Goal: Task Accomplishment & Management: Manage account settings

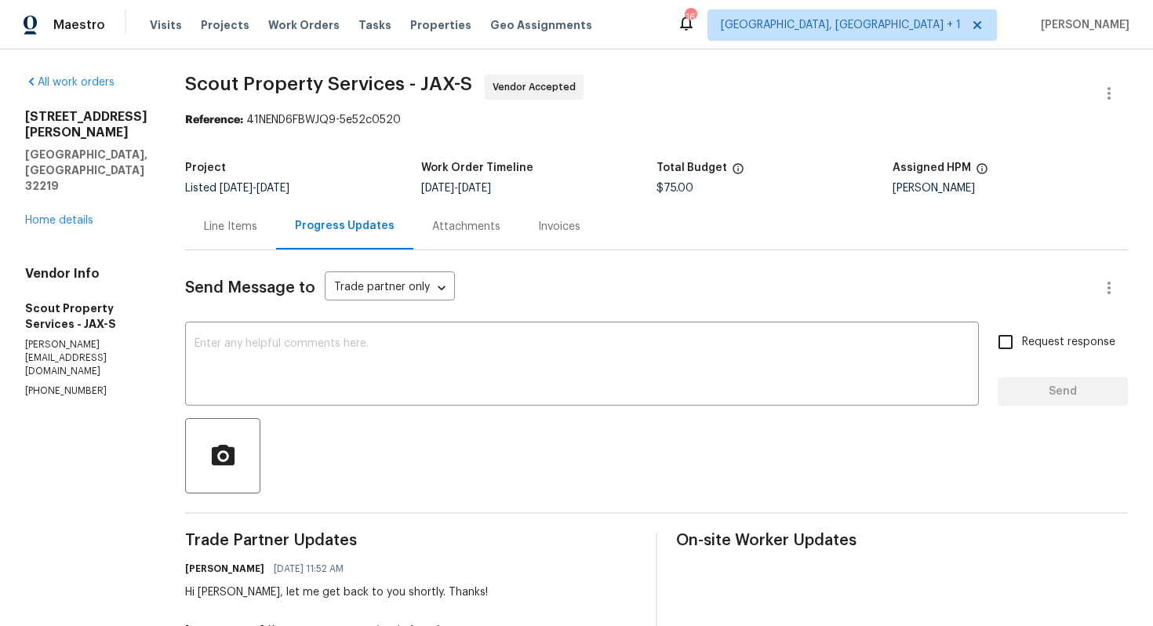
click at [234, 237] on div "Line Items" at bounding box center [230, 226] width 91 height 46
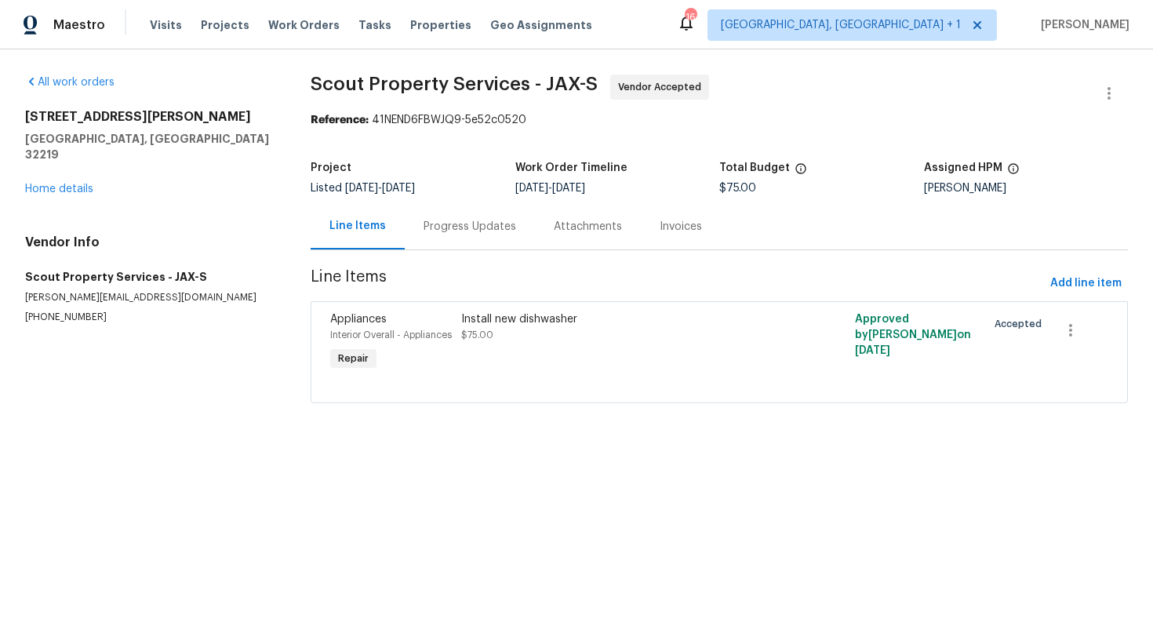
click at [462, 224] on div "Progress Updates" at bounding box center [470, 227] width 93 height 16
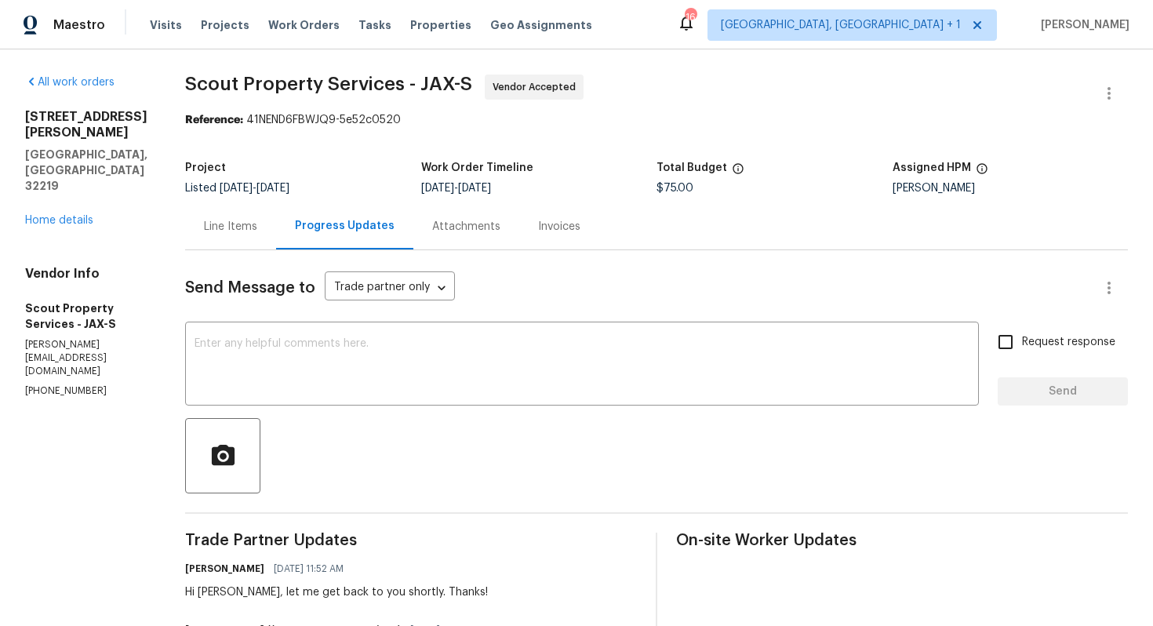
click at [257, 228] on div "Line Items" at bounding box center [230, 226] width 91 height 46
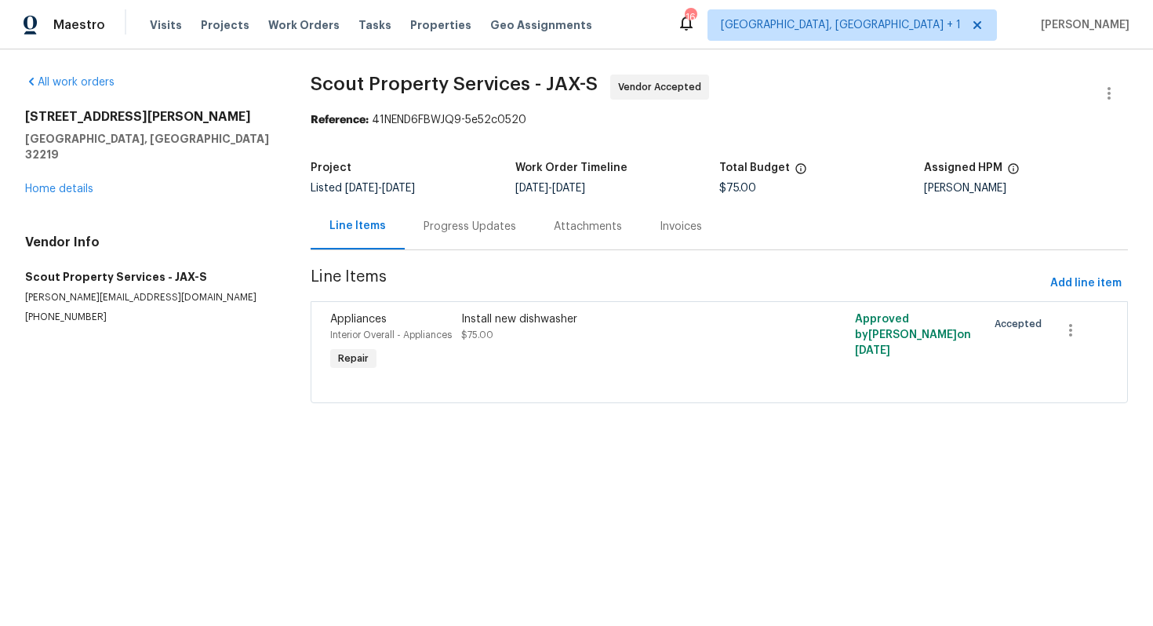
click at [450, 222] on div "Progress Updates" at bounding box center [470, 227] width 93 height 16
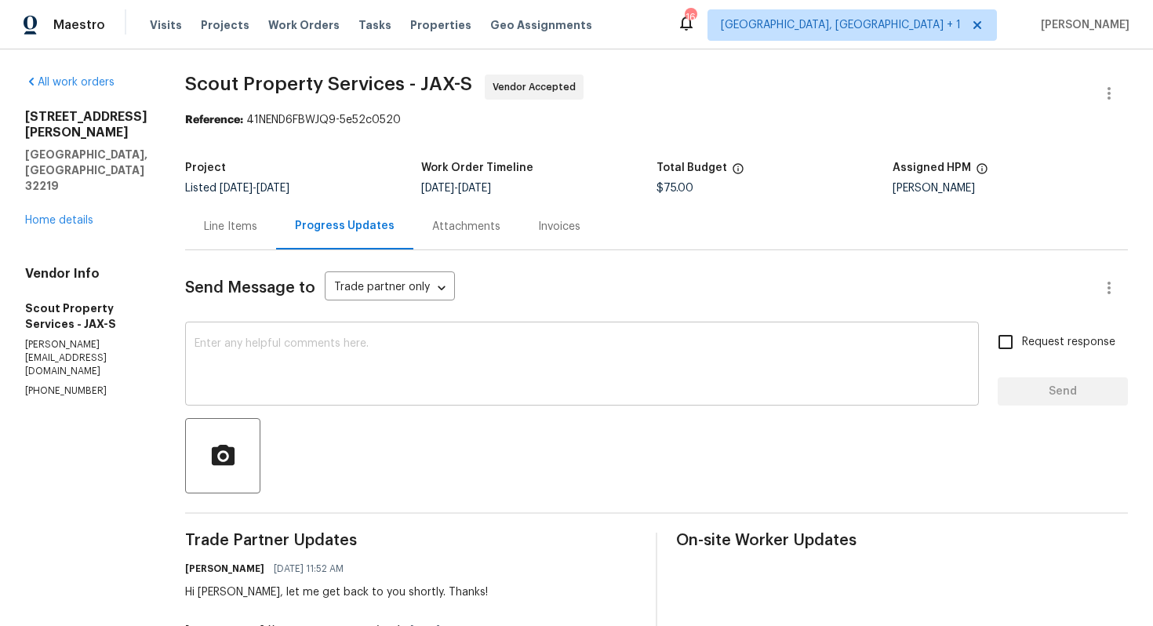
click at [402, 370] on textarea at bounding box center [582, 365] width 775 height 55
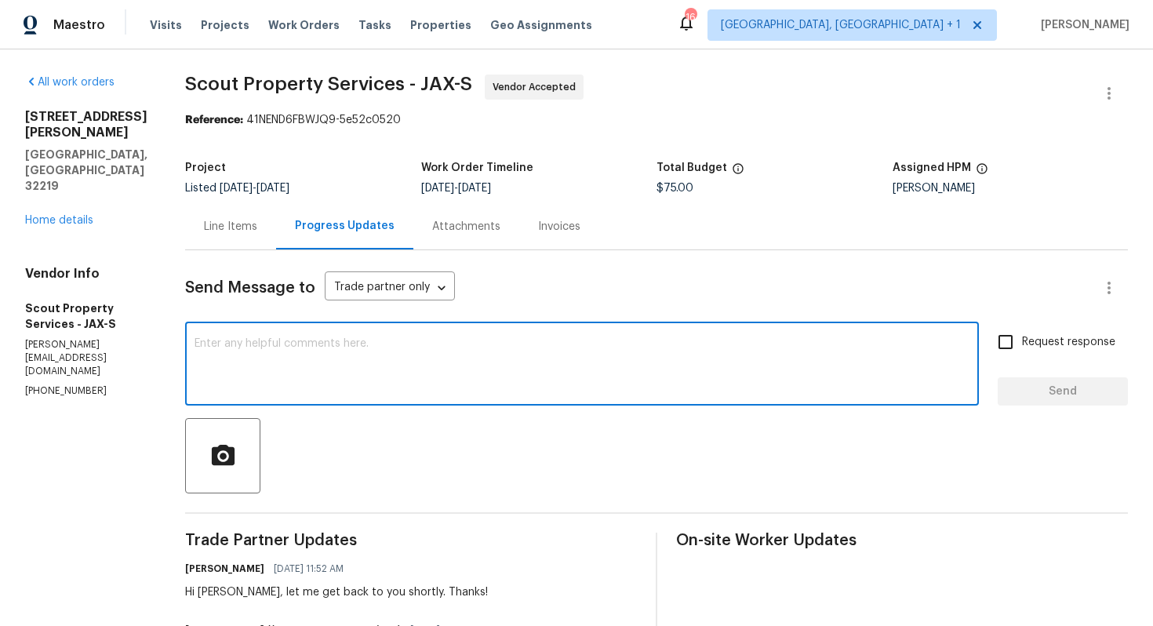
paste textarea "Hi team, Could you please provide us with the following details for the dishwas…"
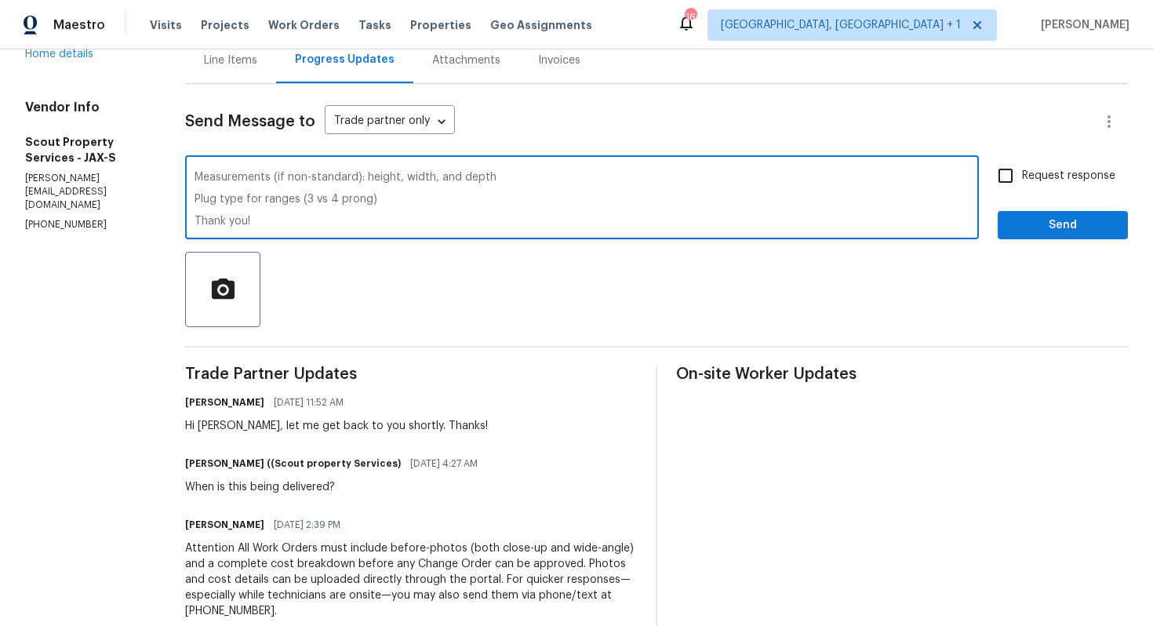
scroll to position [166, 0]
click at [209, 428] on div "Hi Trevor, let me get back to you shortly. Thanks!" at bounding box center [336, 427] width 303 height 16
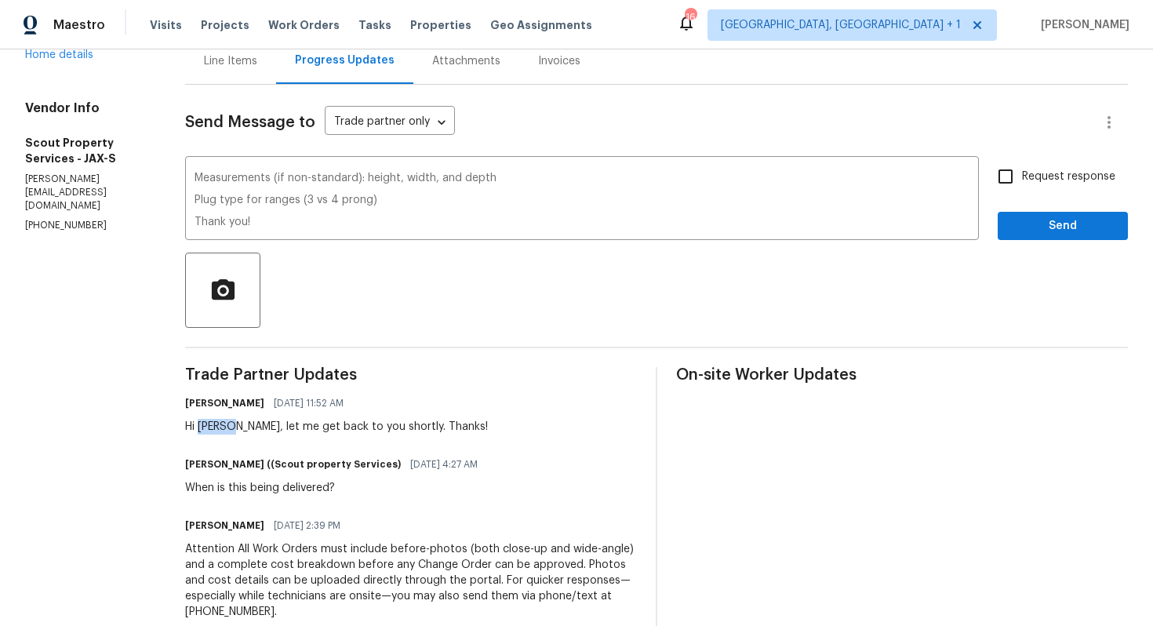
copy div "Trevor"
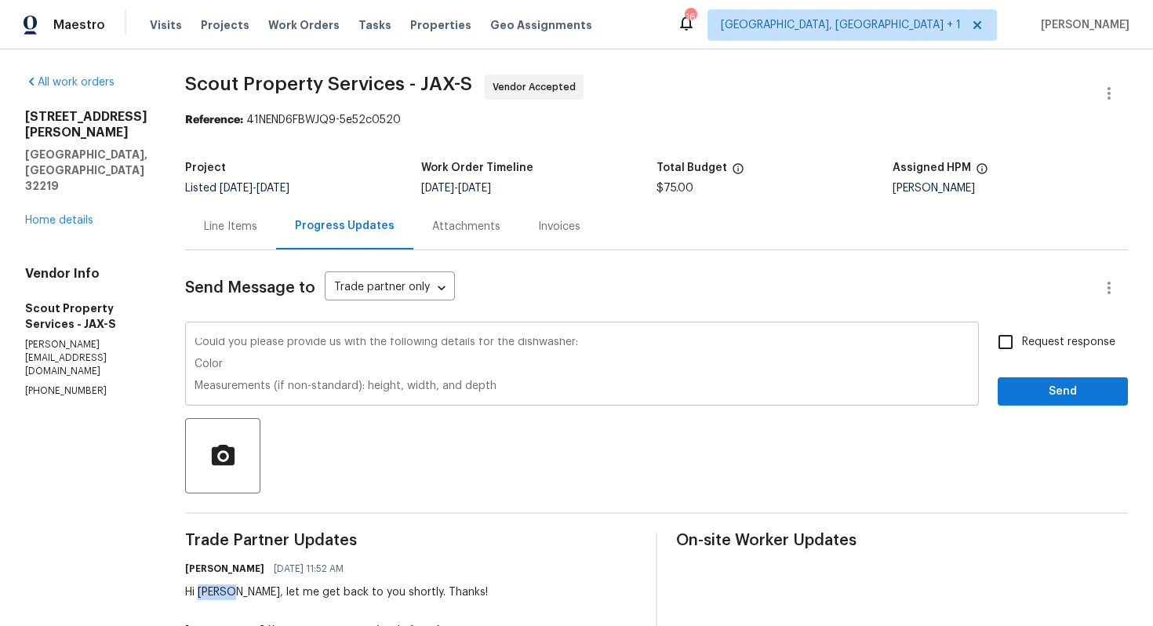
scroll to position [0, 0]
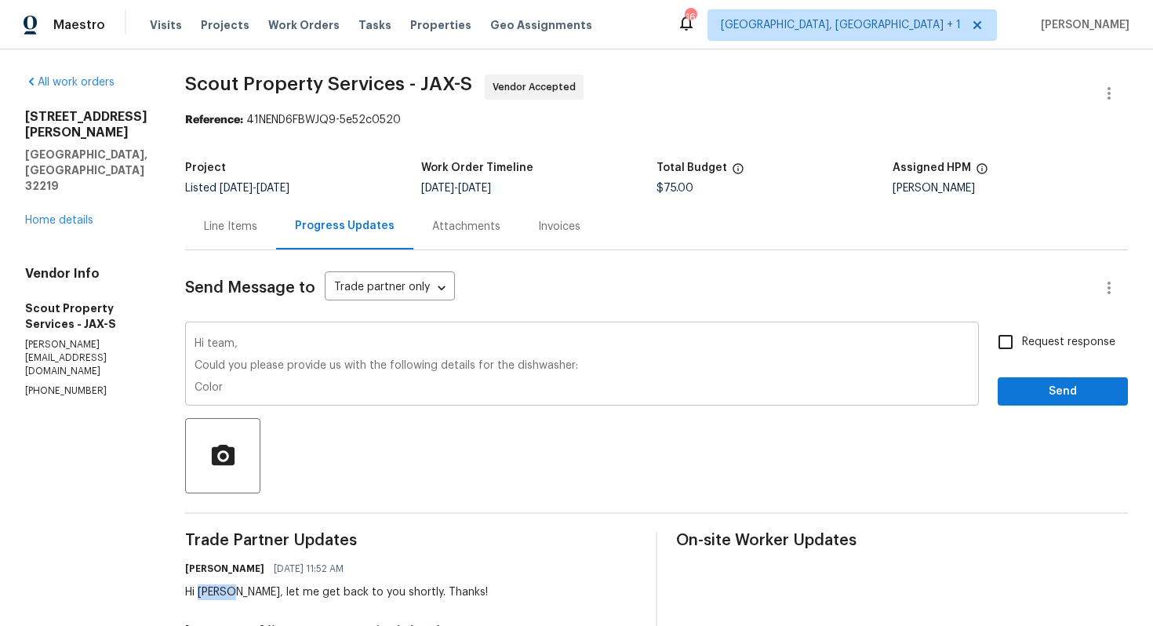
click at [212, 344] on textarea "Hi team, Could you please provide us with the following details for the dishwas…" at bounding box center [582, 365] width 775 height 55
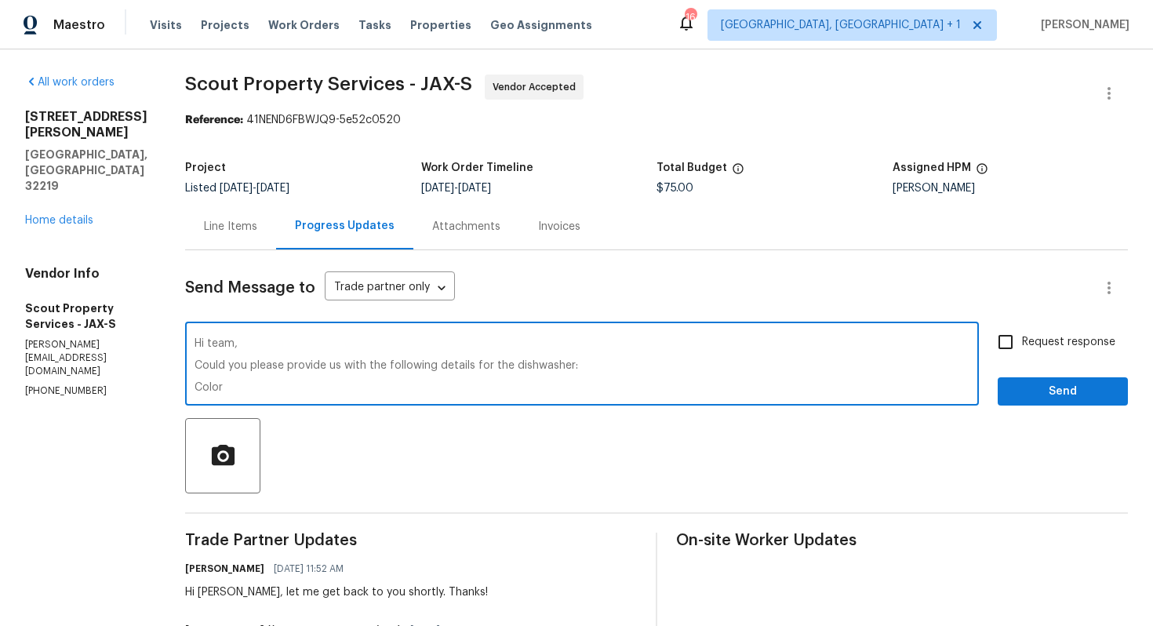
click at [212, 344] on textarea "Hi team, Could you please provide us with the following details for the dishwas…" at bounding box center [582, 365] width 775 height 55
paste textarea "Trevor"
type textarea "Hi Trevor, Could you please provide us with the following details for the dishw…"
click at [1041, 348] on span "Request response" at bounding box center [1068, 342] width 93 height 16
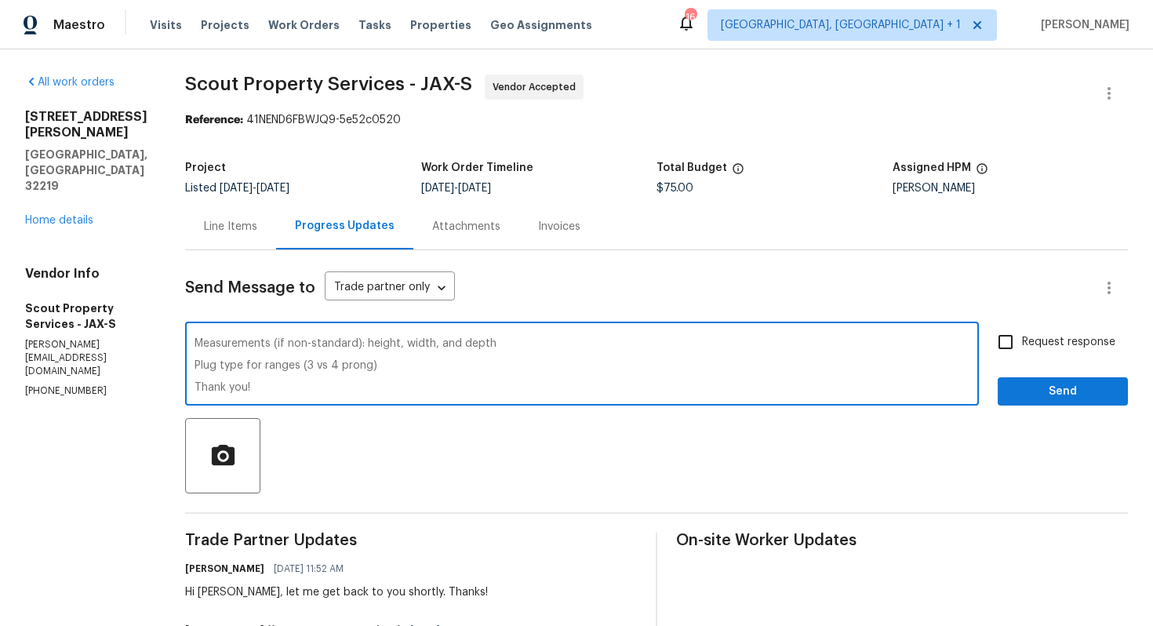
click at [1022, 348] on input "Request response" at bounding box center [1005, 342] width 33 height 33
checkbox input "true"
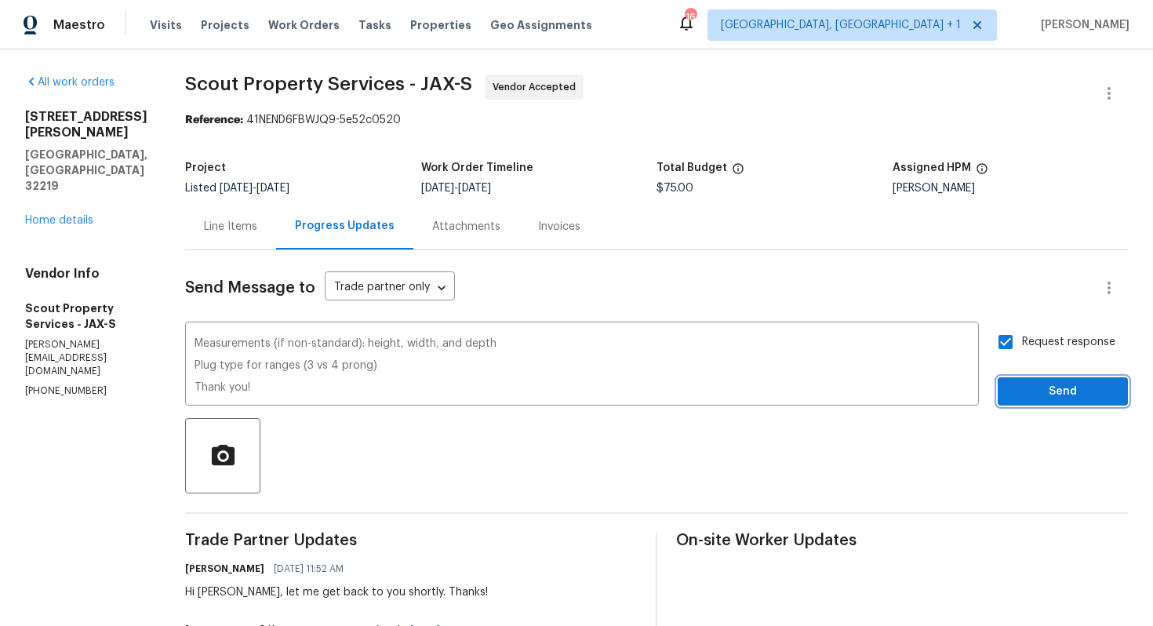
click at [1039, 392] on span "Send" at bounding box center [1063, 392] width 105 height 20
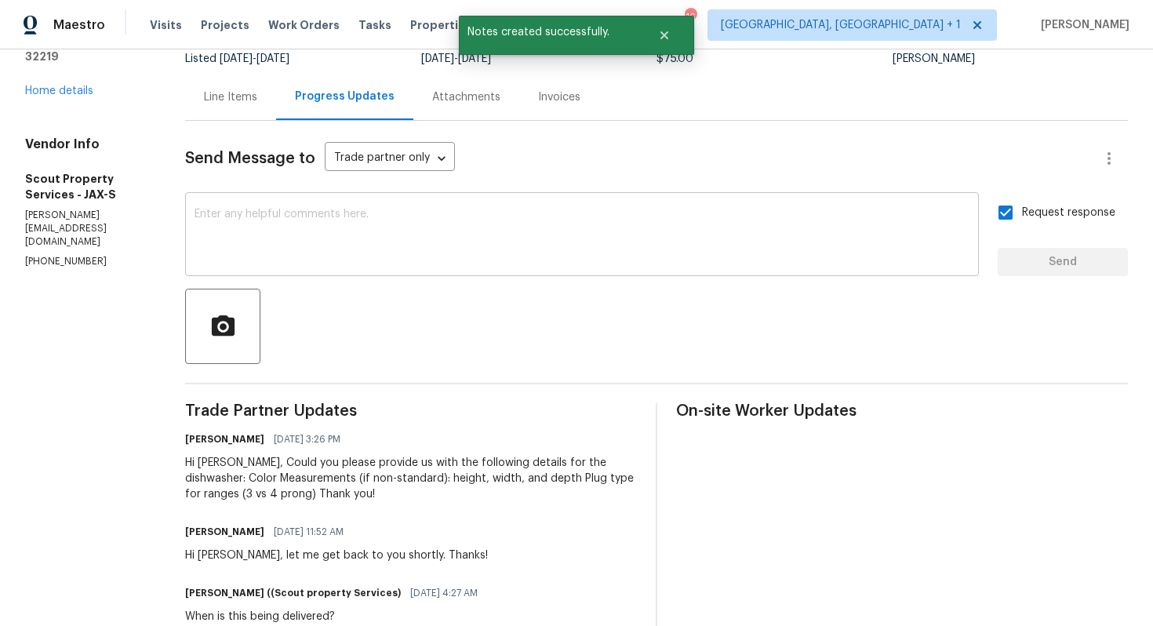
scroll to position [0, 0]
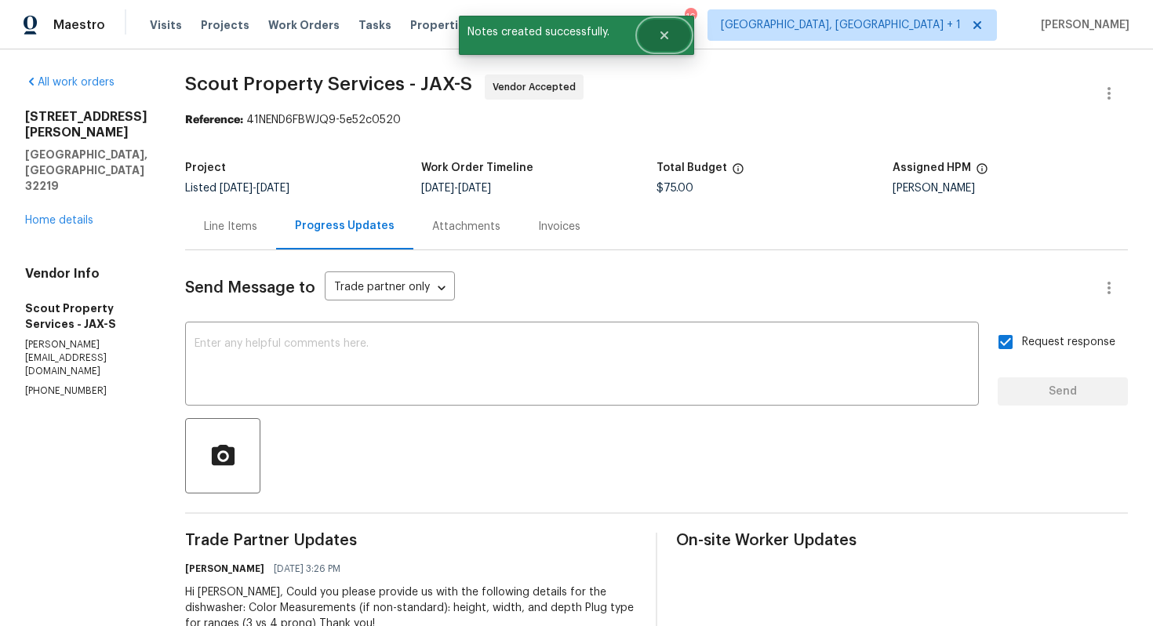
click at [674, 39] on button "Close" at bounding box center [665, 35] width 52 height 31
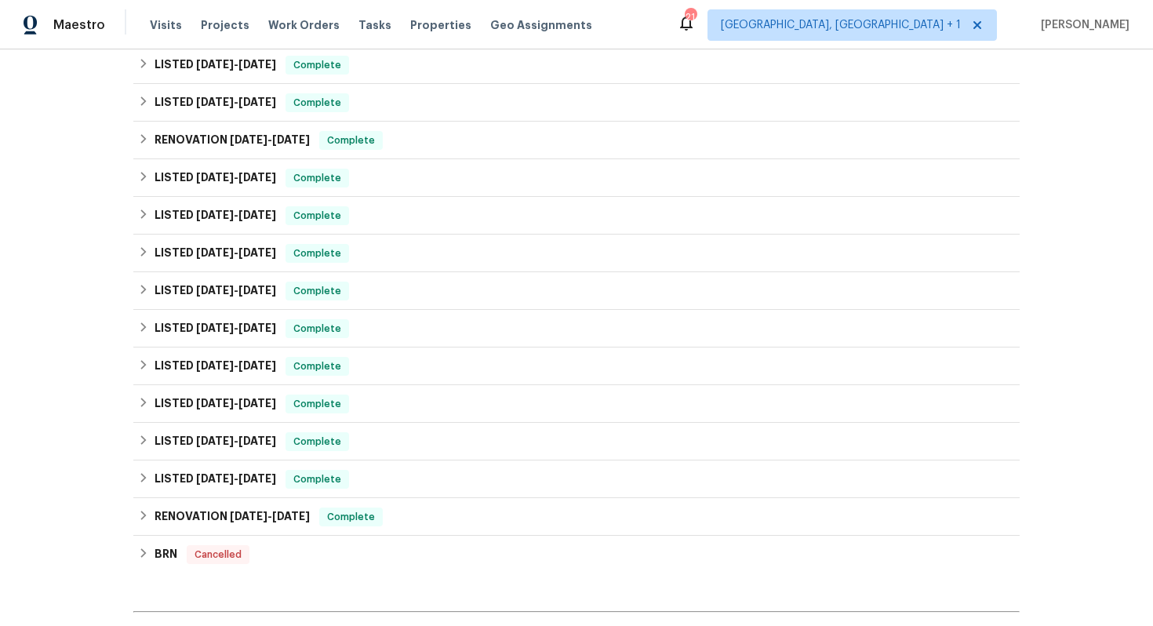
scroll to position [525, 0]
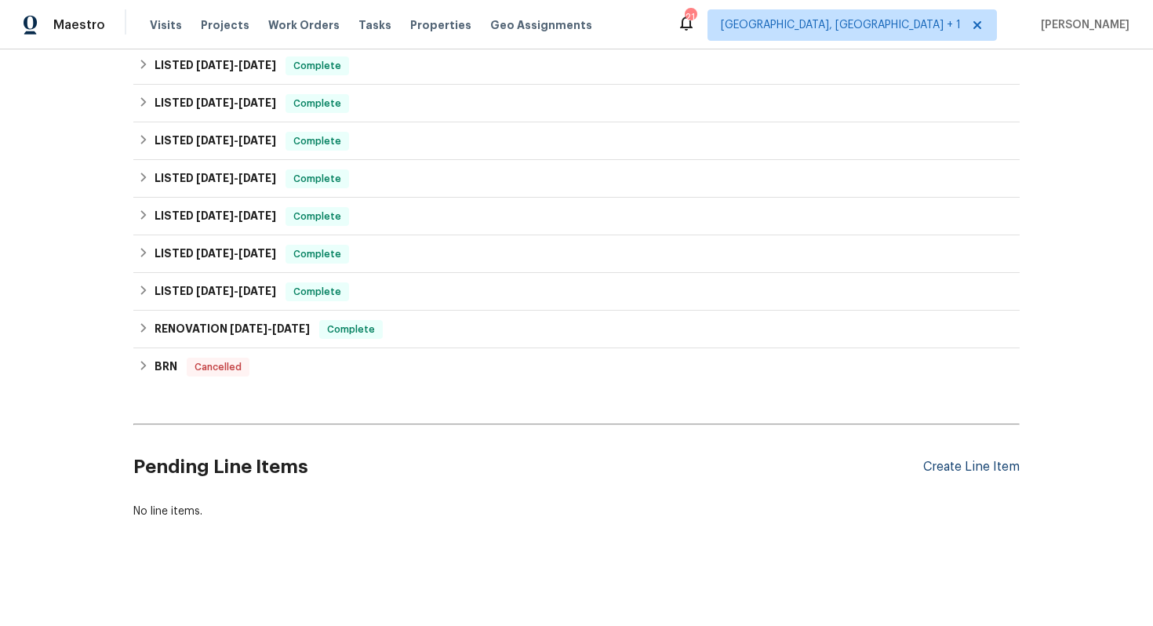
click at [938, 468] on div "Create Line Item" at bounding box center [972, 467] width 97 height 15
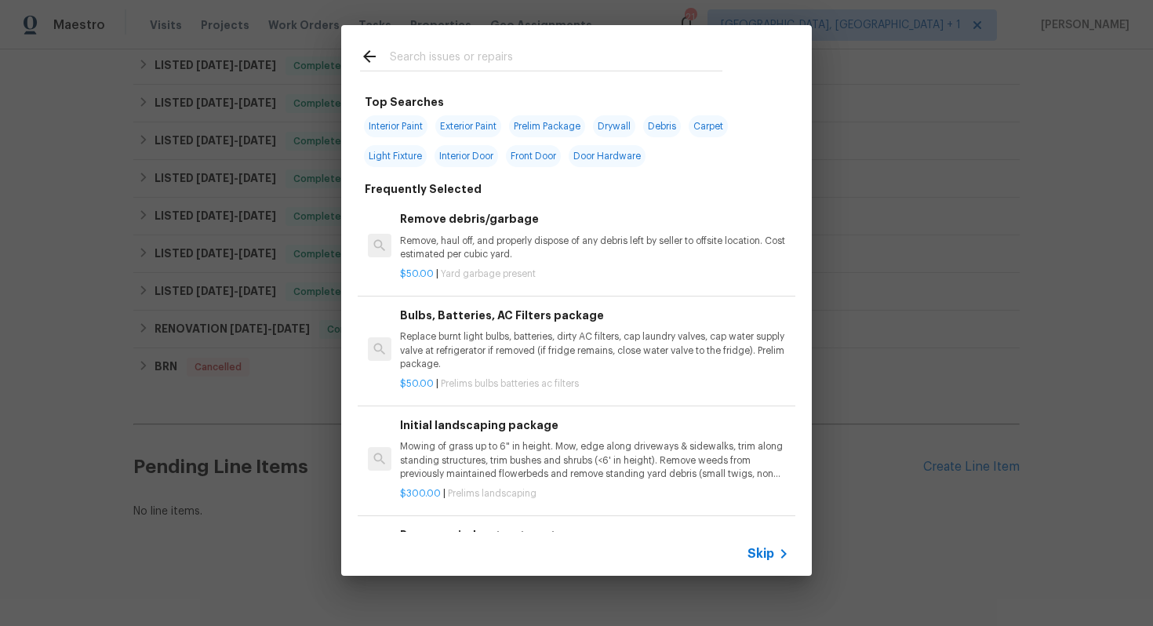
click at [563, 51] on input "text" at bounding box center [556, 59] width 333 height 24
type input "pool"
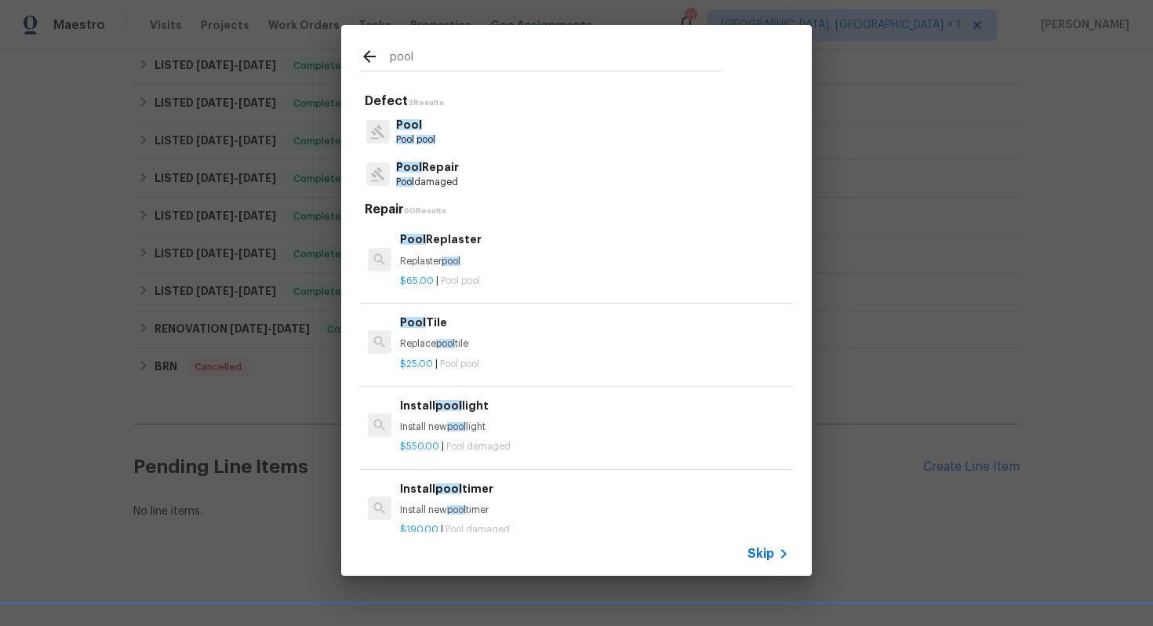
click at [434, 167] on p "Pool Repair" at bounding box center [427, 167] width 63 height 16
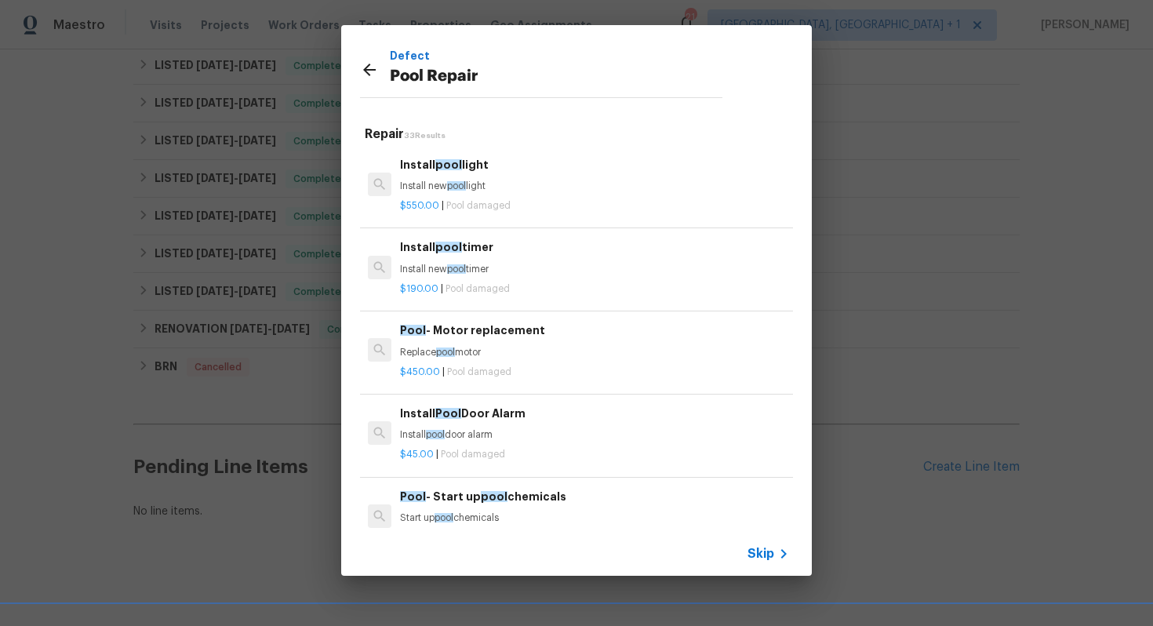
click at [414, 174] on div "Install pool light Install new pool light" at bounding box center [594, 175] width 389 height 38
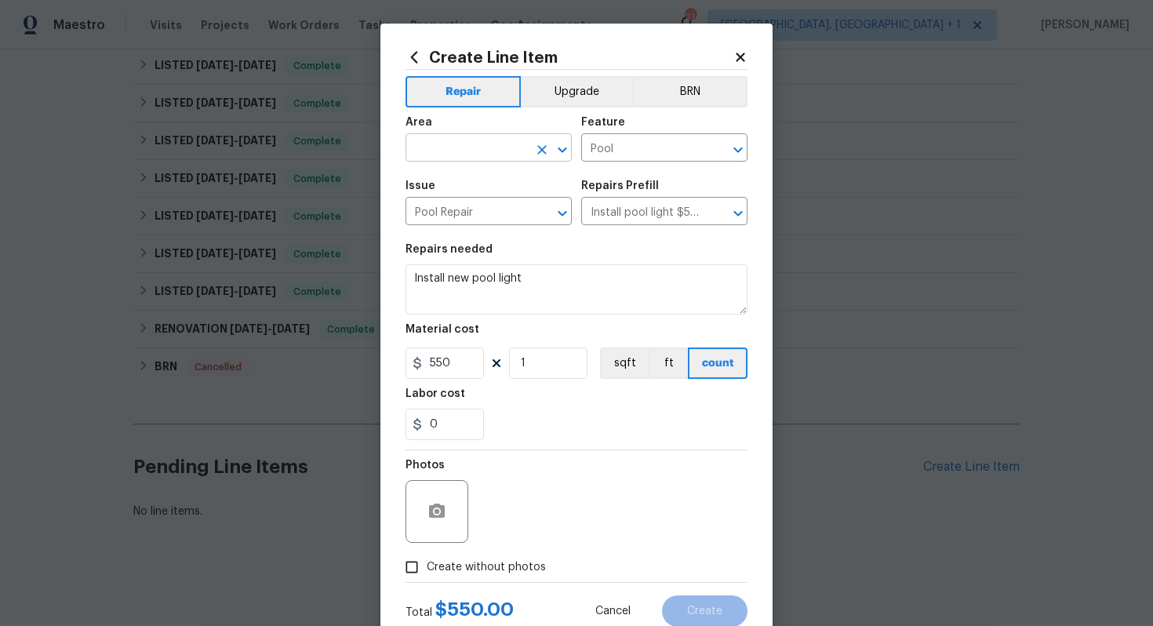
click at [461, 139] on input "text" at bounding box center [467, 149] width 122 height 24
click at [424, 185] on li "In-ground pool / Spa" at bounding box center [489, 185] width 166 height 26
type input "In-ground pool / Spa"
click at [638, 162] on input "Pool" at bounding box center [642, 149] width 122 height 24
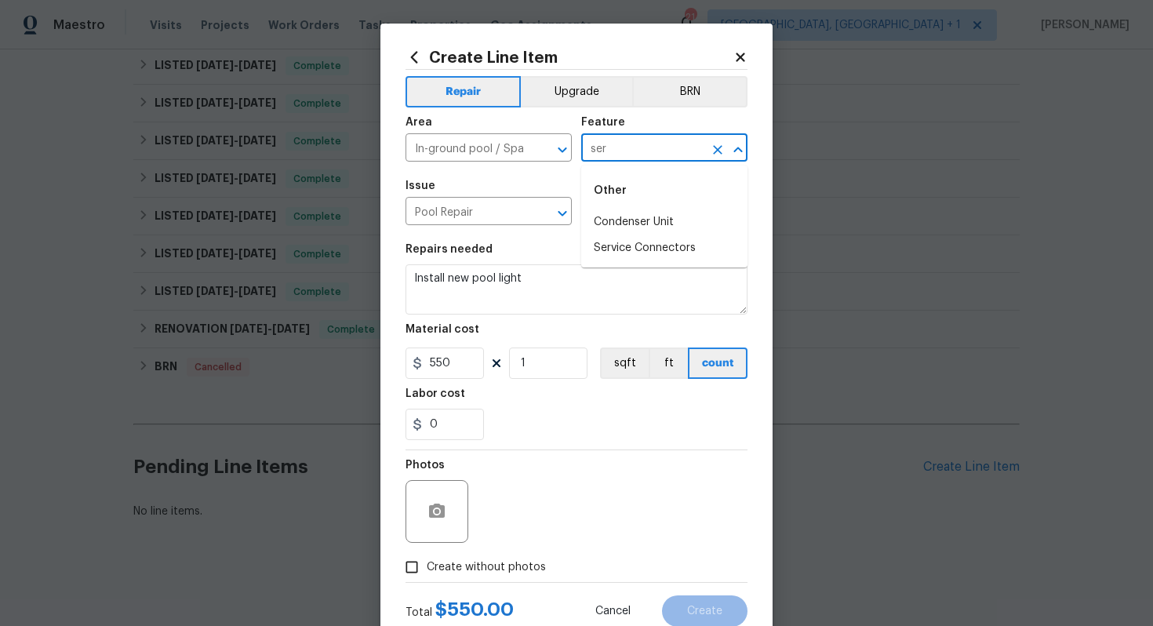
click at [638, 162] on input "ser" at bounding box center [642, 149] width 122 height 24
type input "s"
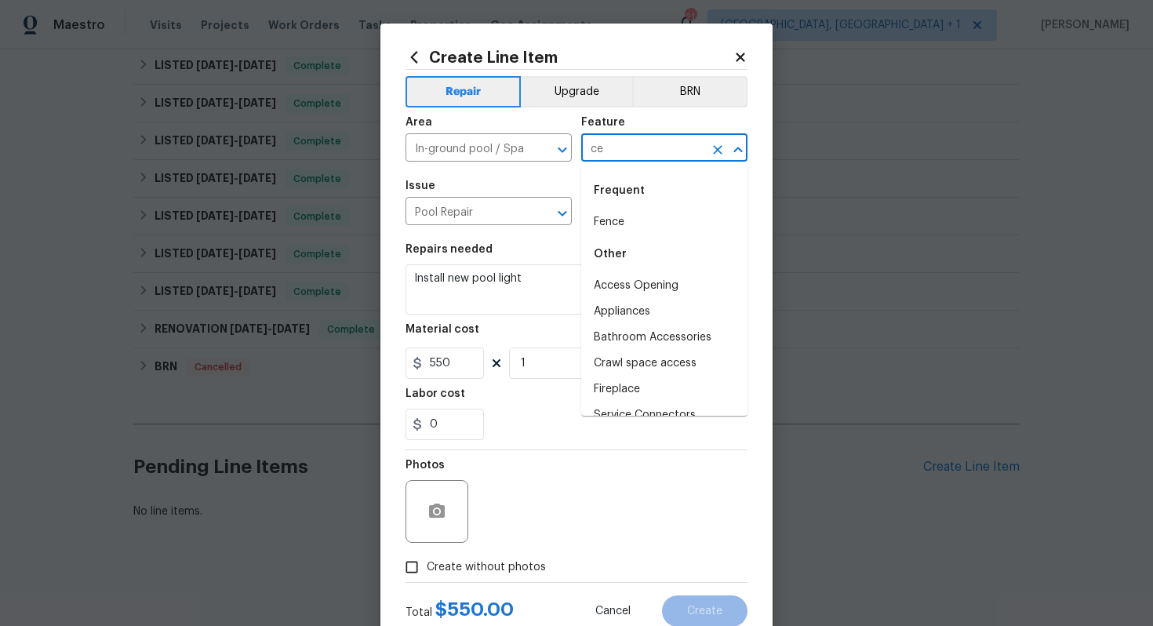
type input "c"
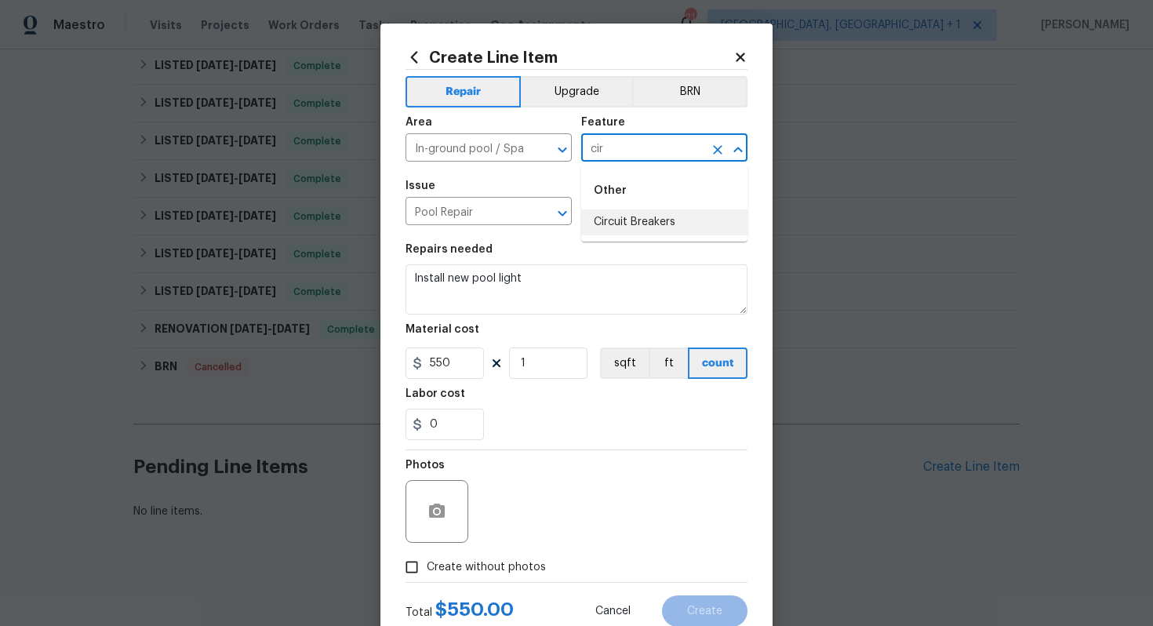
click at [636, 224] on li "Circuit Breakers" at bounding box center [664, 223] width 166 height 26
type input "Circuit Breakers"
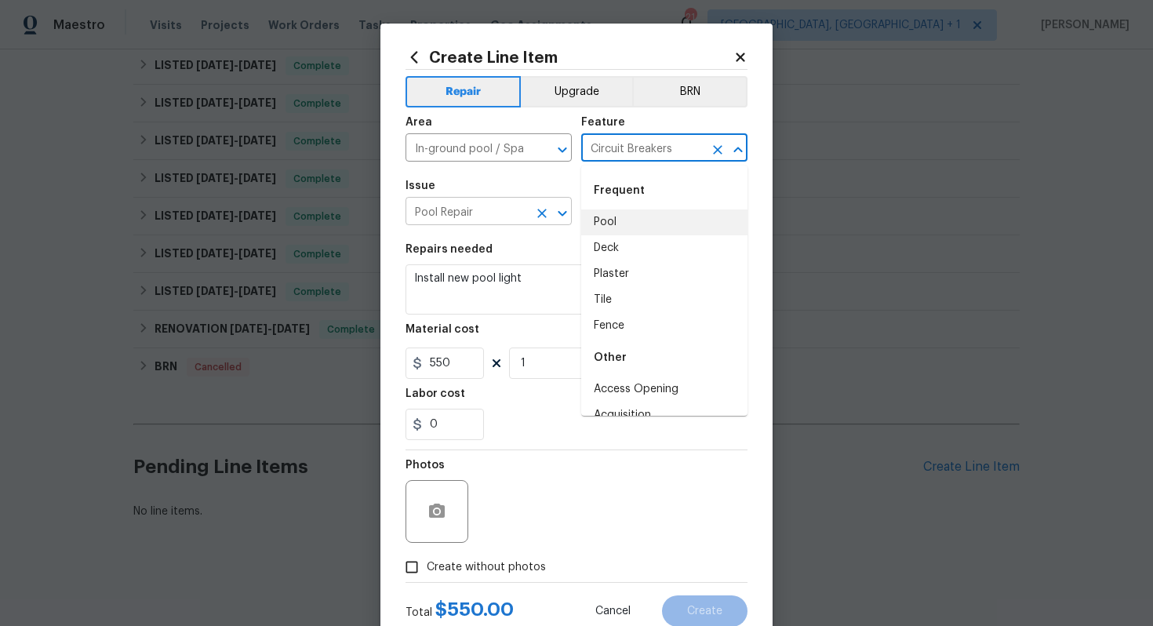
click at [497, 220] on input "Pool Repair" at bounding box center [467, 213] width 122 height 24
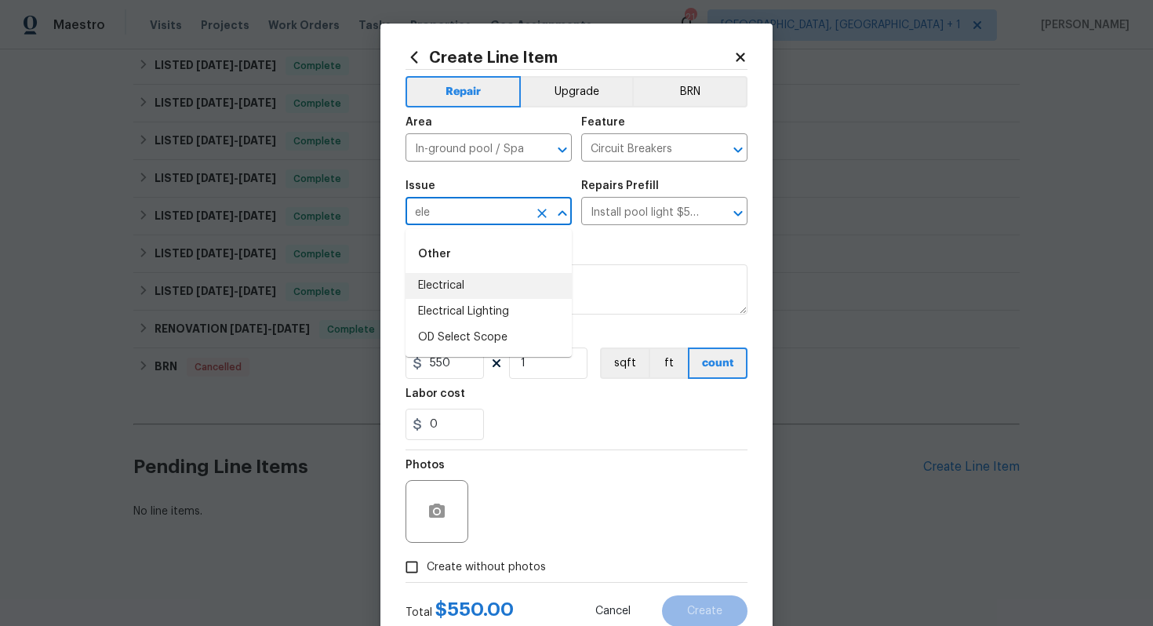
click at [445, 287] on li "Electrical" at bounding box center [489, 286] width 166 height 26
type input "Electrical"
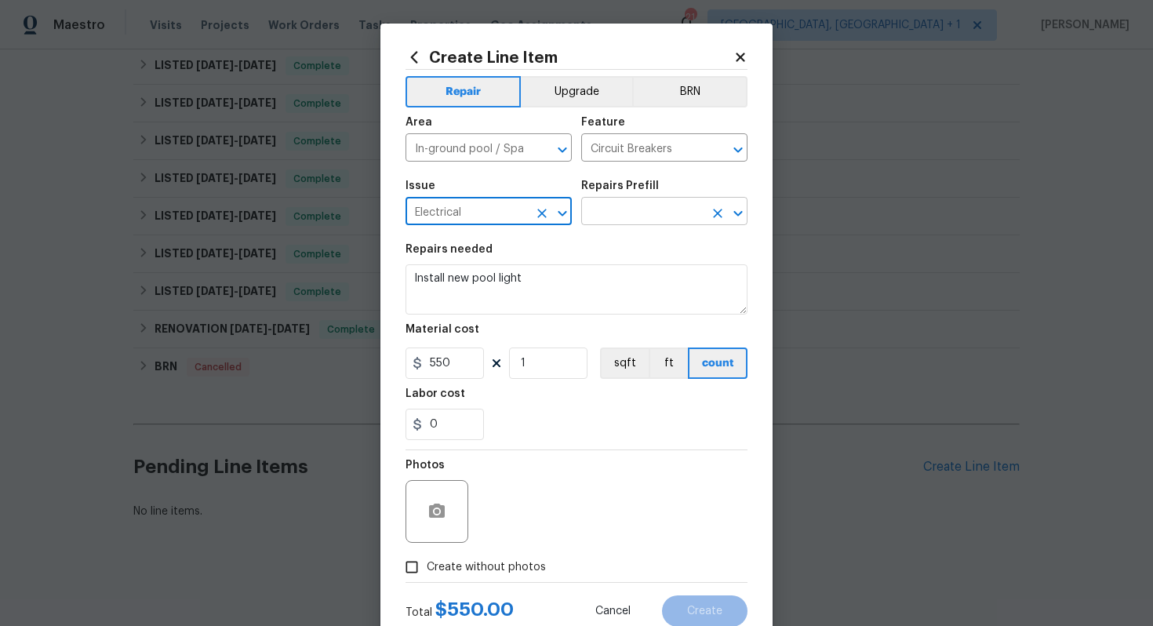
type input "Electrical"
click at [658, 207] on input "text" at bounding box center [642, 213] width 122 height 24
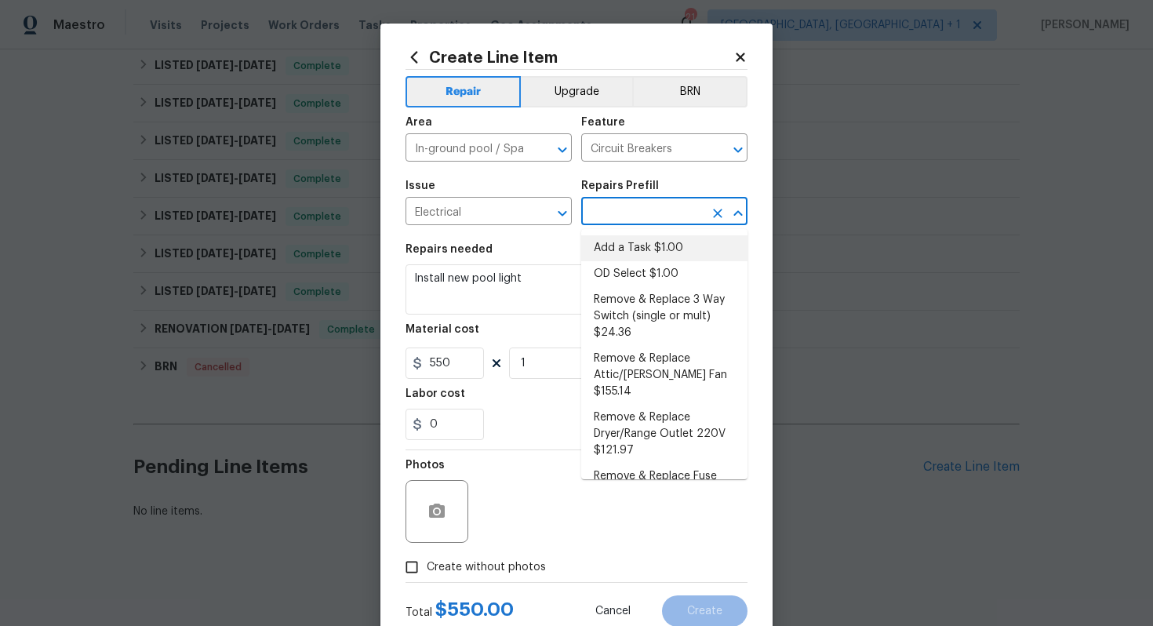
click at [632, 246] on li "Add a Task $1.00" at bounding box center [664, 248] width 166 height 26
type input "Add a Task $1.00"
type textarea "HPM to detail"
type input "1"
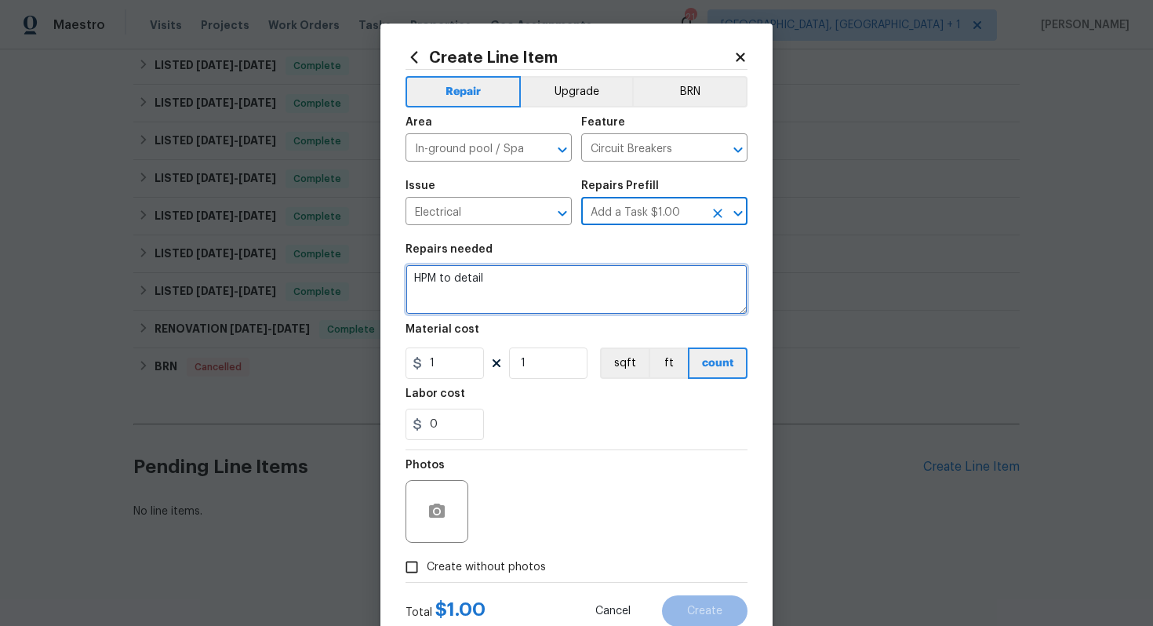
click at [588, 285] on textarea "HPM to detail" at bounding box center [577, 289] width 342 height 50
paste textarea "As per the request, WO for checking the breakers inside the home and inspecting…"
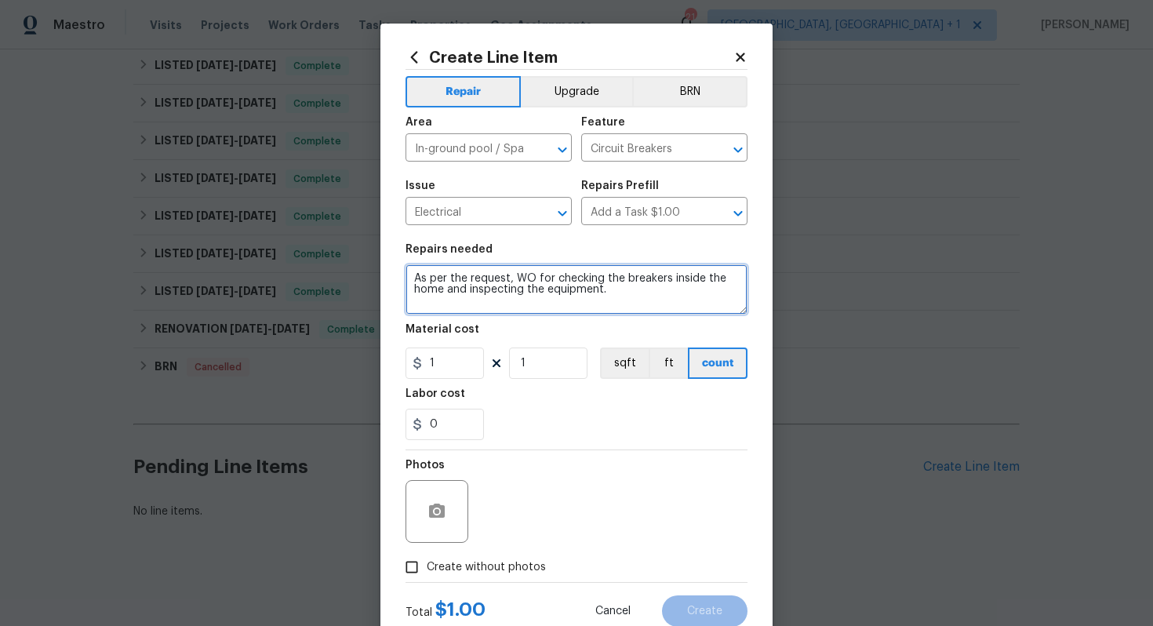
type textarea "As per the request, WO for checking the breakers inside the home and inspecting…"
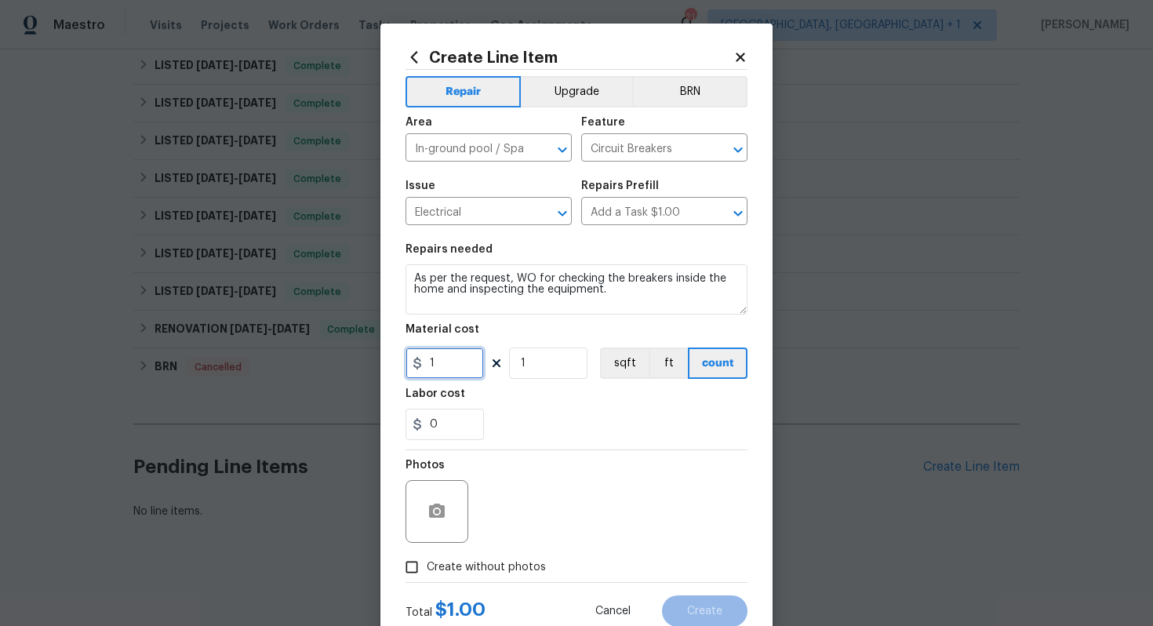
click at [448, 369] on input "1" at bounding box center [445, 363] width 78 height 31
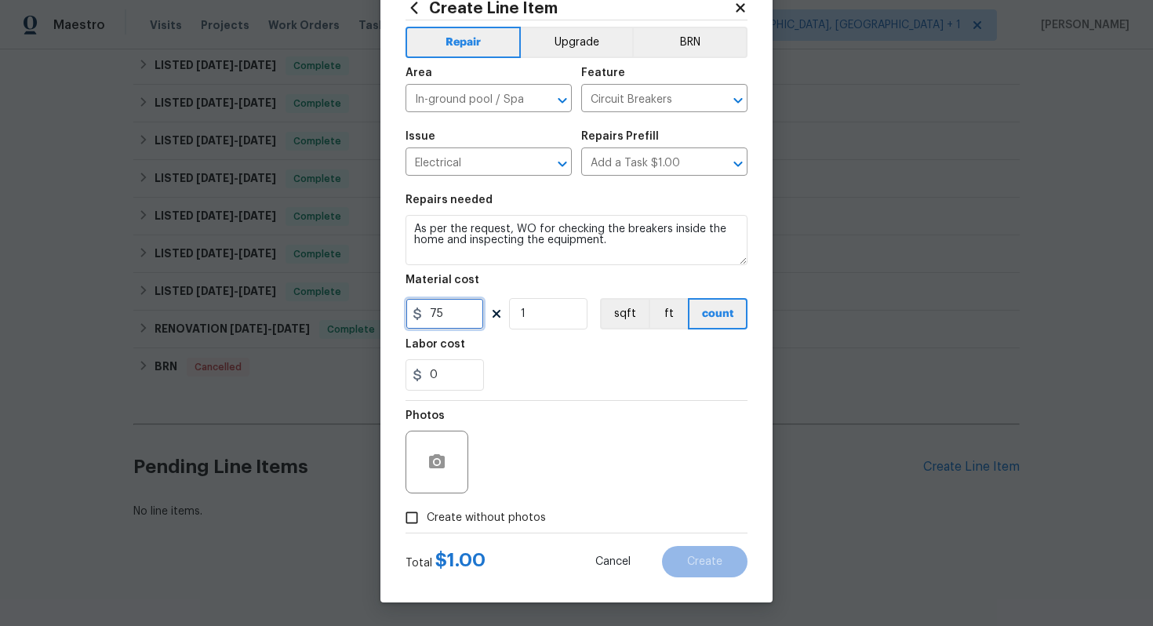
type input "75"
click at [450, 516] on span "Create without photos" at bounding box center [486, 518] width 119 height 16
click at [427, 516] on input "Create without photos" at bounding box center [412, 518] width 30 height 30
checkbox input "true"
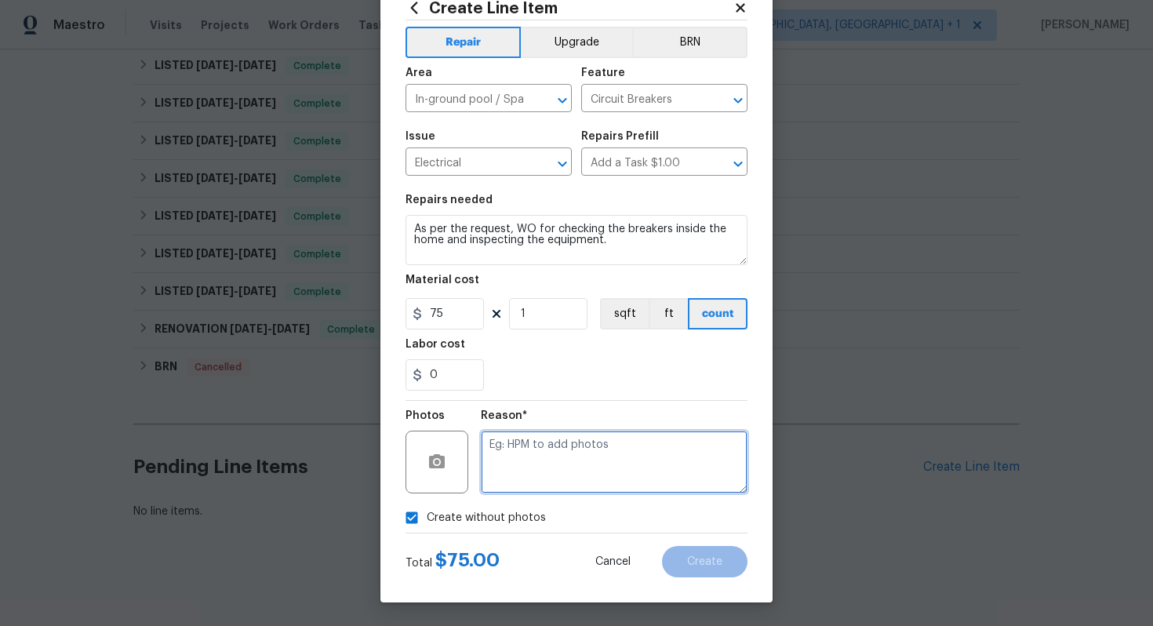
click at [544, 477] on textarea at bounding box center [614, 462] width 267 height 63
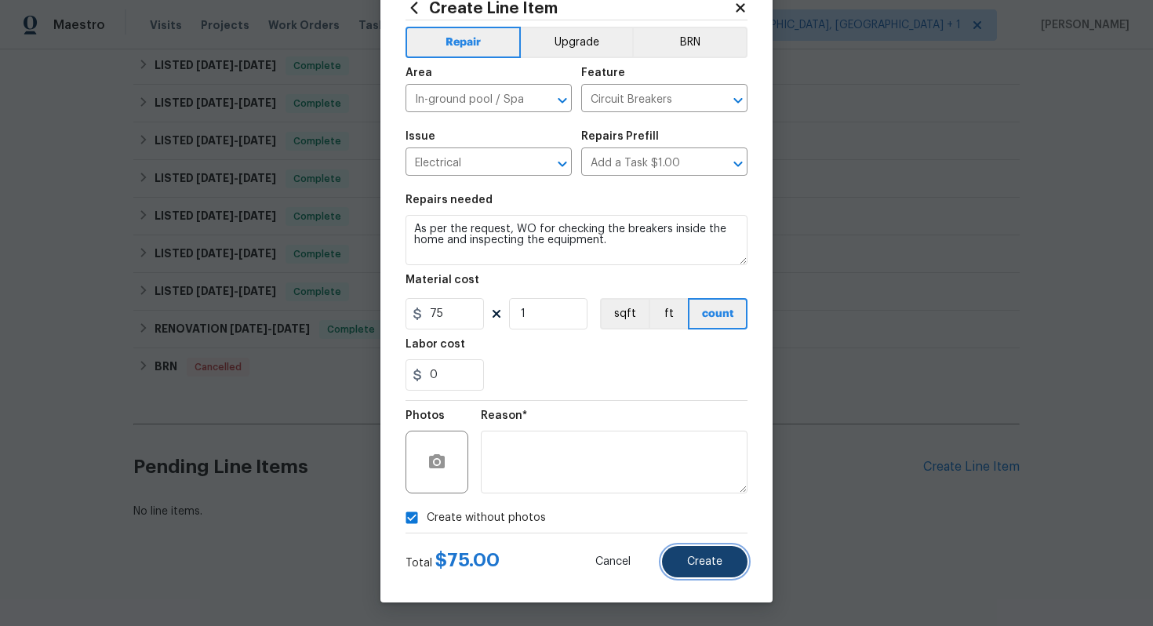
click at [692, 570] on button "Create" at bounding box center [705, 561] width 86 height 31
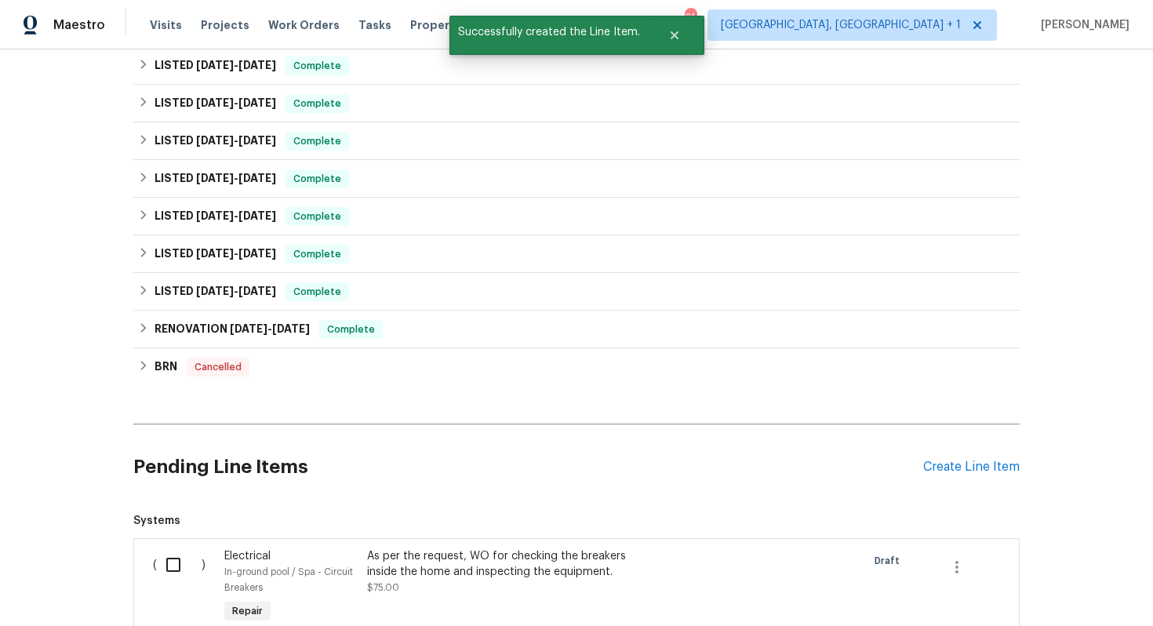
scroll to position [720, 0]
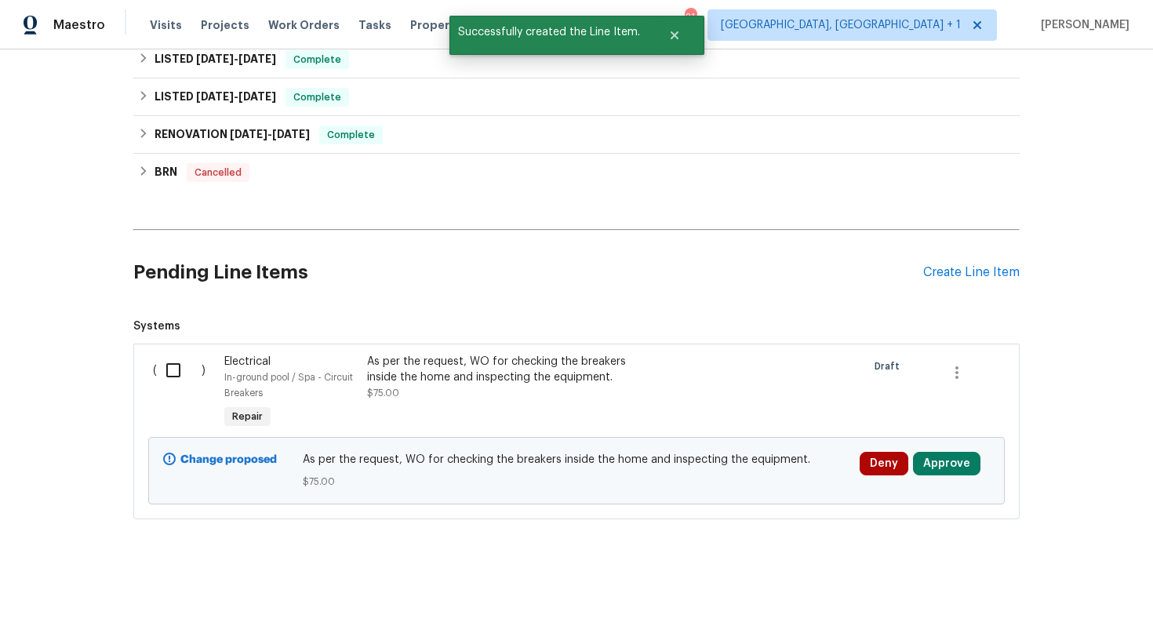
click at [169, 369] on input "checkbox" at bounding box center [179, 370] width 45 height 33
checkbox input "true"
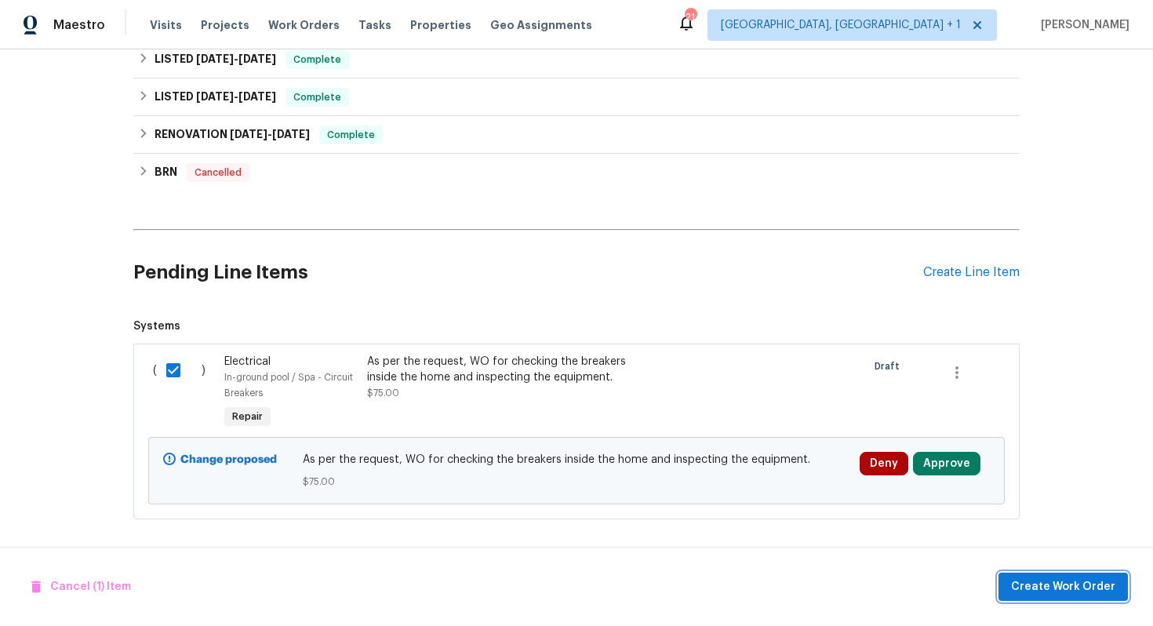
click at [1059, 591] on span "Create Work Order" at bounding box center [1063, 588] width 104 height 20
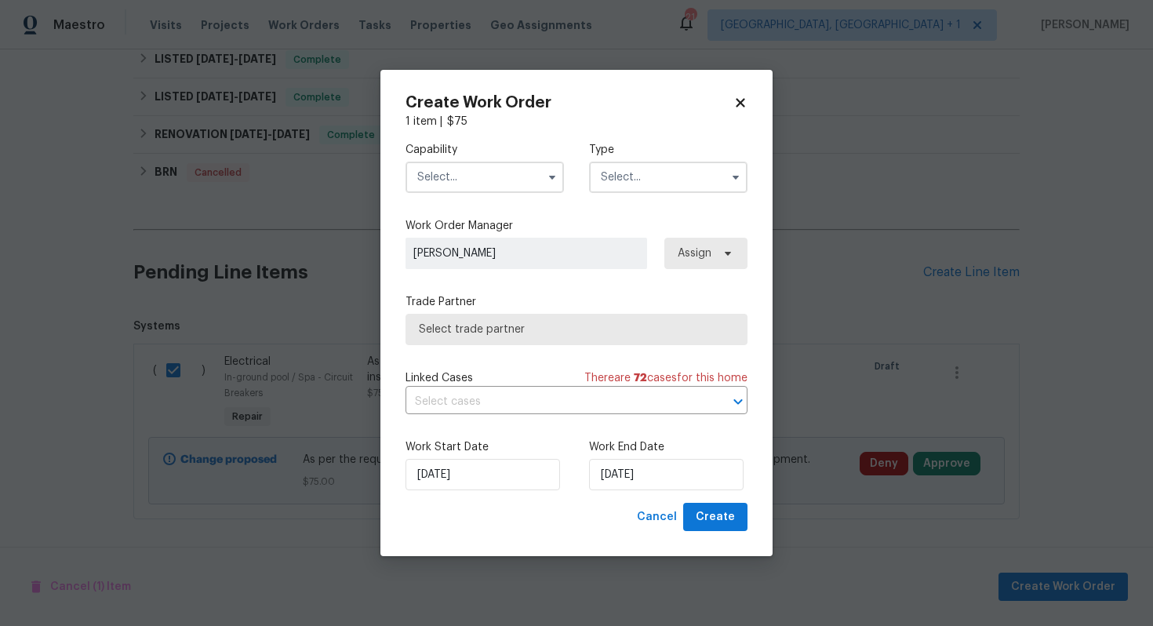
click at [440, 177] on input "text" at bounding box center [485, 177] width 159 height 31
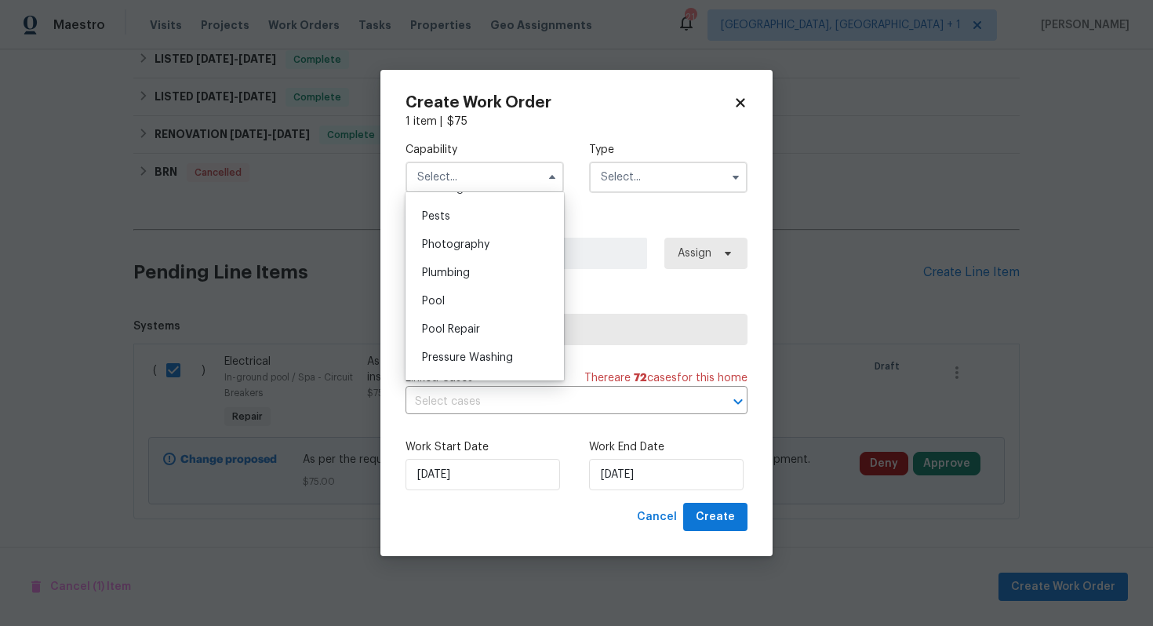
scroll to position [1343, 0]
click at [476, 300] on div "Pool" at bounding box center [485, 298] width 151 height 28
type input "Pool"
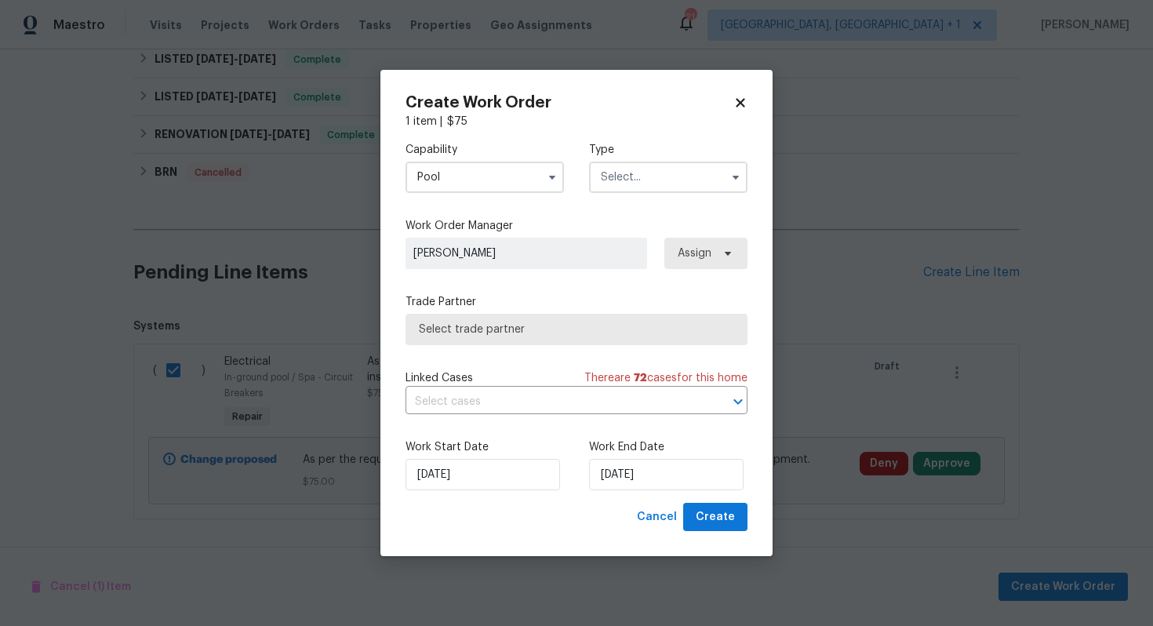
click at [641, 190] on input "text" at bounding box center [668, 177] width 159 height 31
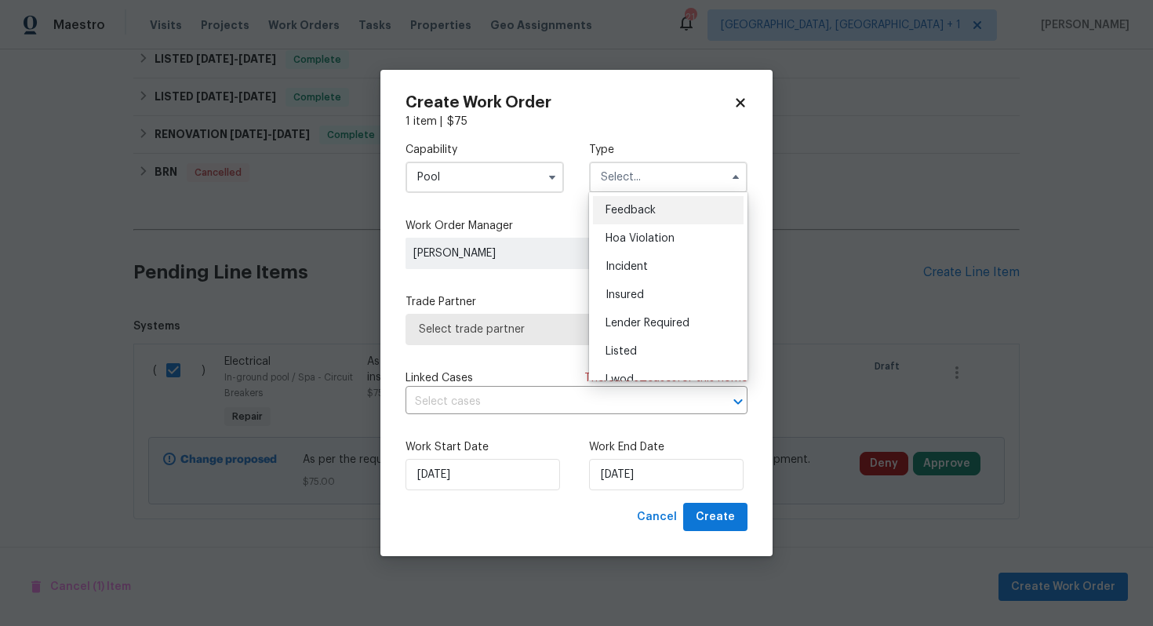
click at [640, 209] on span "Feedback" at bounding box center [631, 210] width 50 height 11
type input "Feedback"
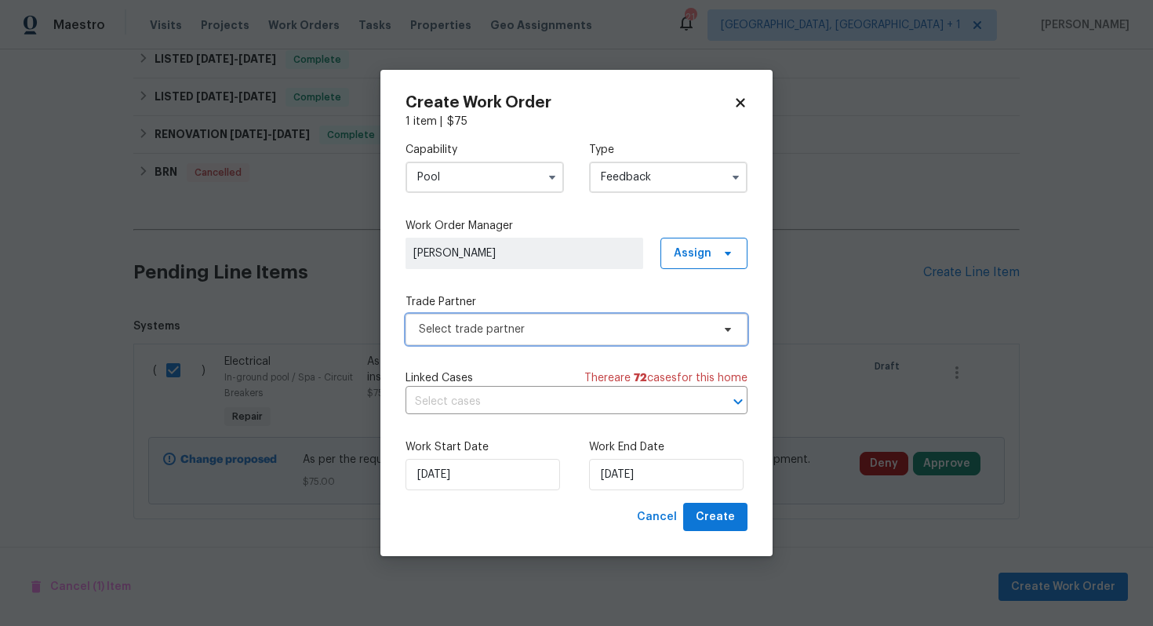
click at [461, 326] on span "Select trade partner" at bounding box center [565, 330] width 293 height 16
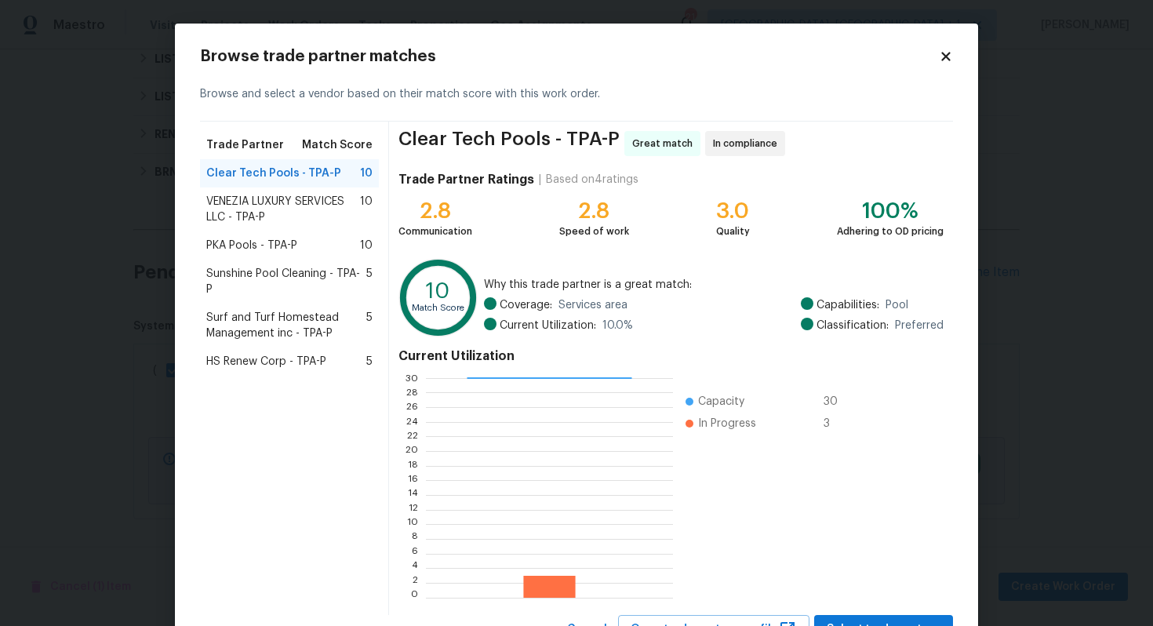
scroll to position [66, 0]
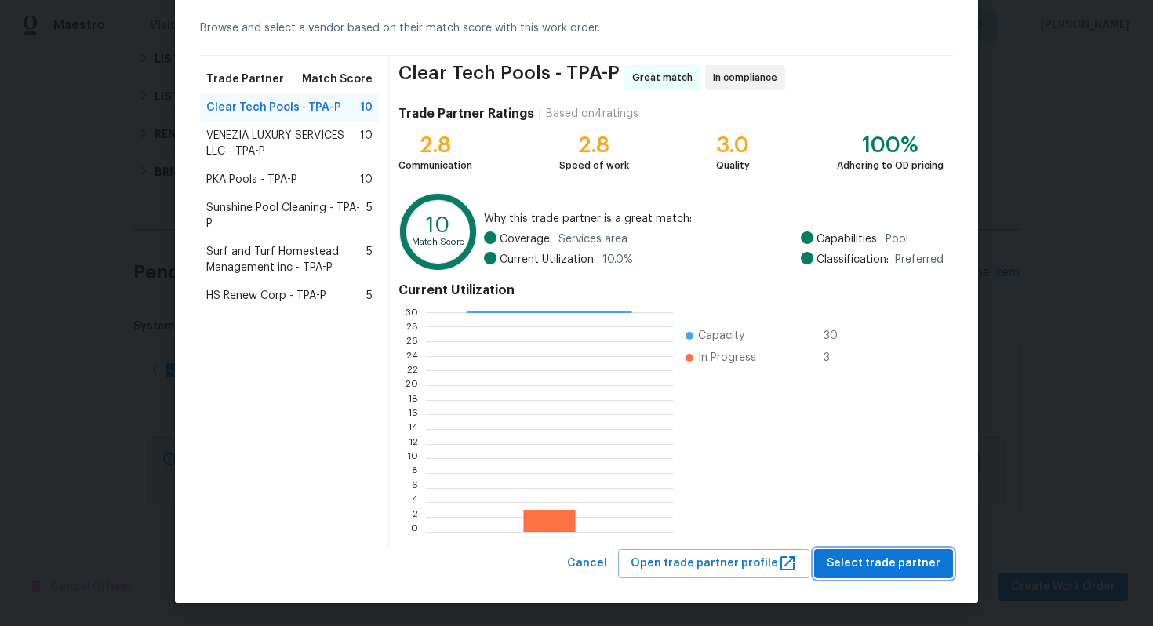
click at [876, 562] on span "Select trade partner" at bounding box center [884, 564] width 114 height 20
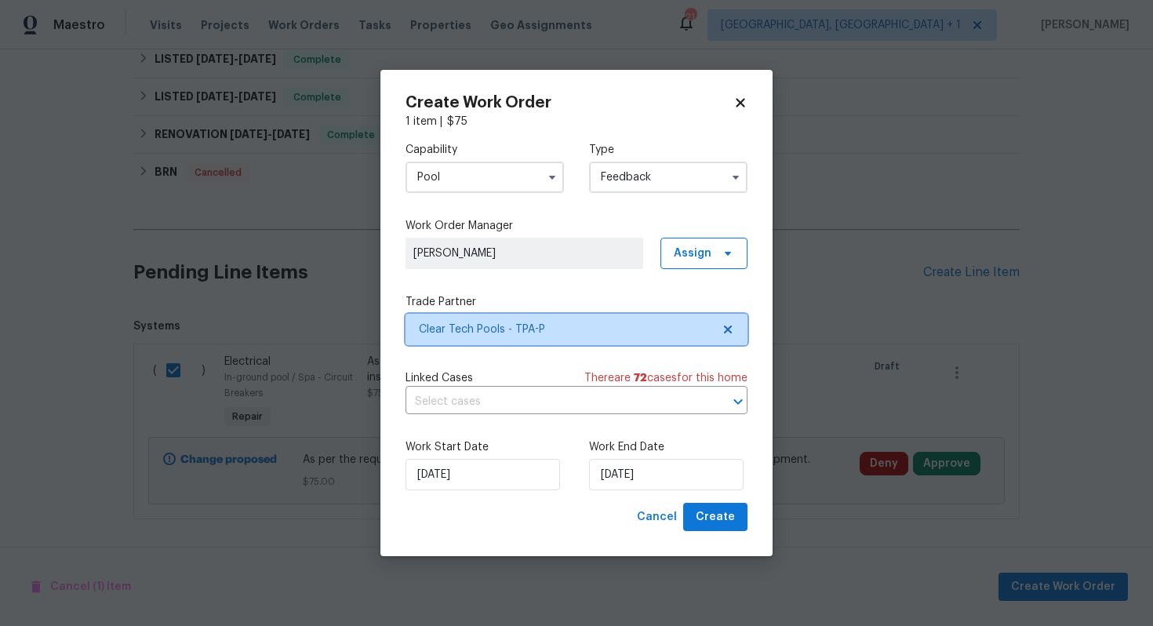
scroll to position [0, 0]
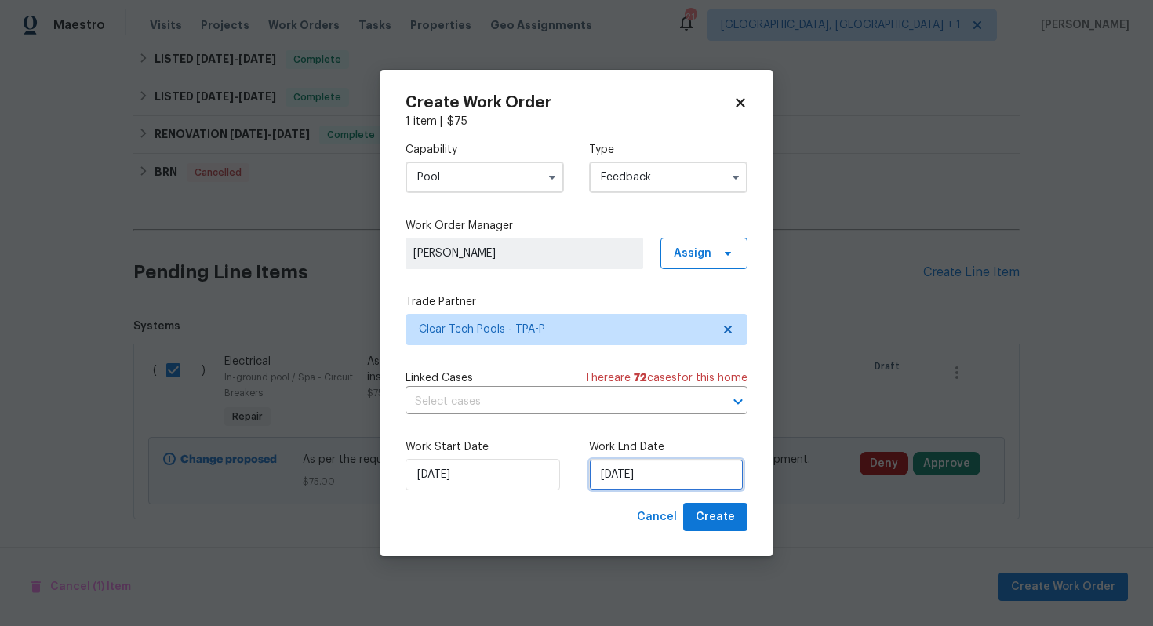
click at [629, 471] on input "26/09/2025" at bounding box center [666, 474] width 155 height 31
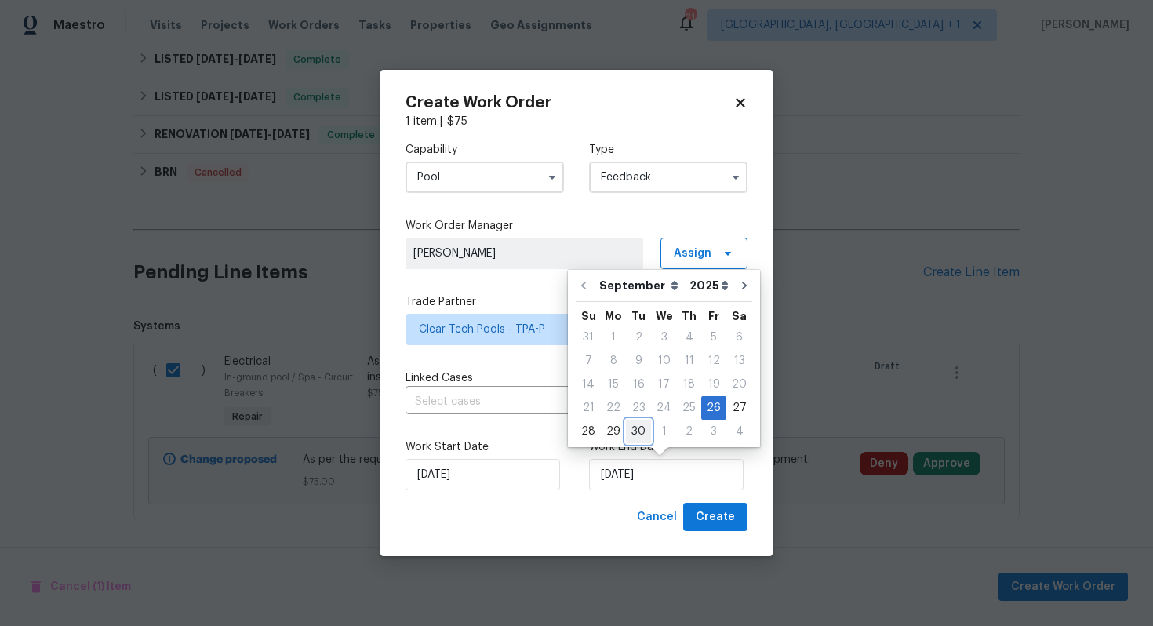
click at [629, 433] on div "30" at bounding box center [638, 432] width 25 height 22
type input "30/09/2025"
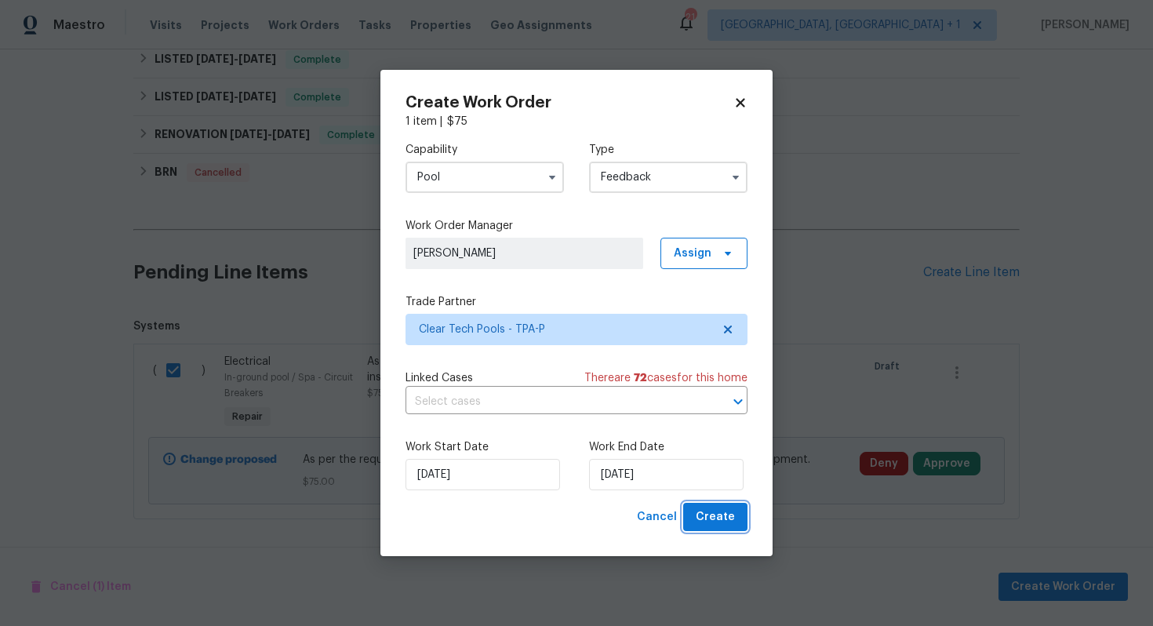
click at [703, 515] on span "Create" at bounding box center [715, 518] width 39 height 20
checkbox input "false"
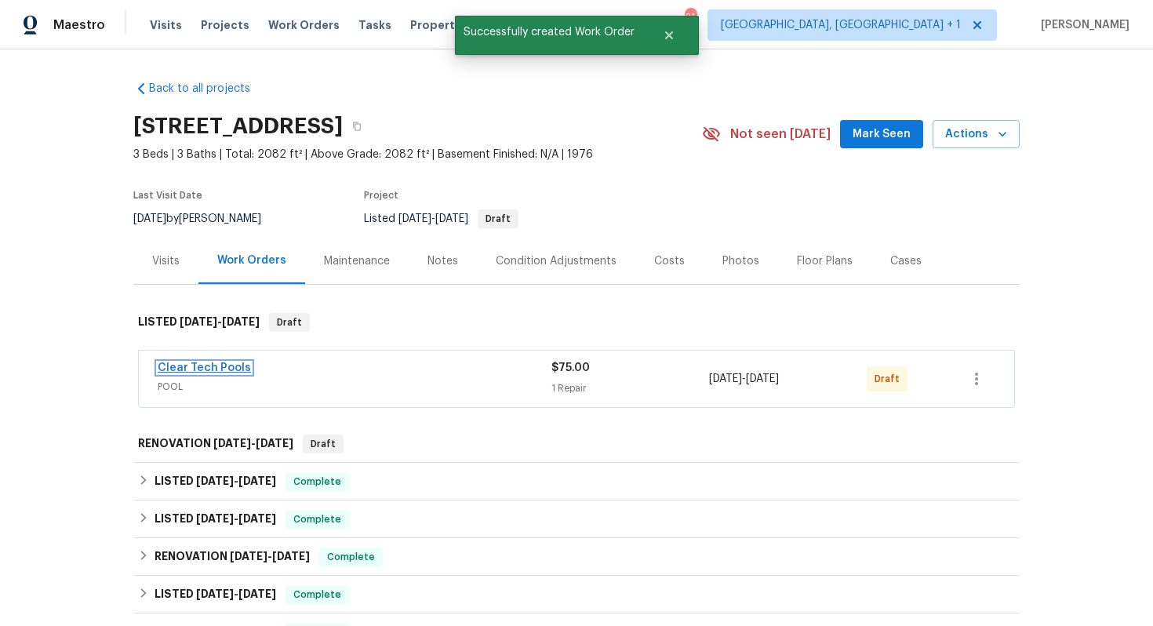
click at [211, 369] on link "Clear Tech Pools" at bounding box center [204, 368] width 93 height 11
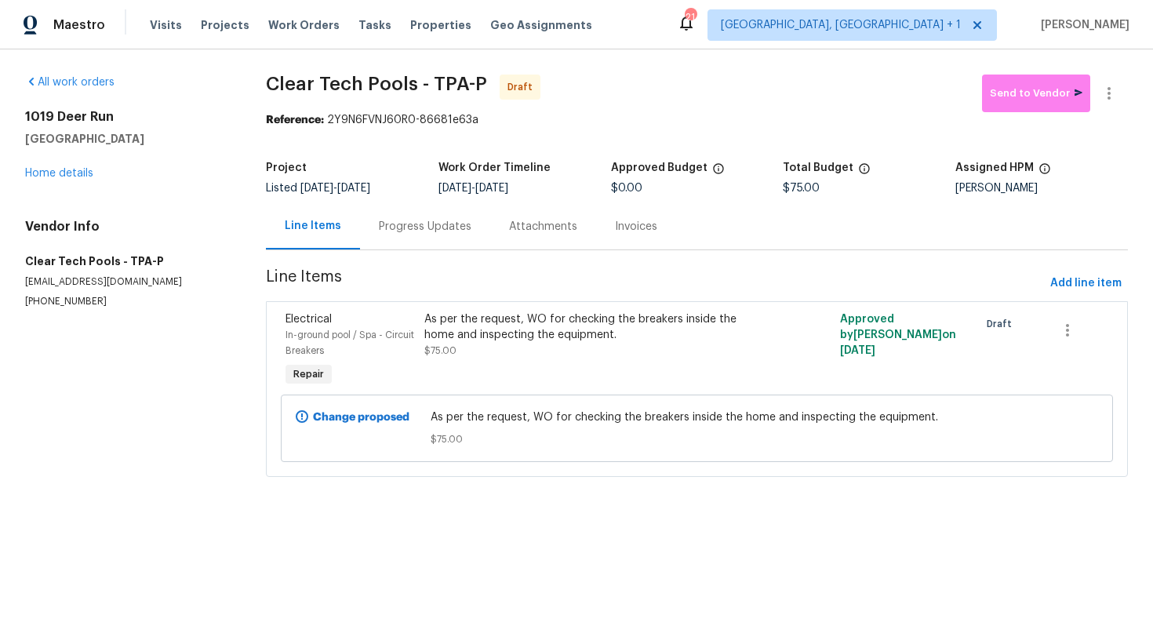
click at [501, 339] on div "As per the request, WO for checking the breakers inside the home and inspecting…" at bounding box center [593, 327] width 337 height 31
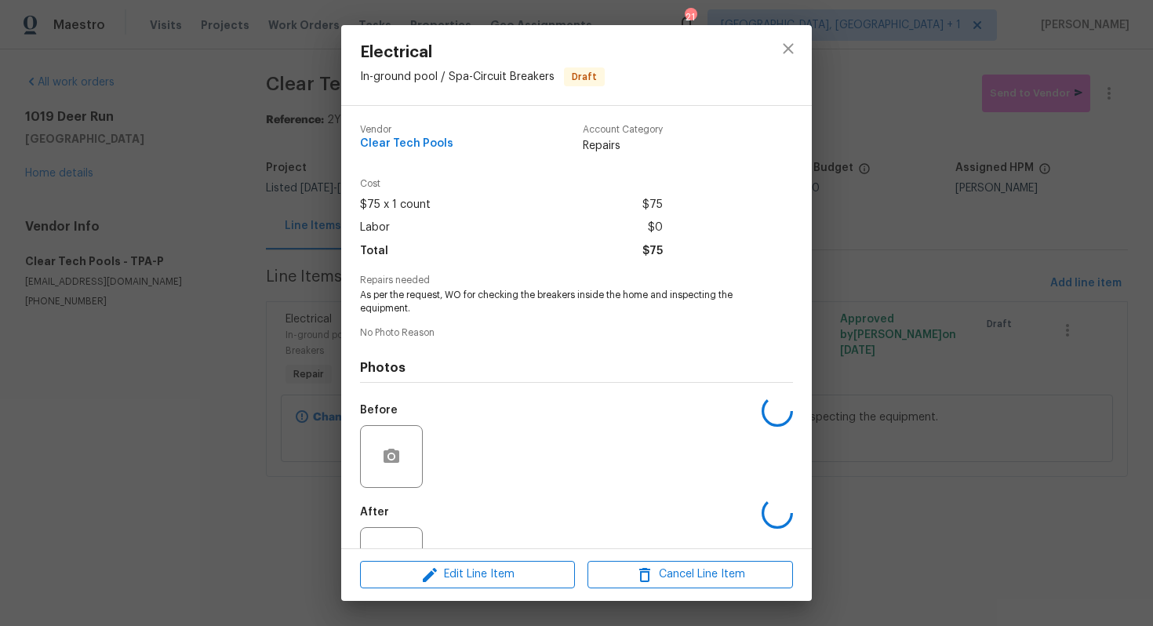
scroll to position [57, 0]
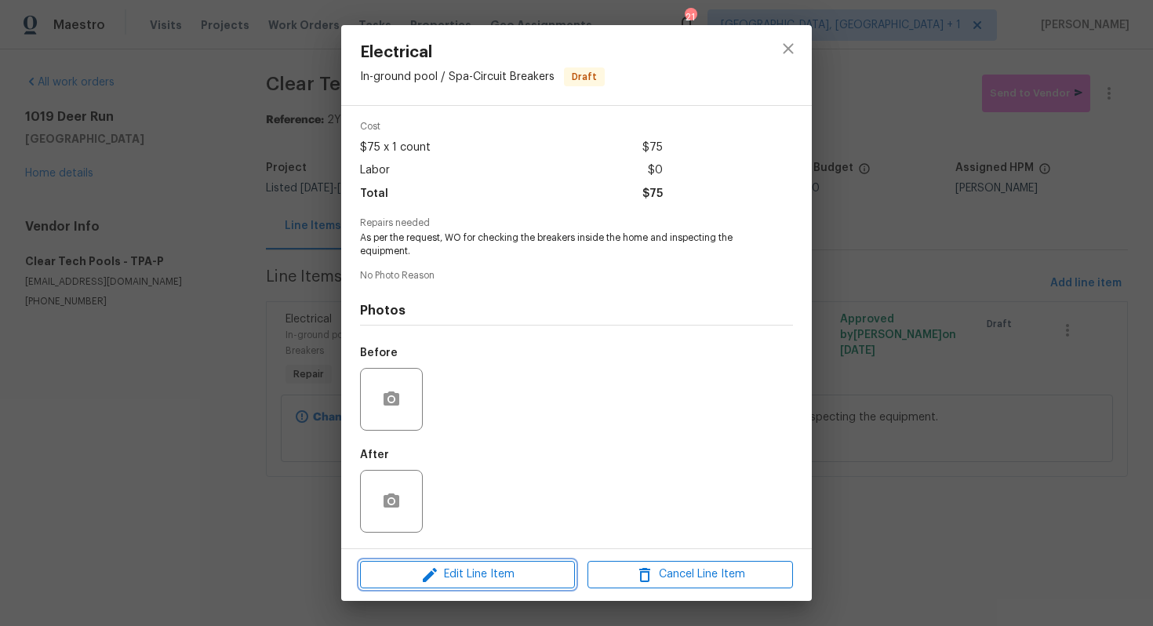
click at [433, 571] on icon "button" at bounding box center [430, 575] width 19 height 19
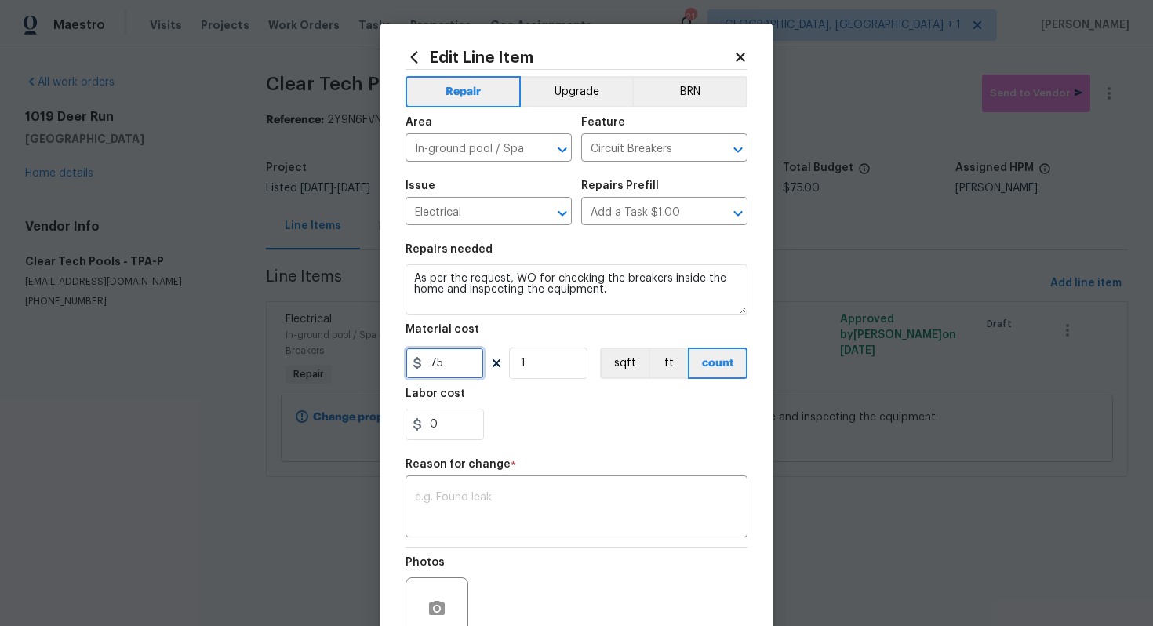
click at [461, 355] on input "75" at bounding box center [445, 363] width 78 height 31
type input "100"
click at [418, 538] on div "x ​" at bounding box center [577, 508] width 342 height 58
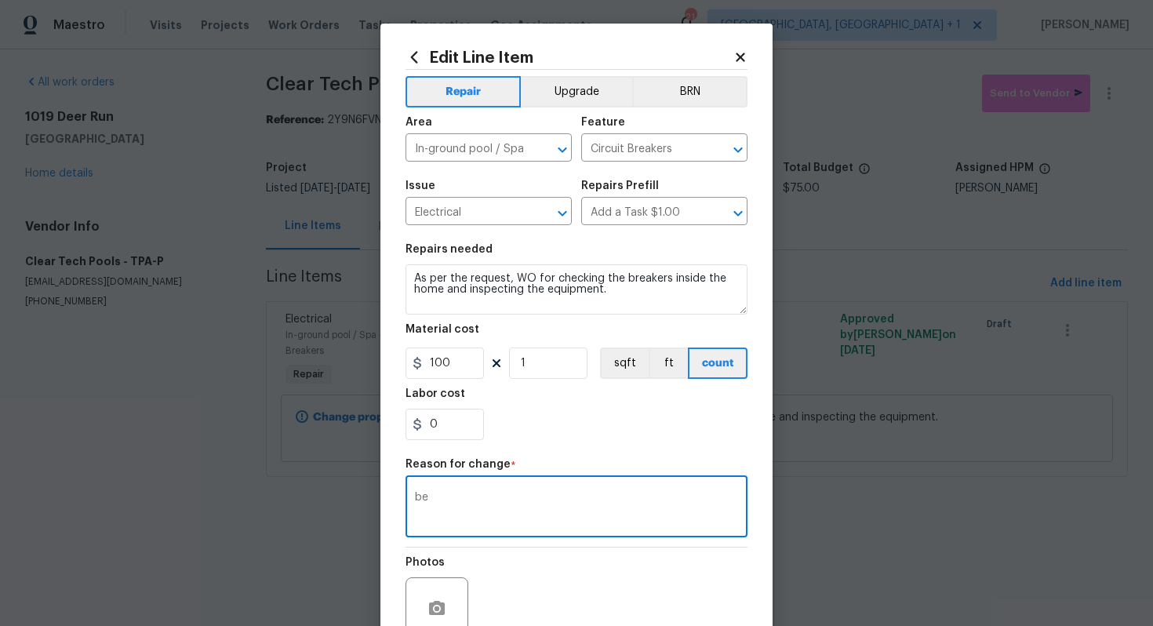
type textarea "b"
click at [536, 509] on textarea "verbiage updated." at bounding box center [576, 508] width 323 height 33
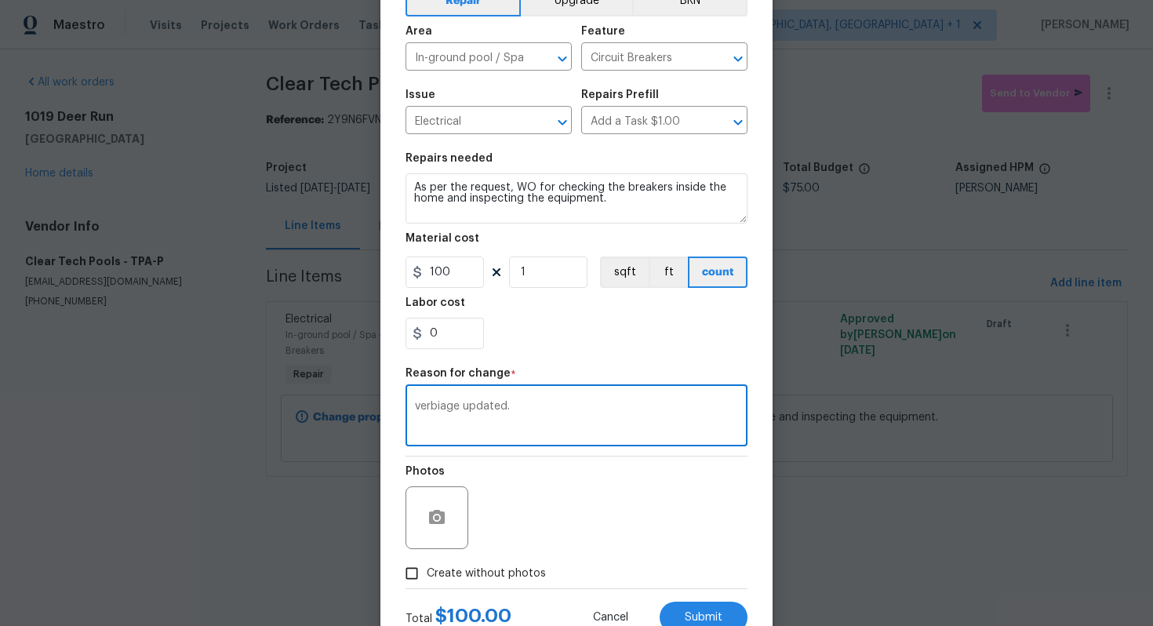
scroll to position [148, 0]
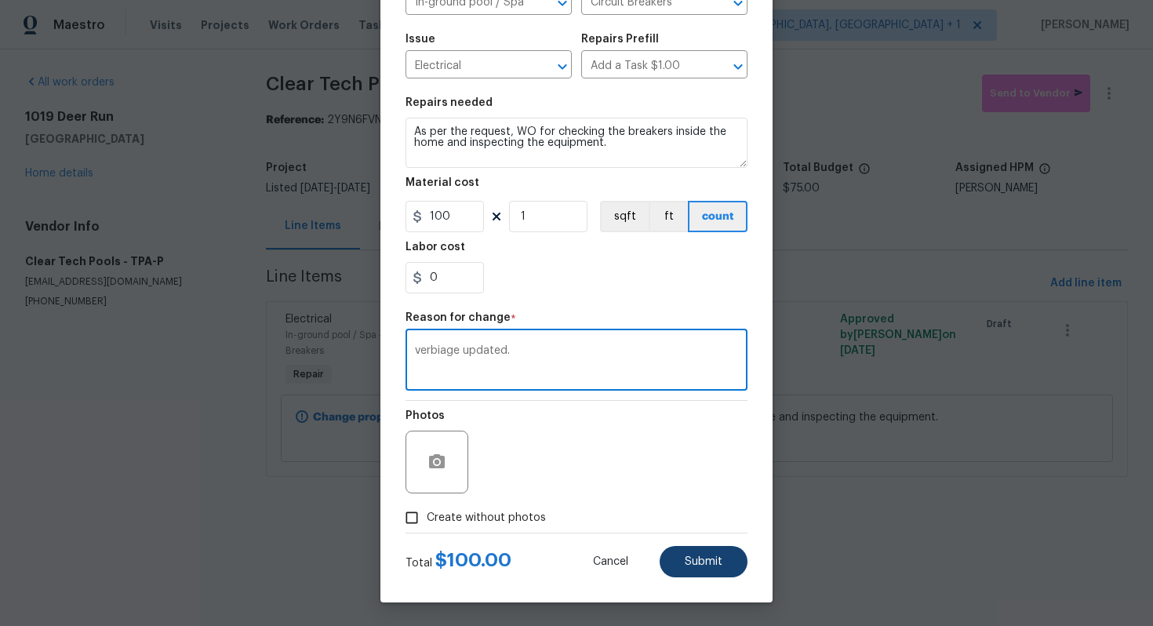
type textarea "verbiage updated."
click at [686, 561] on span "Submit" at bounding box center [704, 562] width 38 height 12
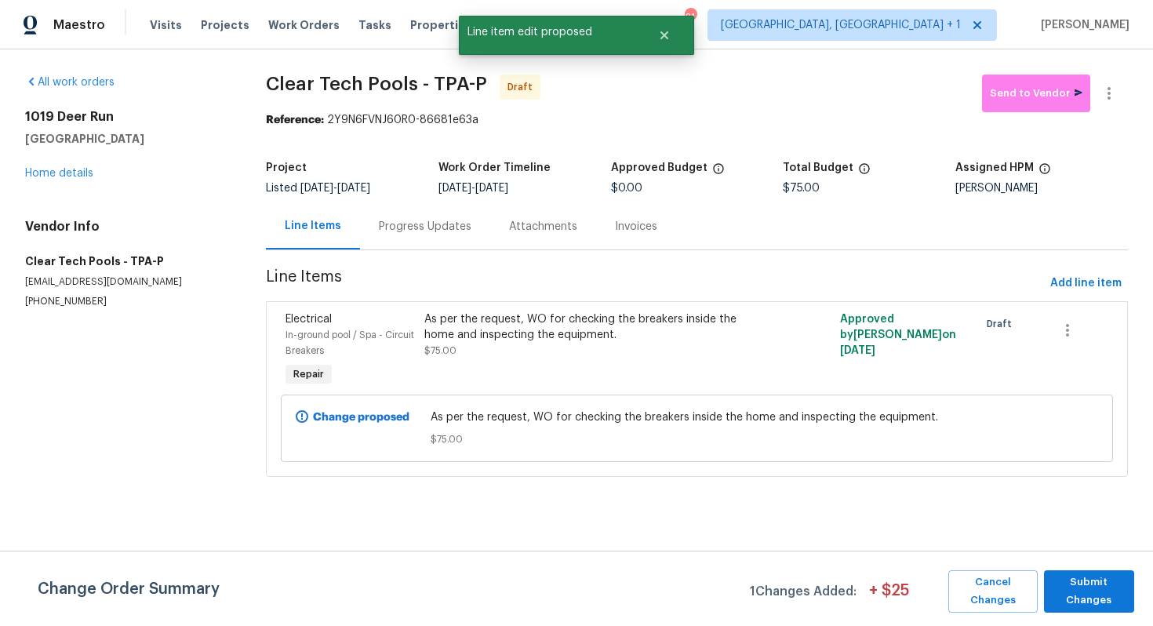
scroll to position [0, 0]
click at [1098, 603] on span "Submit Changes" at bounding box center [1089, 592] width 75 height 36
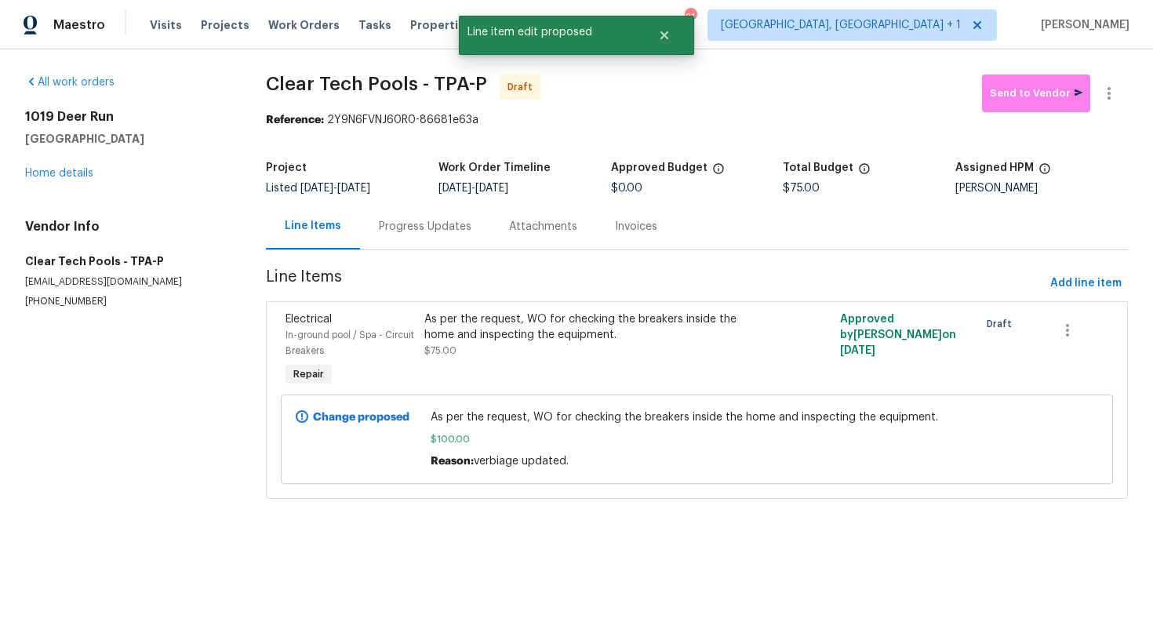
click at [428, 228] on div "Progress Updates" at bounding box center [425, 227] width 93 height 16
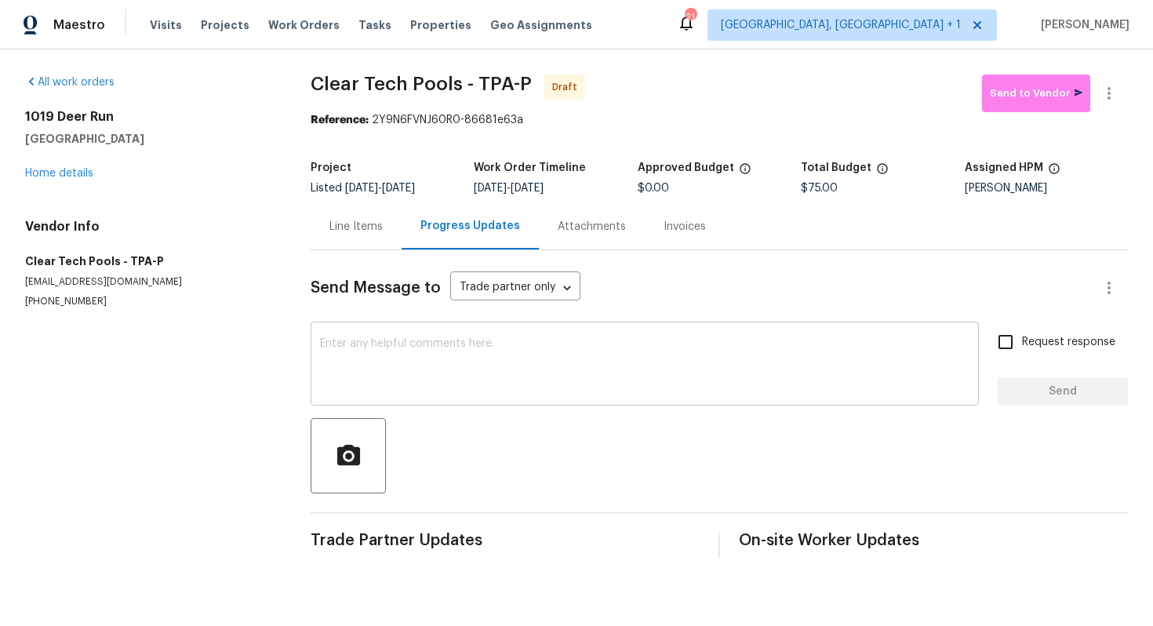
click at [465, 369] on textarea at bounding box center [645, 365] width 650 height 55
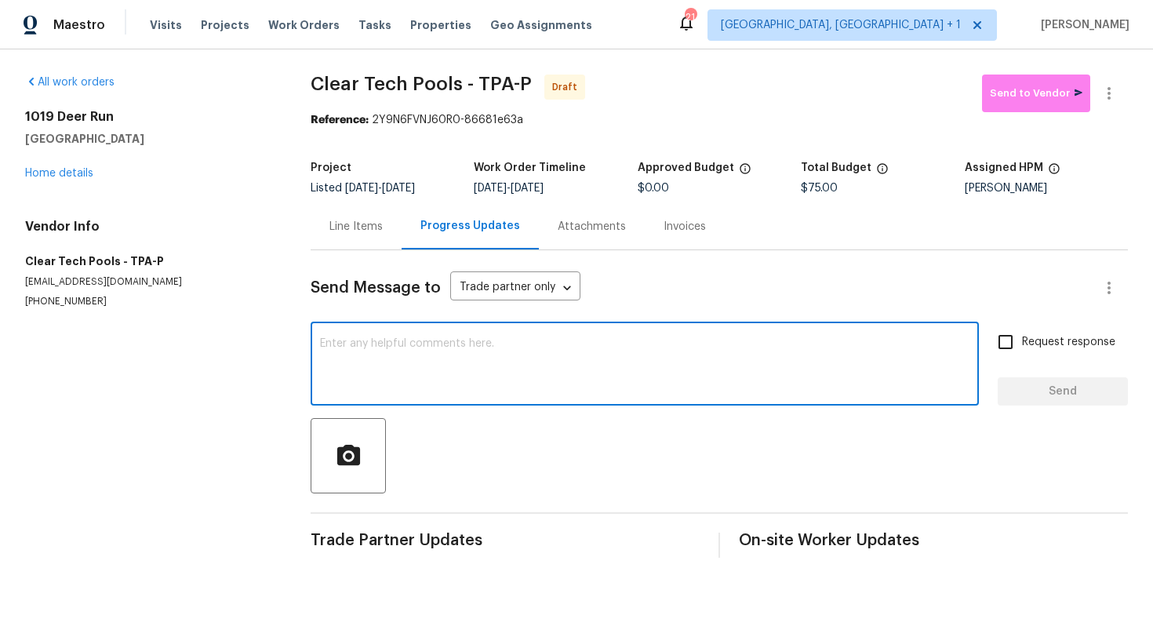
click at [399, 351] on textarea at bounding box center [645, 365] width 650 height 55
paste textarea "Hi this is Arvind with Opendoor. I’m confirming you received the WO for the pro…"
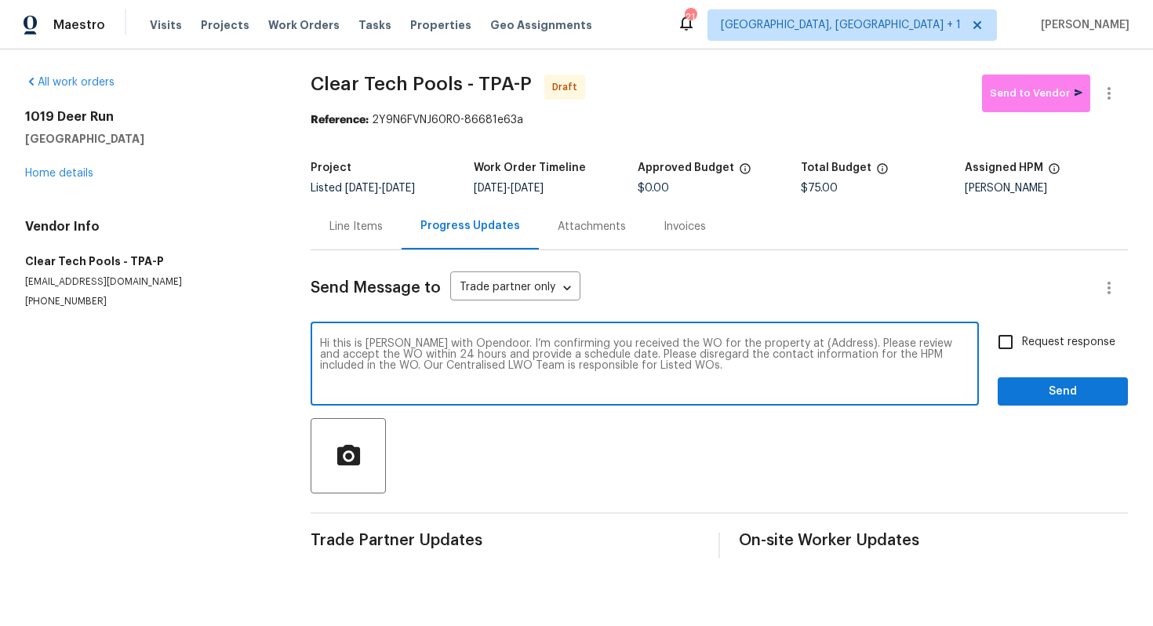
drag, startPoint x: 821, startPoint y: 346, endPoint x: 769, endPoint y: 341, distance: 52.1
click at [769, 341] on textarea "Hi this is Arvind with Opendoor. I’m confirming you received the WO for the pro…" at bounding box center [645, 365] width 650 height 55
paste textarea "1019 Deer Run, Venice, FL 34293"
type textarea "Hi this is Arvind with Opendoor. I’m confirming you received the WO for the pro…"
click at [1017, 337] on input "Request response" at bounding box center [1005, 342] width 33 height 33
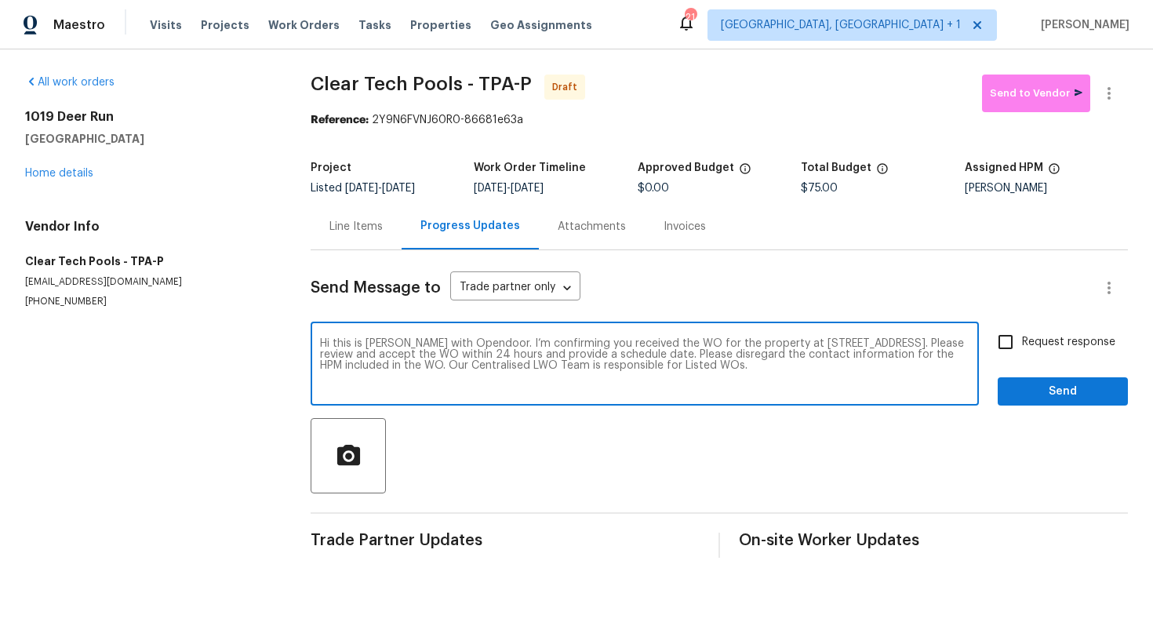
checkbox input "true"
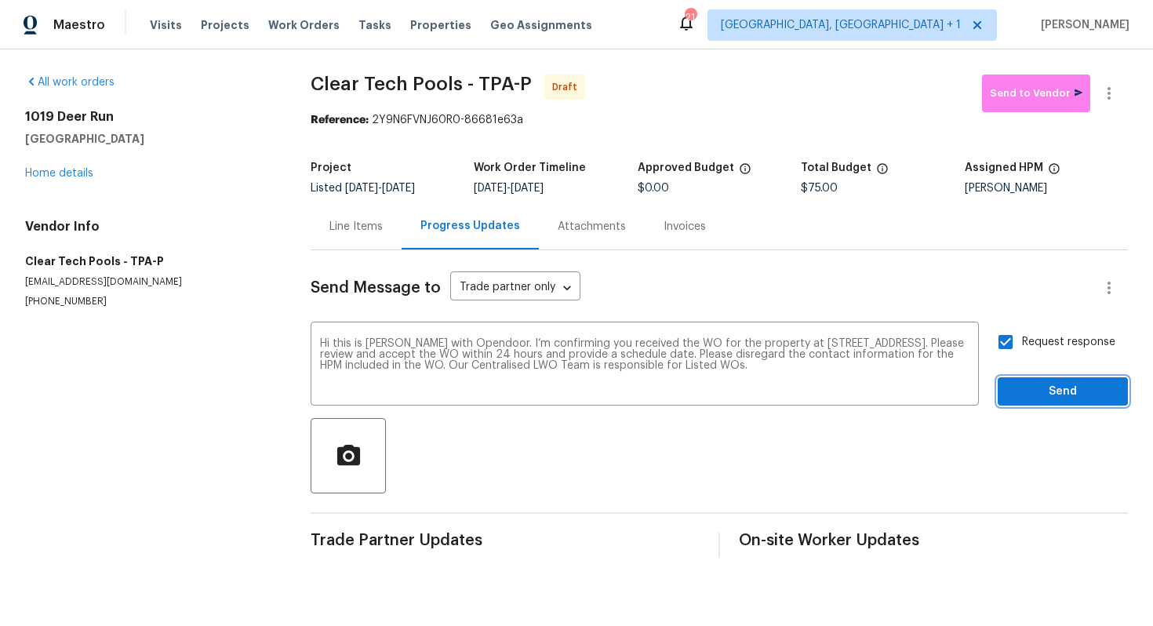
click at [1036, 403] on button "Send" at bounding box center [1063, 391] width 130 height 29
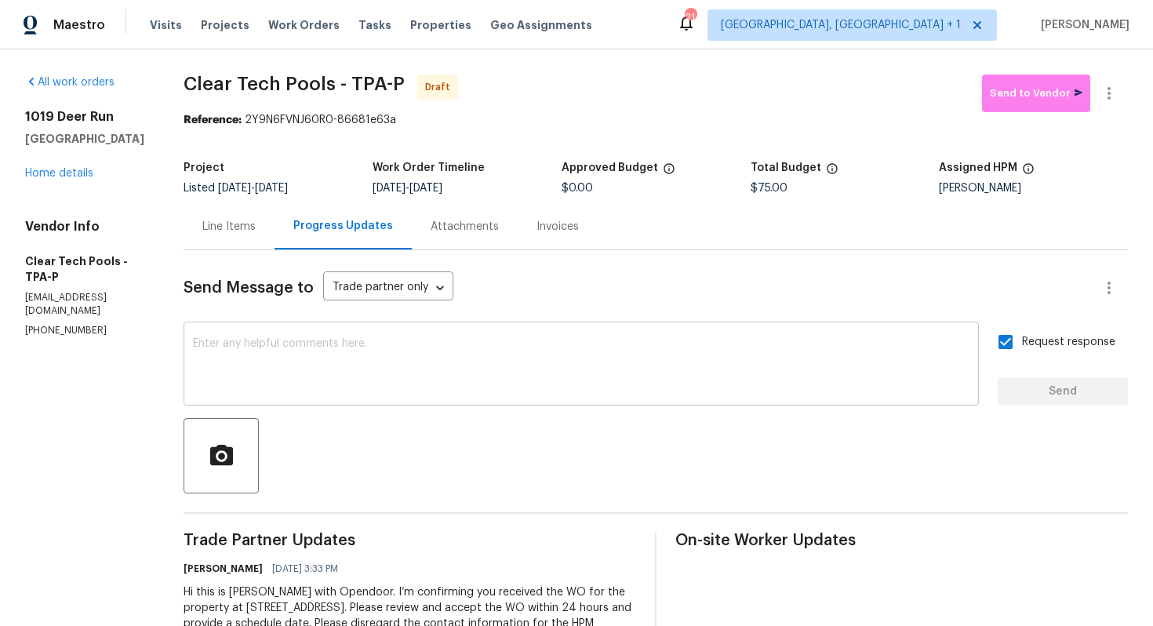
click at [618, 374] on textarea at bounding box center [581, 365] width 777 height 55
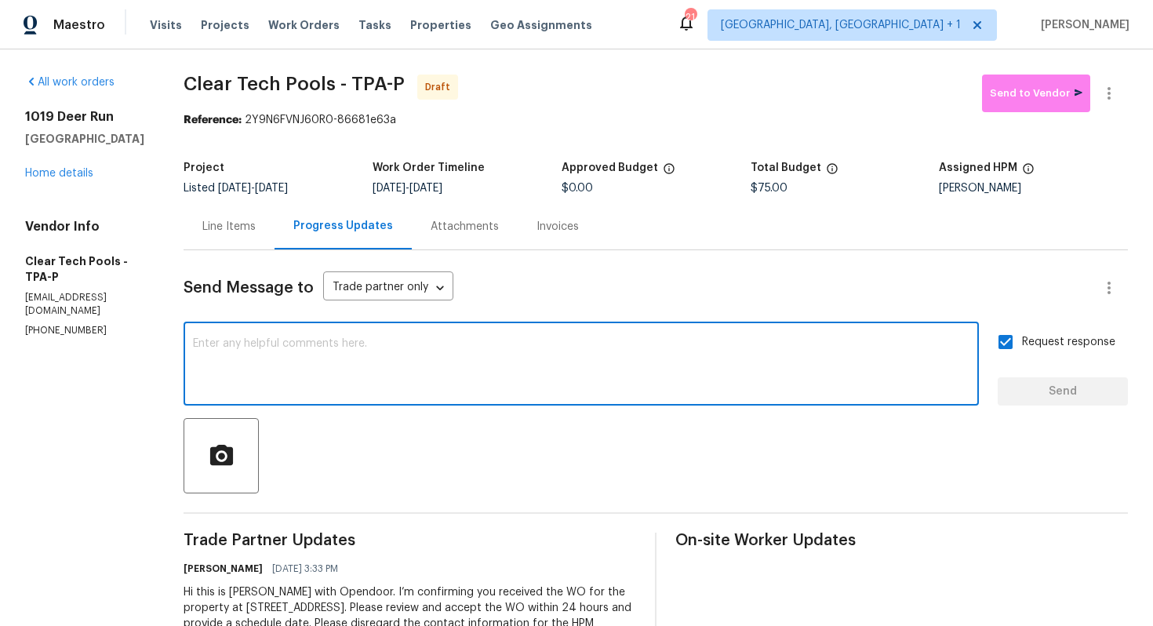
paste textarea "Attention All Work Orders must include before-photos (both close-up and wide-an…"
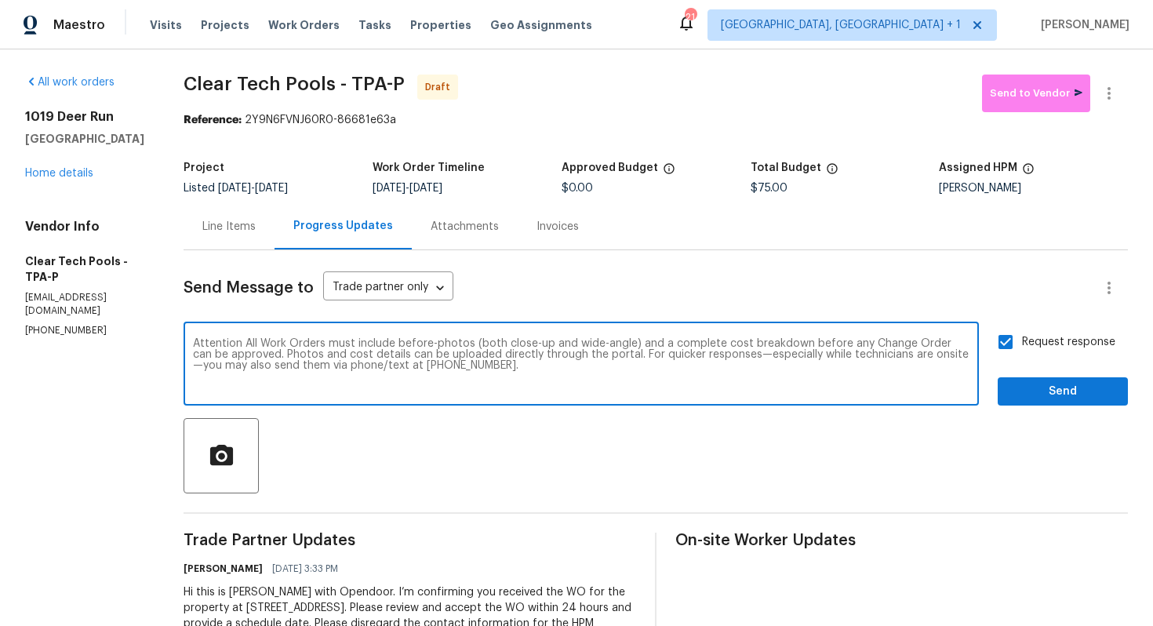
type textarea "Attention All Work Orders must include before-photos (both close-up and wide-an…"
click at [1006, 401] on button "Send" at bounding box center [1063, 391] width 130 height 29
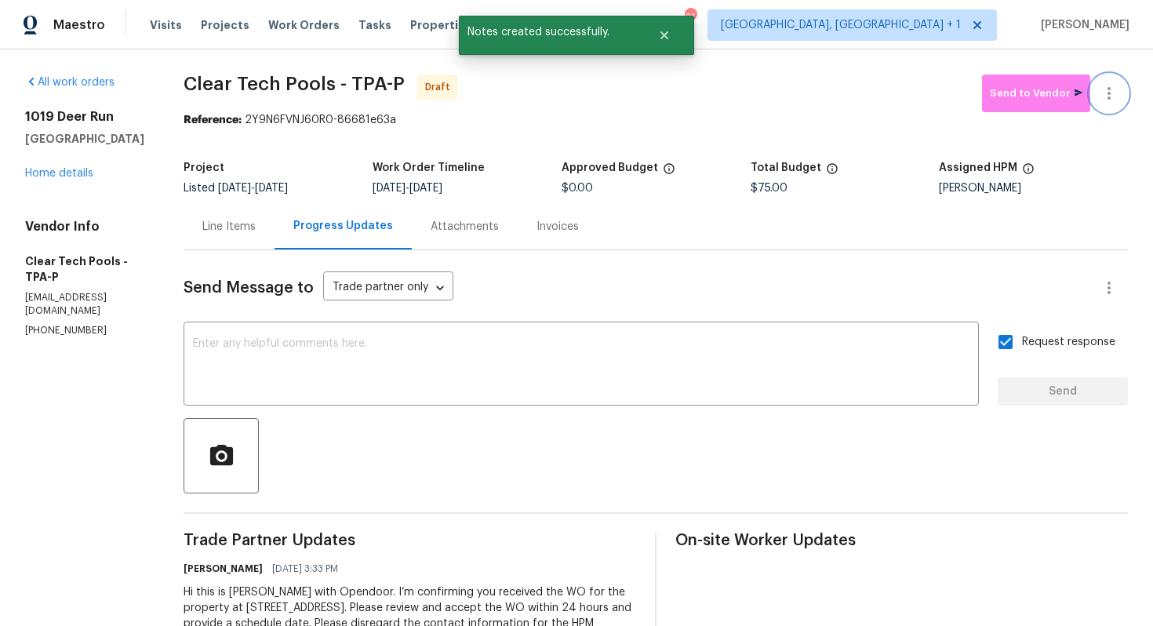
click at [1110, 93] on icon "button" at bounding box center [1109, 93] width 3 height 13
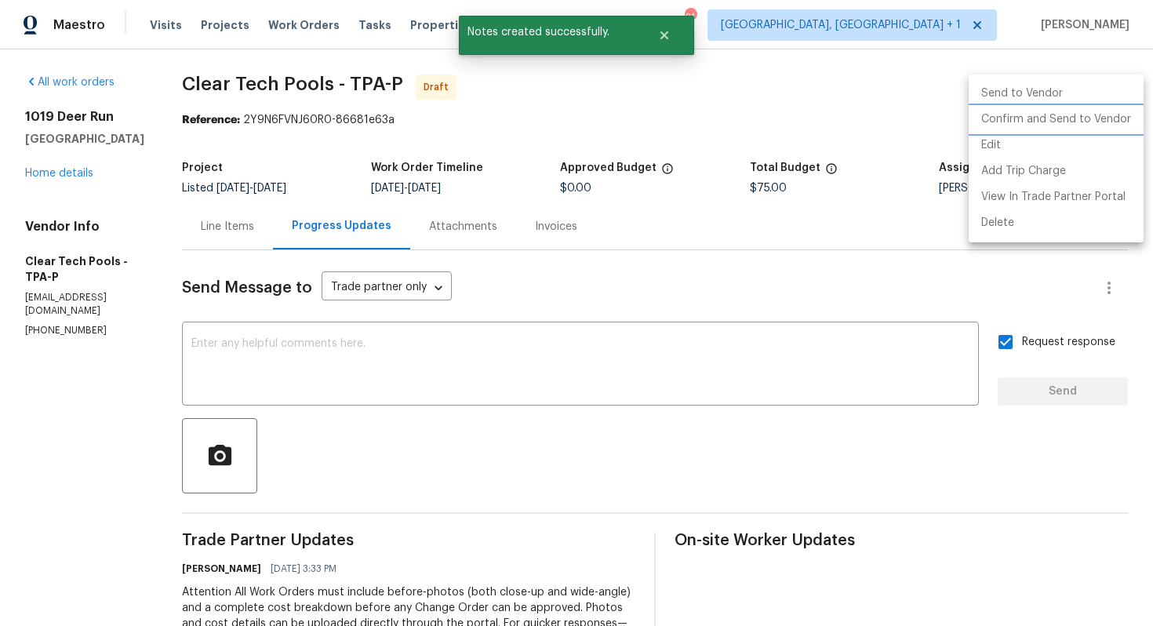
click at [1048, 126] on li "Confirm and Send to Vendor" at bounding box center [1056, 120] width 175 height 26
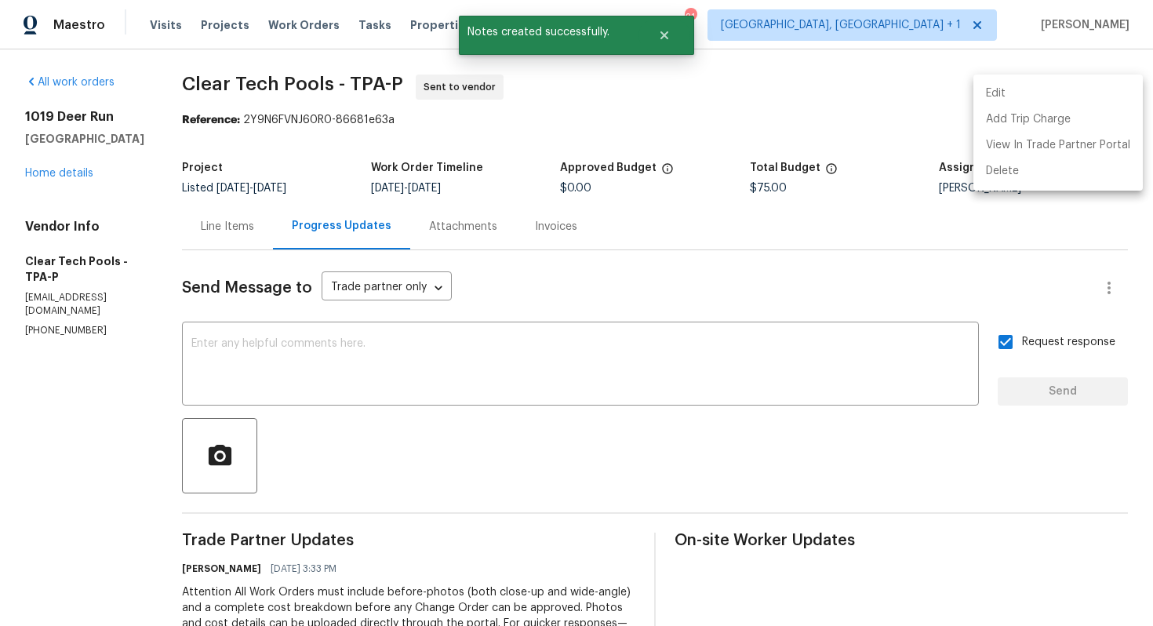
click at [603, 104] on div at bounding box center [576, 313] width 1153 height 626
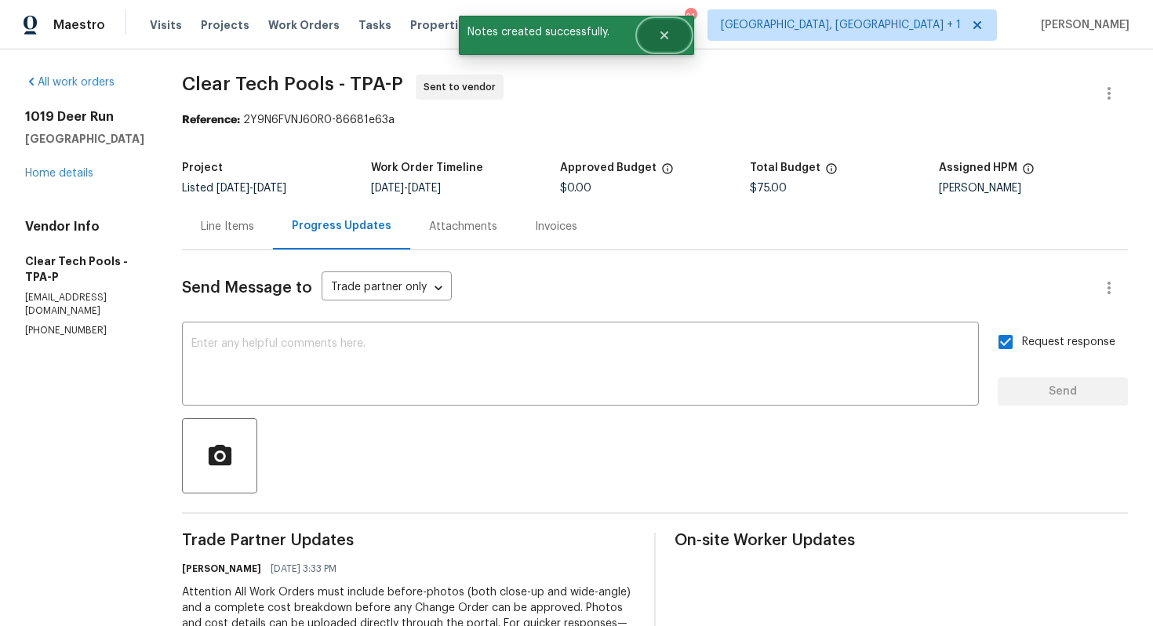
click at [663, 38] on icon "Close" at bounding box center [664, 35] width 13 height 13
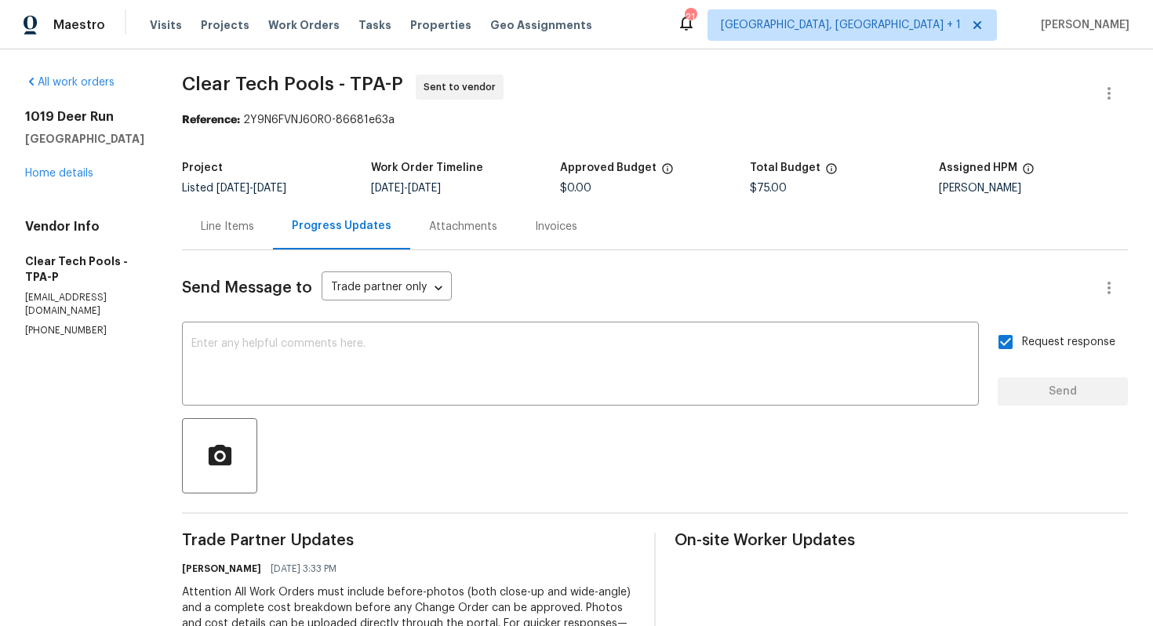
click at [362, 87] on span "Clear Tech Pools - TPA-P" at bounding box center [292, 84] width 221 height 19
click at [360, 83] on span "Clear Tech Pools - TPA-P" at bounding box center [292, 84] width 221 height 19
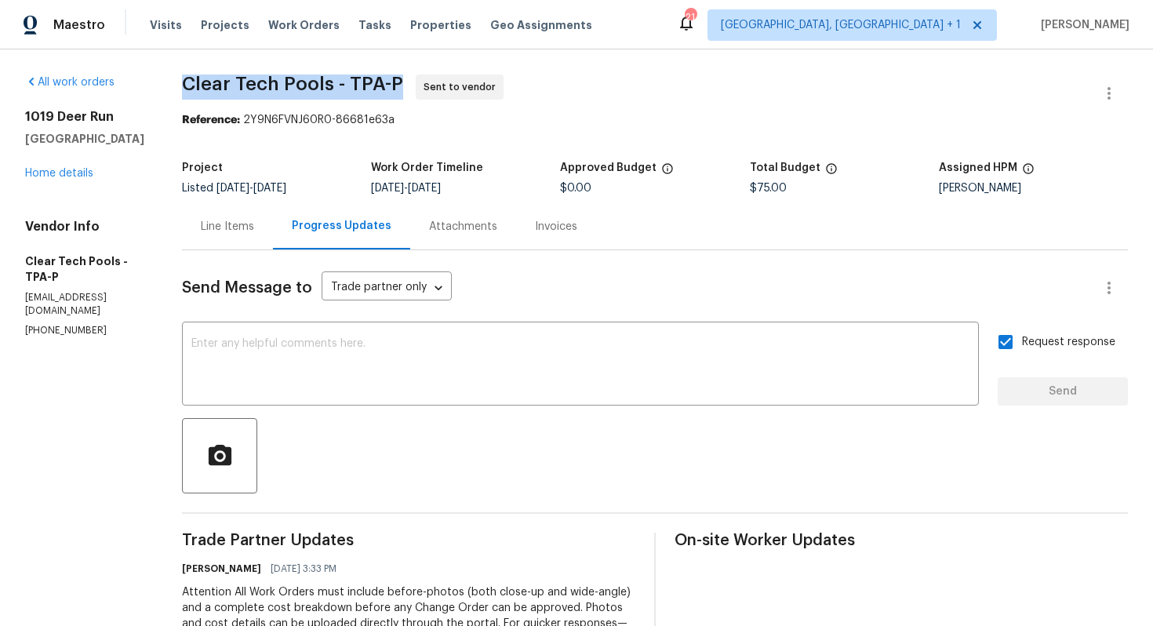
click at [360, 83] on span "Clear Tech Pools - TPA-P" at bounding box center [292, 84] width 221 height 19
copy span "Clear Tech Pools - TPA-P"
click at [632, 53] on div "All work orders 1019 Deer Run Venice, FL 34293 Home details Vendor Info Clear T…" at bounding box center [576, 432] width 1153 height 766
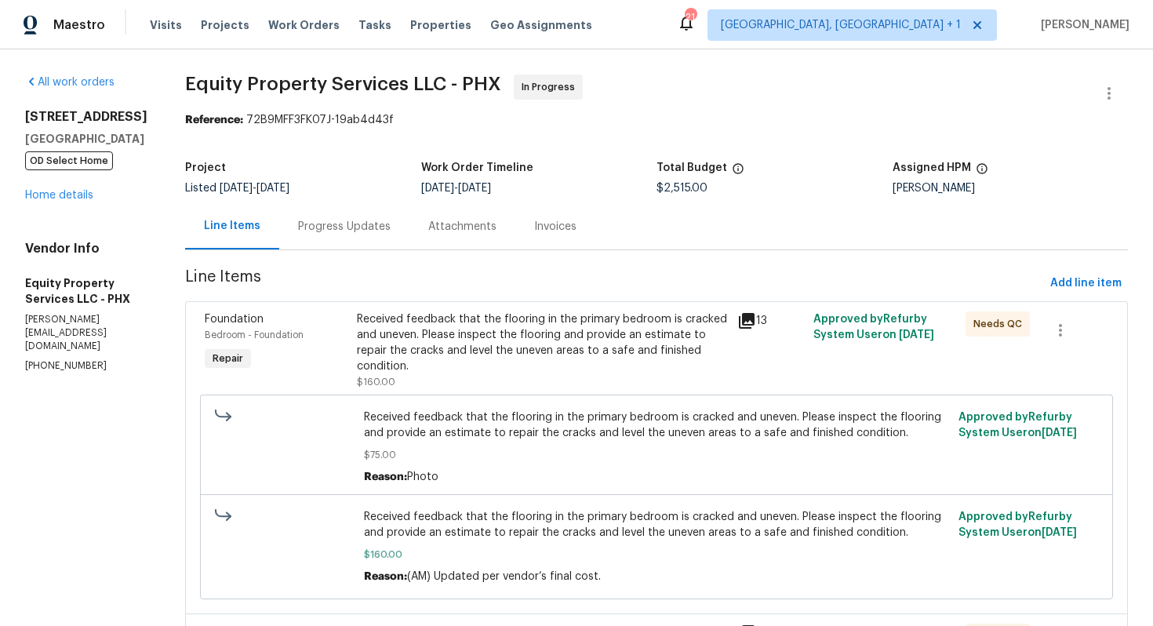
click at [320, 229] on div "Progress Updates" at bounding box center [344, 227] width 93 height 16
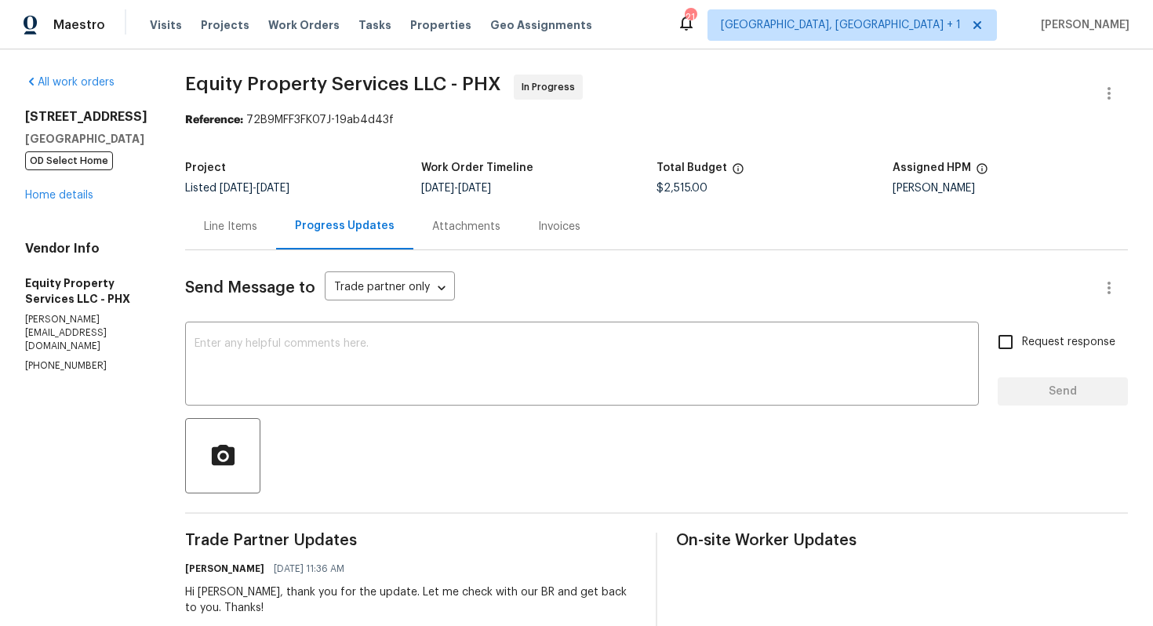
click at [219, 222] on div "Line Items" at bounding box center [230, 227] width 53 height 16
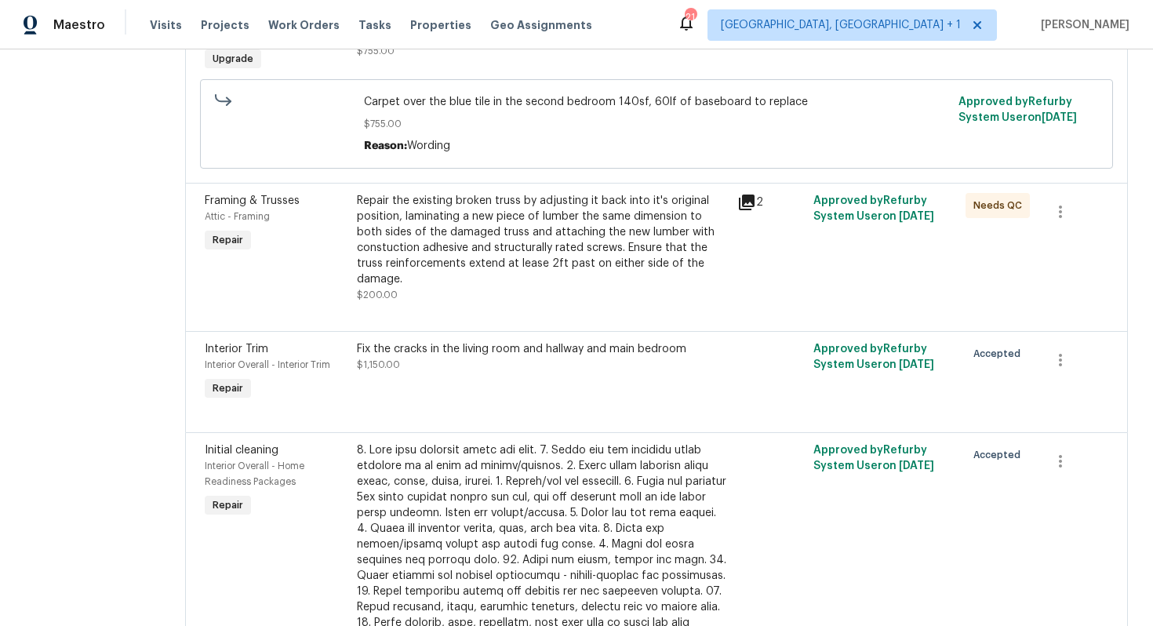
scroll to position [787, 0]
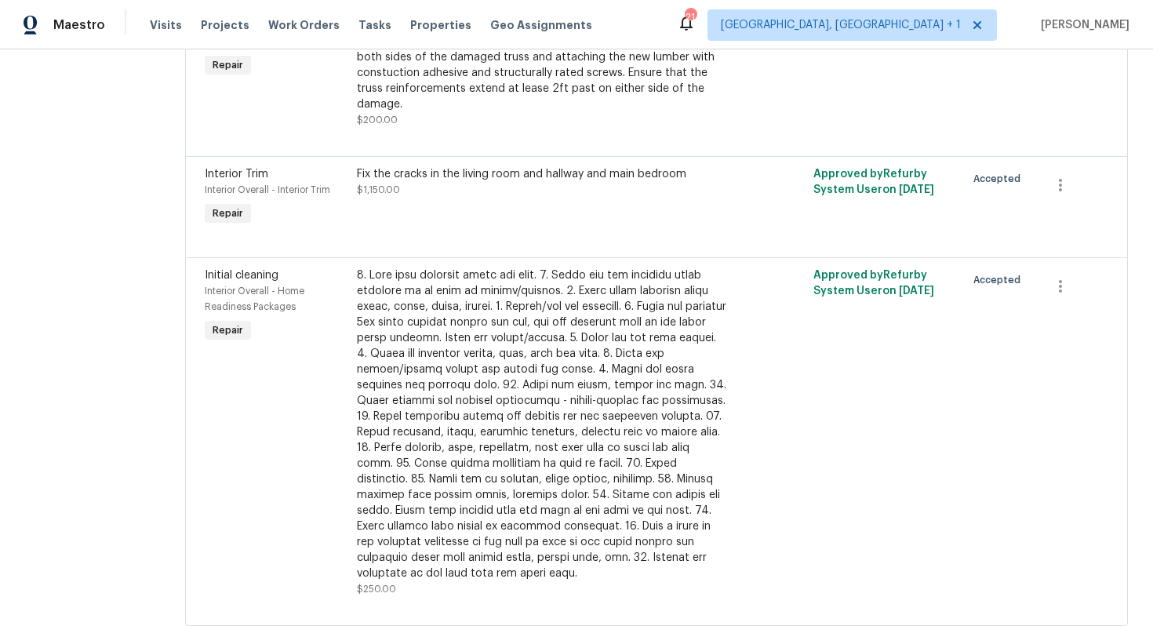
click at [413, 495] on div at bounding box center [542, 425] width 371 height 314
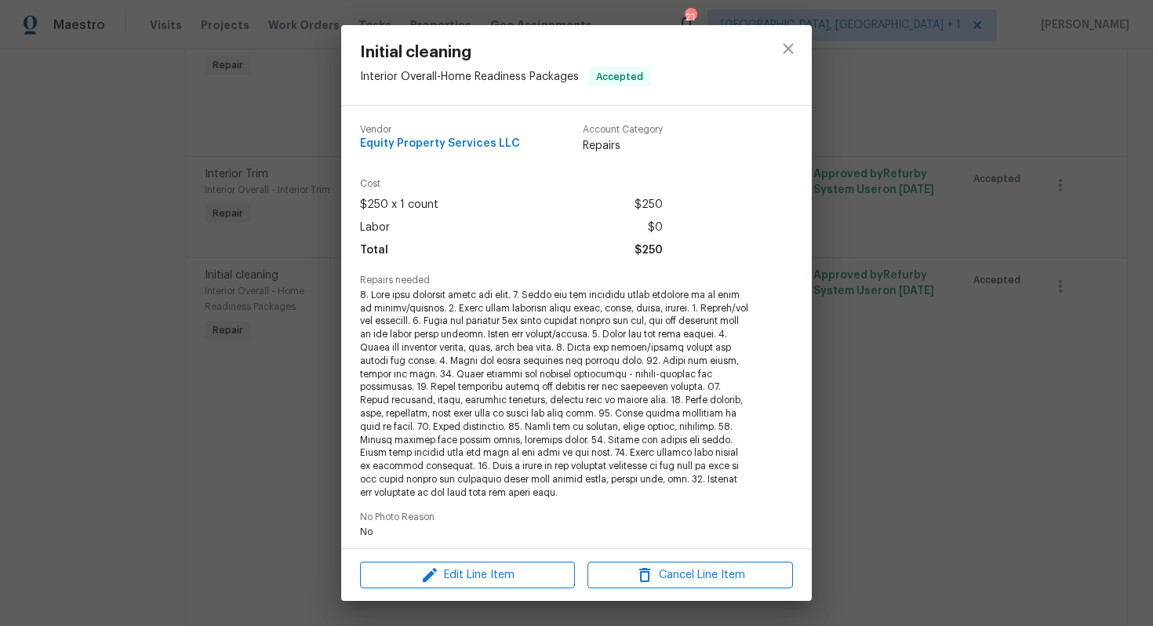
click at [393, 558] on div "Edit Line Item Cancel Line Item" at bounding box center [576, 575] width 471 height 53
click at [216, 506] on div "Initial cleaning Interior Overall - Home Readiness Packages Accepted Vendor Equ…" at bounding box center [576, 313] width 1153 height 626
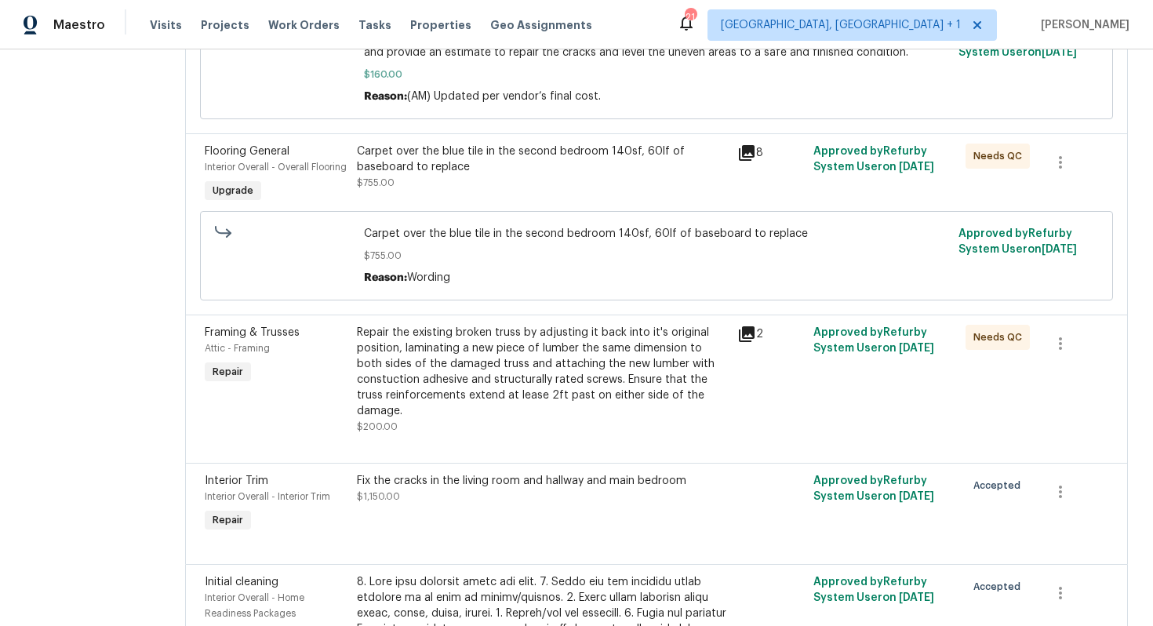
scroll to position [0, 0]
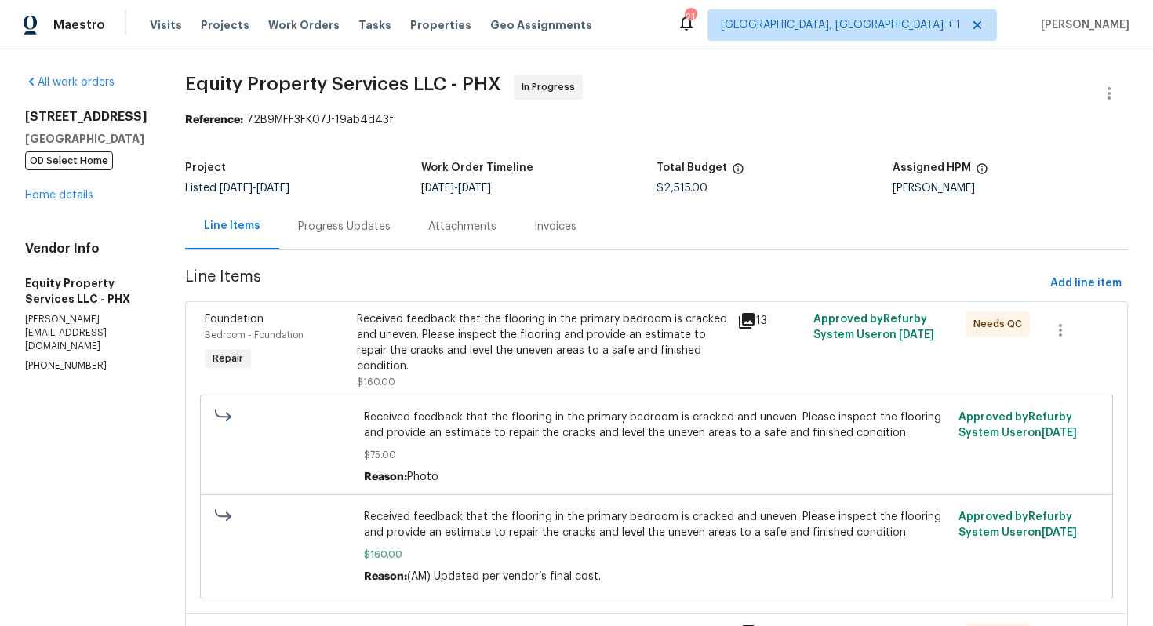
click at [303, 219] on div "Progress Updates" at bounding box center [344, 227] width 93 height 16
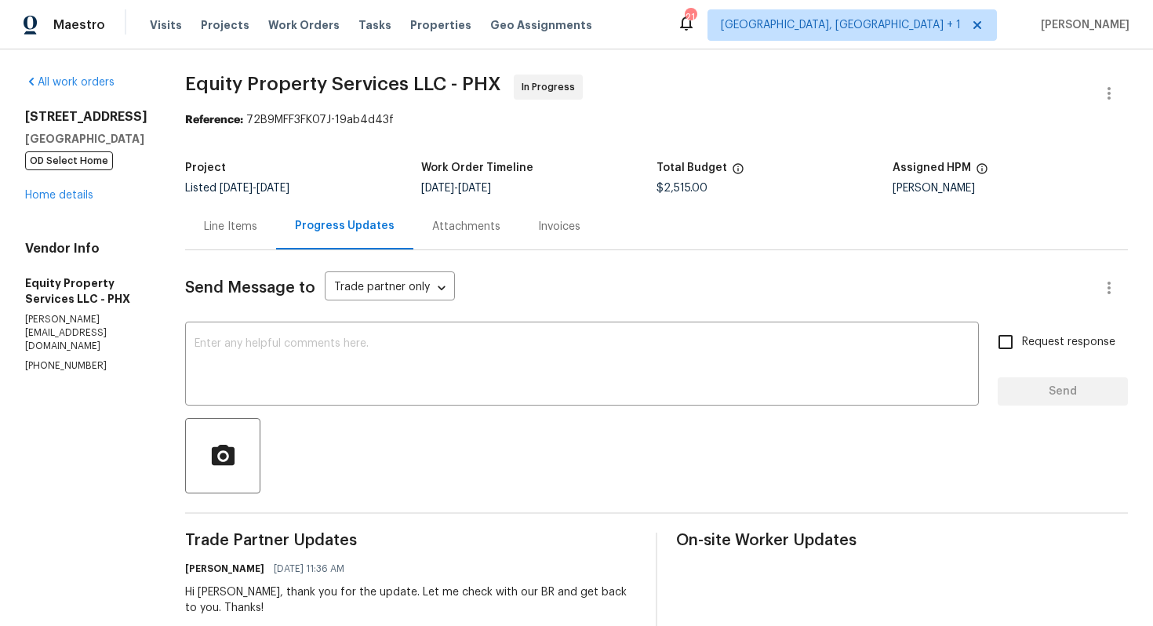
click at [204, 228] on div "Line Items" at bounding box center [230, 227] width 53 height 16
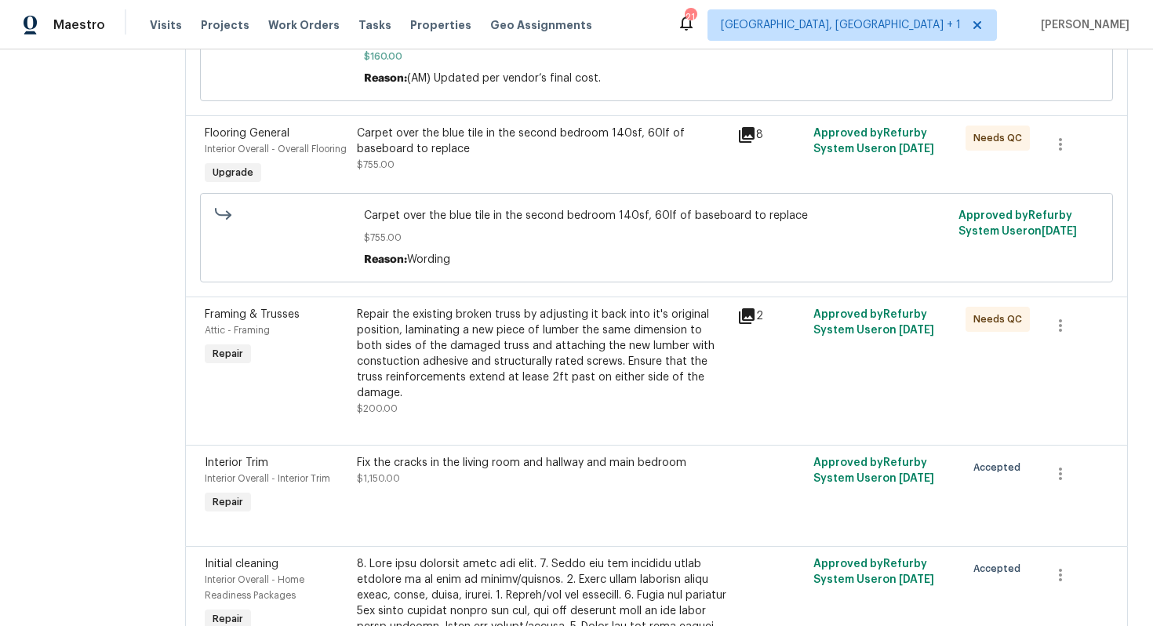
scroll to position [497, 0]
click at [469, 328] on div "Repair the existing broken truss by adjusting it back into it's original positi…" at bounding box center [542, 355] width 371 height 94
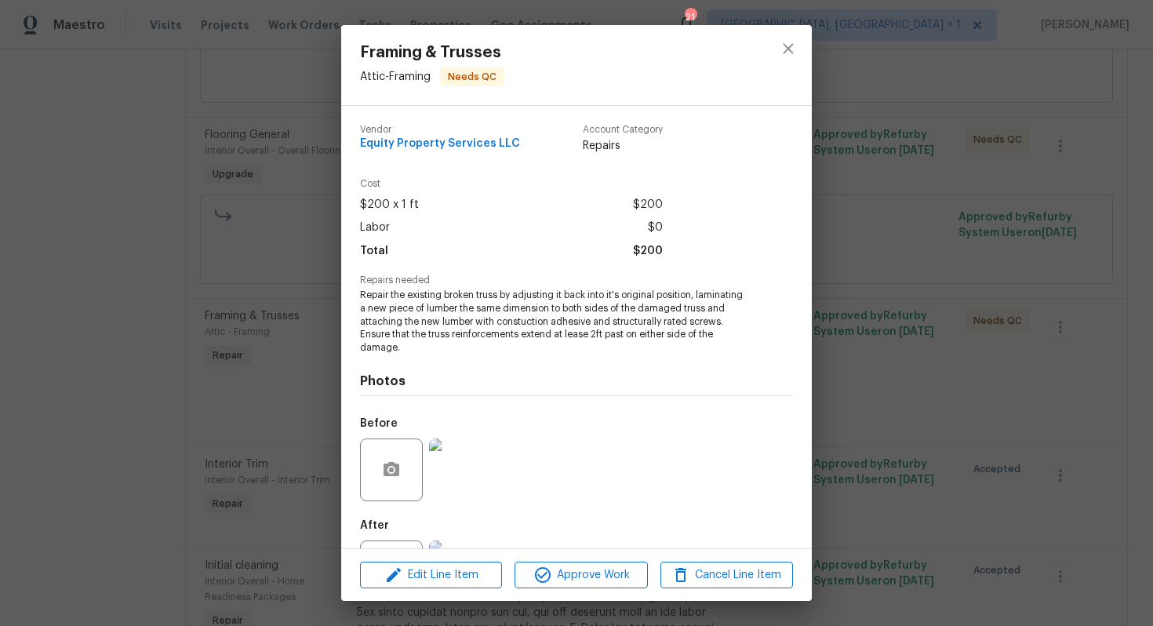
scroll to position [71, 0]
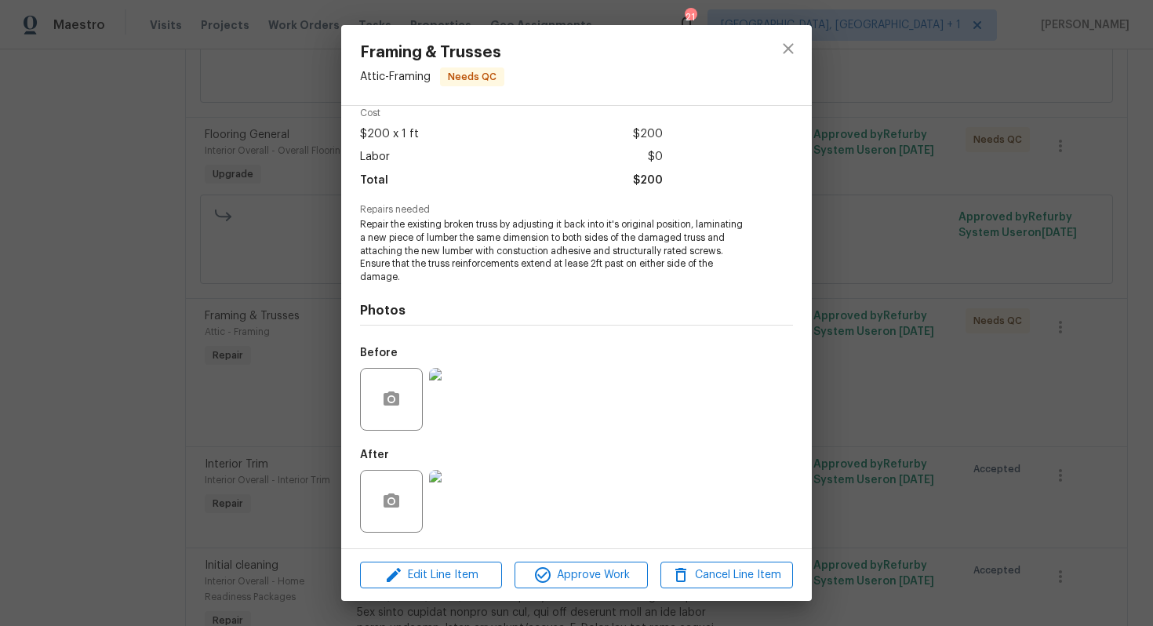
click at [451, 403] on img at bounding box center [460, 399] width 63 height 63
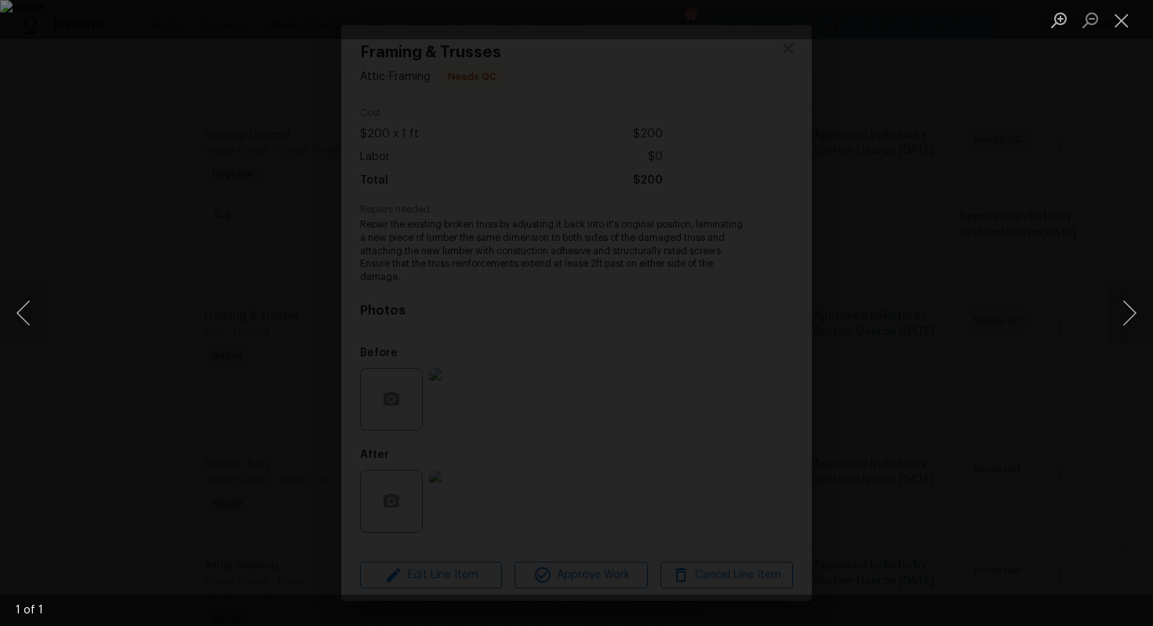
click at [1058, 206] on div "Lightbox" at bounding box center [576, 313] width 1153 height 626
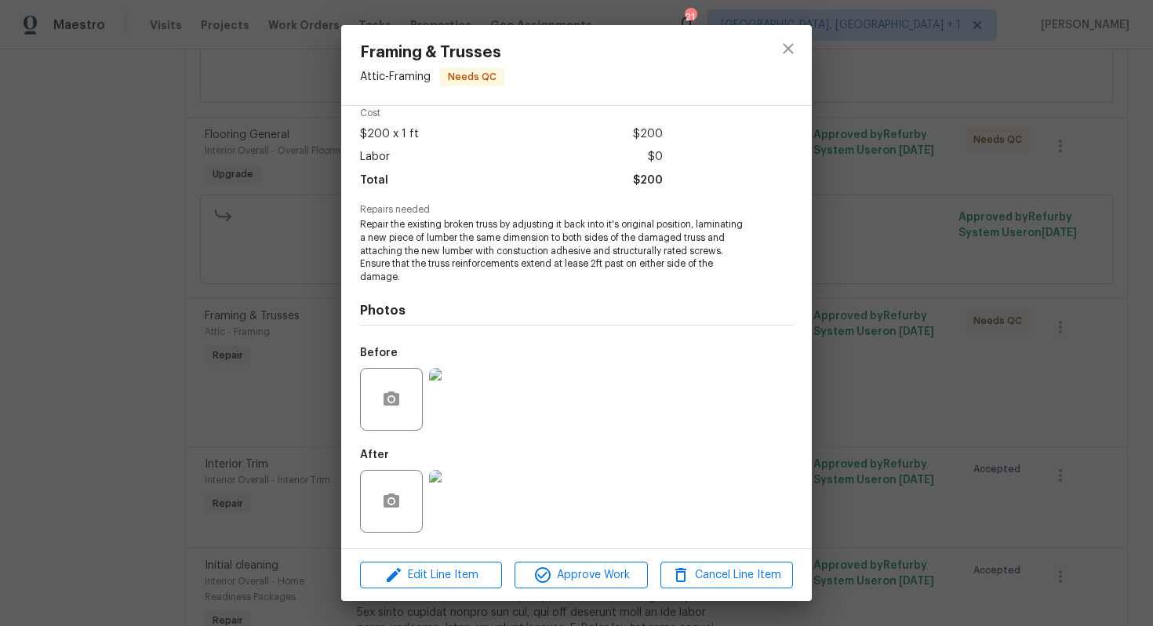
click at [468, 496] on img at bounding box center [460, 501] width 63 height 63
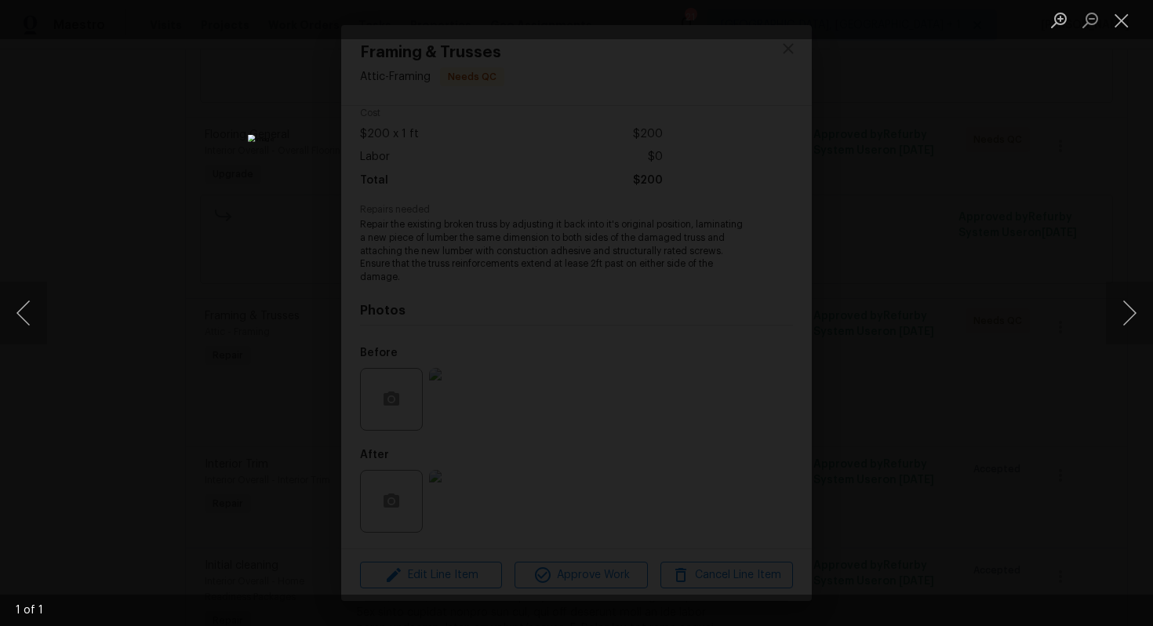
click at [974, 156] on div "Lightbox" at bounding box center [576, 313] width 1153 height 626
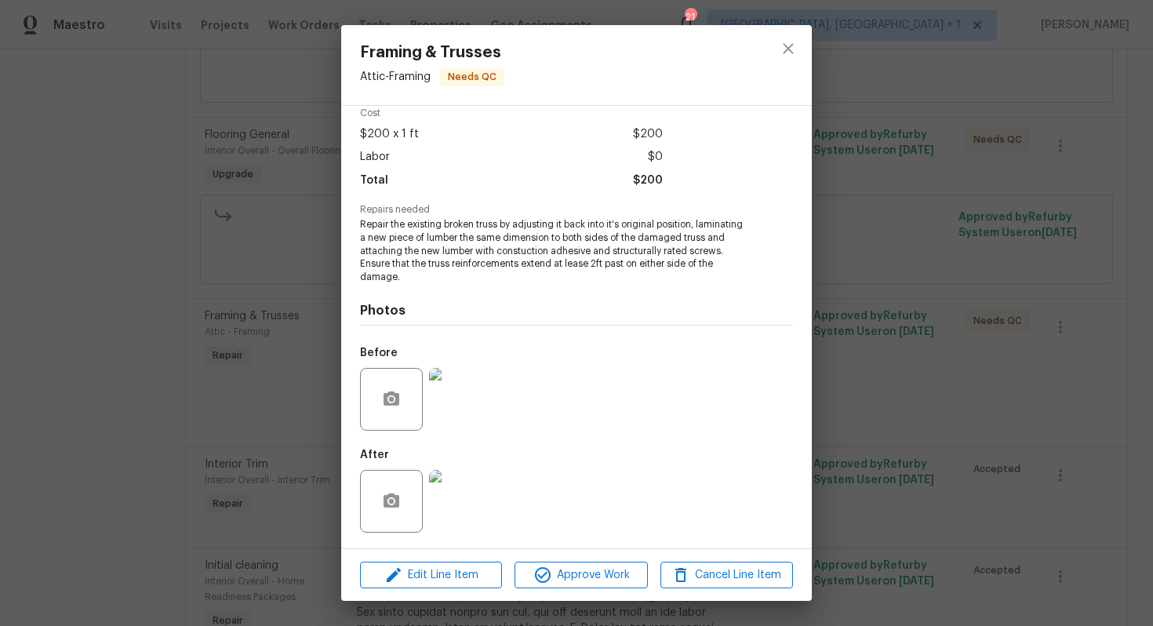
click at [887, 196] on div "Framing & Trusses Attic - Framing Needs QC Vendor Equity Property Services LLC …" at bounding box center [576, 313] width 1153 height 626
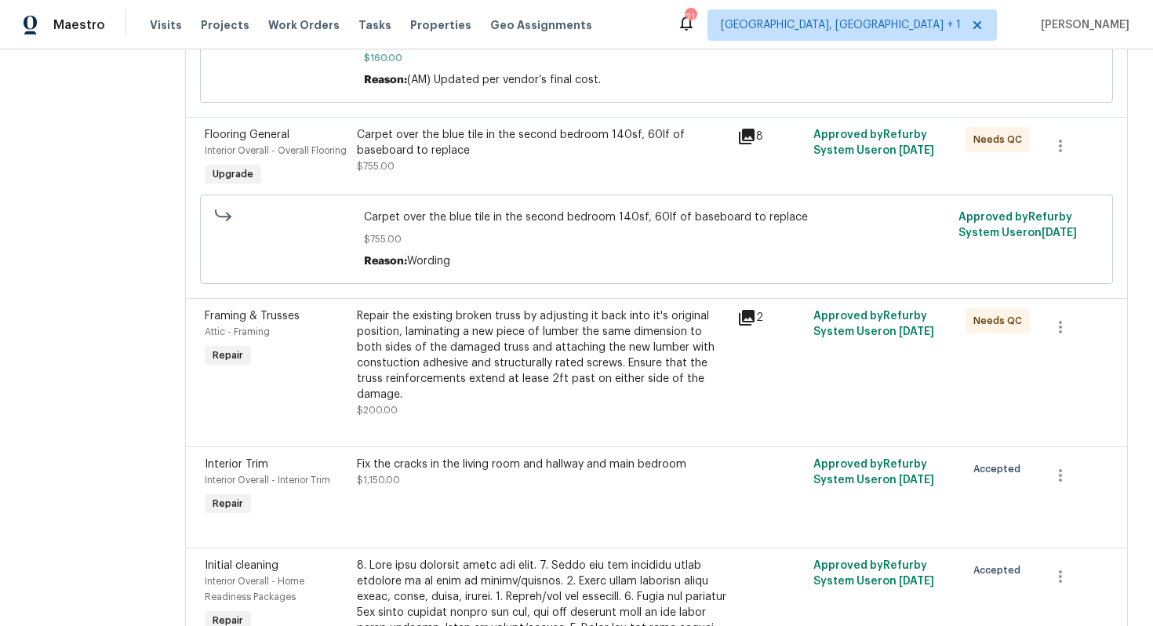
click at [477, 355] on div "Repair the existing broken truss by adjusting it back into it's original positi…" at bounding box center [542, 355] width 371 height 94
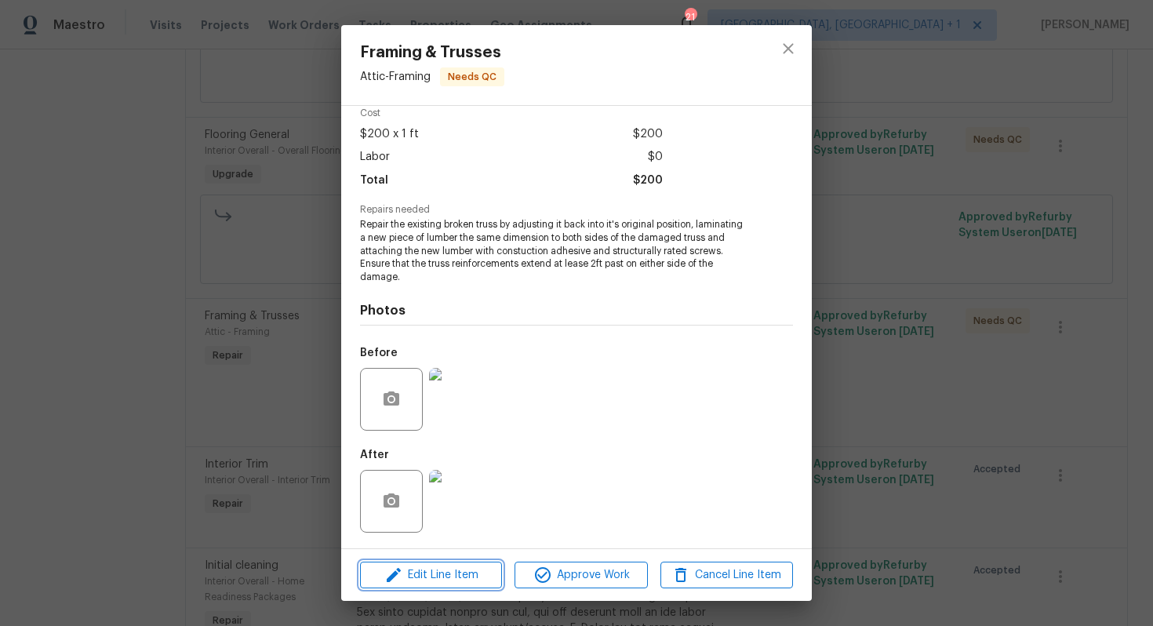
click at [406, 583] on span "Edit Line Item" at bounding box center [431, 576] width 133 height 20
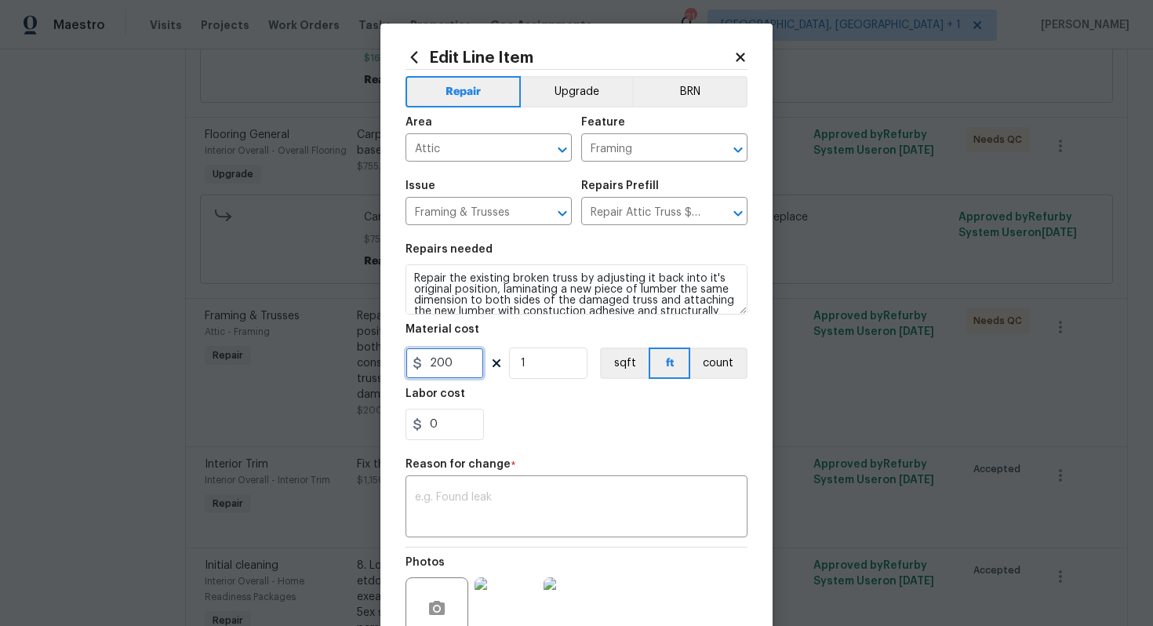
click at [463, 371] on input "200" at bounding box center [445, 363] width 78 height 31
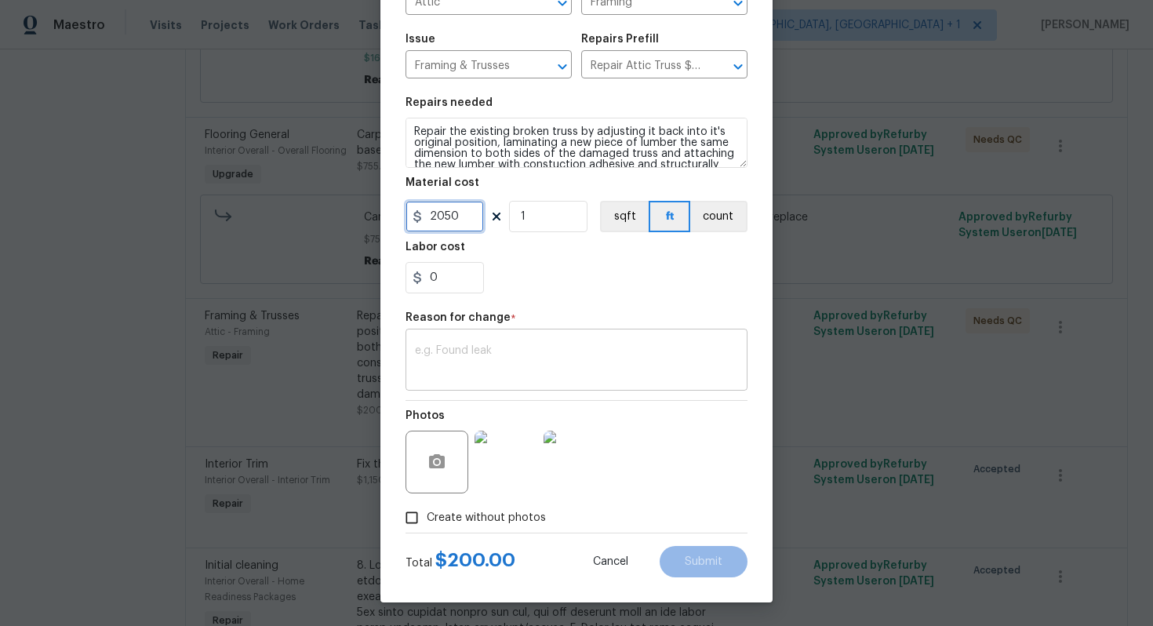
type input "2050"
click at [577, 372] on textarea at bounding box center [576, 361] width 323 height 33
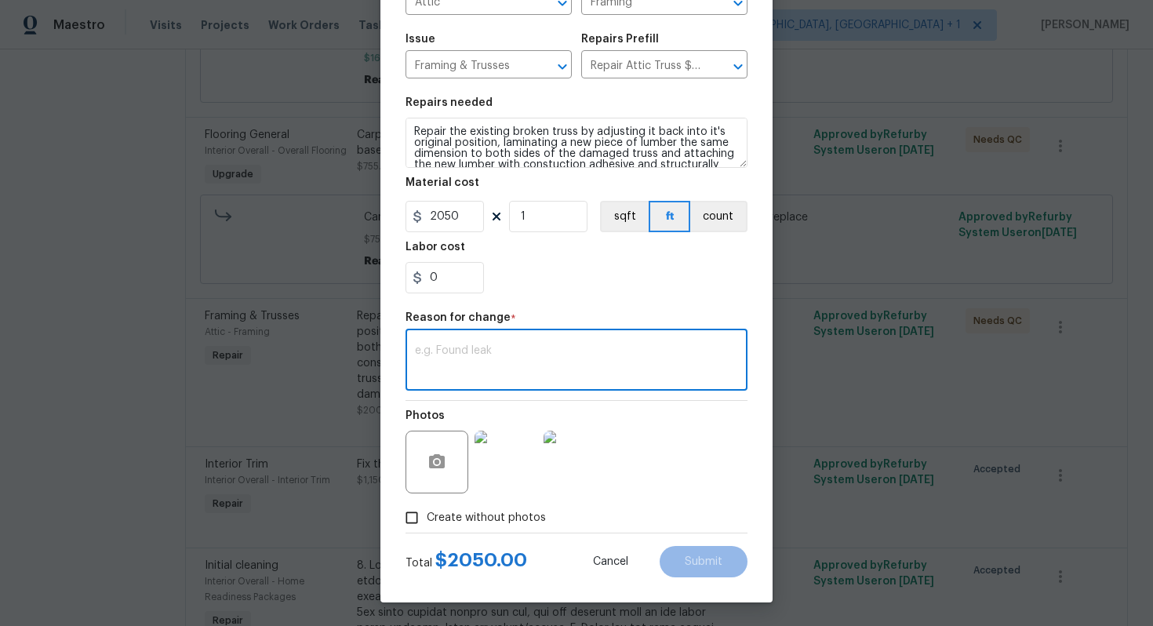
click at [471, 377] on textarea at bounding box center [576, 361] width 323 height 33
paste textarea "(AM) Updated cost per BR team approval."
type textarea "(AM) Updated cost per BR team approval."
click at [683, 552] on button "Submit" at bounding box center [704, 561] width 88 height 31
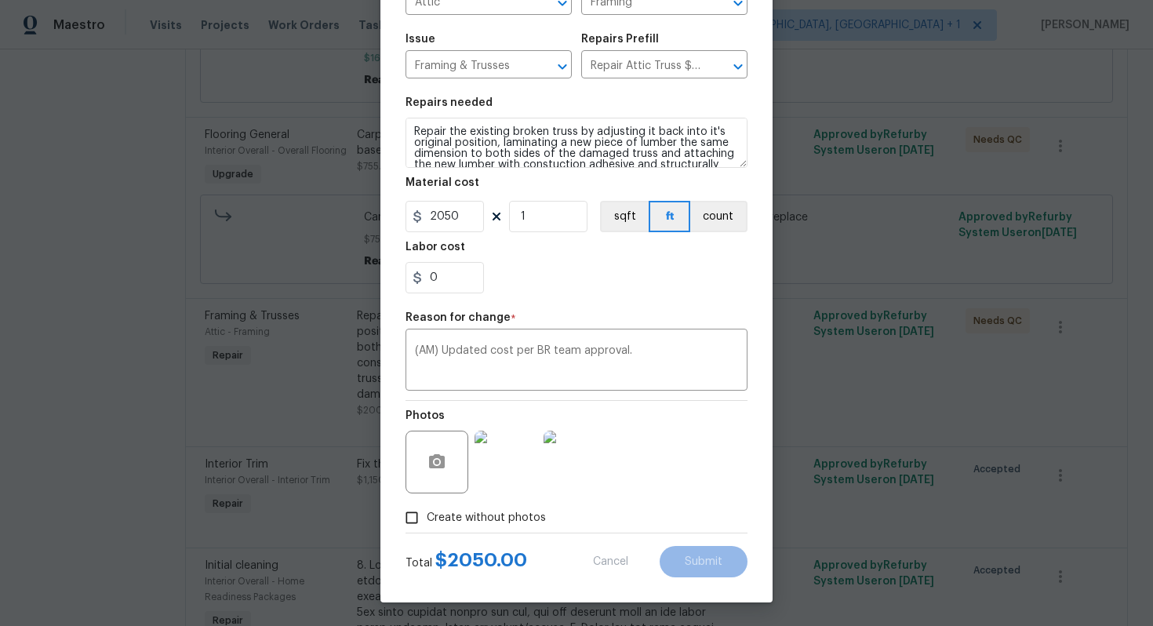
type input "200"
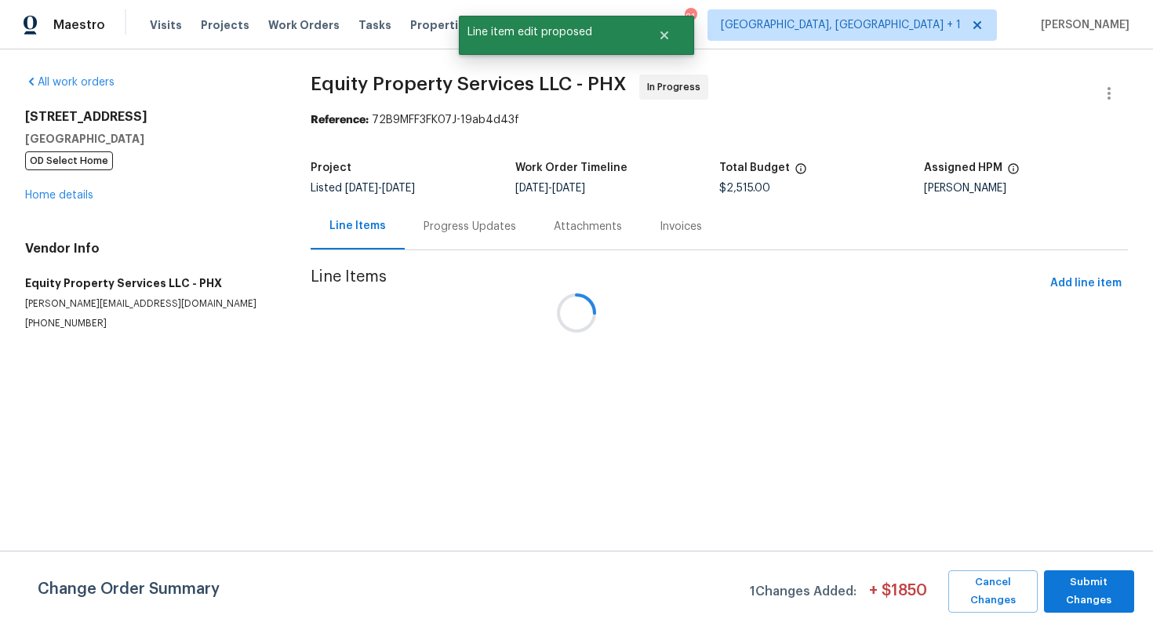
scroll to position [0, 0]
click at [1114, 593] on span "Submit Changes" at bounding box center [1089, 592] width 75 height 36
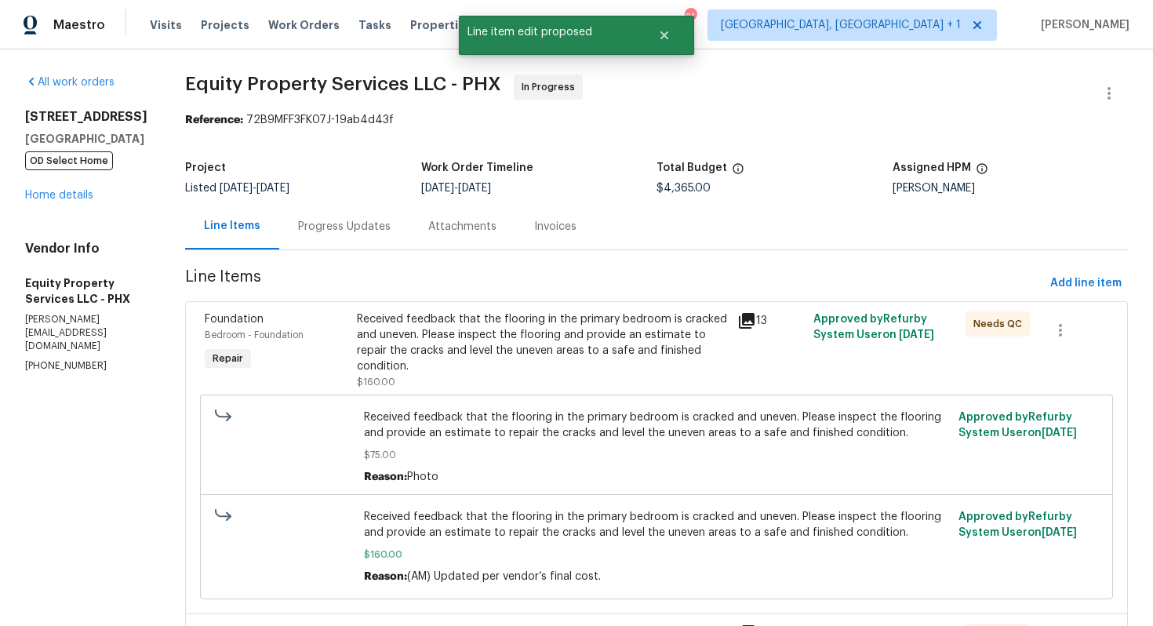
click at [298, 226] on div "Progress Updates" at bounding box center [344, 227] width 93 height 16
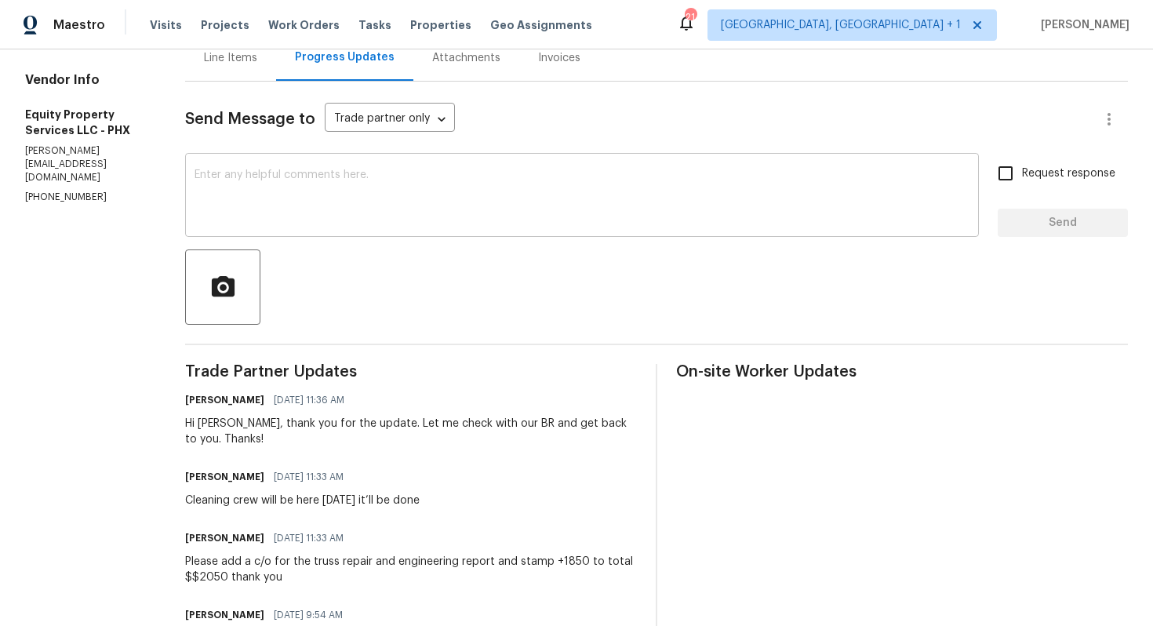
scroll to position [168, 0]
click at [185, 422] on div "Hi Charles, thank you for the update. Let me check with our BR and get back to …" at bounding box center [411, 432] width 452 height 31
copy div "Charles"
click at [375, 213] on textarea at bounding box center [582, 197] width 775 height 55
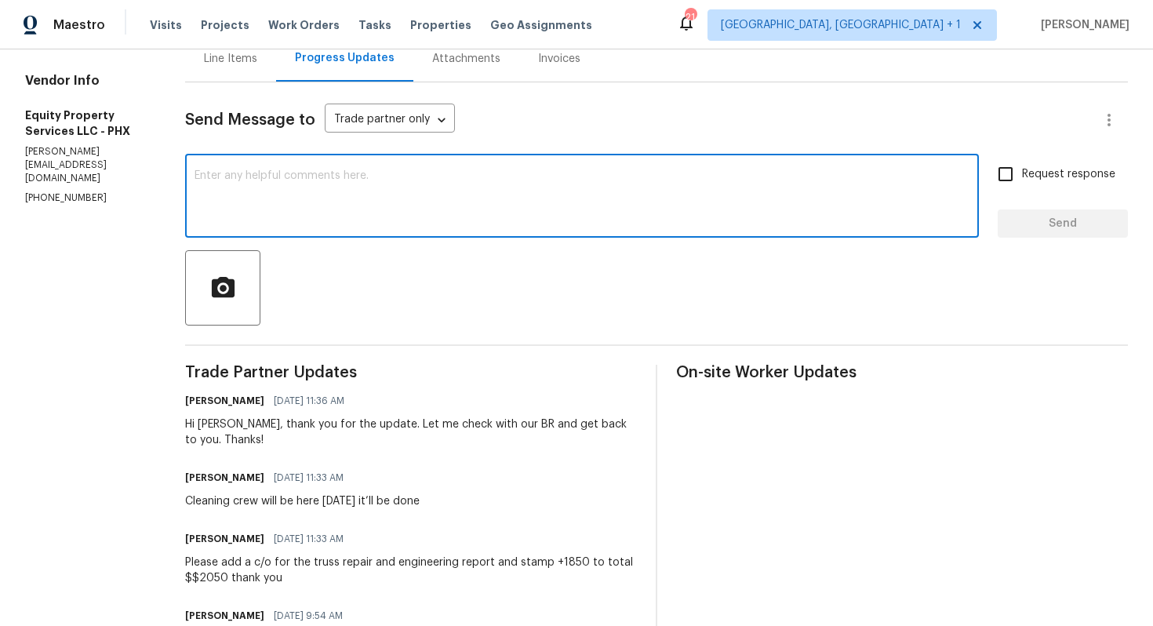
paste textarea "Charles"
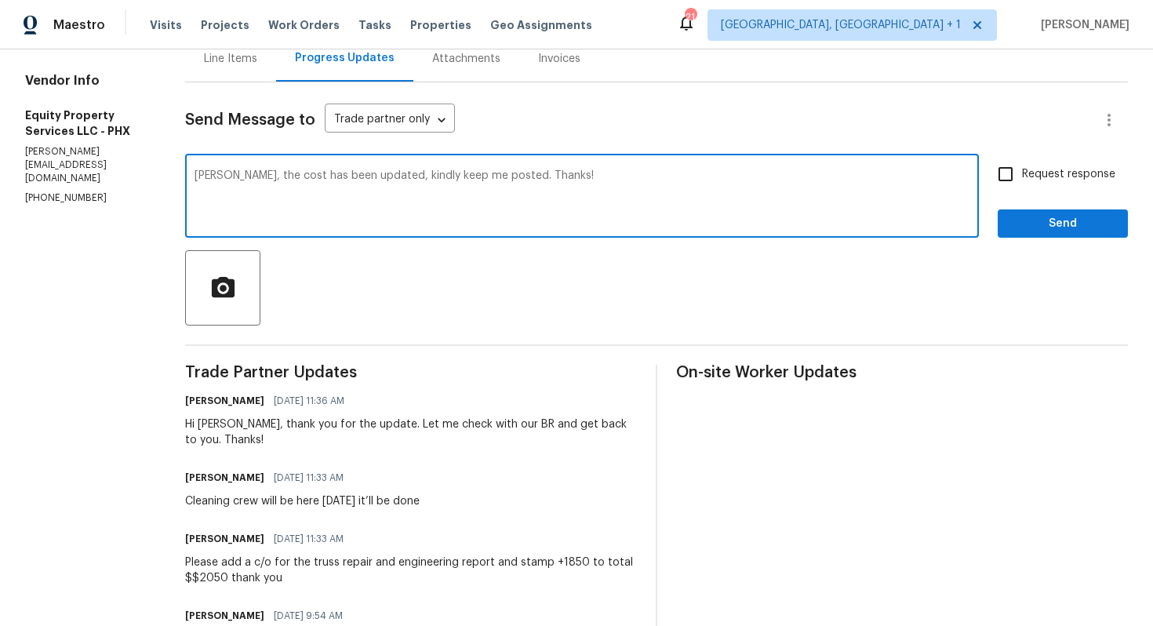
click at [576, 180] on textarea "Charles, the cost has been updated, kindly keep me posted. Thanks!" at bounding box center [582, 197] width 775 height 55
type textarea "Charles, the cost has been updated, kindly keep me posted. Thanks!"
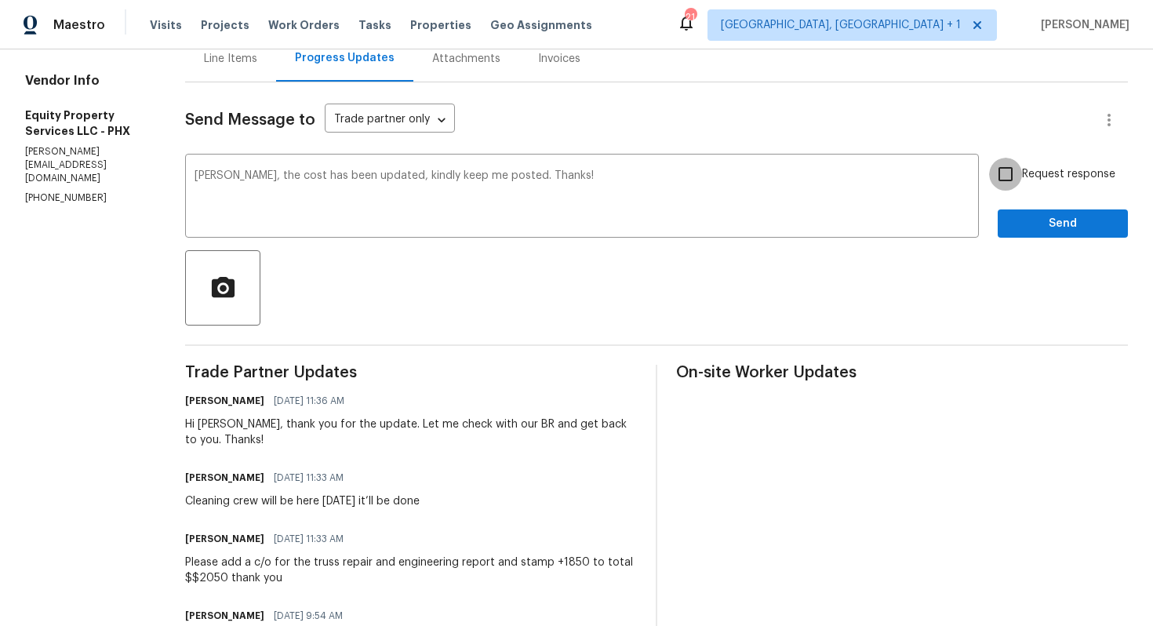
click at [1013, 182] on input "Request response" at bounding box center [1005, 174] width 33 height 33
checkbox input "true"
click at [1024, 232] on span "Send" at bounding box center [1063, 224] width 105 height 20
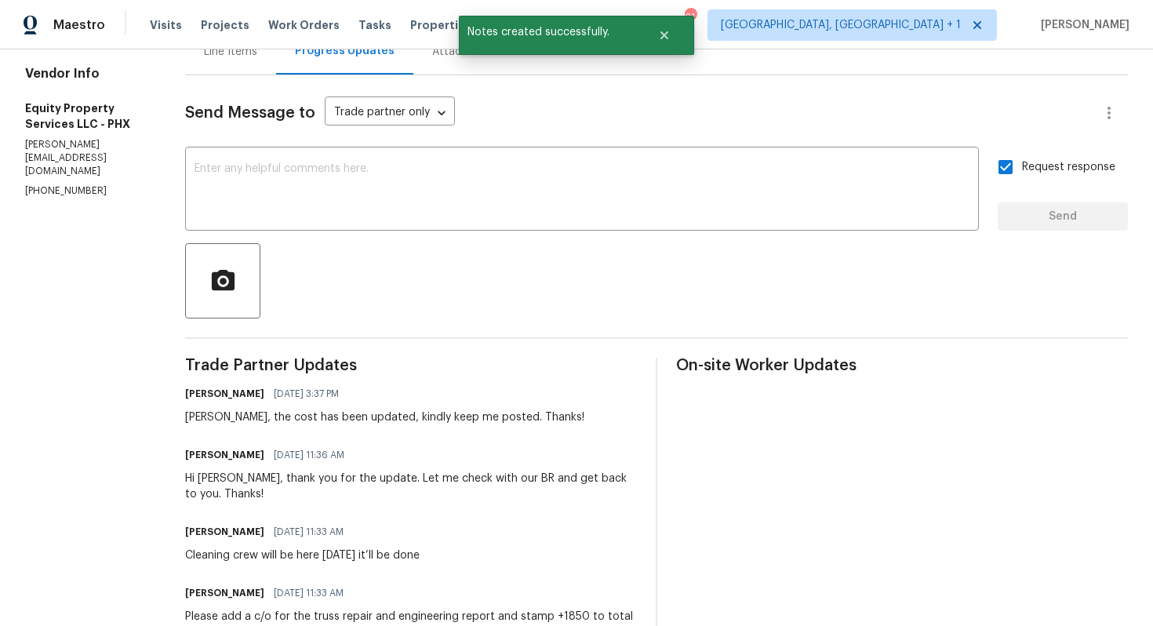
scroll to position [0, 0]
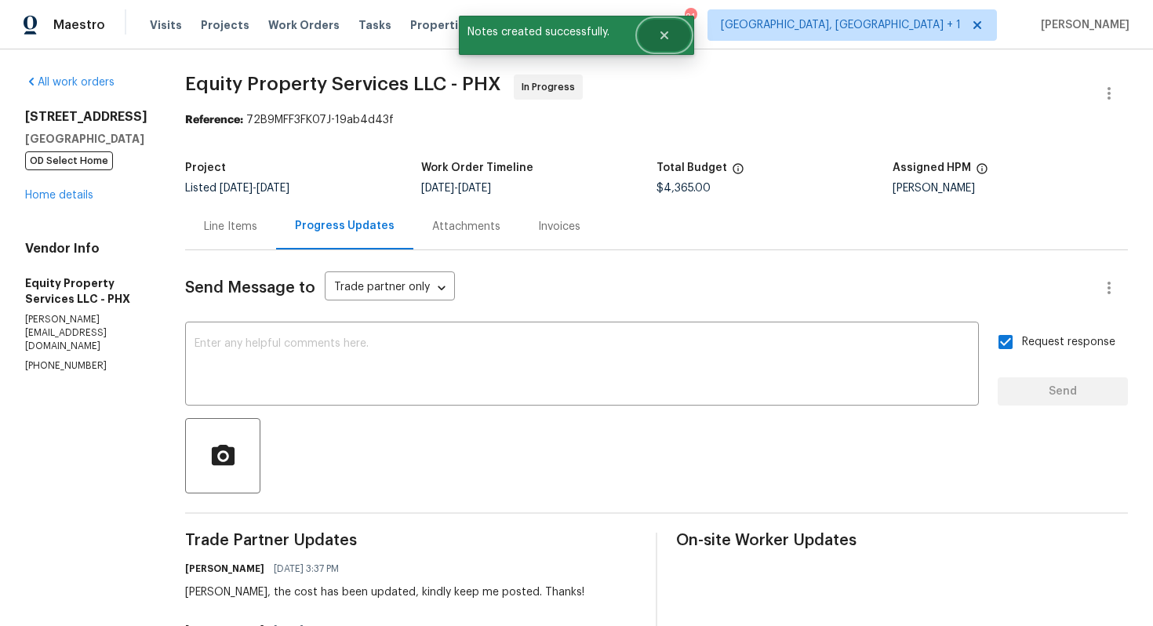
click at [672, 43] on button "Close" at bounding box center [665, 35] width 52 height 31
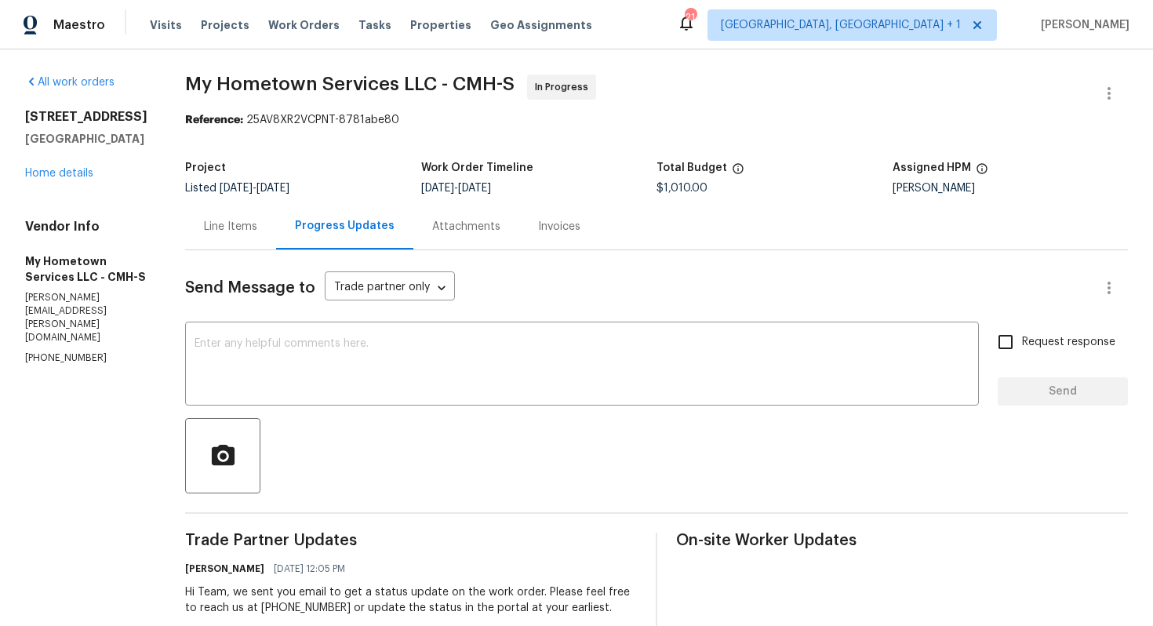
click at [41, 352] on p "(740) 785-6913" at bounding box center [86, 358] width 122 height 13
copy p "(740) 785-6913"
click at [438, 235] on div "Attachments" at bounding box center [467, 226] width 106 height 46
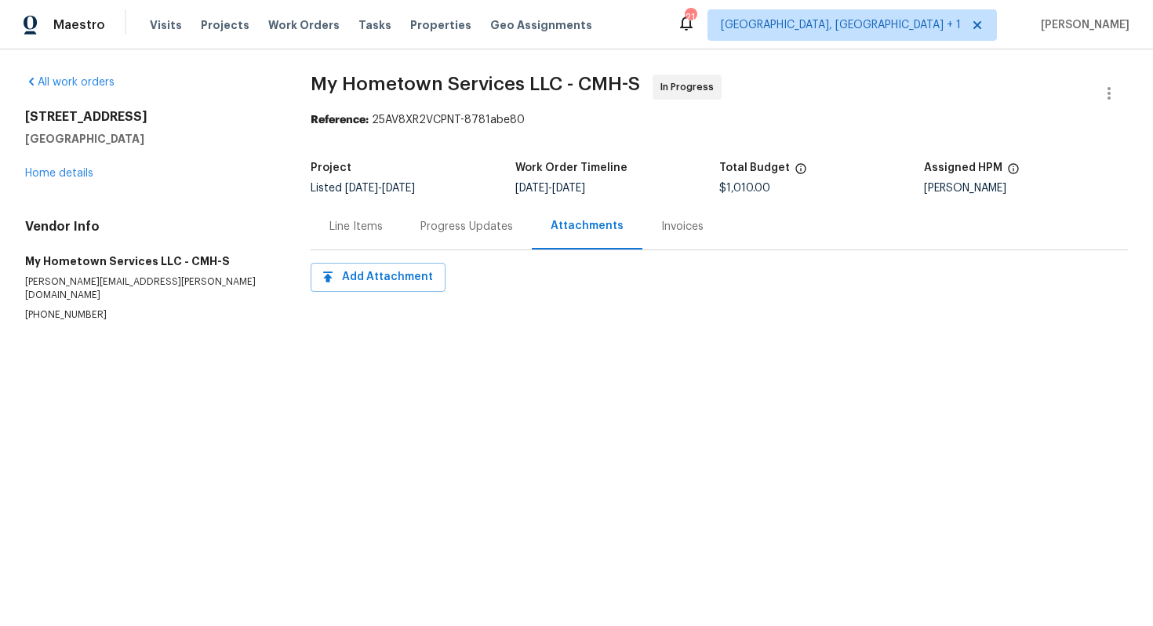
click at [356, 225] on div "Line Items" at bounding box center [356, 227] width 53 height 16
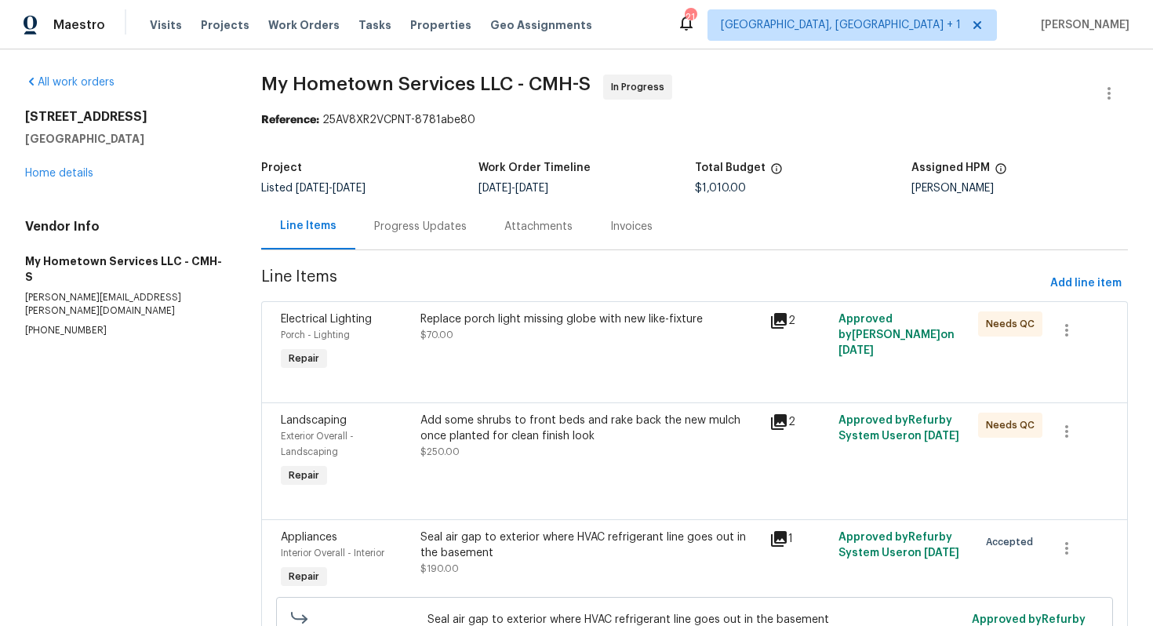
click at [446, 225] on div "Progress Updates" at bounding box center [420, 227] width 93 height 16
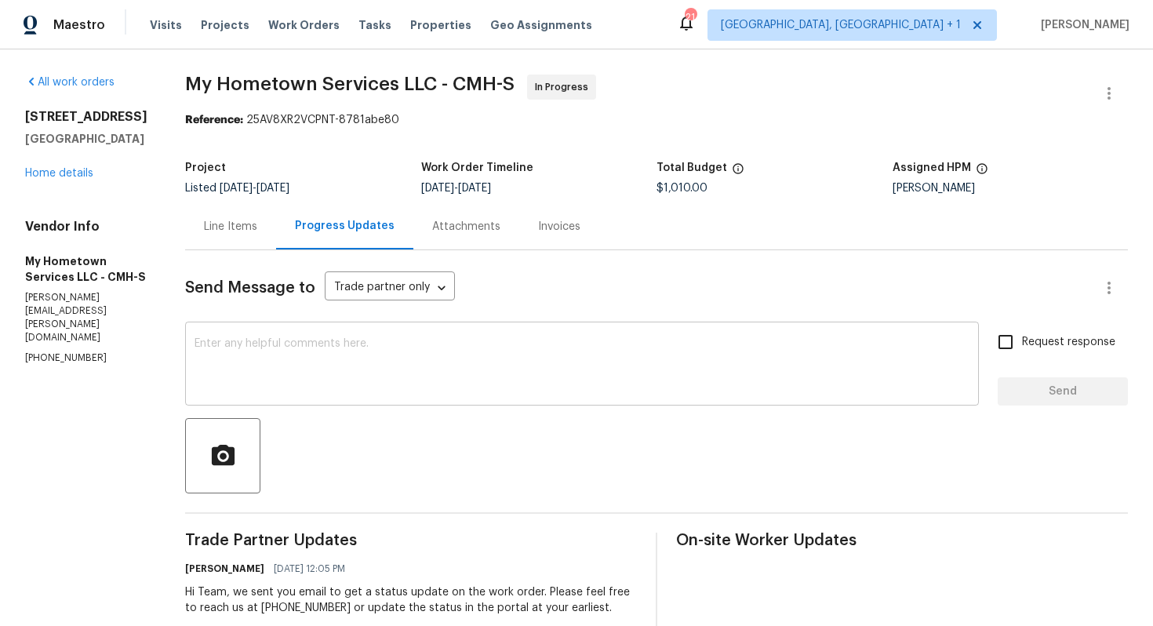
click at [269, 365] on textarea at bounding box center [582, 365] width 775 height 55
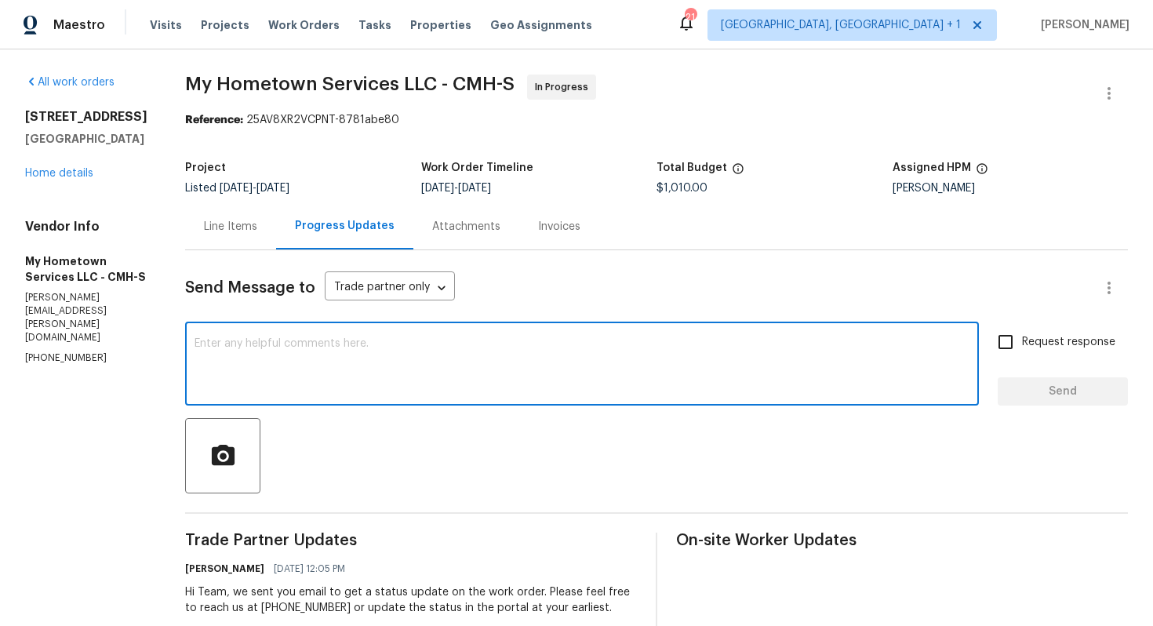
paste textarea "Hi, We’ve been trying to reach you for the past couple of days but haven’t rece…"
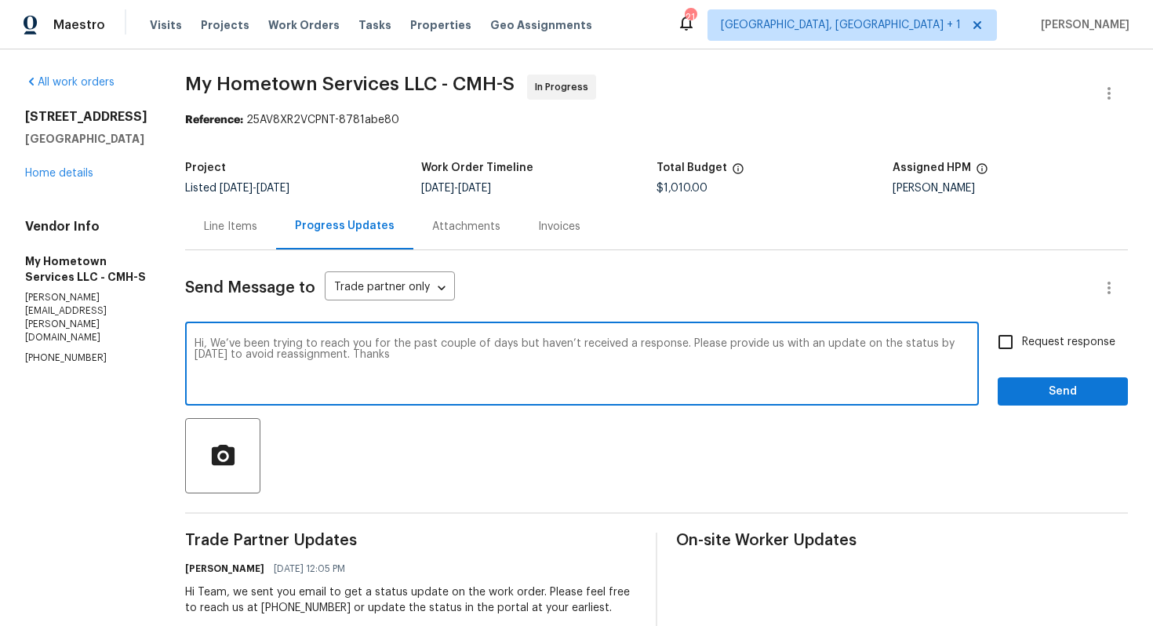
type textarea "Hi, We’ve been trying to reach you for the past couple of days but haven’t rece…"
click at [1008, 331] on input "Request response" at bounding box center [1005, 342] width 33 height 33
checkbox input "true"
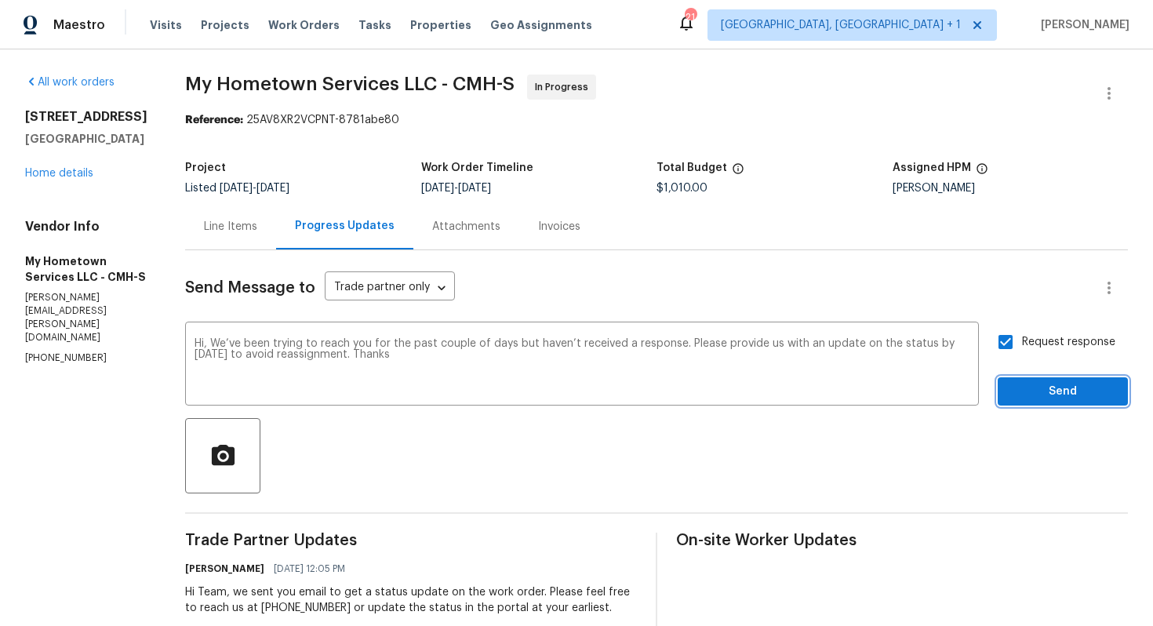
click at [1038, 391] on span "Send" at bounding box center [1063, 392] width 105 height 20
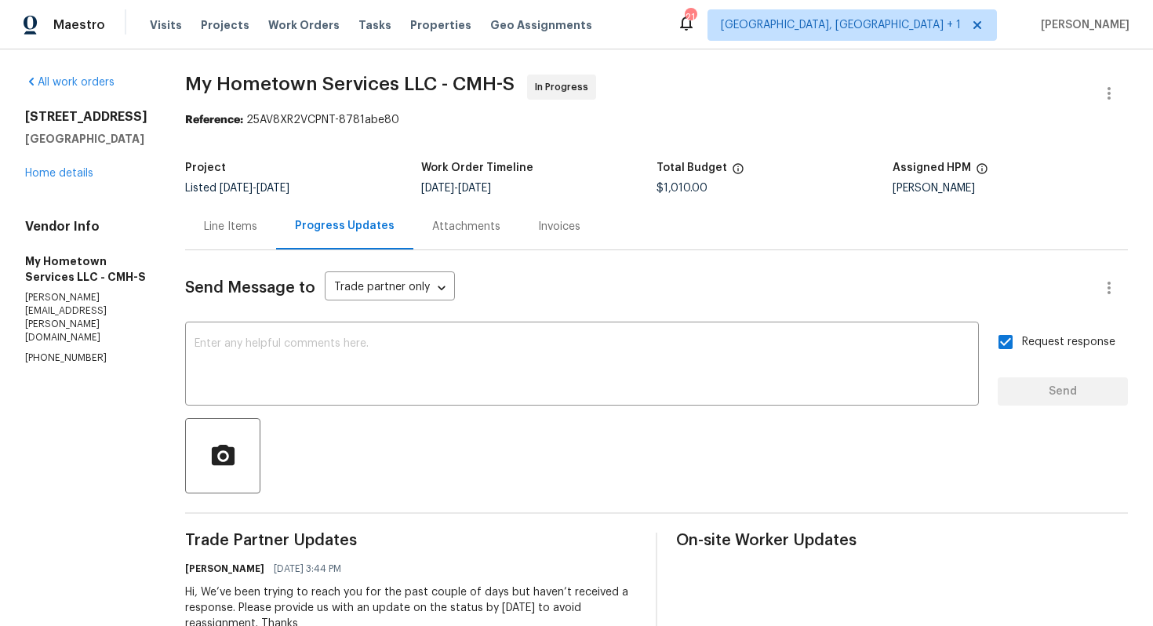
click at [673, 127] on div "Reference: 25AV8XR2VCPNT-8781abe80" at bounding box center [656, 120] width 943 height 16
click at [89, 179] on link "Home details" at bounding box center [59, 173] width 68 height 11
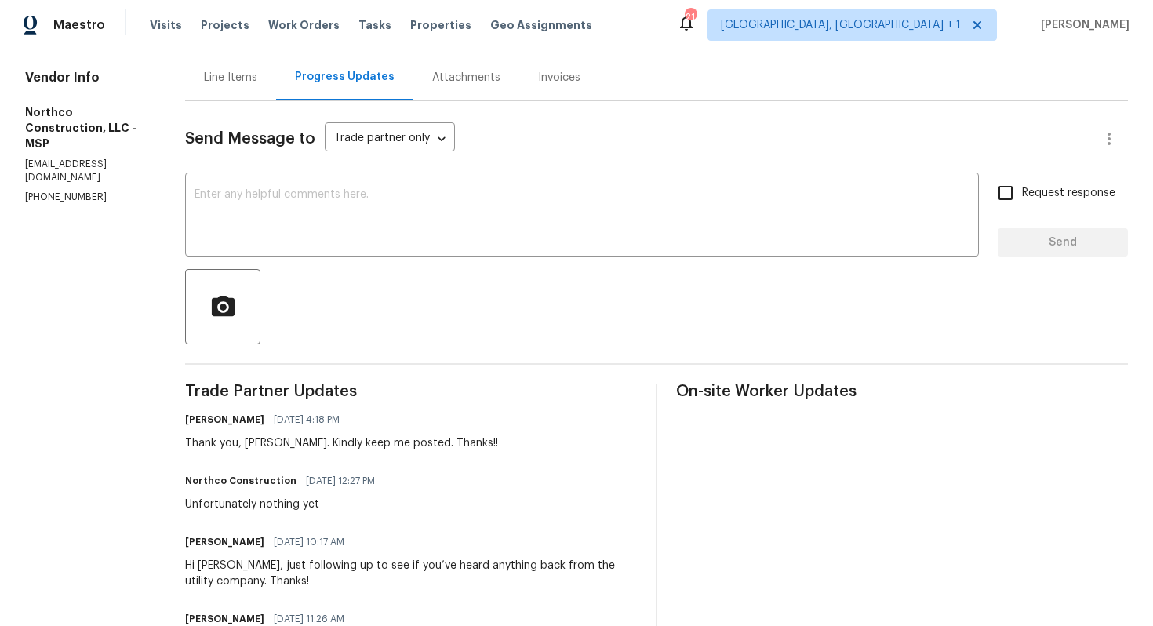
scroll to position [146, 0]
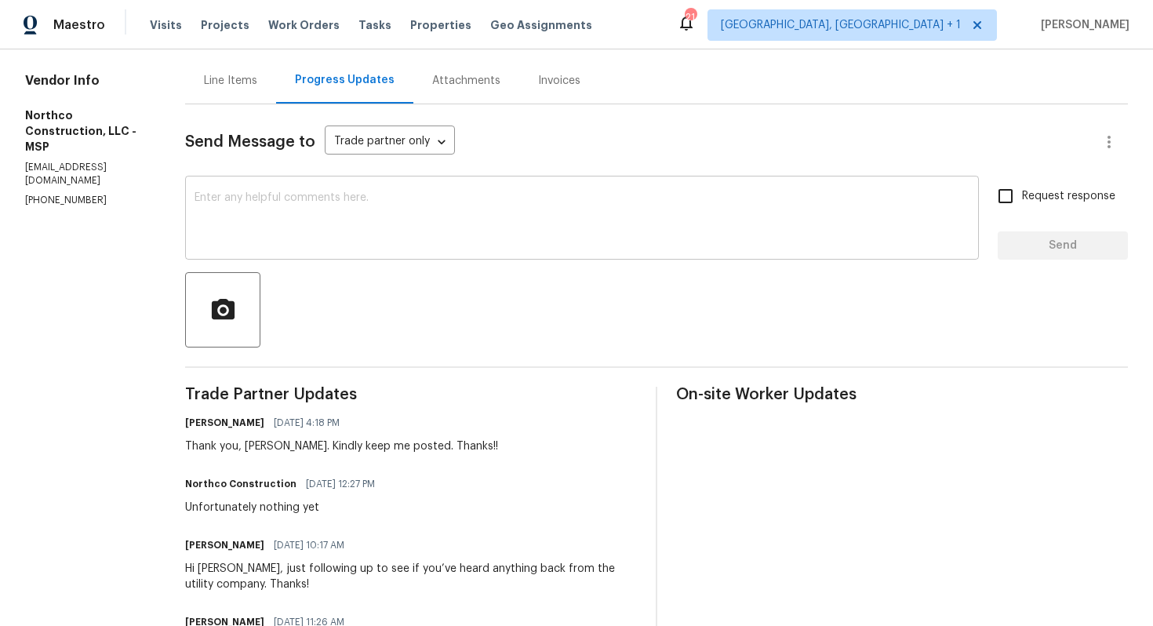
click at [417, 219] on textarea at bounding box center [582, 219] width 775 height 55
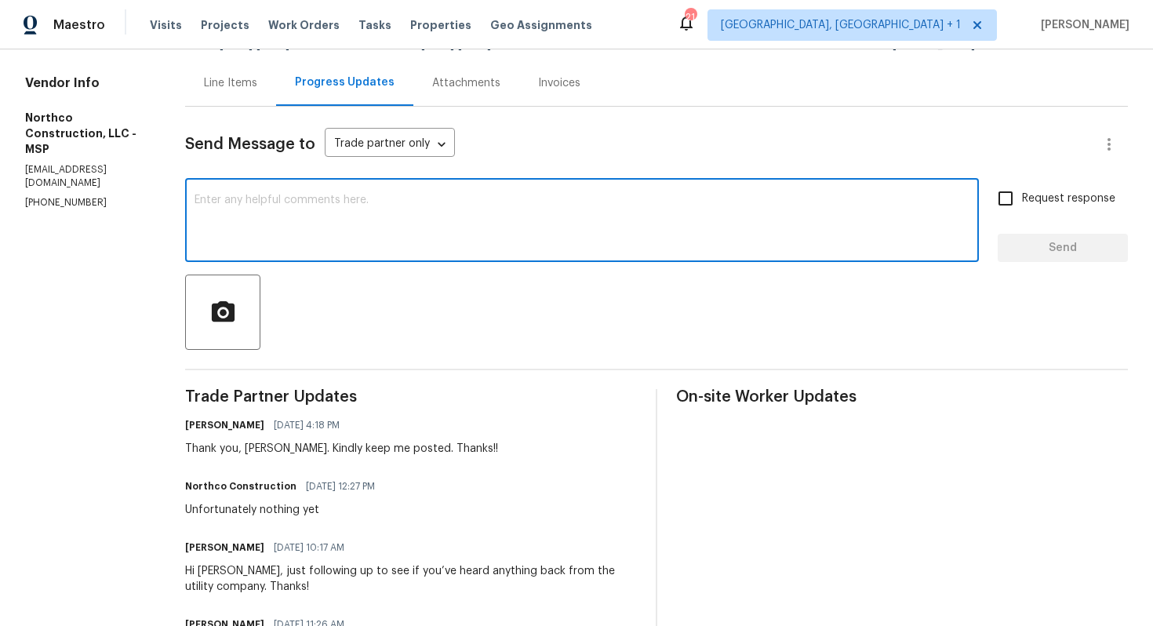
scroll to position [144, 0]
click at [385, 229] on textarea at bounding box center [582, 221] width 775 height 55
click at [257, 567] on div "Hi Matt, just following up to see if you’ve heard anything back from the utilit…" at bounding box center [411, 578] width 452 height 31
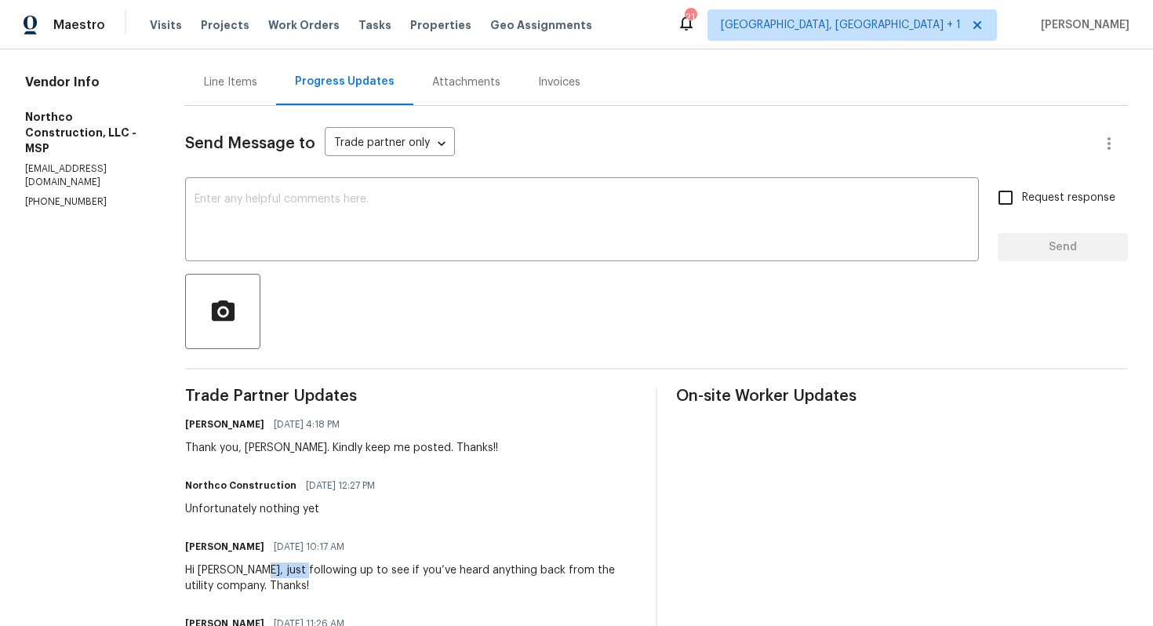
click at [257, 567] on div "Hi Matt, just following up to see if you’ve heard anything back from the utilit…" at bounding box center [411, 578] width 452 height 31
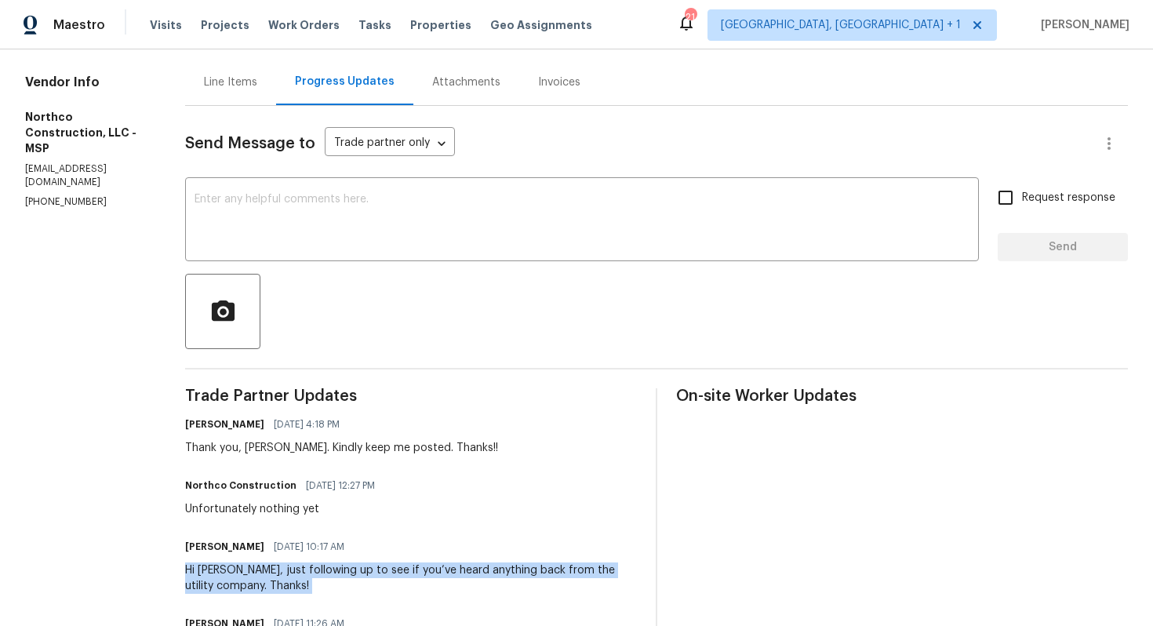
copy div "Hi Matt, just following up to see if you’ve heard anything back from the utilit…"
click at [559, 220] on textarea at bounding box center [582, 221] width 775 height 55
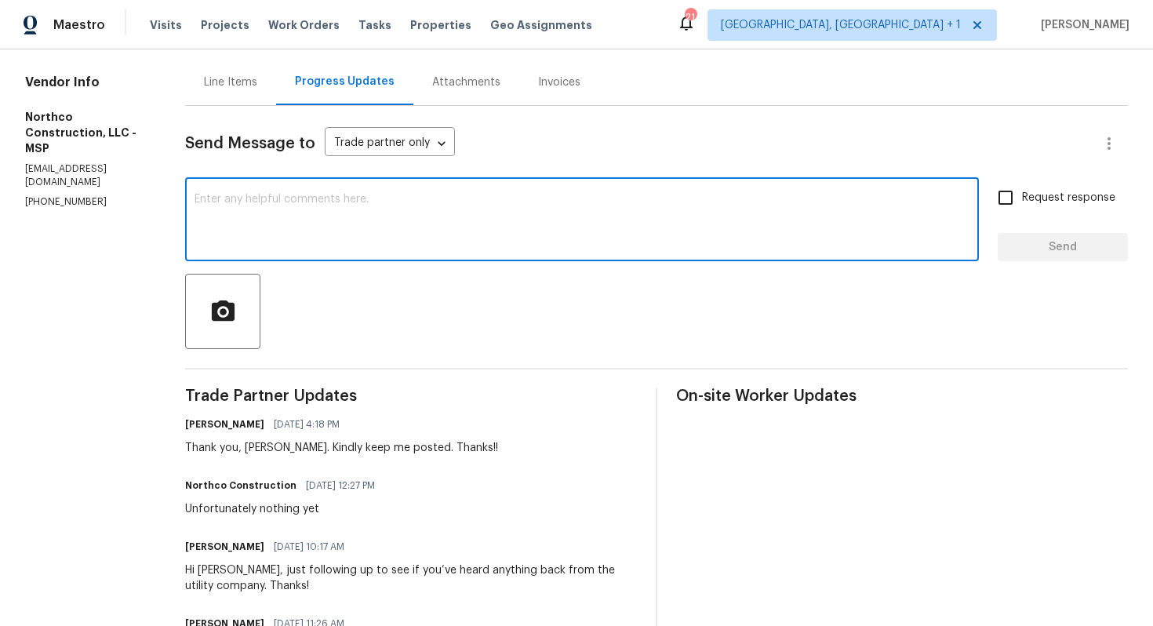
paste textarea "Hi Matt, I wanted to check in and see if there have been any updates from the u…"
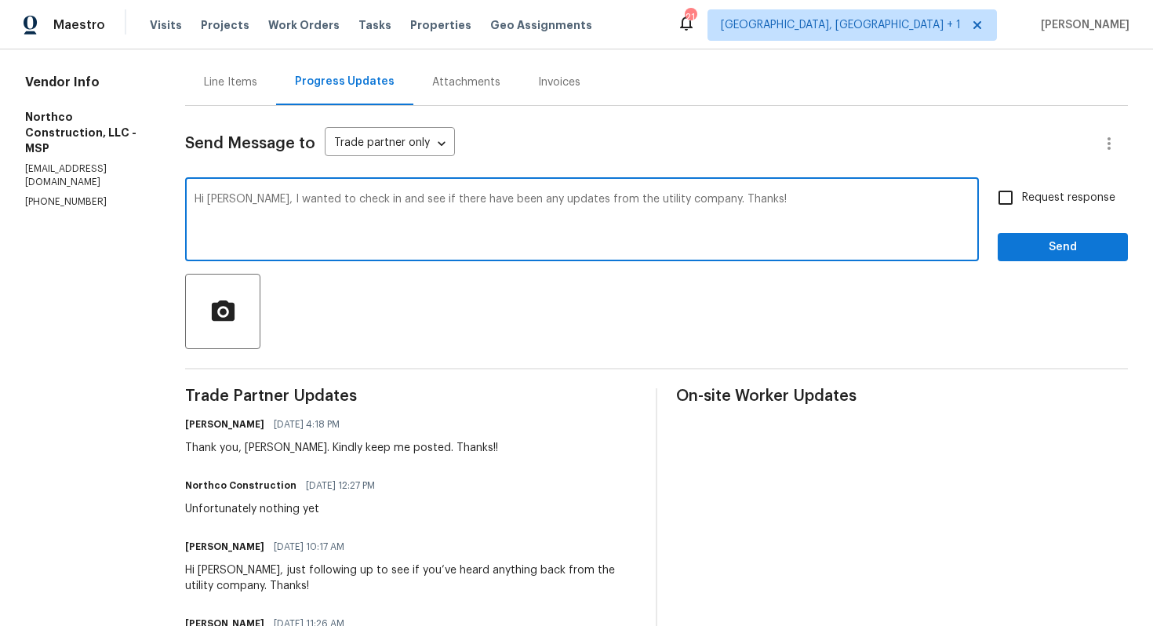
type textarea "Hi Matt, I wanted to check in and see if there have been any updates from the u…"
click at [1096, 195] on span "Request response" at bounding box center [1068, 198] width 93 height 16
click at [1022, 195] on input "Request response" at bounding box center [1005, 197] width 33 height 33
checkbox input "true"
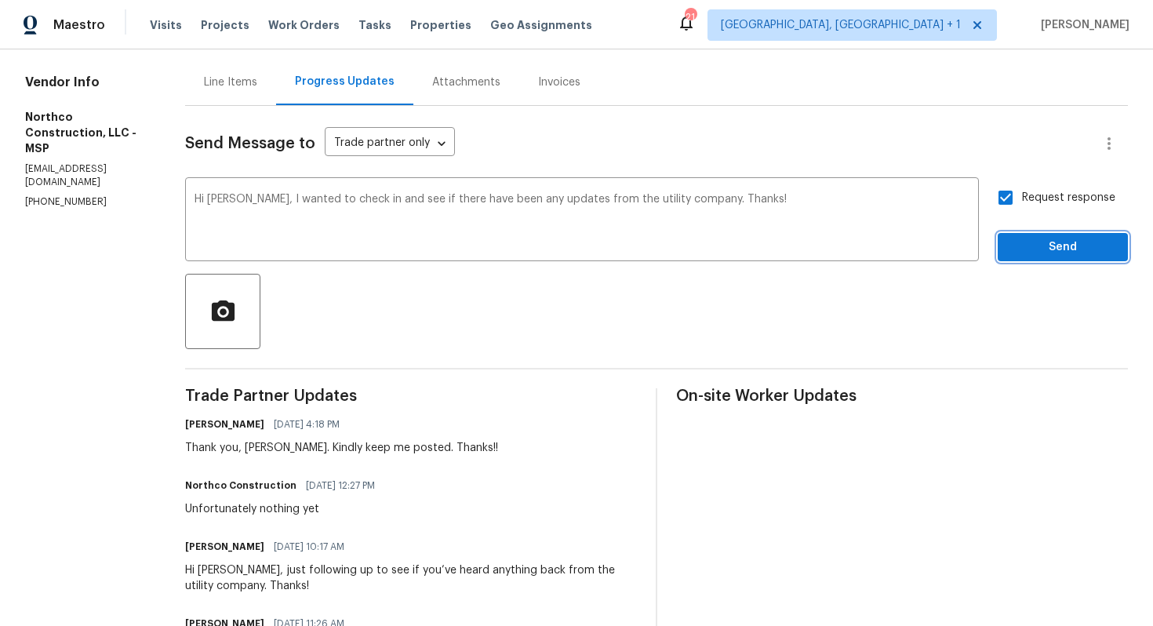
click at [1057, 243] on span "Send" at bounding box center [1063, 248] width 105 height 20
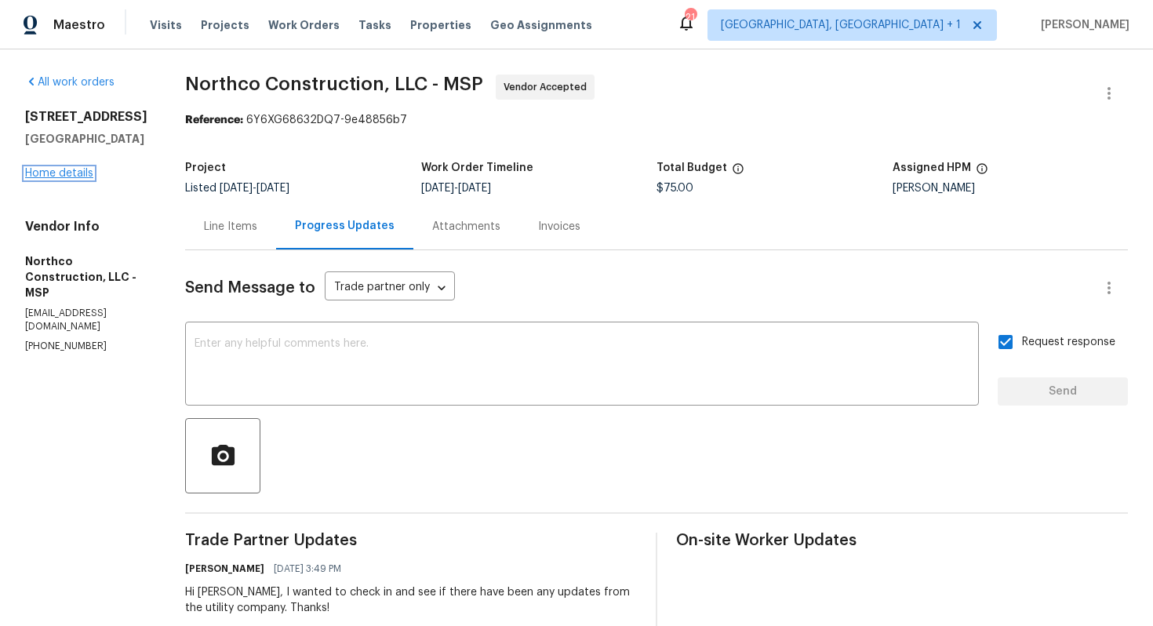
click at [76, 179] on link "Home details" at bounding box center [59, 173] width 68 height 11
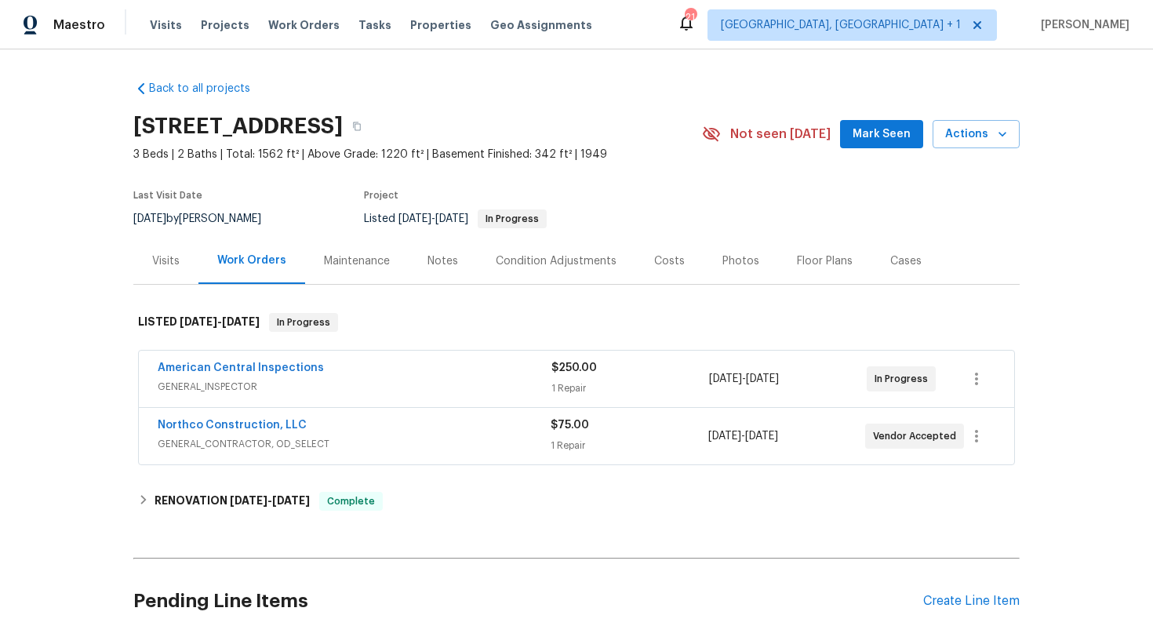
click at [436, 374] on div "American Central Inspections" at bounding box center [355, 369] width 394 height 19
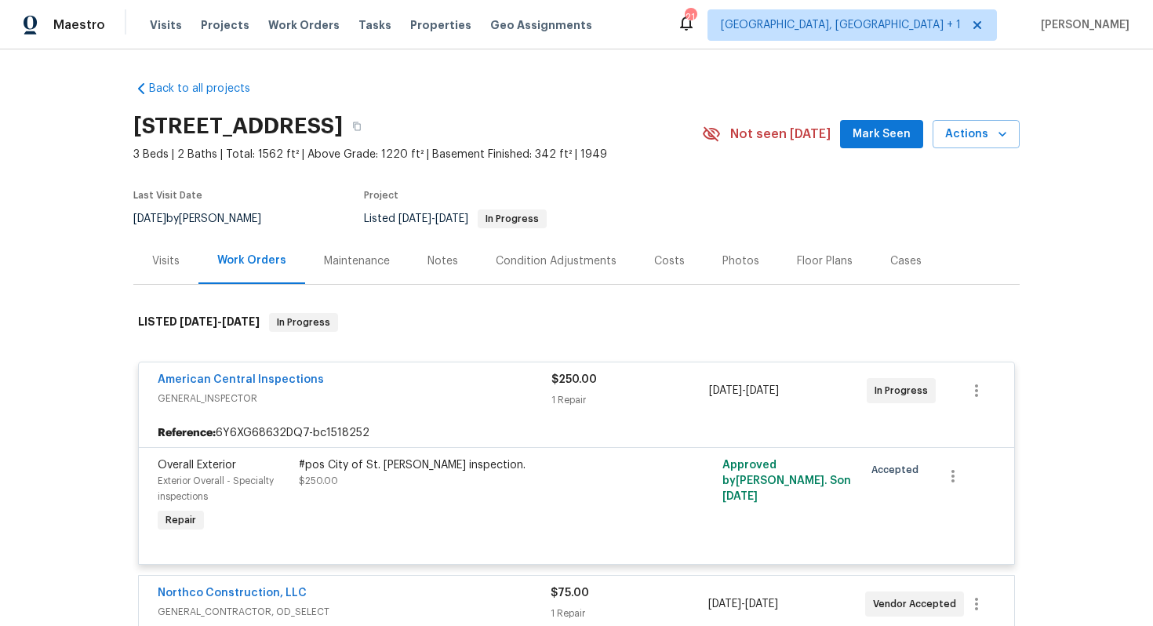
click at [391, 384] on div "American Central Inspections" at bounding box center [355, 381] width 394 height 19
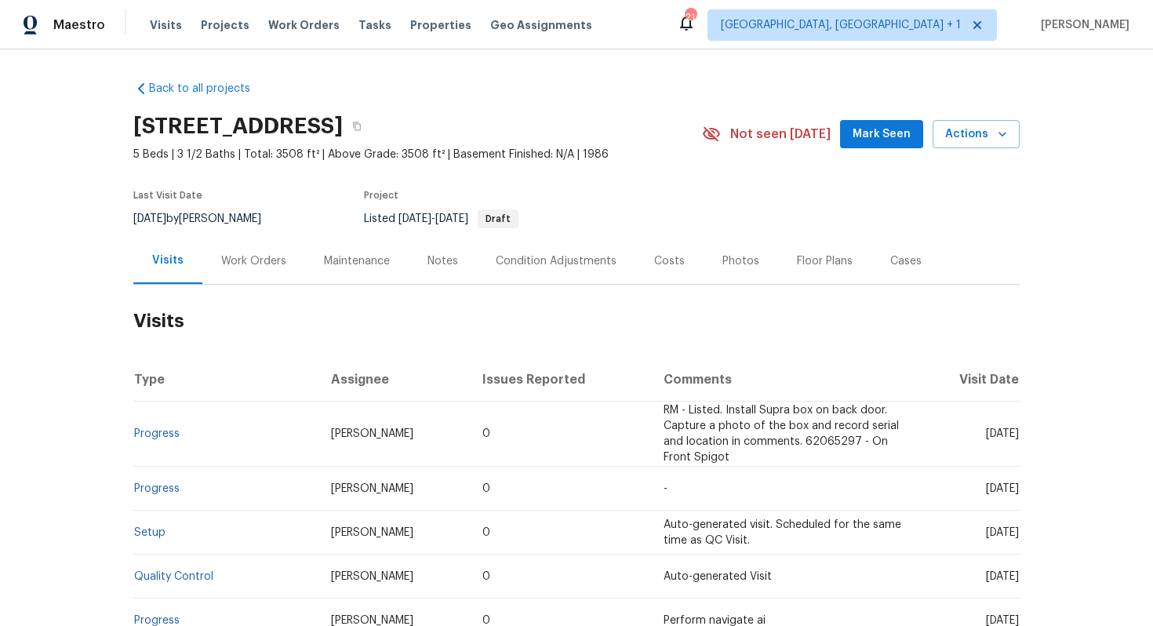
click at [244, 264] on div "Work Orders" at bounding box center [253, 261] width 65 height 16
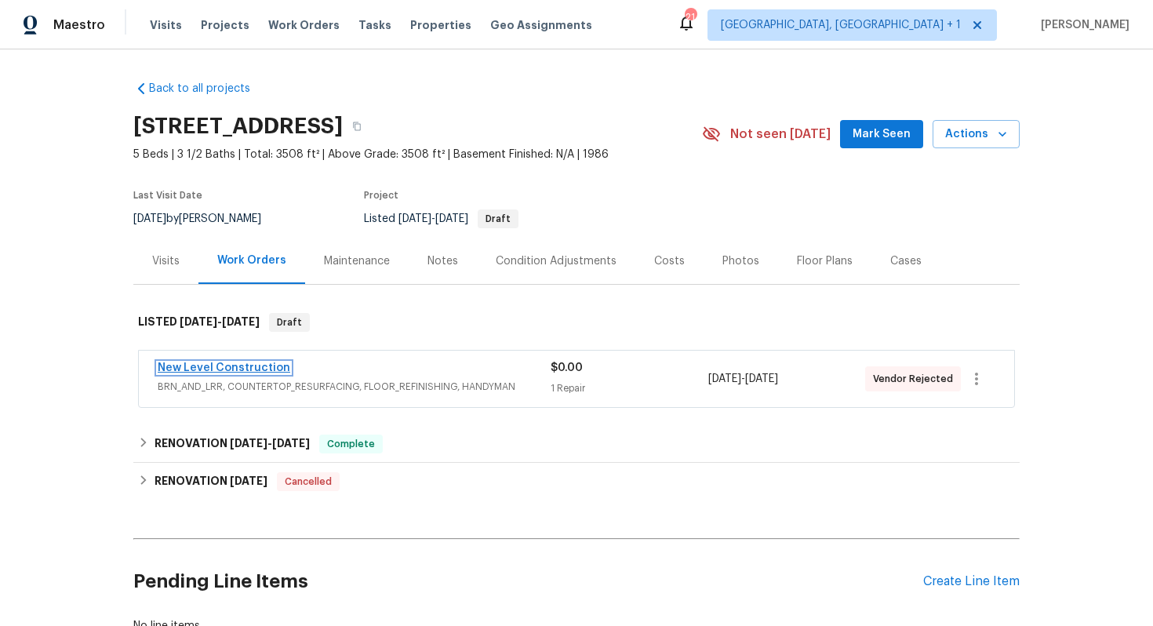
click at [238, 366] on link "New Level Construction" at bounding box center [224, 368] width 133 height 11
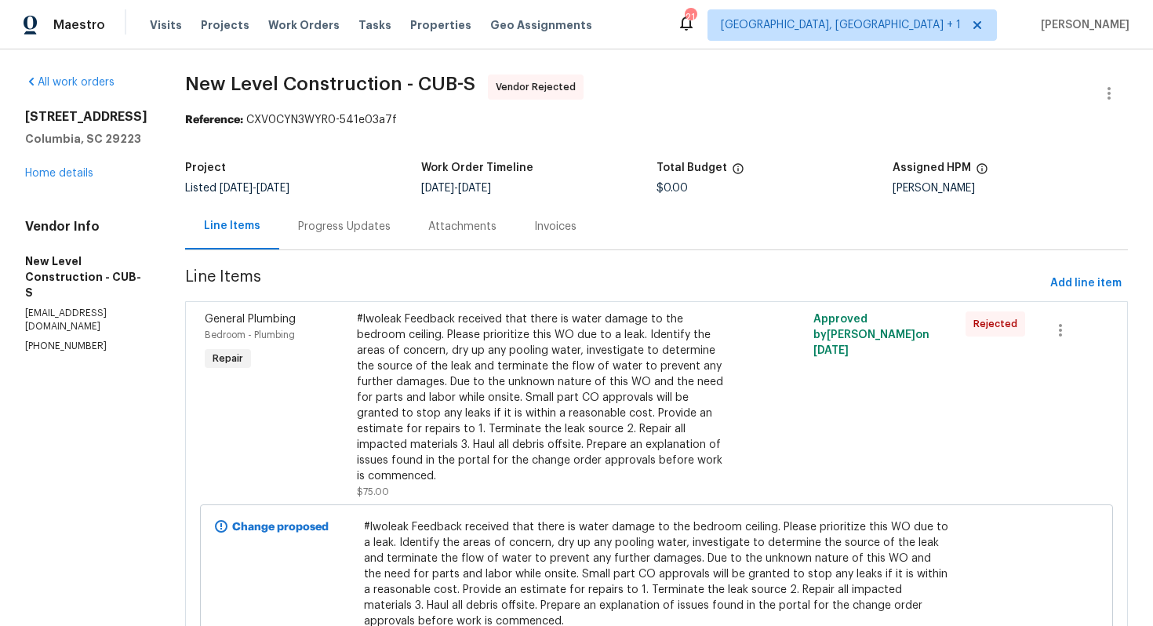
click at [385, 212] on div "Progress Updates" at bounding box center [344, 226] width 130 height 46
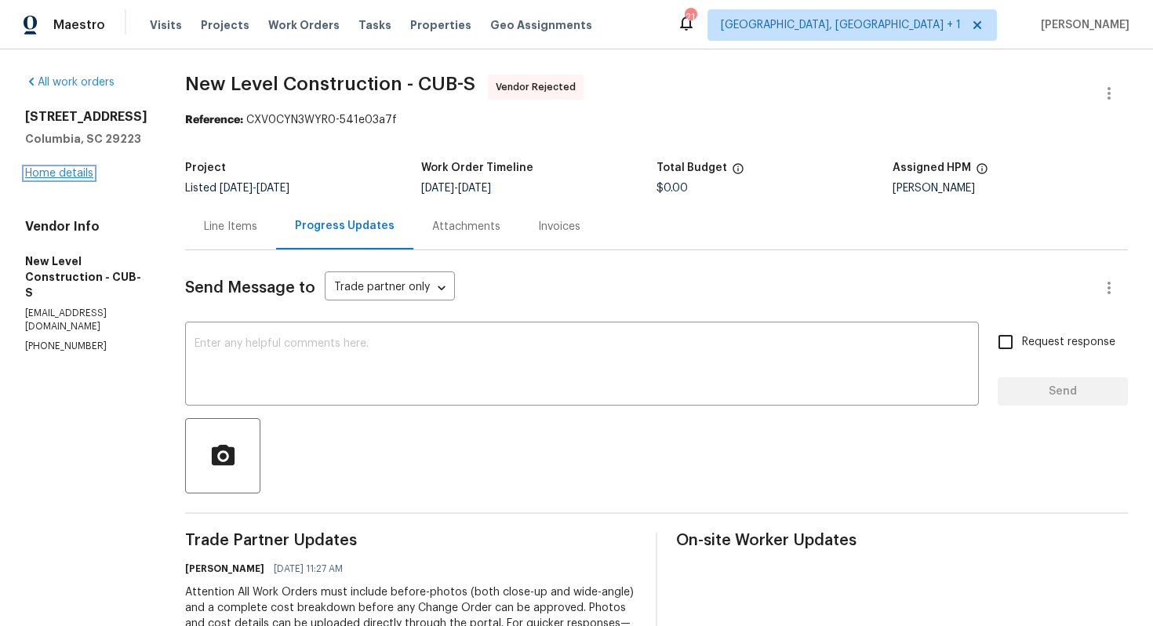
click at [84, 173] on link "Home details" at bounding box center [59, 173] width 68 height 11
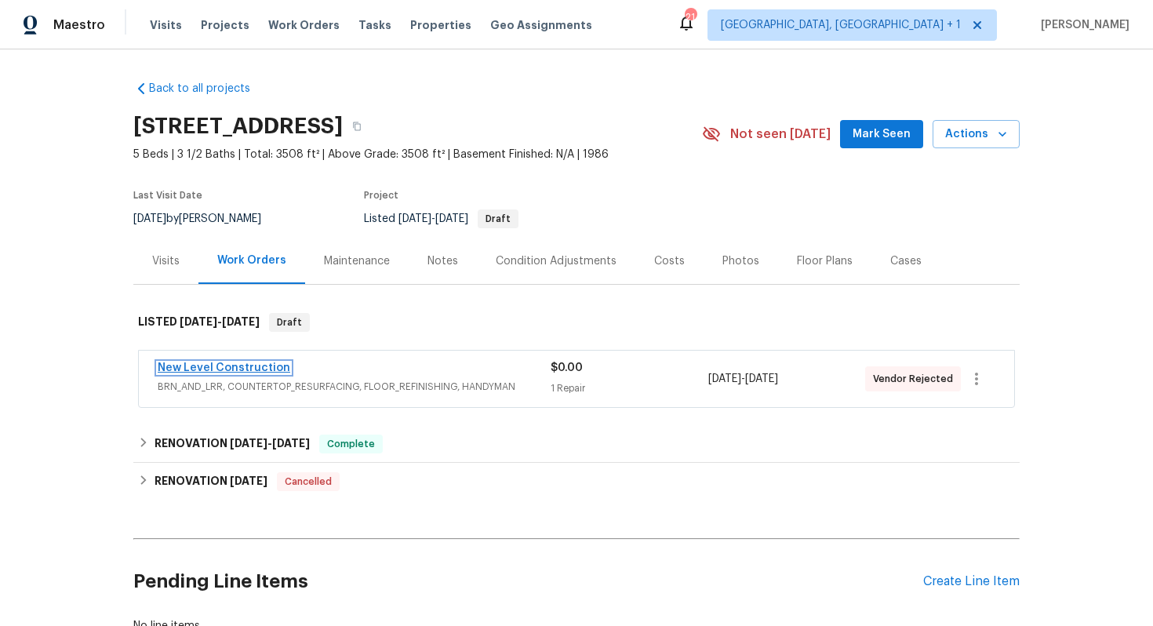
click at [216, 368] on link "New Level Construction" at bounding box center [224, 368] width 133 height 11
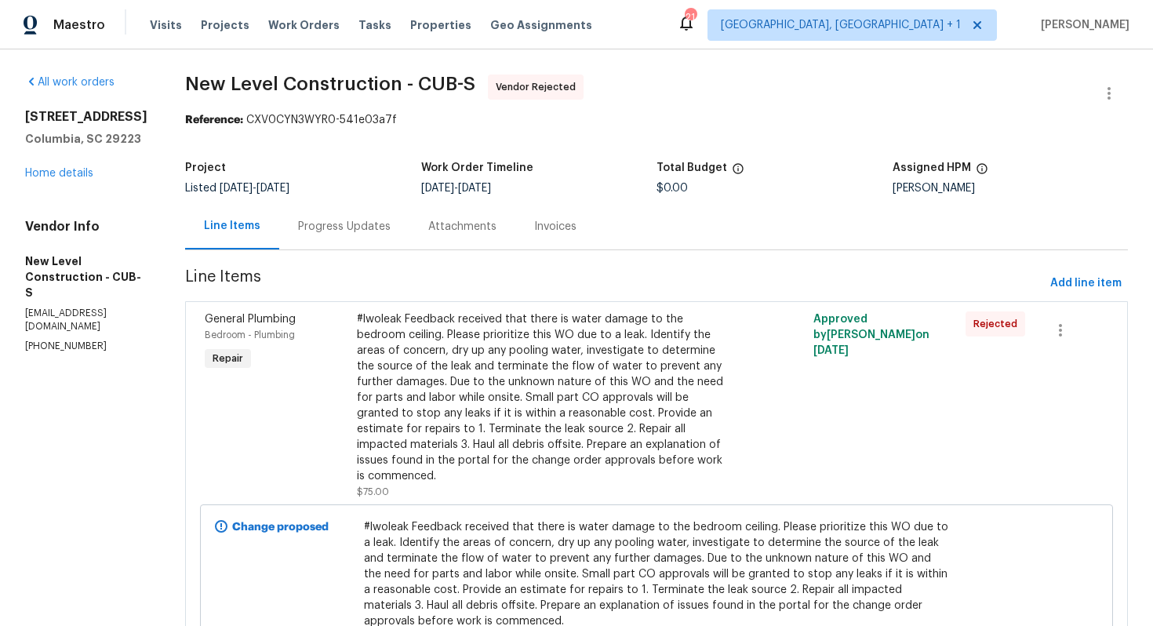
click at [363, 219] on div "Progress Updates" at bounding box center [344, 227] width 93 height 16
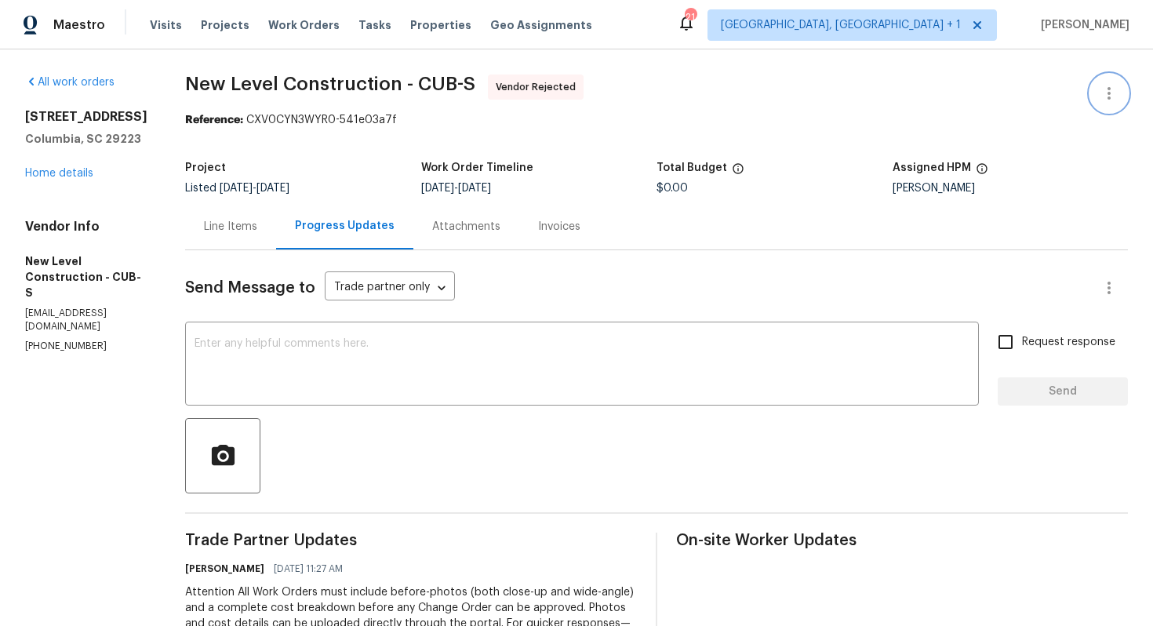
click at [1120, 103] on button "button" at bounding box center [1110, 94] width 38 height 38
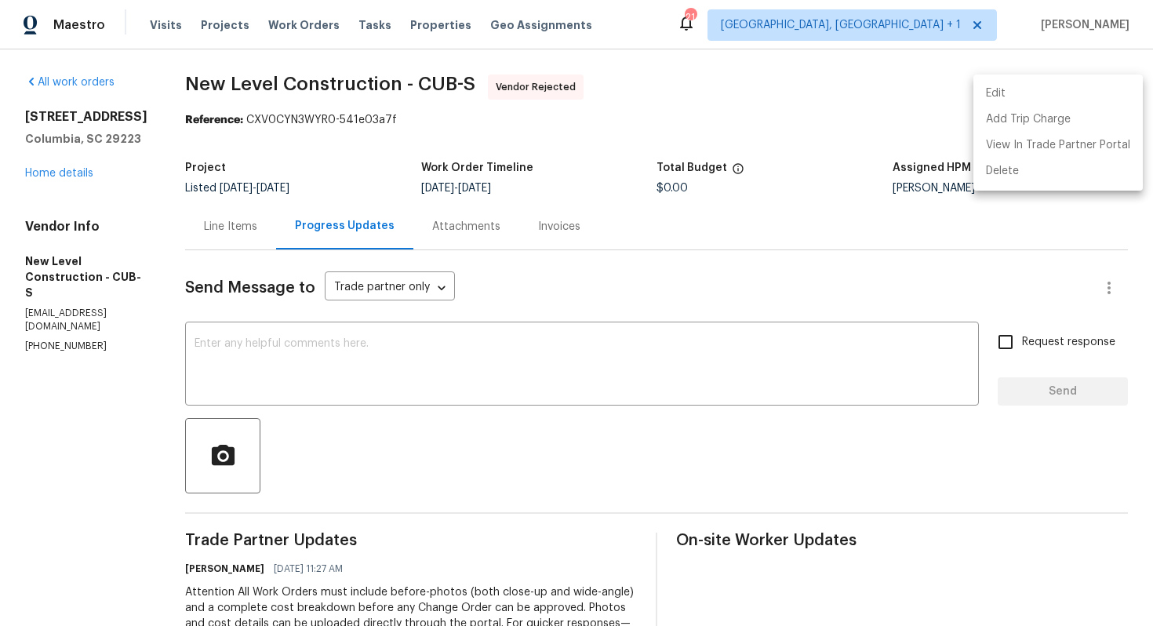
click at [1006, 103] on li "Edit" at bounding box center [1058, 94] width 169 height 26
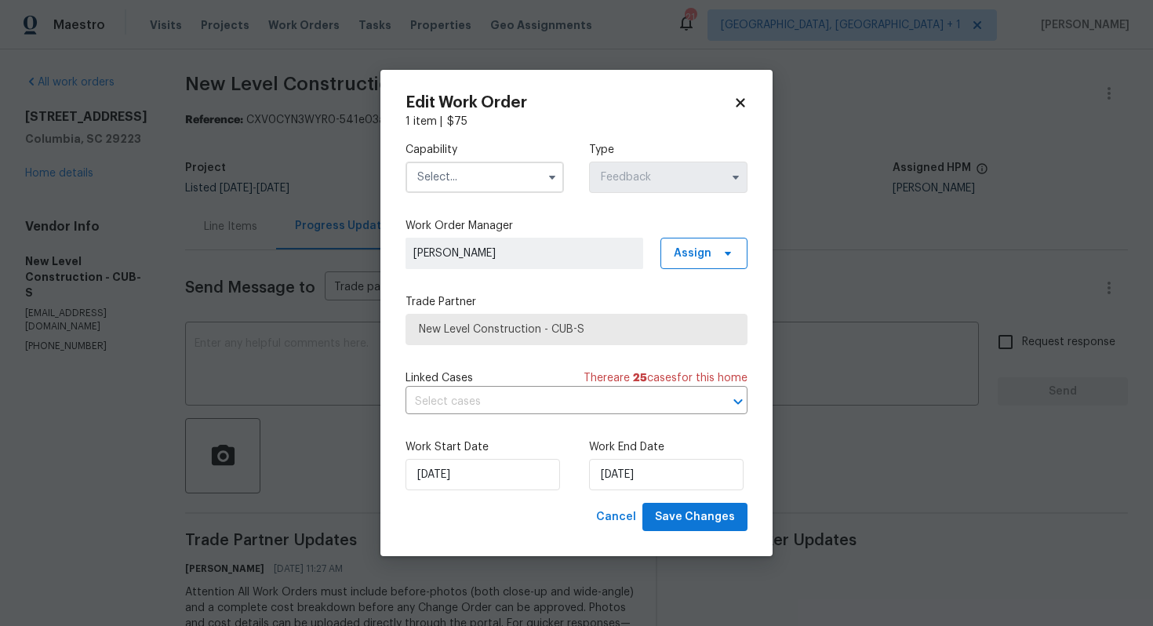
click at [494, 179] on input "text" at bounding box center [485, 177] width 159 height 31
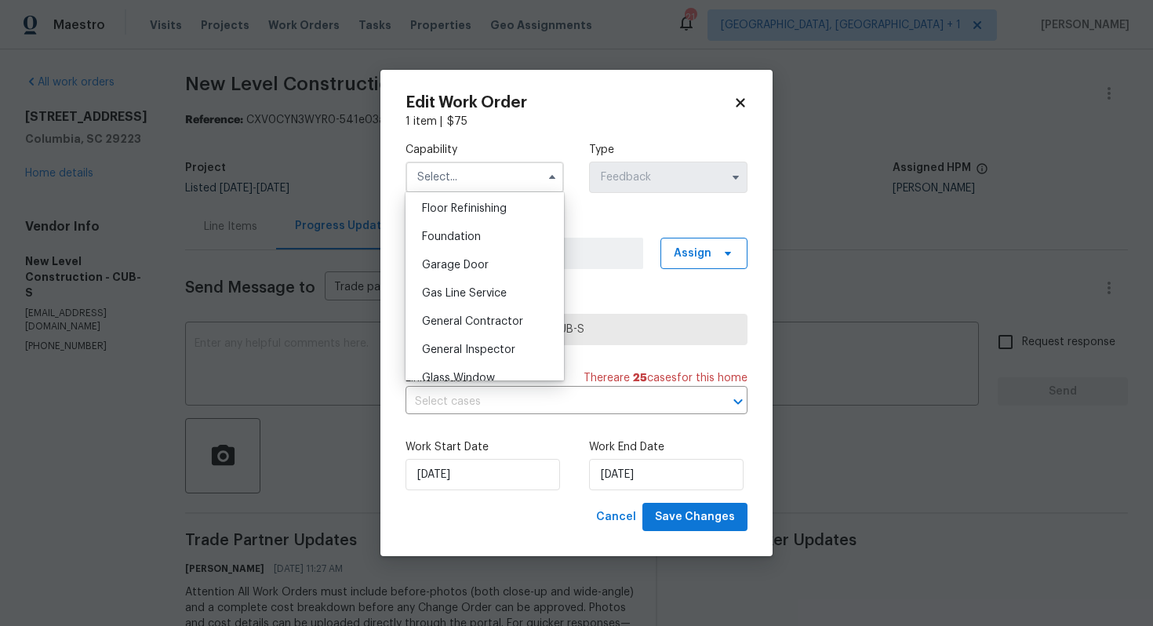
scroll to position [705, 0]
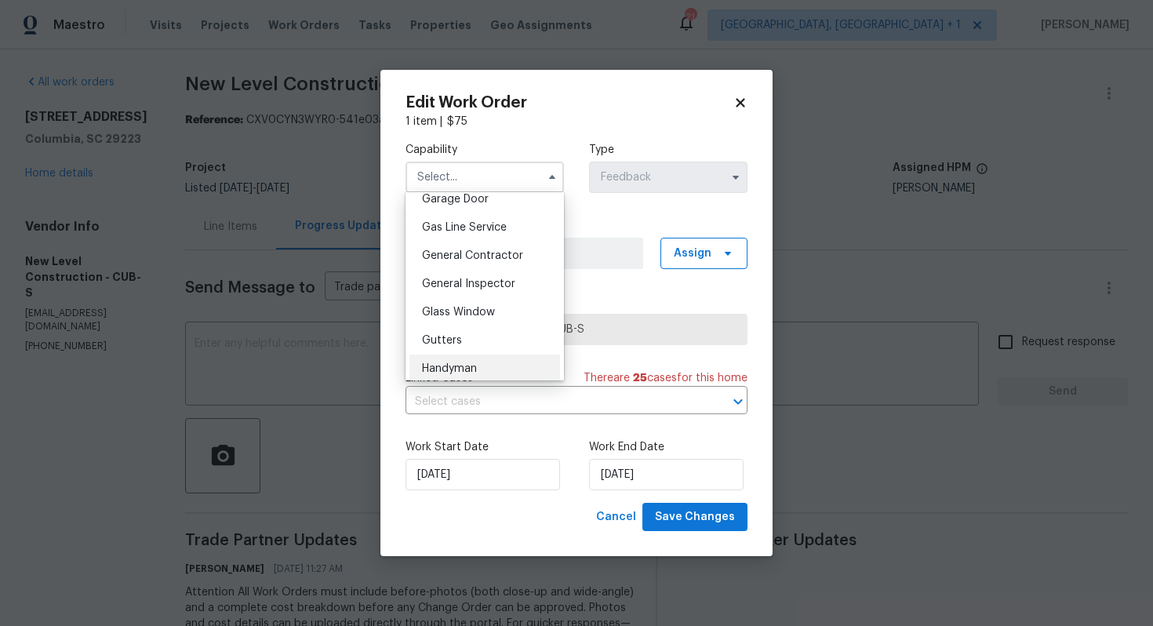
click at [446, 362] on div "Handyman" at bounding box center [485, 369] width 151 height 28
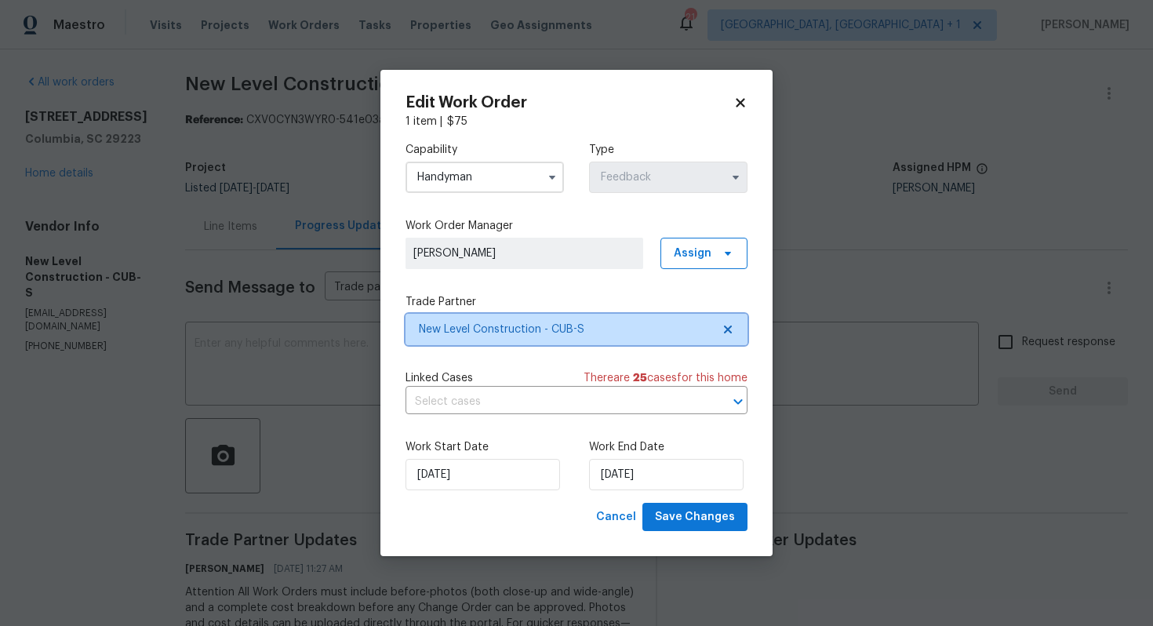
click at [507, 326] on span "New Level Construction - CUB-S" at bounding box center [565, 330] width 293 height 16
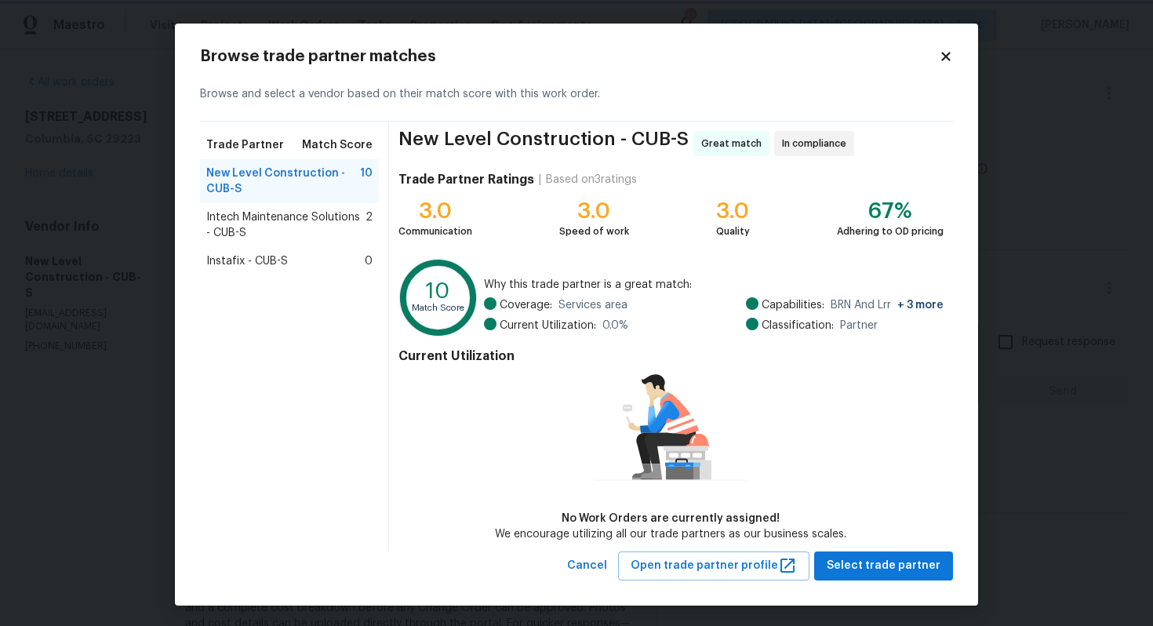
click at [166, 246] on body "Maestro Visits Projects Work Orders Tasks Properties Geo Assignments 21 [GEOGRA…" at bounding box center [576, 313] width 1153 height 626
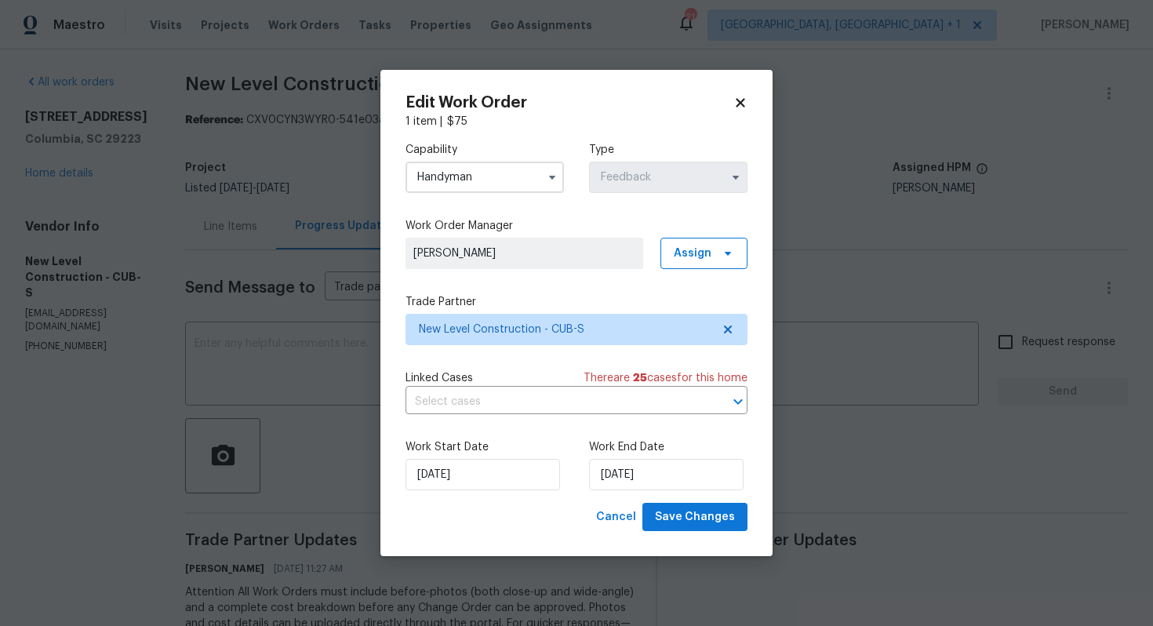
click at [499, 177] on input "Handyman" at bounding box center [485, 177] width 159 height 31
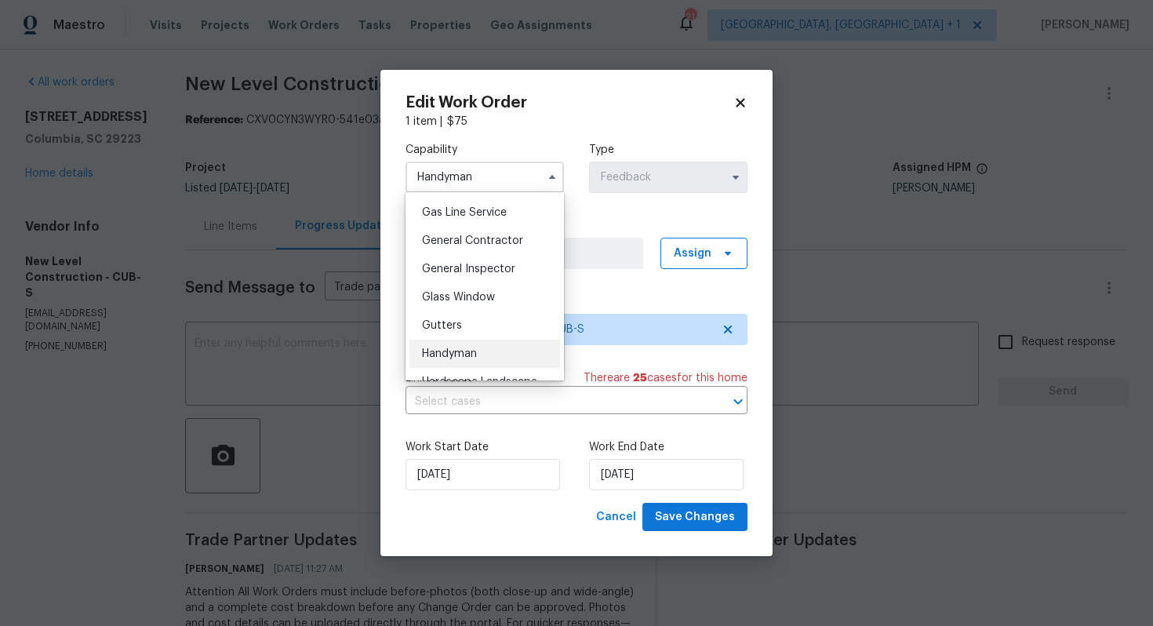
scroll to position [725, 0]
click at [484, 235] on span "General Contractor" at bounding box center [472, 235] width 101 height 11
type input "General Contractor"
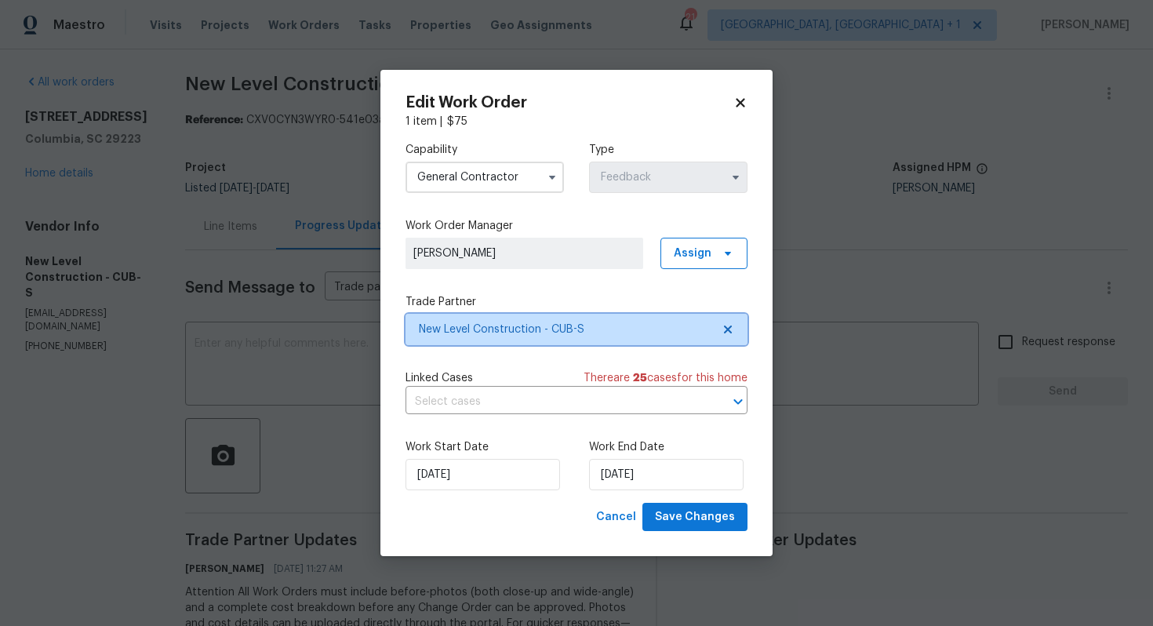
click at [494, 332] on span "New Level Construction - CUB-S" at bounding box center [565, 330] width 293 height 16
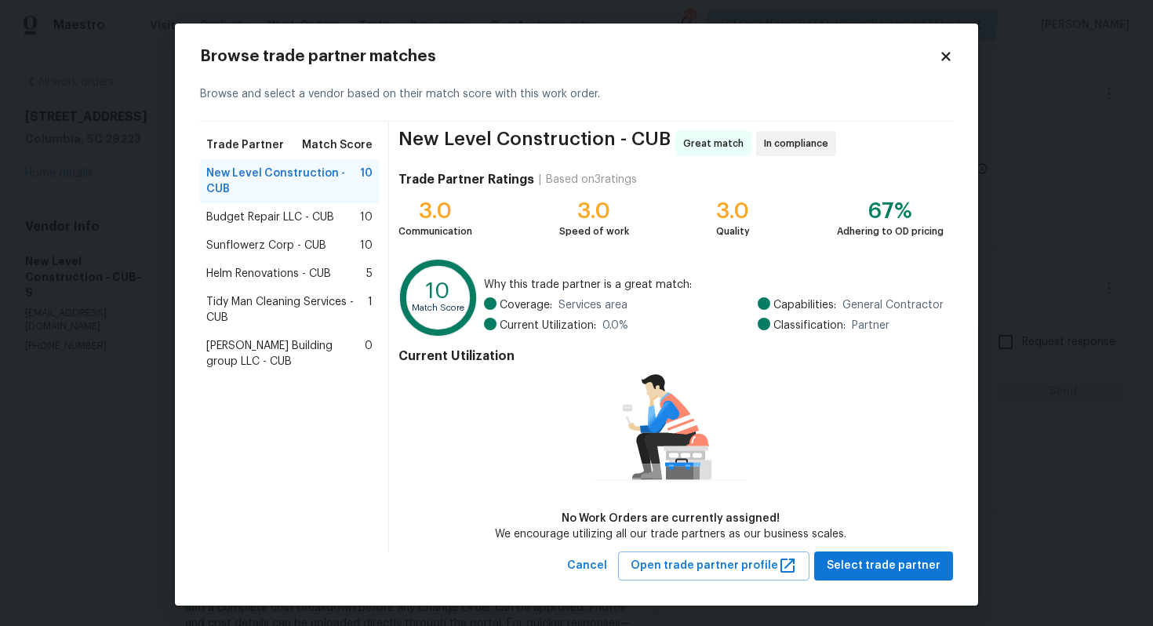
click at [243, 221] on span "Budget Repair LLC - CUB" at bounding box center [270, 218] width 128 height 16
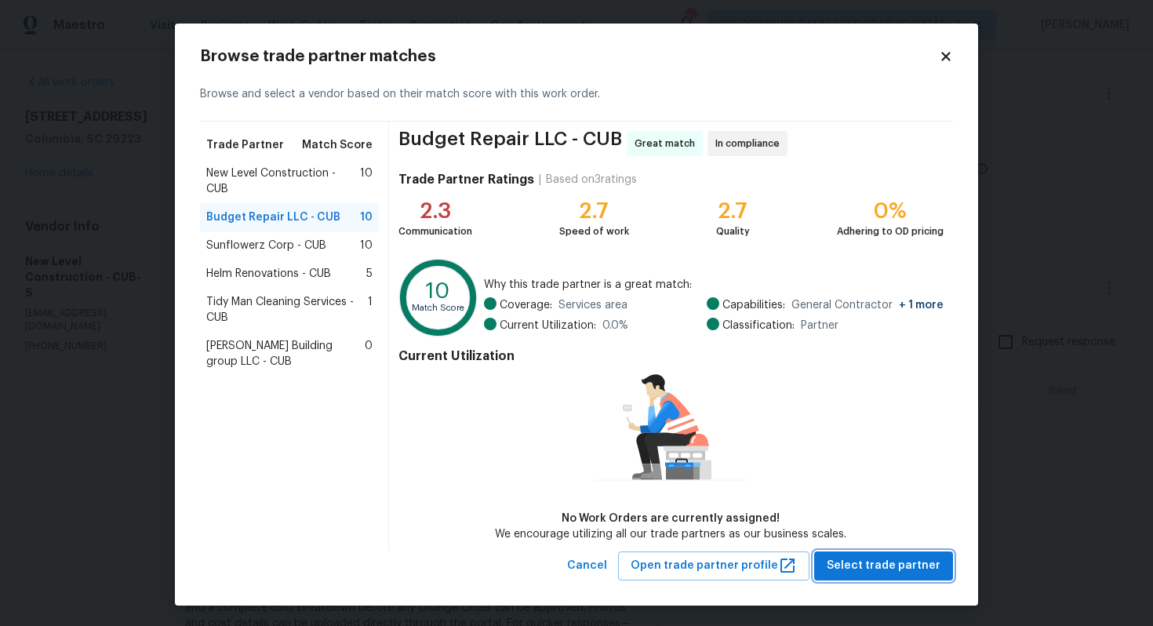
click at [884, 564] on span "Select trade partner" at bounding box center [884, 566] width 114 height 20
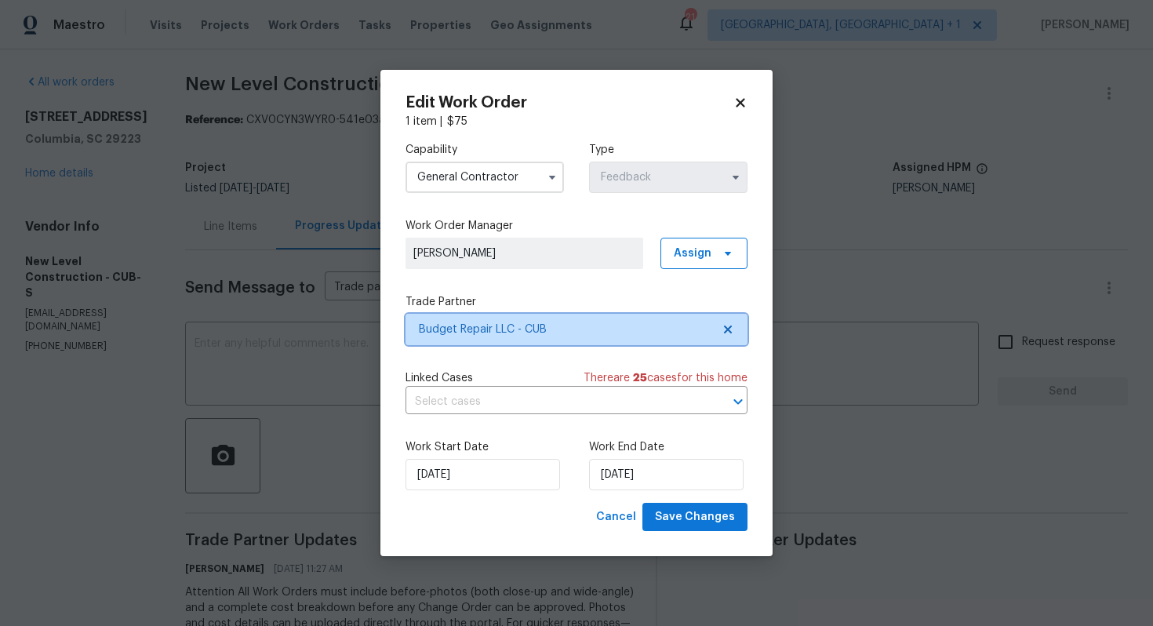
click at [505, 322] on span "Budget Repair LLC - CUB" at bounding box center [565, 330] width 293 height 16
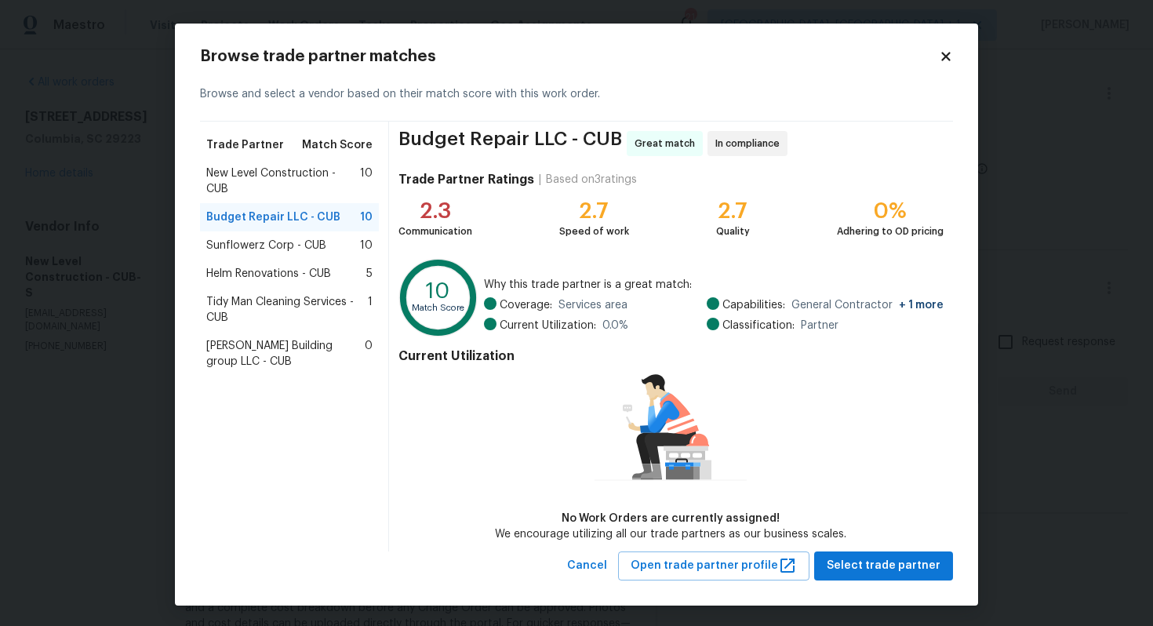
click at [263, 247] on span "Sunflowerz Corp - CUB" at bounding box center [266, 246] width 120 height 16
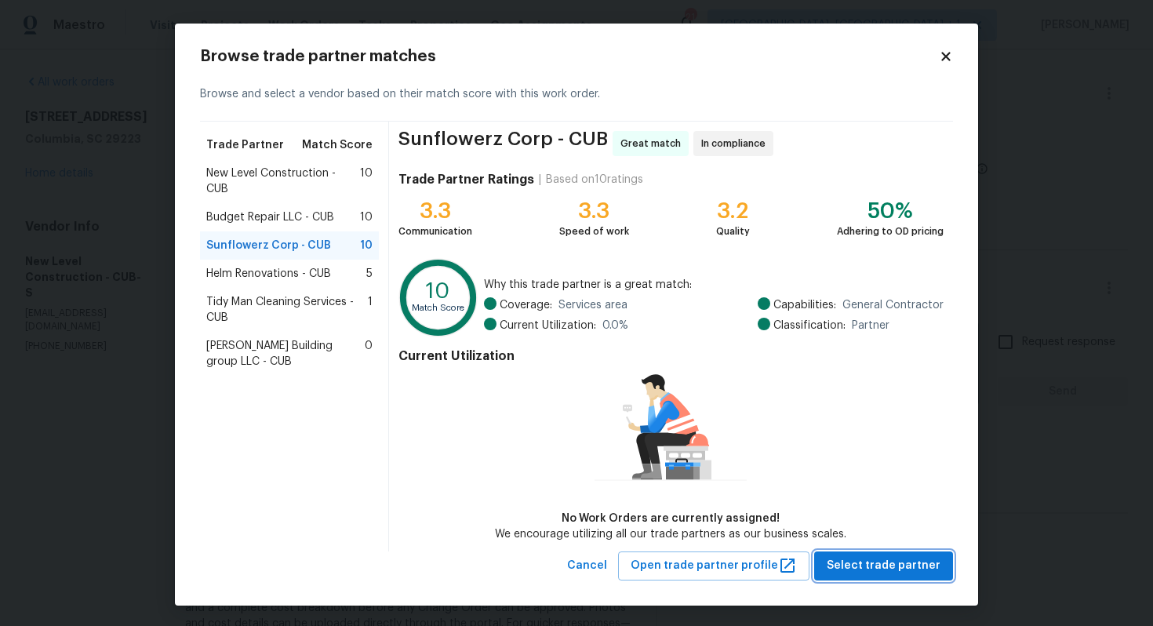
click at [897, 553] on button "Select trade partner" at bounding box center [883, 566] width 139 height 29
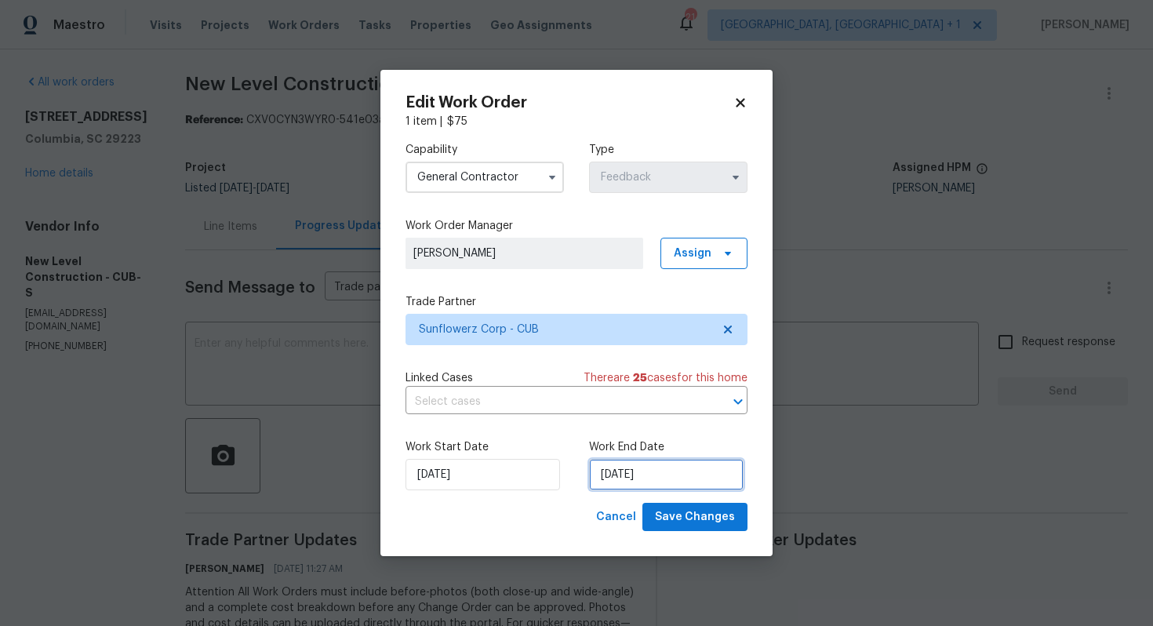
click at [629, 476] on input "[DATE]" at bounding box center [666, 474] width 155 height 31
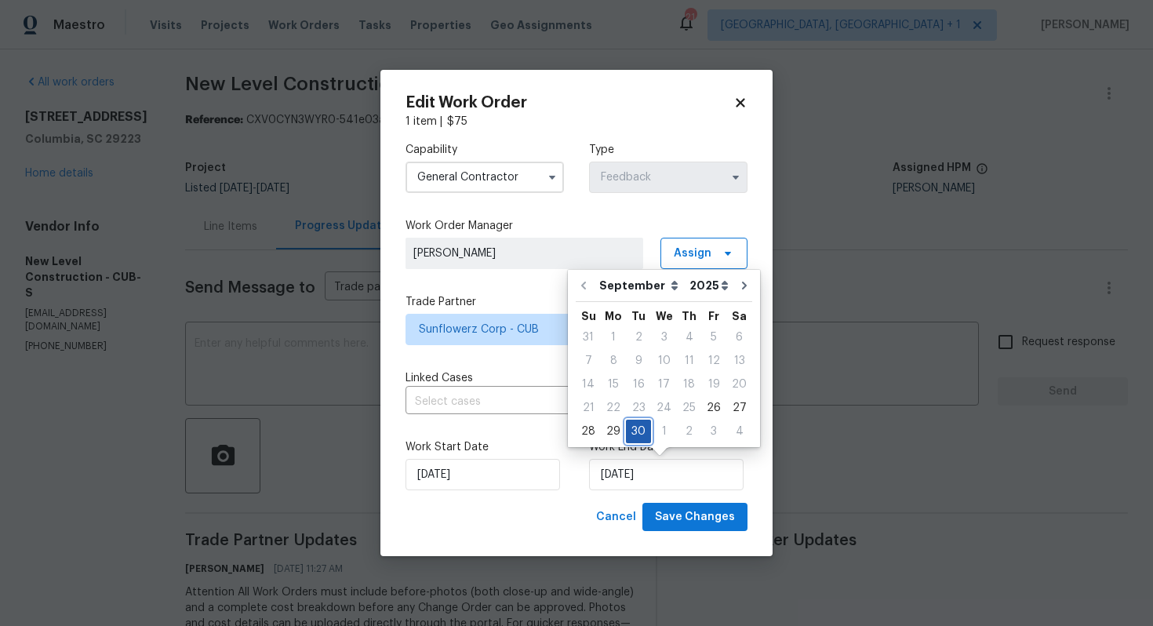
click at [632, 433] on div "30" at bounding box center [638, 432] width 25 height 22
click at [687, 514] on span "Save Changes" at bounding box center [695, 518] width 80 height 20
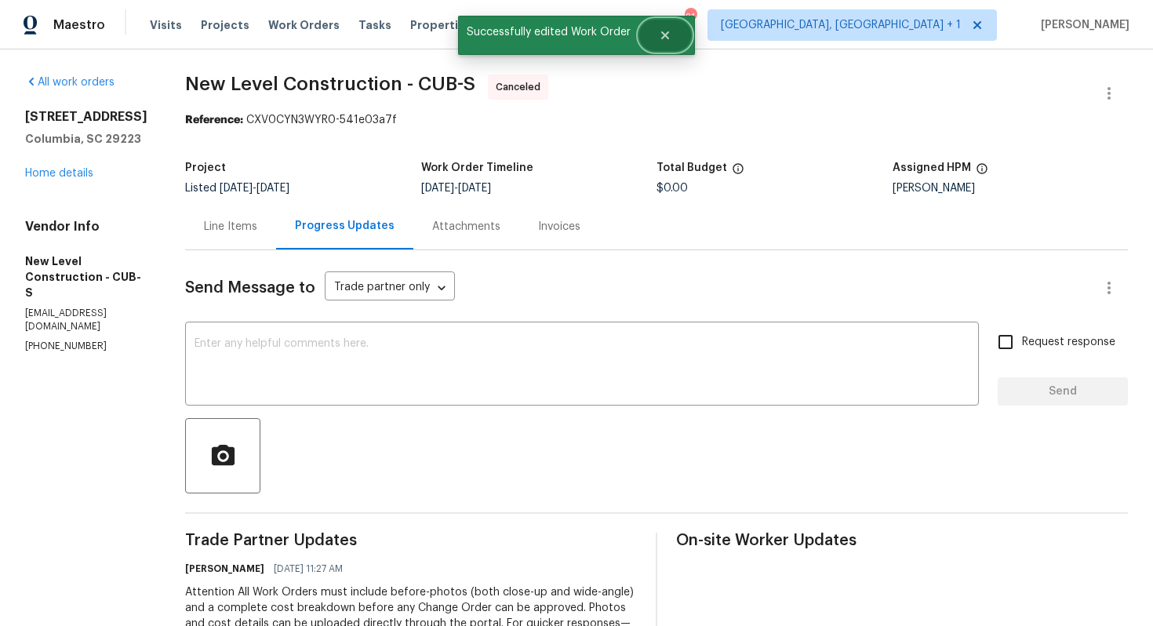
click at [676, 35] on button "Close" at bounding box center [666, 35] width 52 height 31
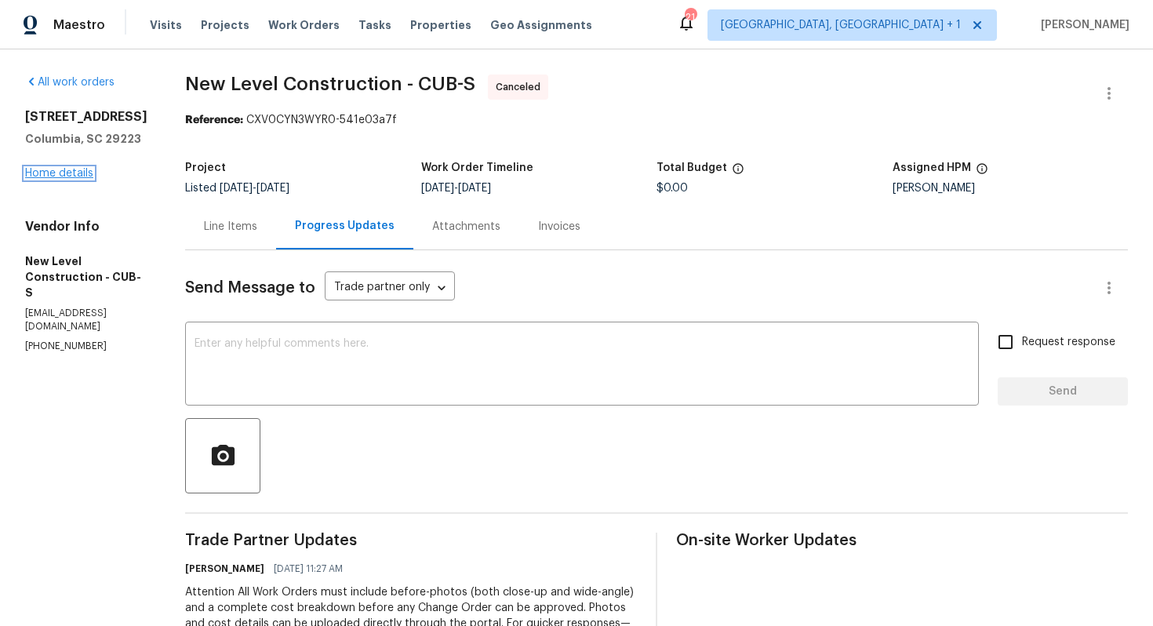
click at [56, 173] on link "Home details" at bounding box center [59, 173] width 68 height 11
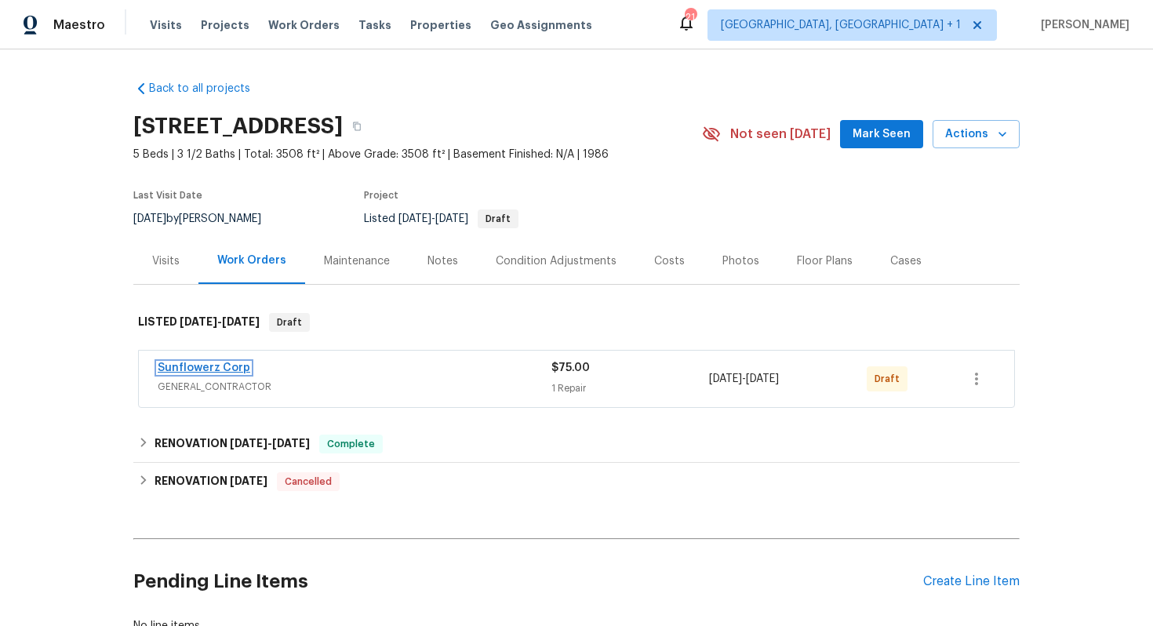
click at [205, 370] on link "Sunflowerz Corp" at bounding box center [204, 368] width 93 height 11
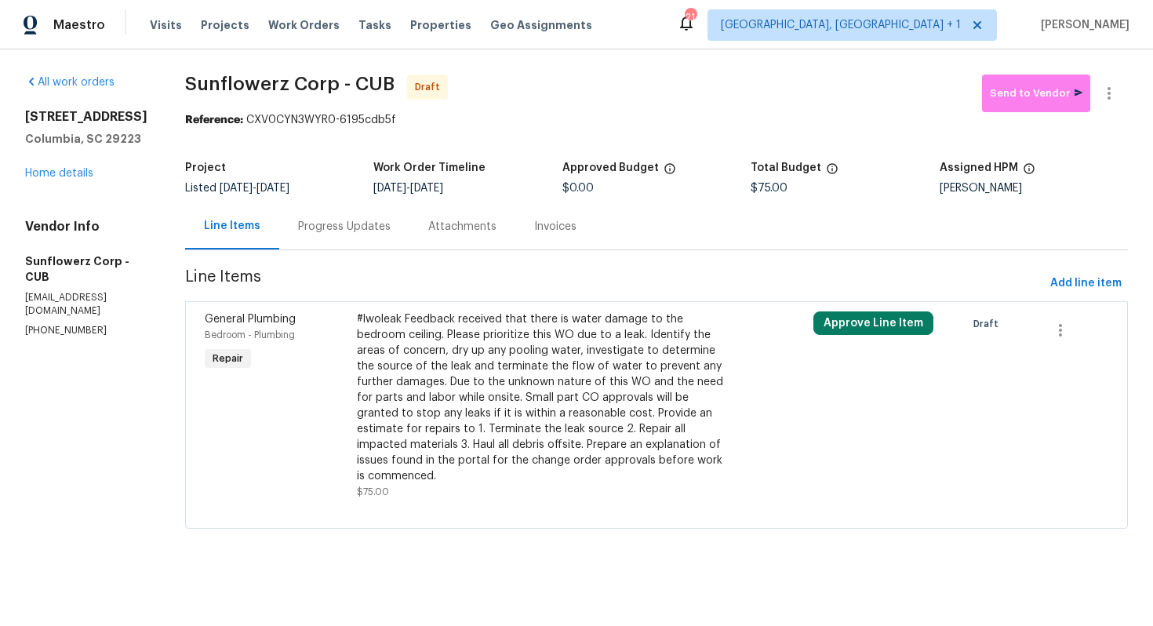
click at [416, 369] on div "#lwoleak Feedback received that there is water damage to the bedroom ceiling. P…" at bounding box center [542, 398] width 371 height 173
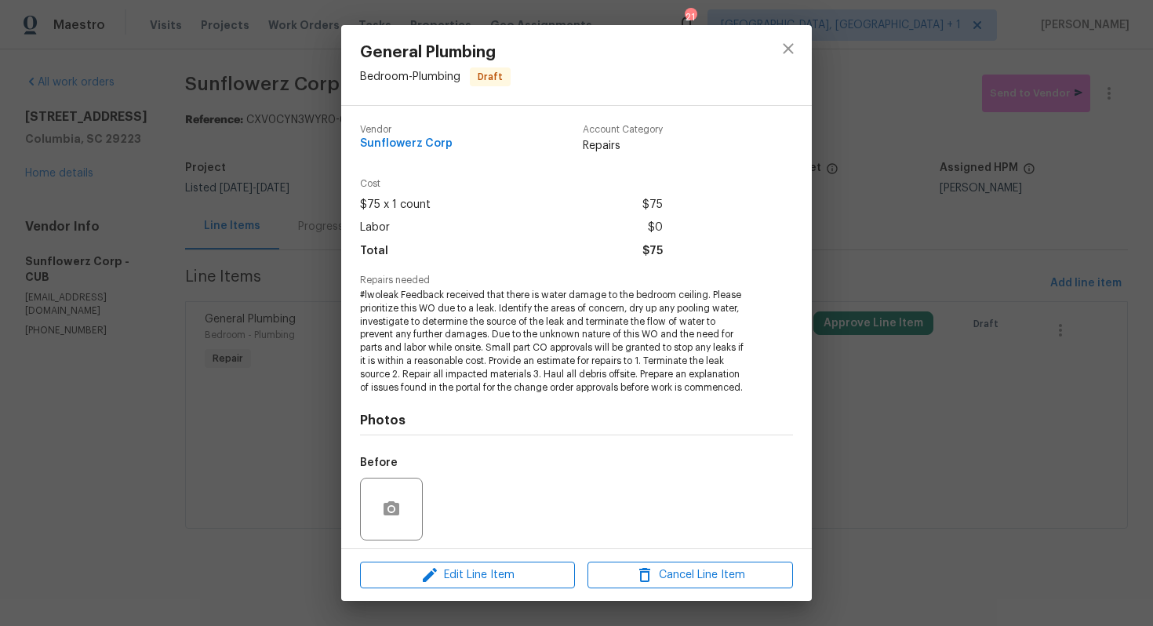
scroll to position [110, 0]
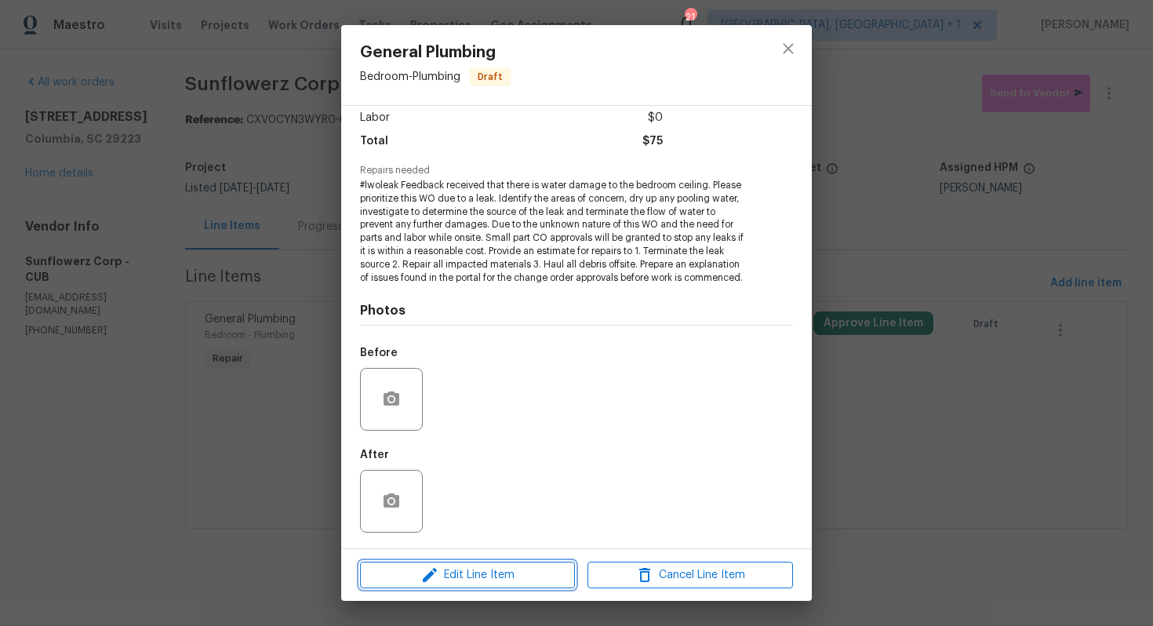
click at [423, 577] on icon "button" at bounding box center [430, 575] width 19 height 19
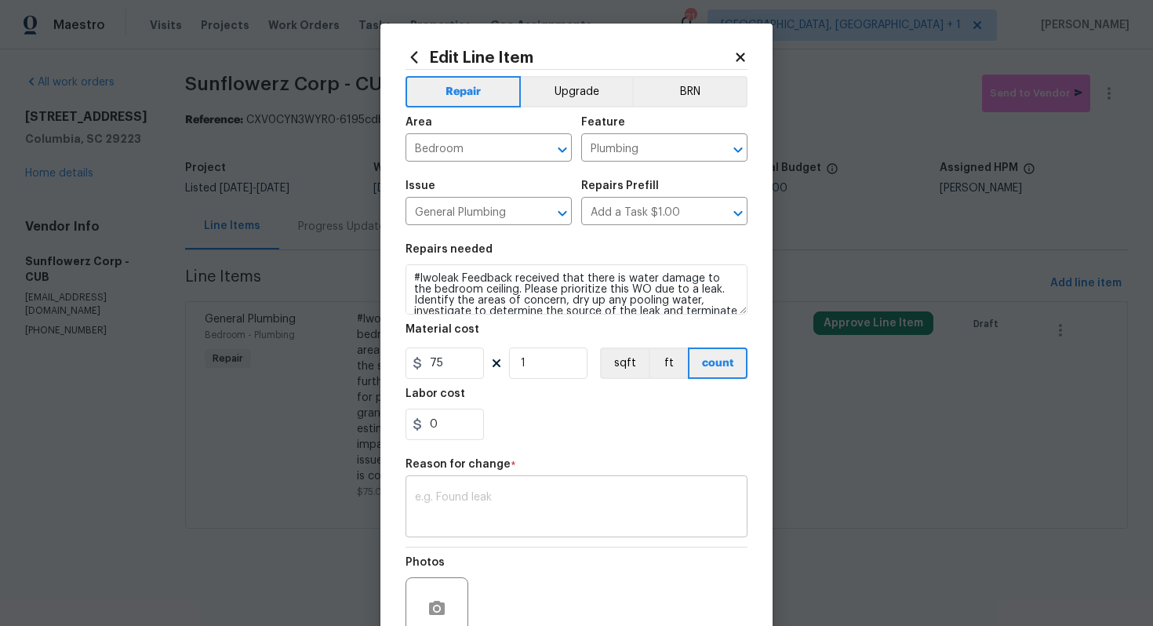
click at [464, 497] on textarea at bounding box center [576, 508] width 323 height 33
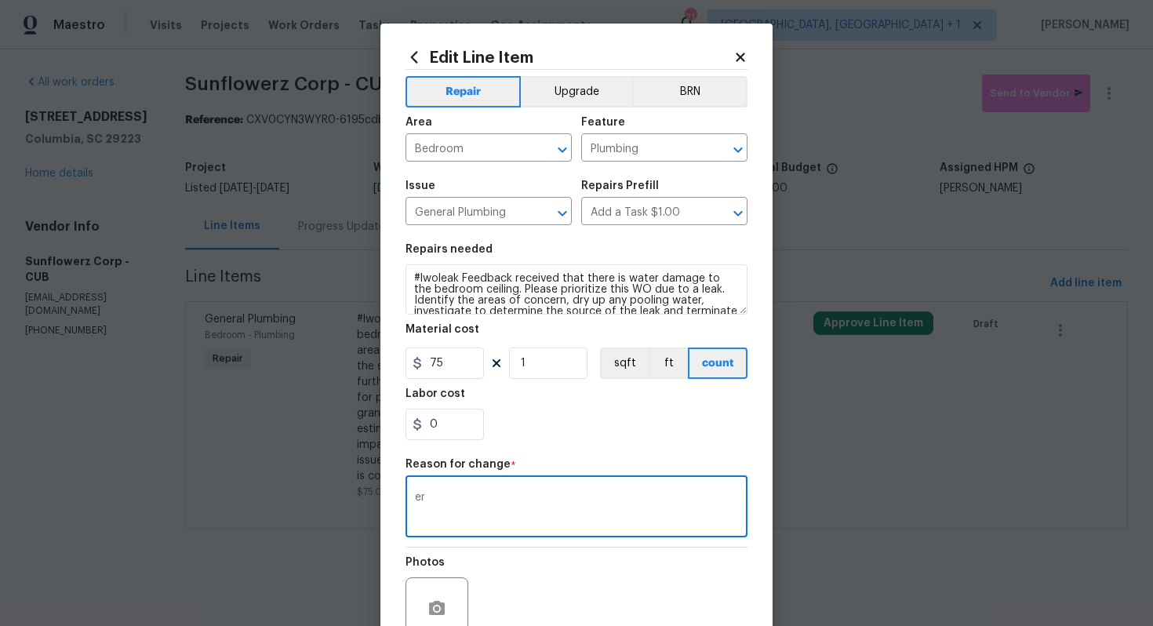
type textarea "e"
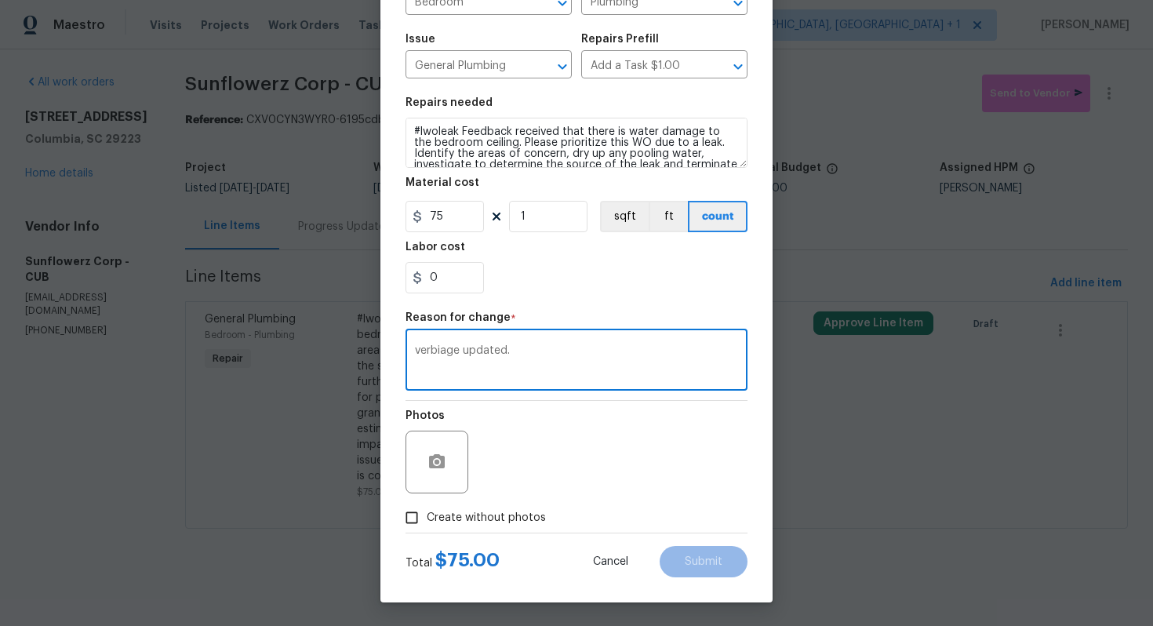
type textarea "verbiage updated."
click at [509, 521] on span "Create without photos" at bounding box center [486, 518] width 119 height 16
click at [427, 521] on input "Create without photos" at bounding box center [412, 518] width 30 height 30
checkbox input "true"
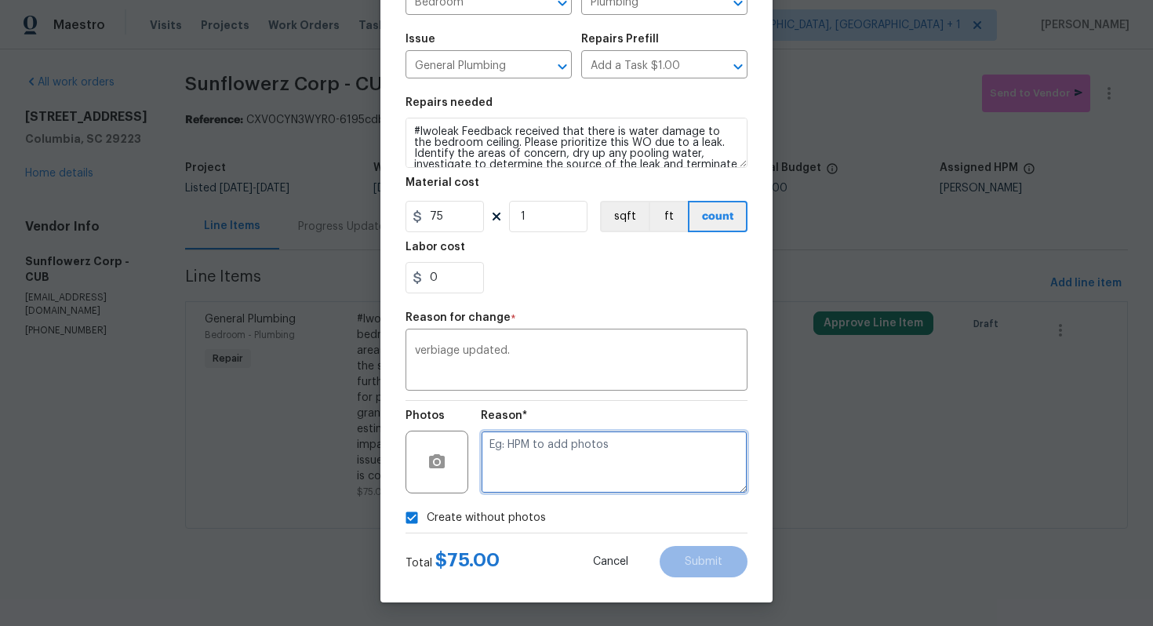
click at [590, 480] on textarea at bounding box center [614, 462] width 267 height 63
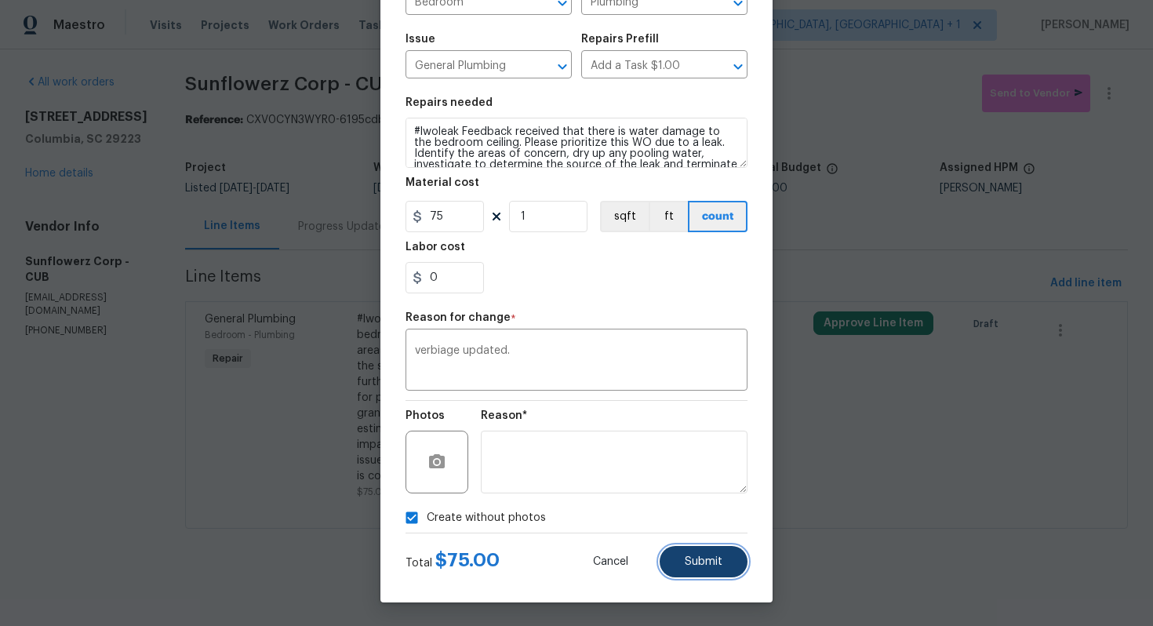
click at [713, 570] on button "Submit" at bounding box center [704, 561] width 88 height 31
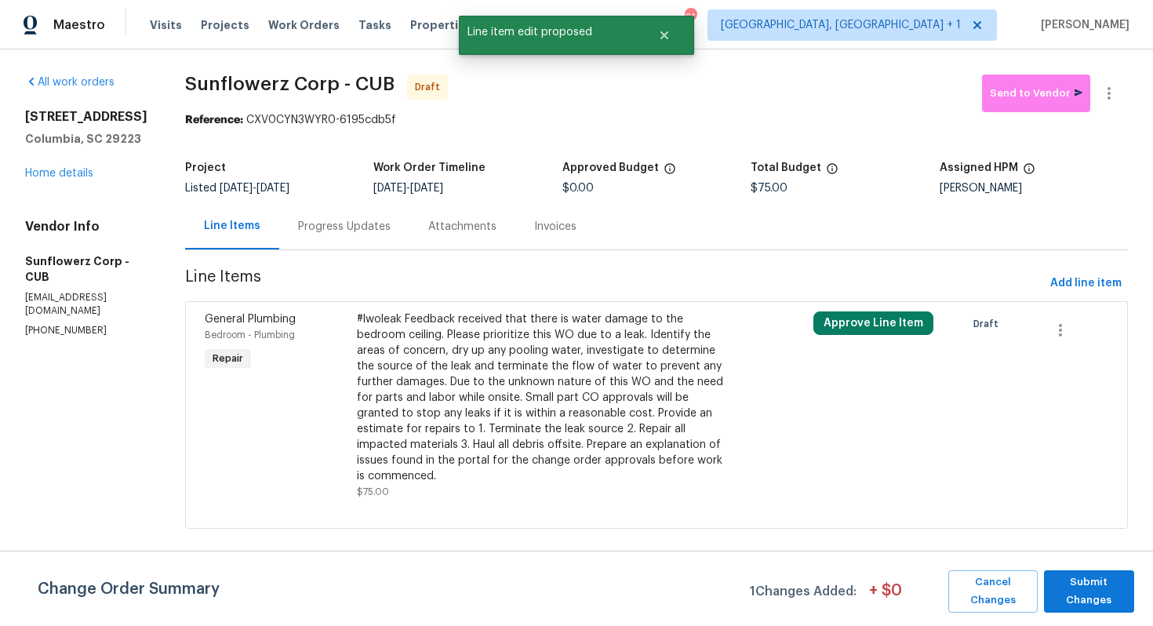
scroll to position [0, 0]
click at [1091, 589] on span "Submit Changes" at bounding box center [1089, 592] width 75 height 36
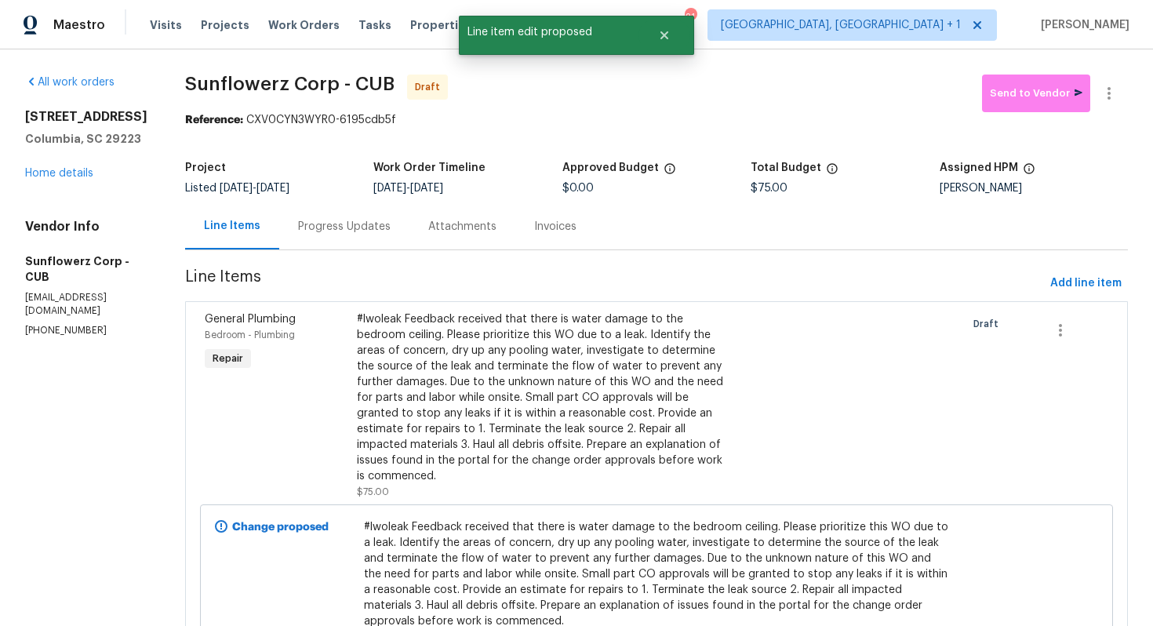
click at [310, 220] on div "Progress Updates" at bounding box center [344, 227] width 93 height 16
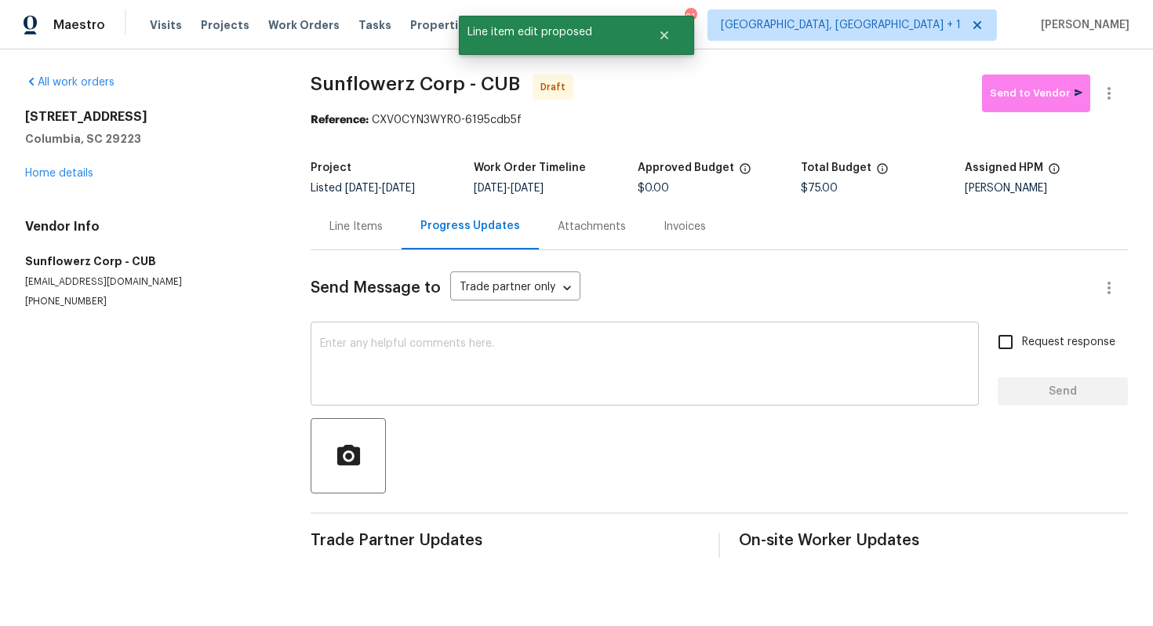
click at [428, 373] on textarea at bounding box center [645, 365] width 650 height 55
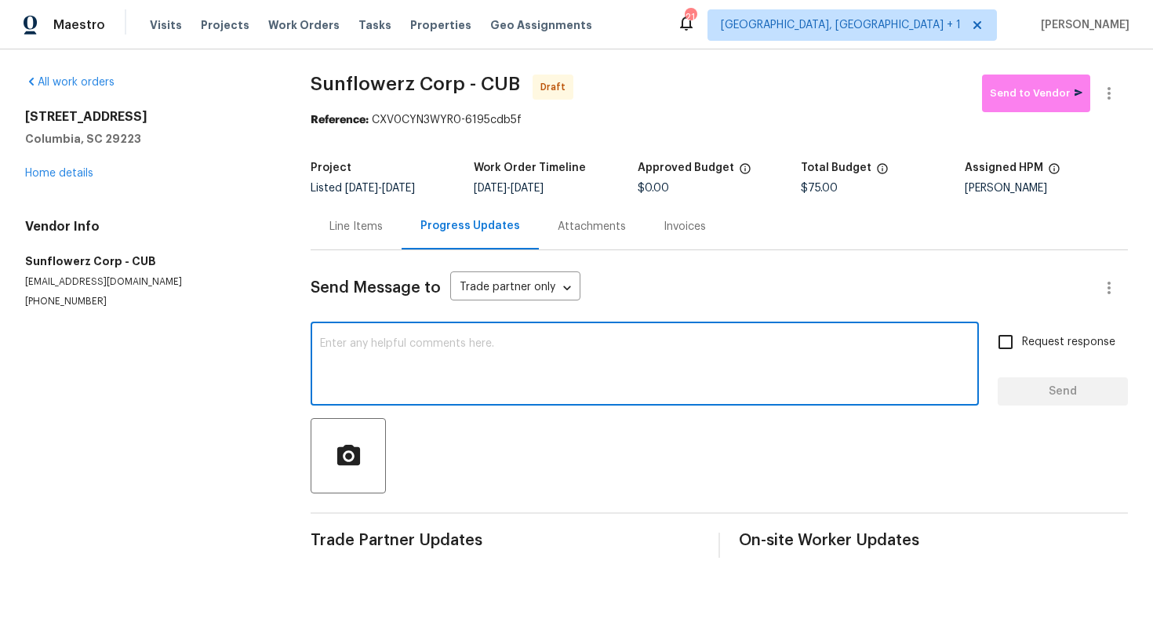
click at [553, 394] on div "x ​" at bounding box center [645, 366] width 669 height 80
paste textarea "Hi this is [PERSON_NAME] with Opendoor. I’m confirming you received the WO for …"
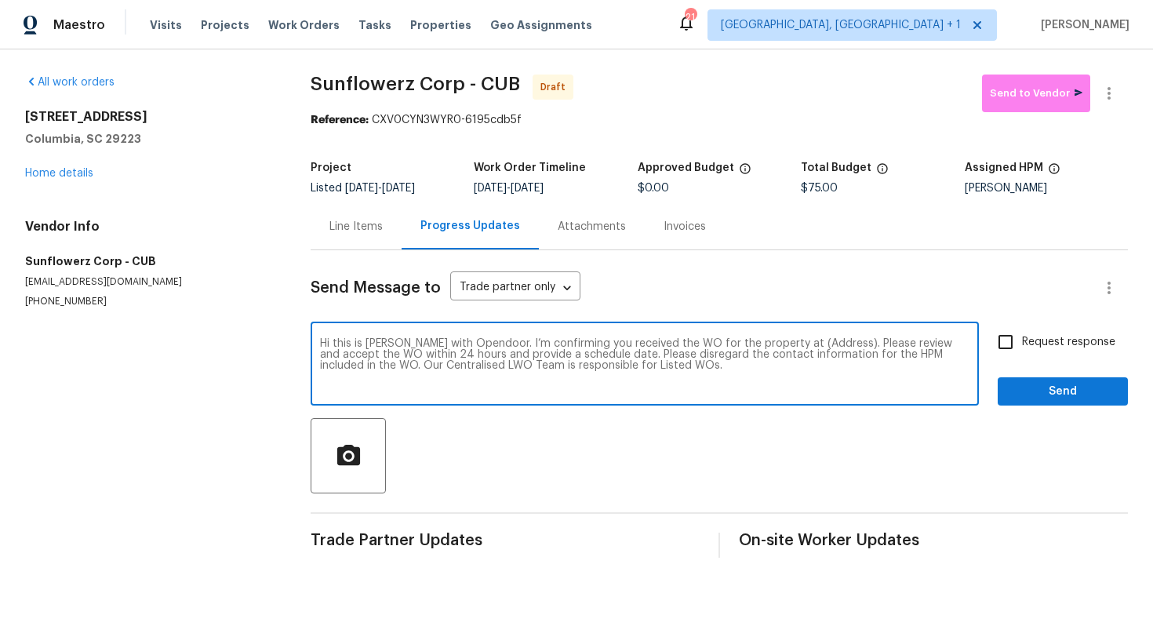
drag, startPoint x: 821, startPoint y: 345, endPoint x: 770, endPoint y: 343, distance: 51.1
click at [770, 343] on textarea "Hi this is [PERSON_NAME] with Opendoor. I’m confirming you received the WO for …" at bounding box center [645, 365] width 650 height 55
paste textarea "[STREET_ADDRESS]"
type textarea "Hi this is [PERSON_NAME] with Opendoor. I’m confirming you received the WO for …"
click at [1009, 344] on input "Request response" at bounding box center [1005, 342] width 33 height 33
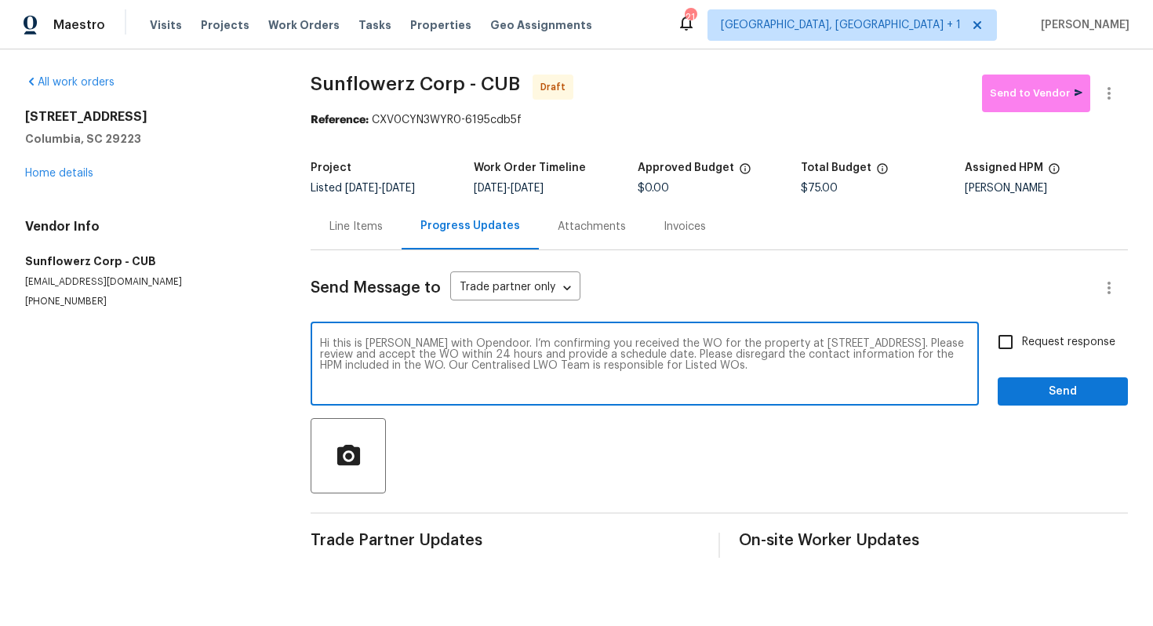
checkbox input "true"
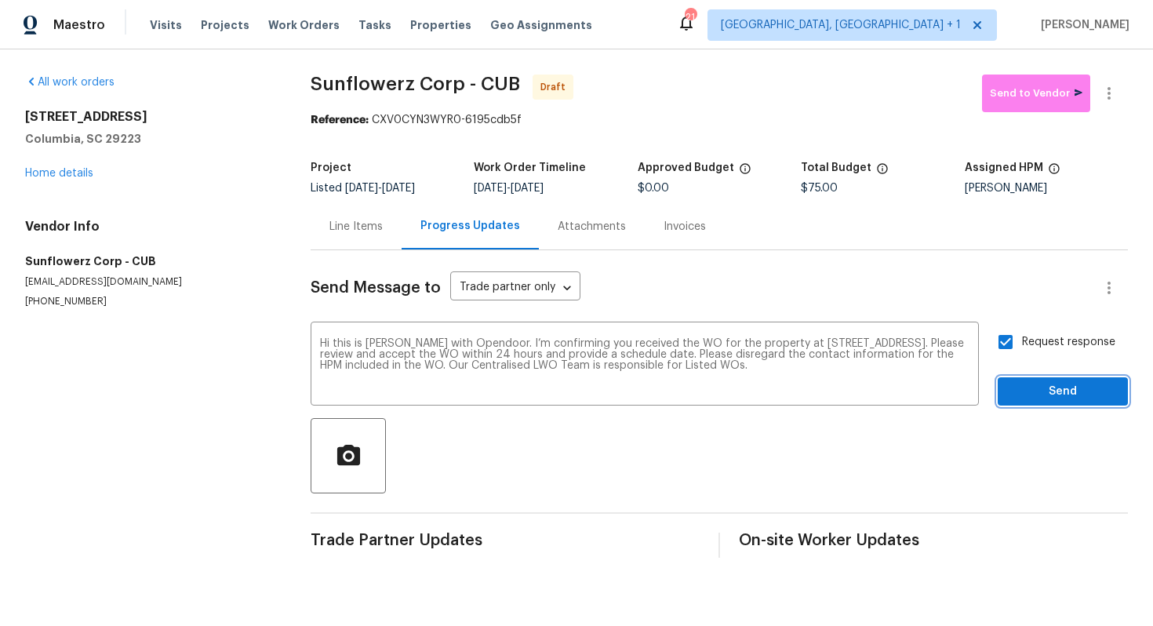
click at [1045, 391] on span "Send" at bounding box center [1063, 392] width 105 height 20
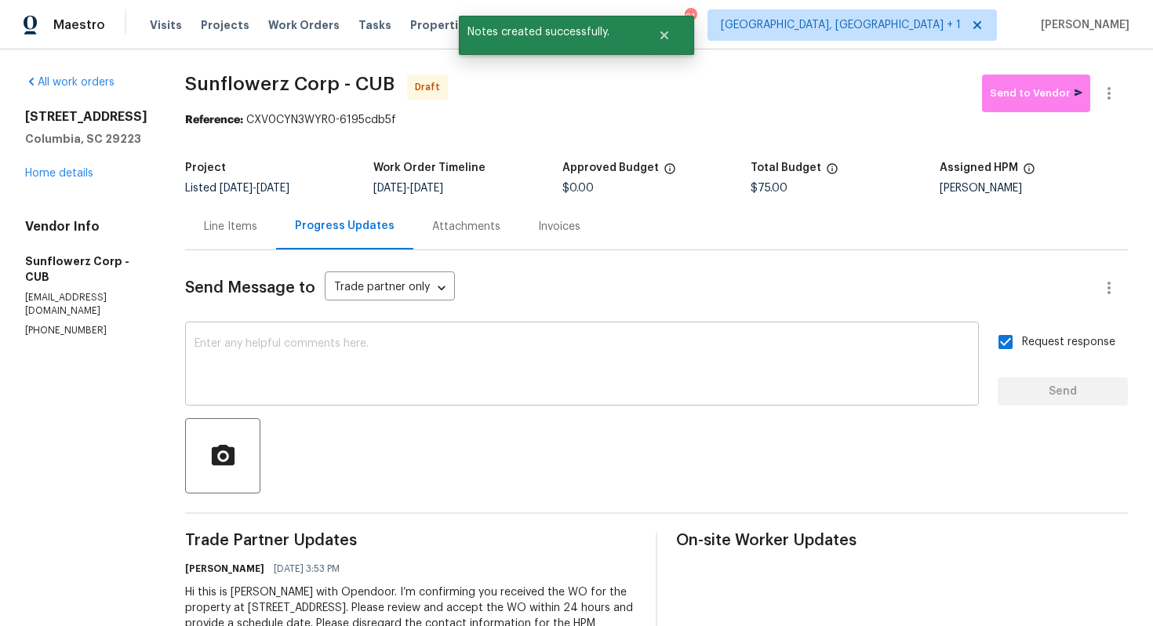
click at [585, 342] on textarea at bounding box center [582, 365] width 775 height 55
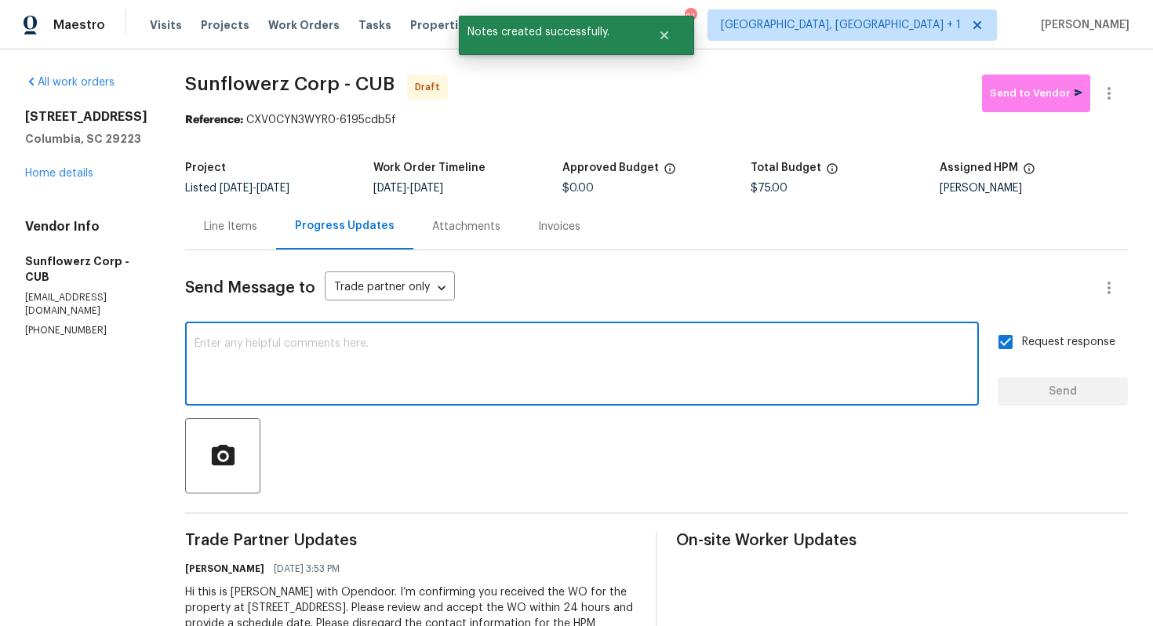
paste textarea "Attention All Work Orders must include before-photos (both close-up and wide-an…"
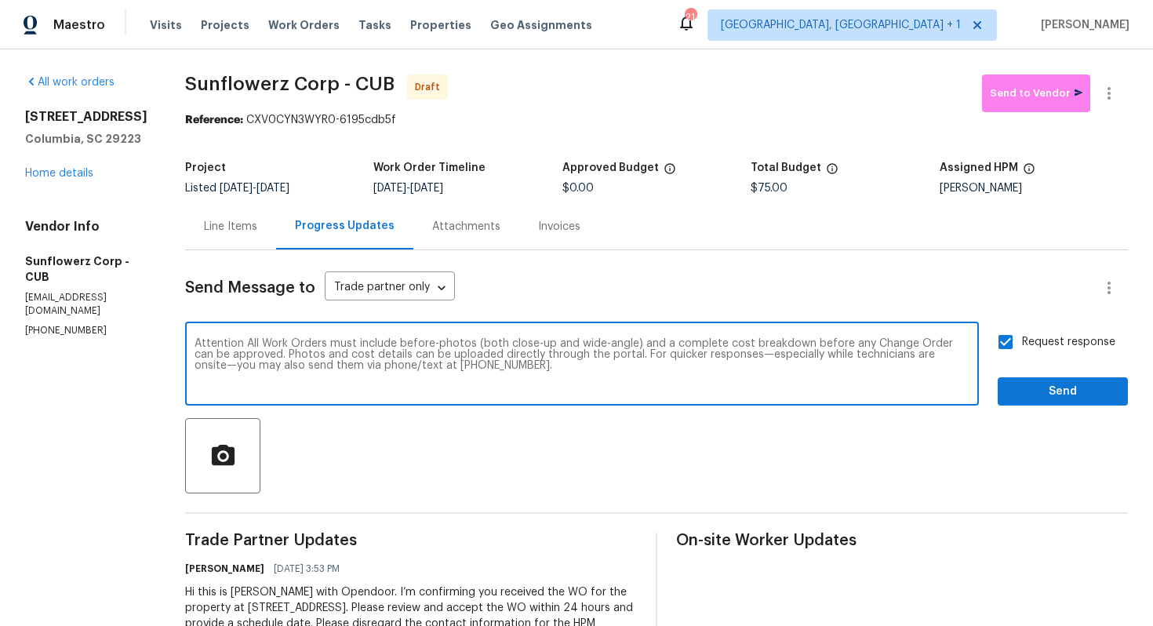
type textarea "Attention All Work Orders must include before-photos (both close-up and wide-an…"
click at [1070, 393] on span "Send" at bounding box center [1063, 392] width 105 height 20
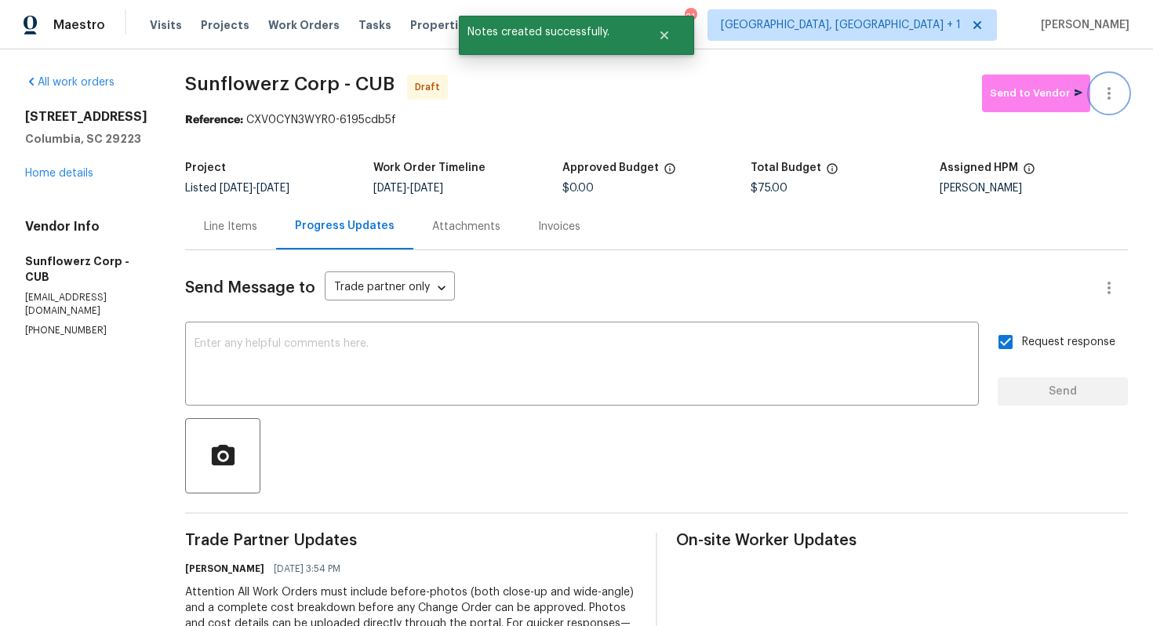
click at [1105, 89] on icon "button" at bounding box center [1109, 93] width 19 height 19
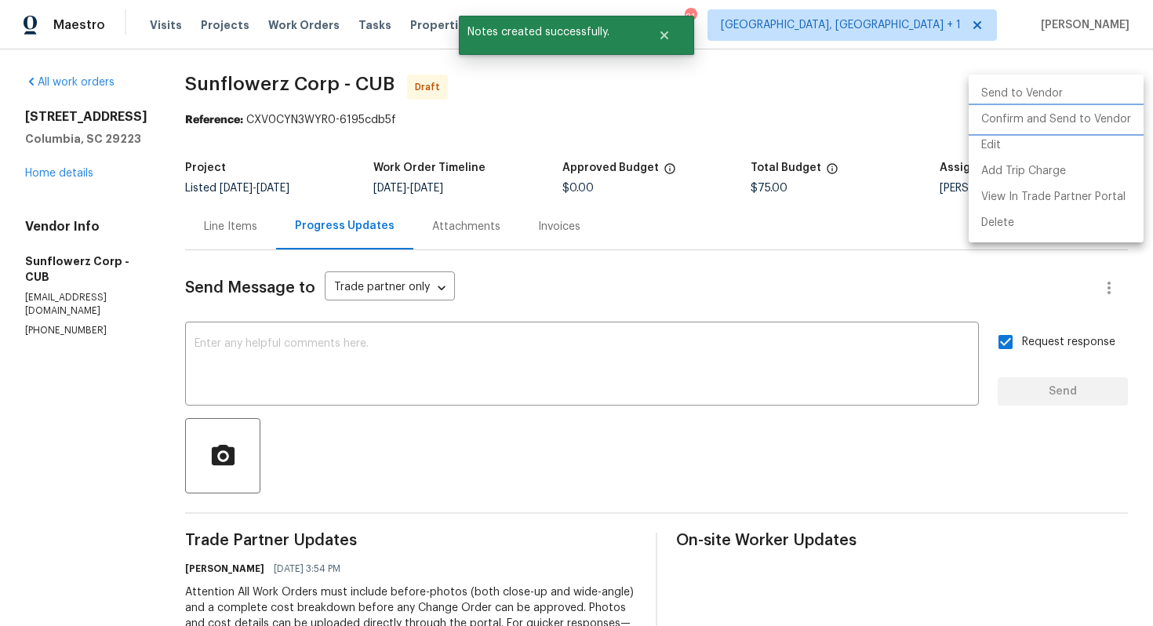
click at [1040, 121] on li "Confirm and Send to Vendor" at bounding box center [1056, 120] width 175 height 26
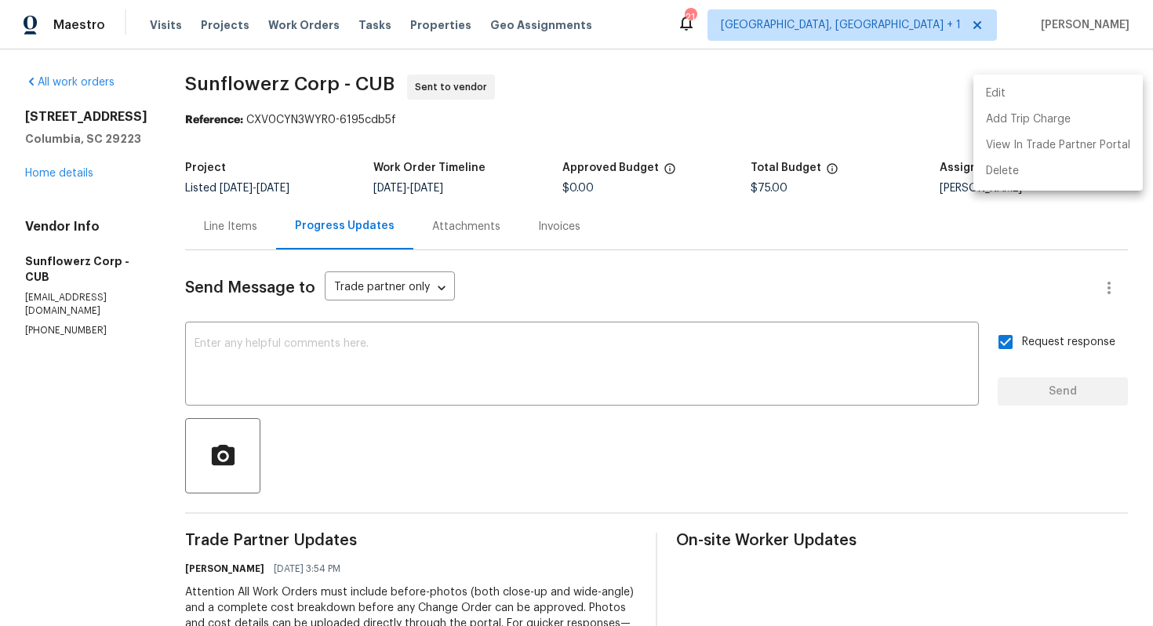
click at [228, 86] on div at bounding box center [576, 313] width 1153 height 626
click at [228, 86] on div "Edit Add Trip Charge View In Trade Partner Portal Delete" at bounding box center [576, 313] width 1153 height 626
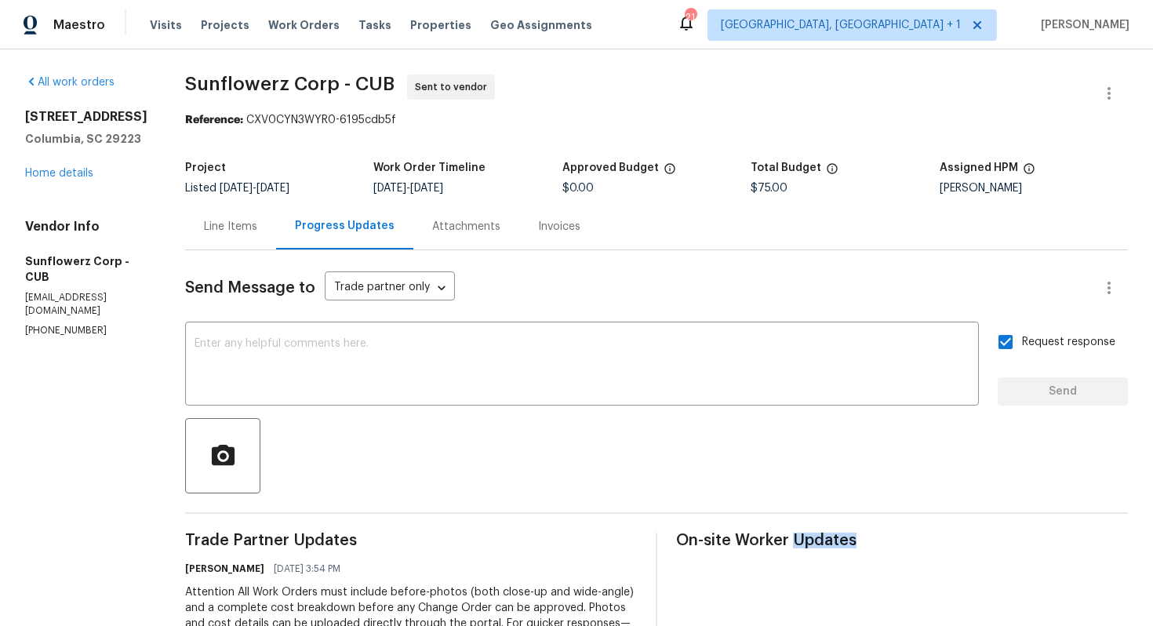
click at [228, 86] on div "Edit Add Trip Charge View In Trade Partner Portal Delete" at bounding box center [576, 313] width 1153 height 626
click at [228, 86] on span "Sunflowerz Corp - CUB" at bounding box center [290, 84] width 210 height 19
copy span "Sunflowerz Corp - CUB"
click at [304, 158] on div "Project Listed [DATE] - [DATE] Work Order Timeline [DATE] - [DATE] Approved Bud…" at bounding box center [656, 178] width 943 height 50
click at [52, 179] on link "Home details" at bounding box center [59, 173] width 68 height 11
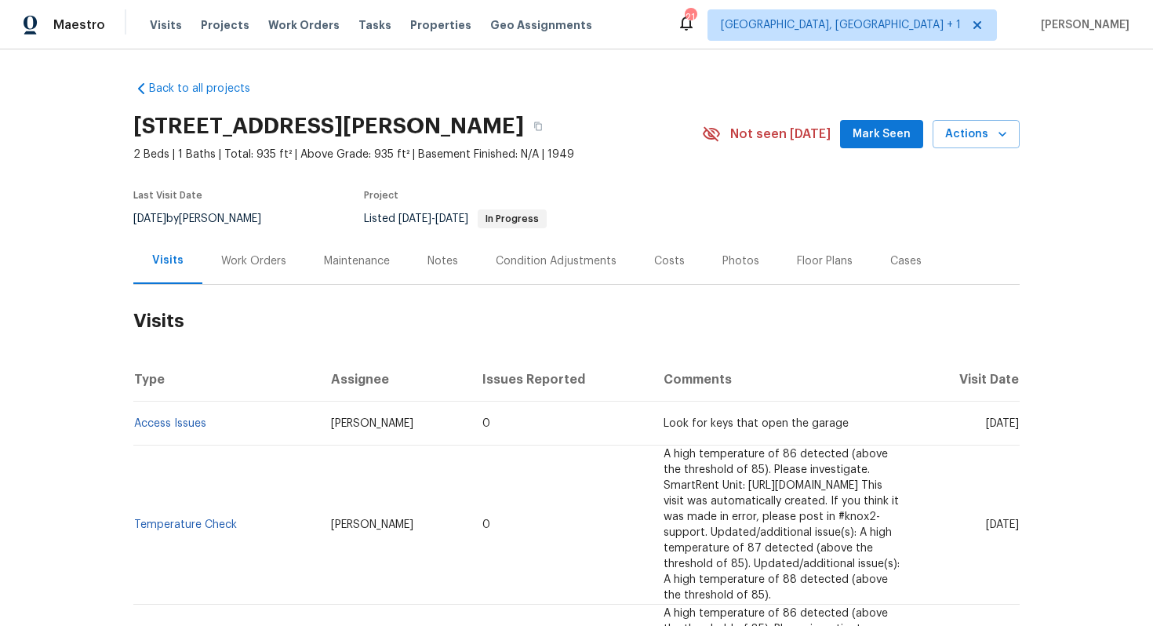
click at [282, 268] on div "Work Orders" at bounding box center [253, 261] width 65 height 16
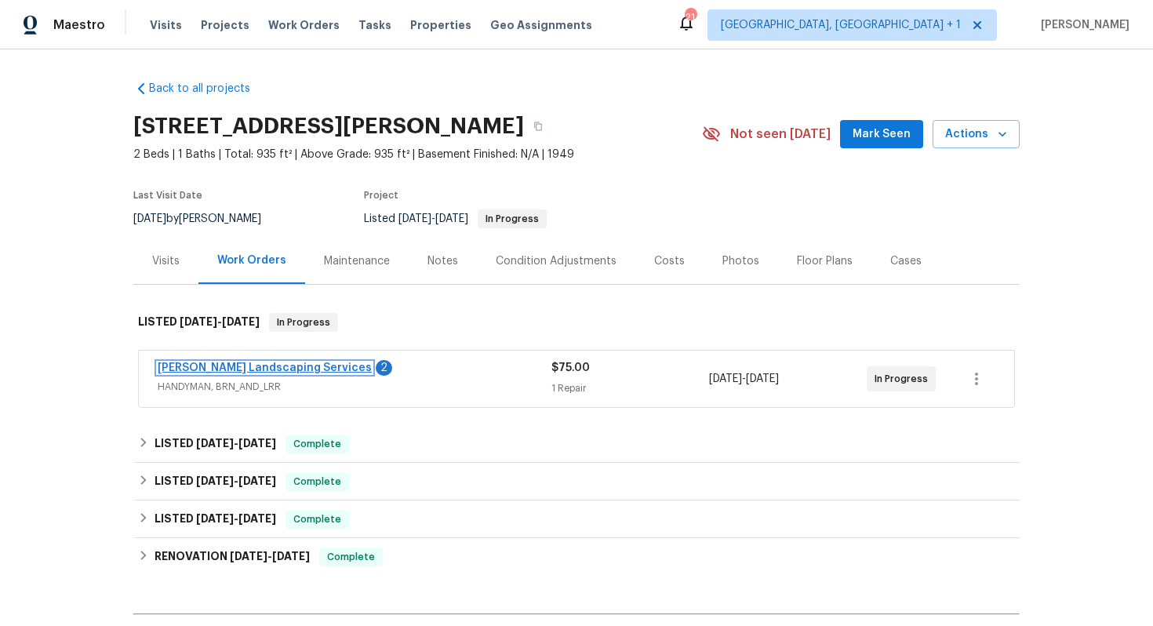
click at [219, 373] on link "Rodriguez Landscaping Services" at bounding box center [265, 368] width 214 height 11
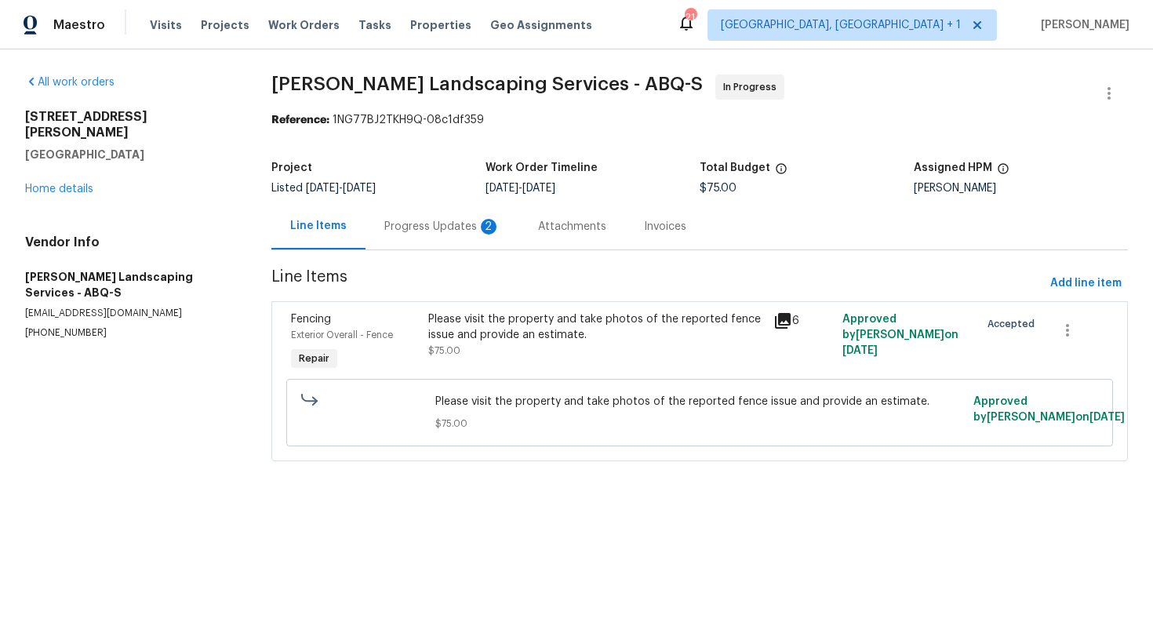
click at [427, 233] on div "Progress Updates 2" at bounding box center [442, 227] width 116 height 16
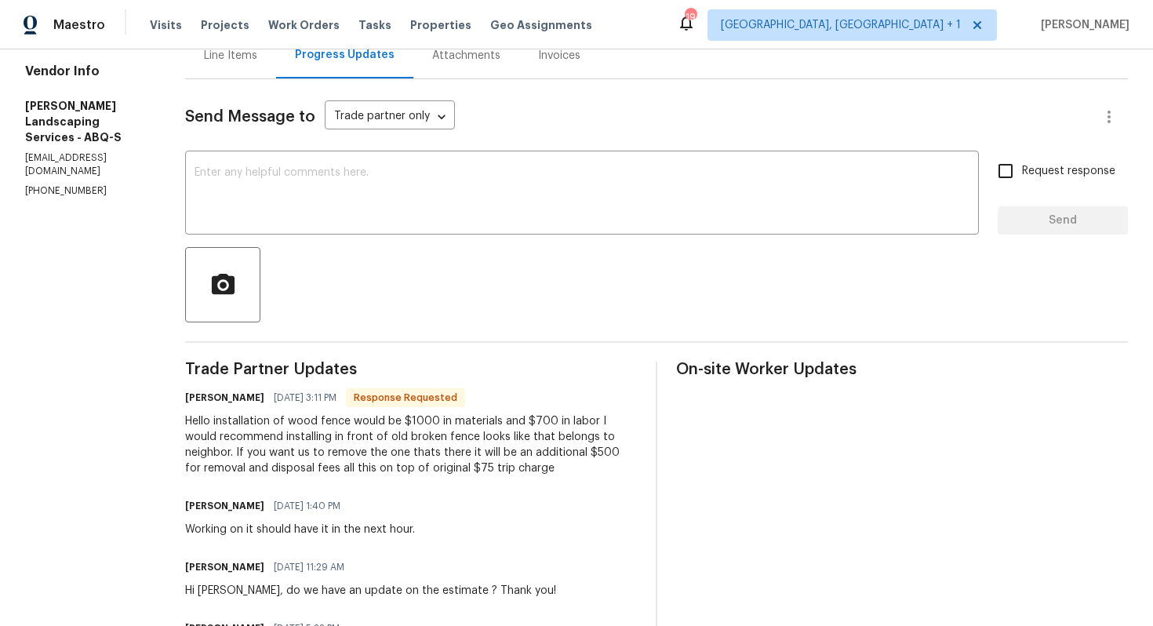
scroll to position [272, 0]
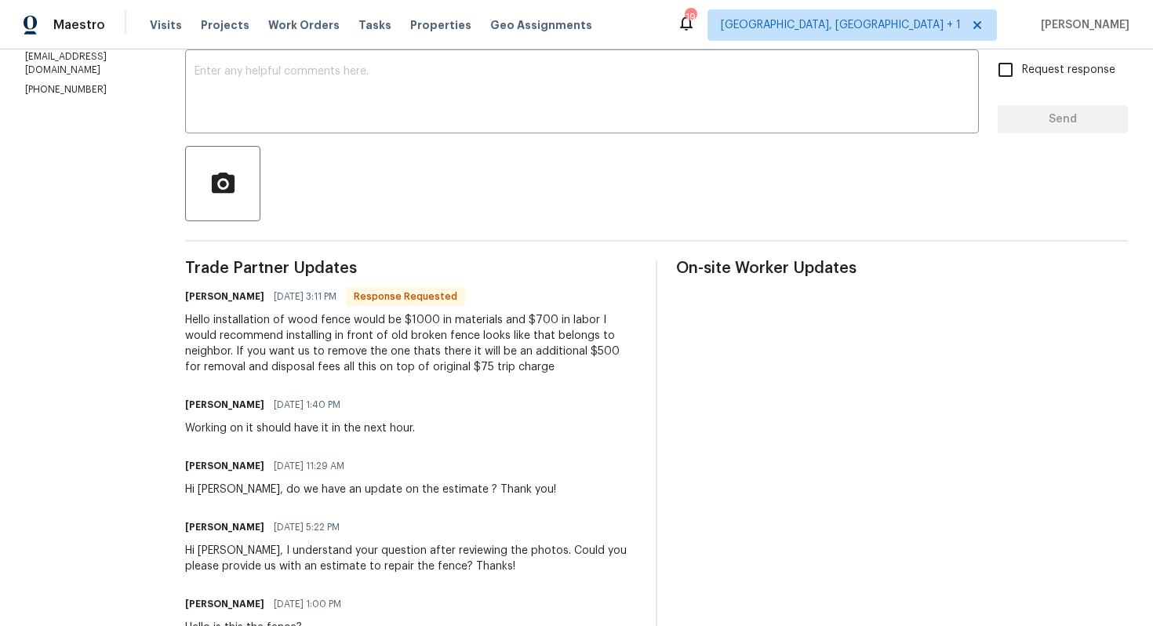
click at [442, 339] on div "Hello installation of wood fence would be $1000 in materials and $700 in labor …" at bounding box center [411, 343] width 452 height 63
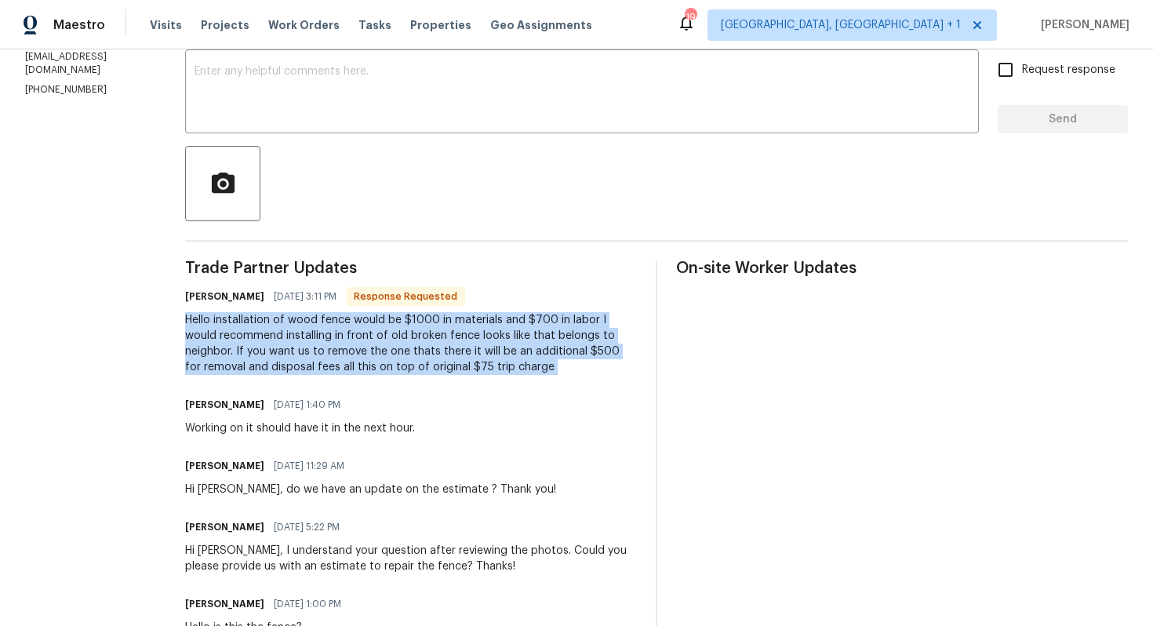
copy div "Hello installation of wood fence would be $1000 in materials and $700 in labor …"
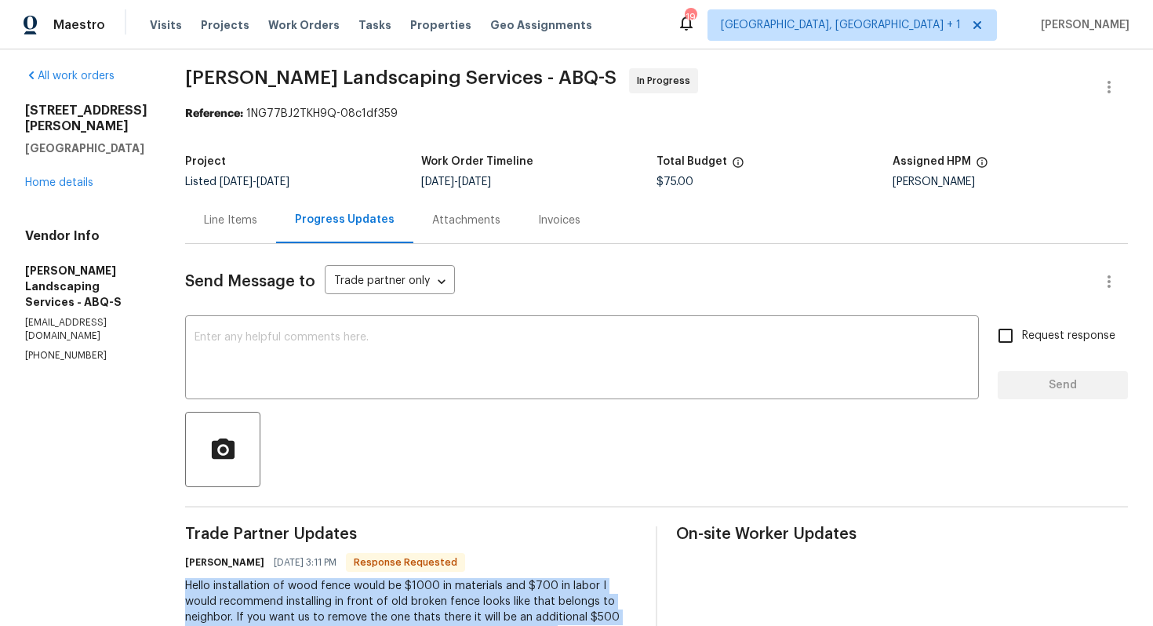
scroll to position [0, 0]
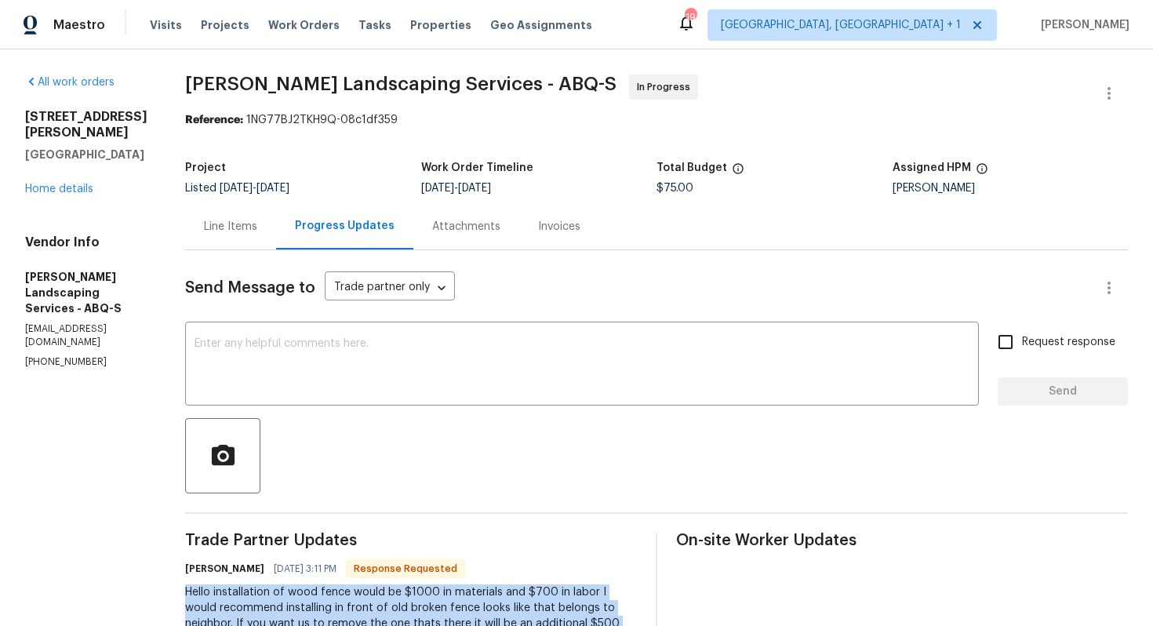
click at [256, 221] on div "Line Items" at bounding box center [230, 227] width 53 height 16
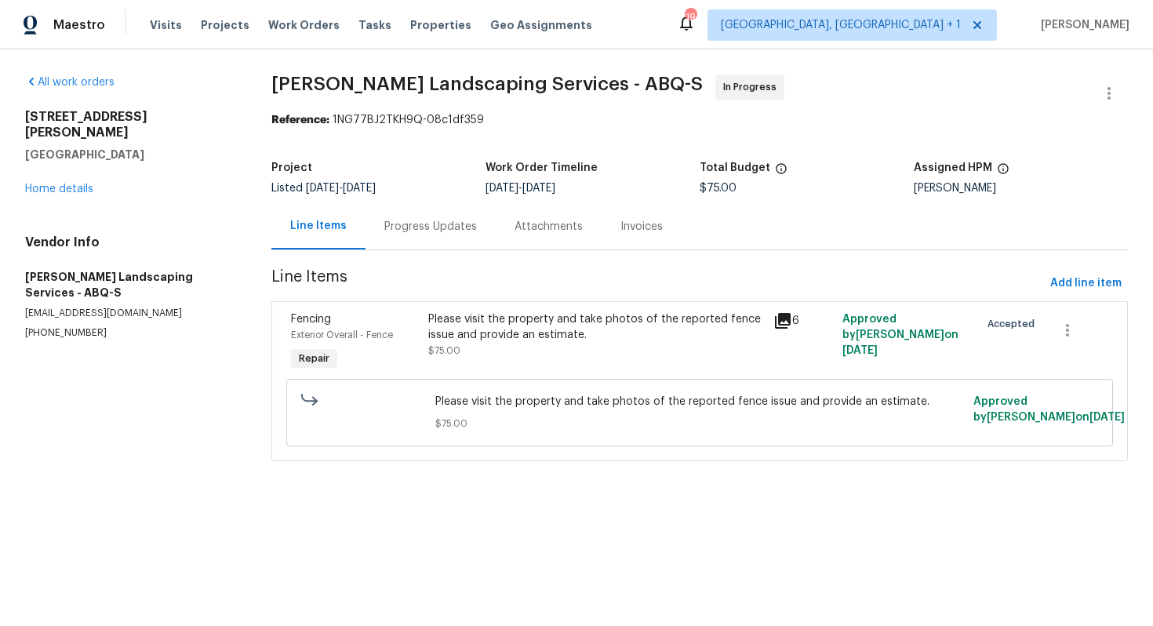
click at [508, 403] on span "Please visit the property and take photos of the reported fence issue and provi…" at bounding box center [699, 402] width 529 height 16
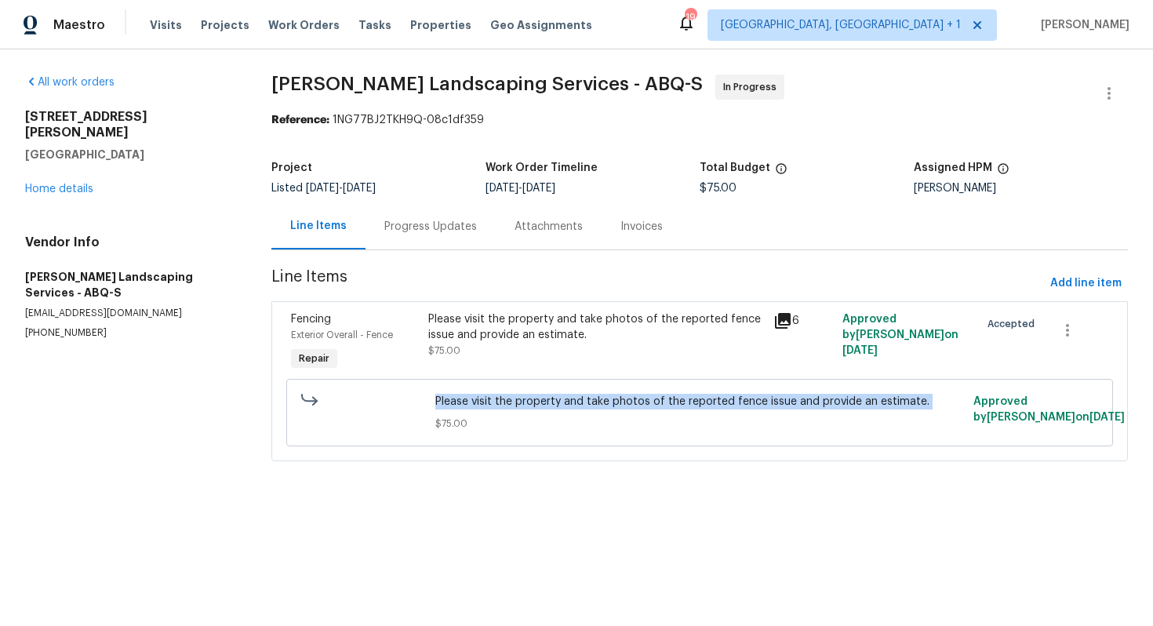
copy span "Please visit the property and take photos of the reported fence issue and provi…"
click at [434, 230] on div "Progress Updates" at bounding box center [430, 227] width 93 height 16
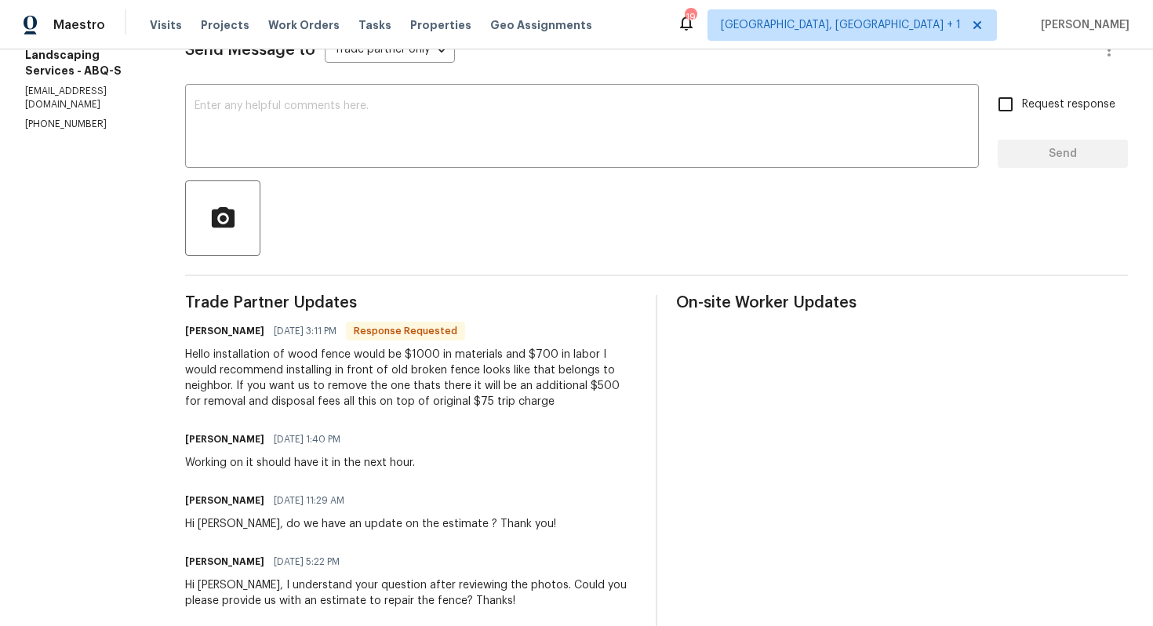
scroll to position [240, 0]
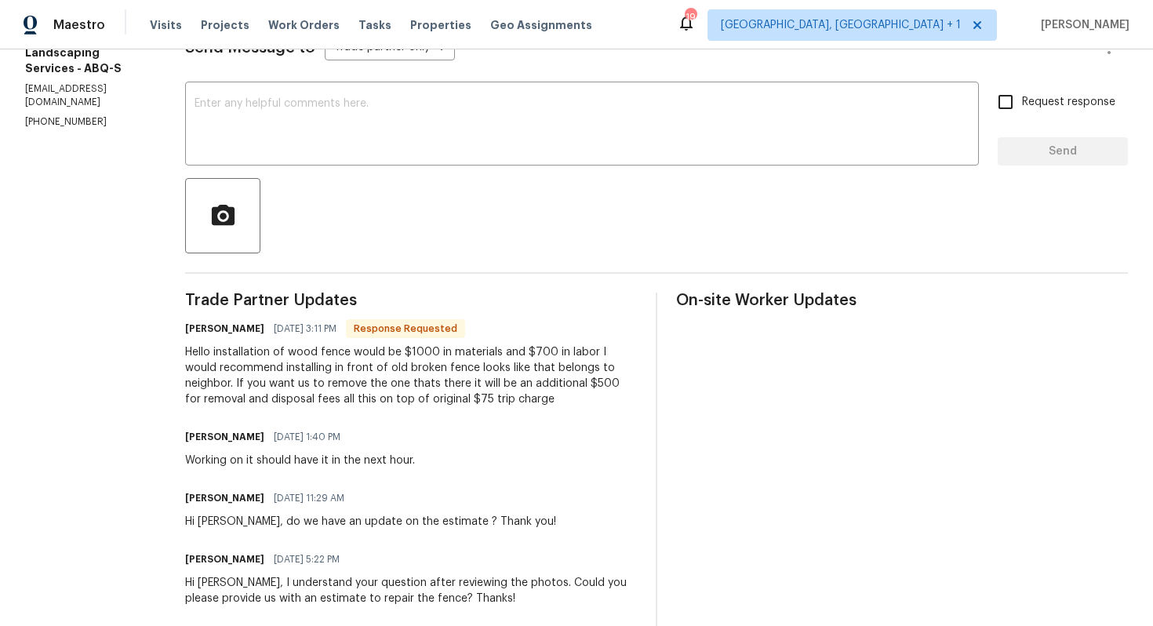
click at [402, 374] on div "Hello installation of wood fence would be $1000 in materials and $700 in labor …" at bounding box center [411, 375] width 452 height 63
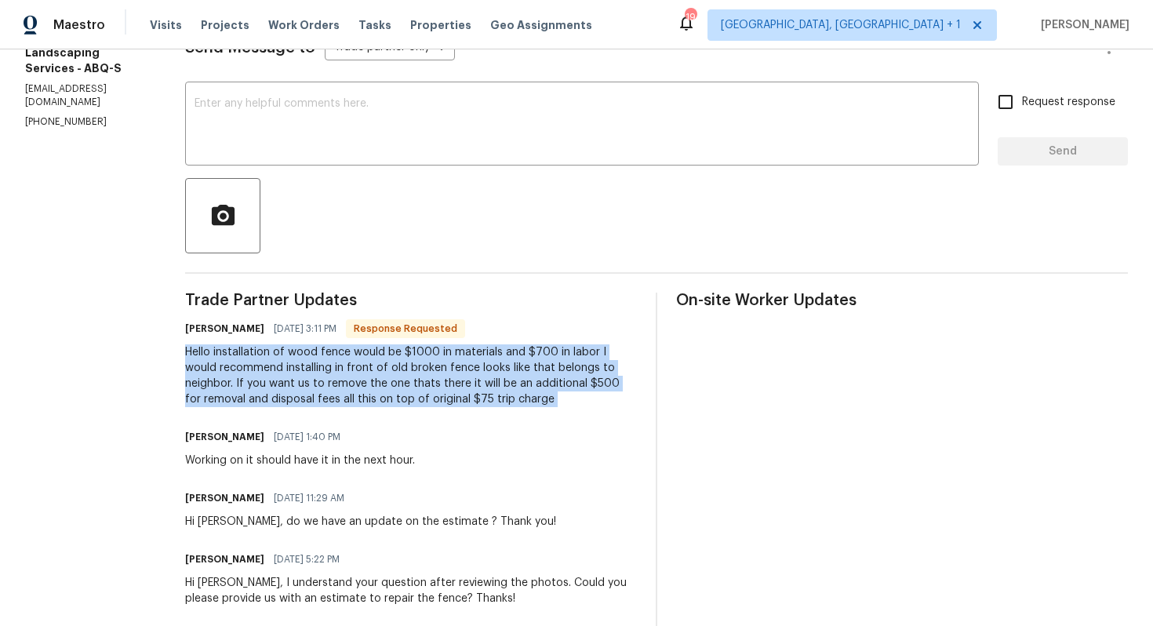
click at [402, 374] on div "Hello installation of wood fence would be $1000 in materials and $700 in labor …" at bounding box center [411, 375] width 452 height 63
copy div "Hello installation of wood fence would be $1000 in materials and $700 in labor …"
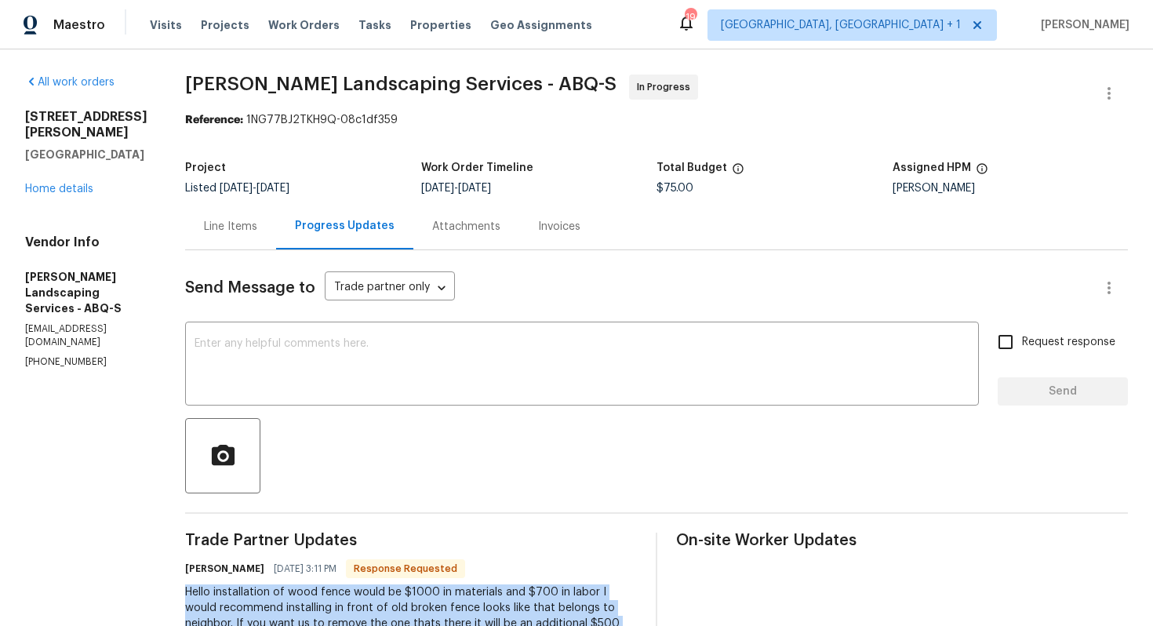
click at [693, 188] on span "$75.00" at bounding box center [675, 188] width 37 height 11
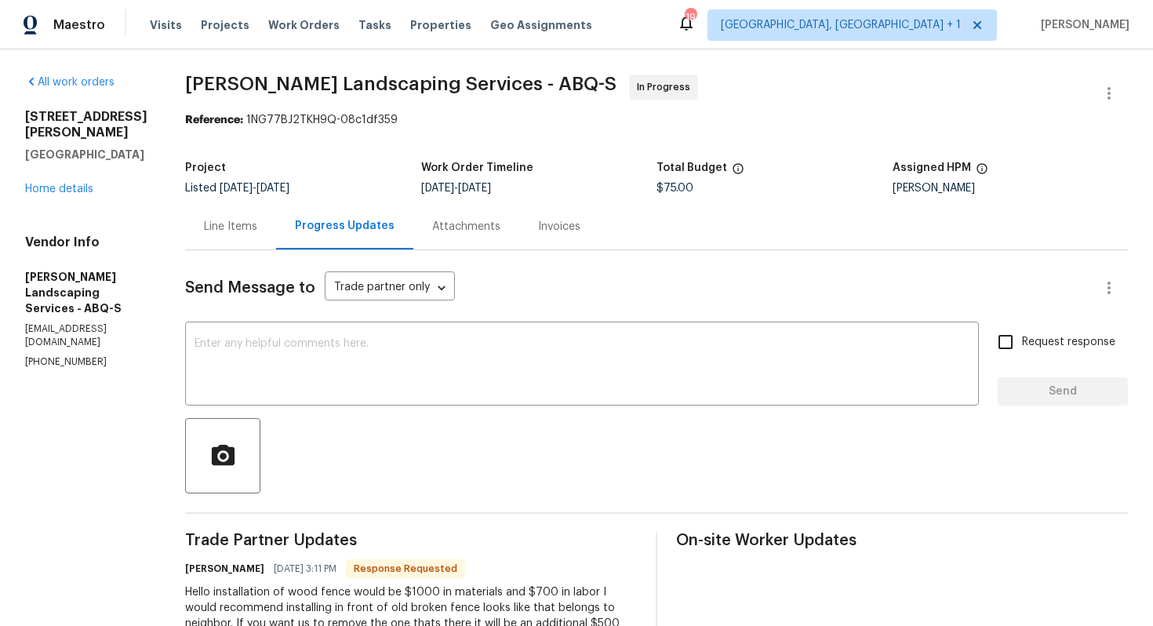
click at [693, 188] on span "$75.00" at bounding box center [675, 188] width 37 height 11
copy span "$75.00"
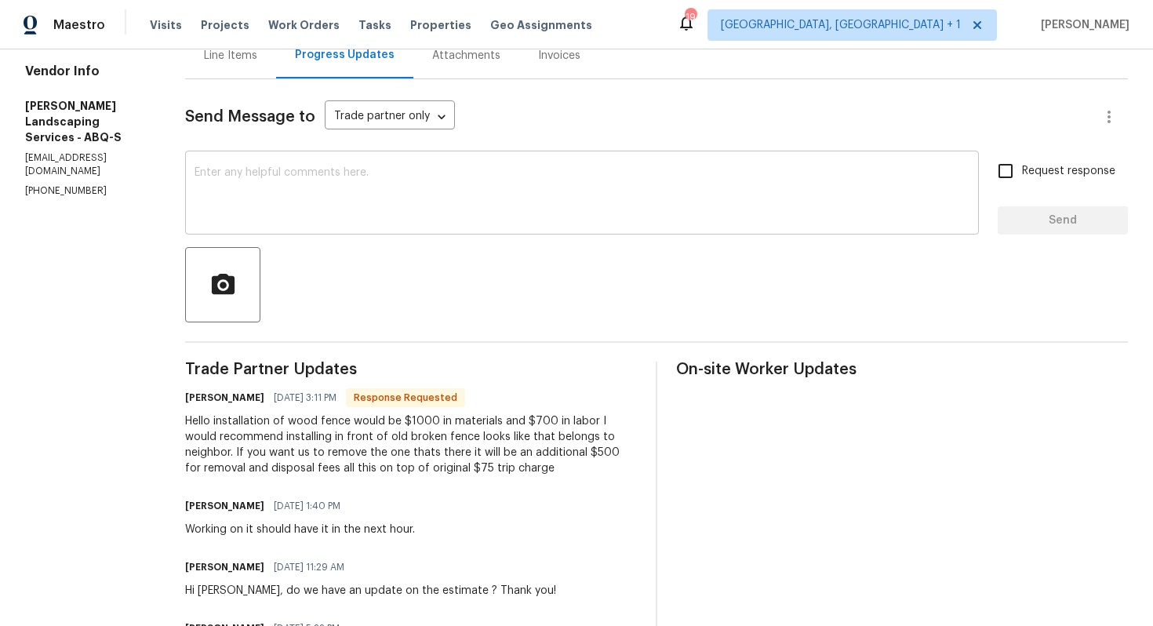
scroll to position [206, 0]
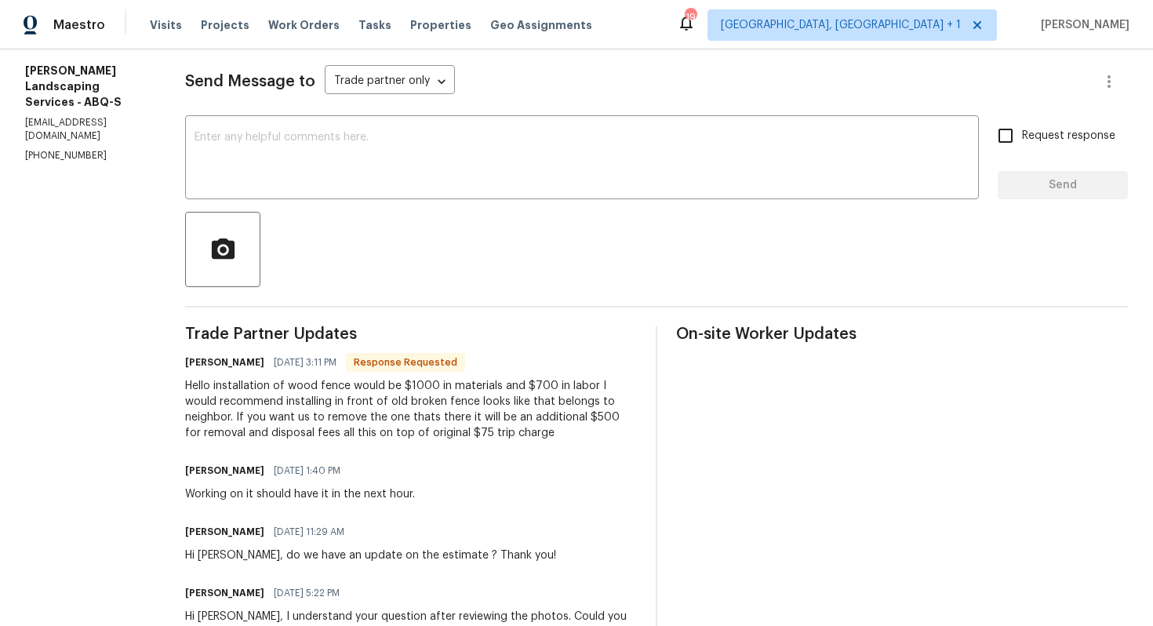
click at [231, 365] on h6 "Josue Rodriguez" at bounding box center [224, 363] width 79 height 16
copy h6 "Josue"
click at [415, 150] on textarea at bounding box center [582, 159] width 775 height 55
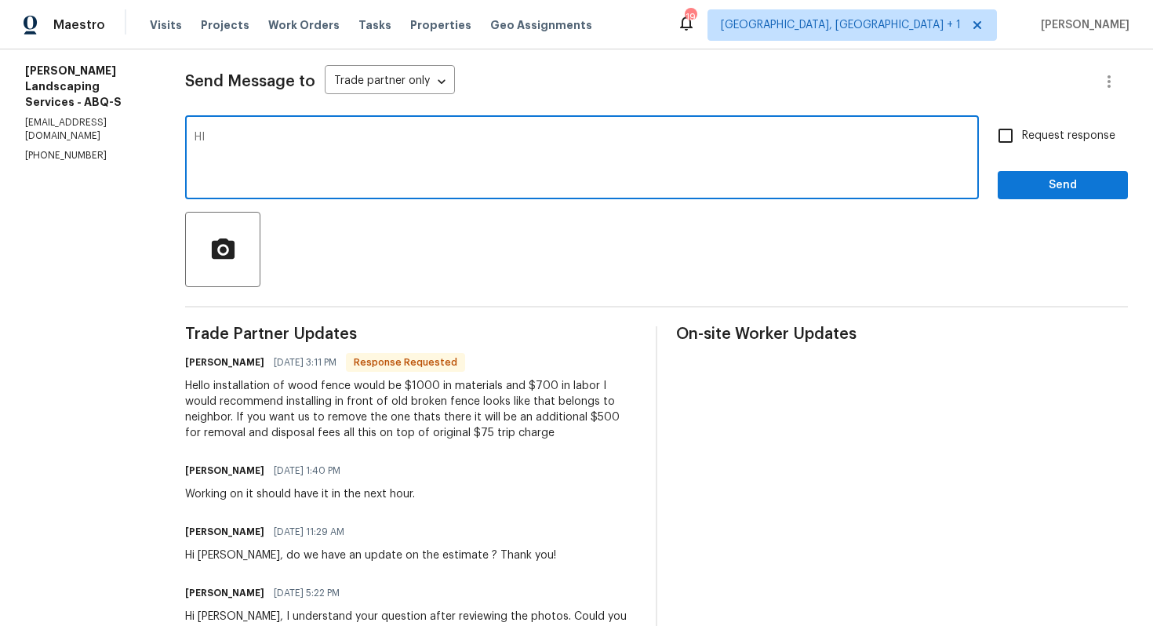
paste textarea "Josue"
click at [242, 137] on textarea "HI Josue, thank you for the update. let me check with our BR and get back to yo…" at bounding box center [582, 159] width 775 height 55
type textarea "Hi Josue, thank you for the update. let me check with our BR and get back to yo…"
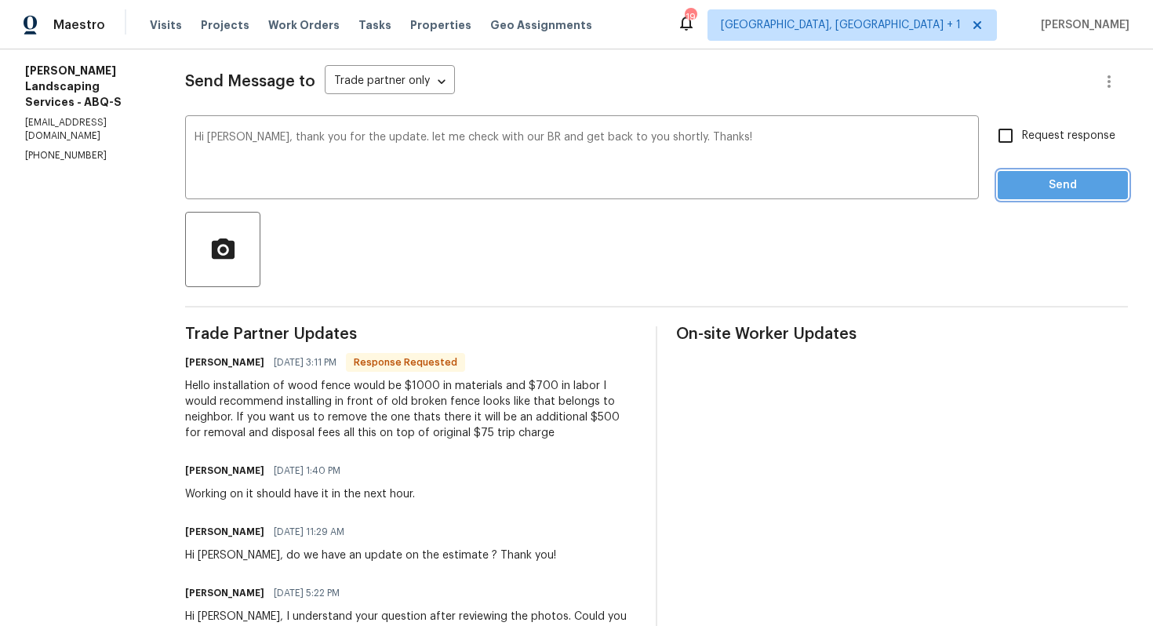
click at [1038, 173] on button "Send" at bounding box center [1063, 185] width 130 height 29
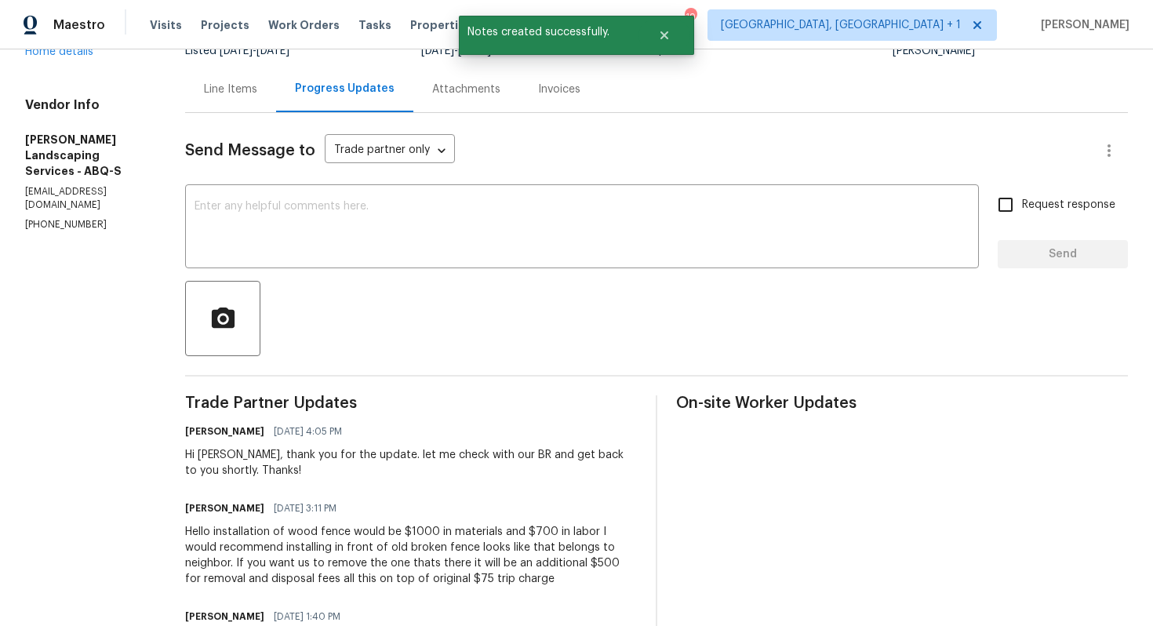
scroll to position [0, 0]
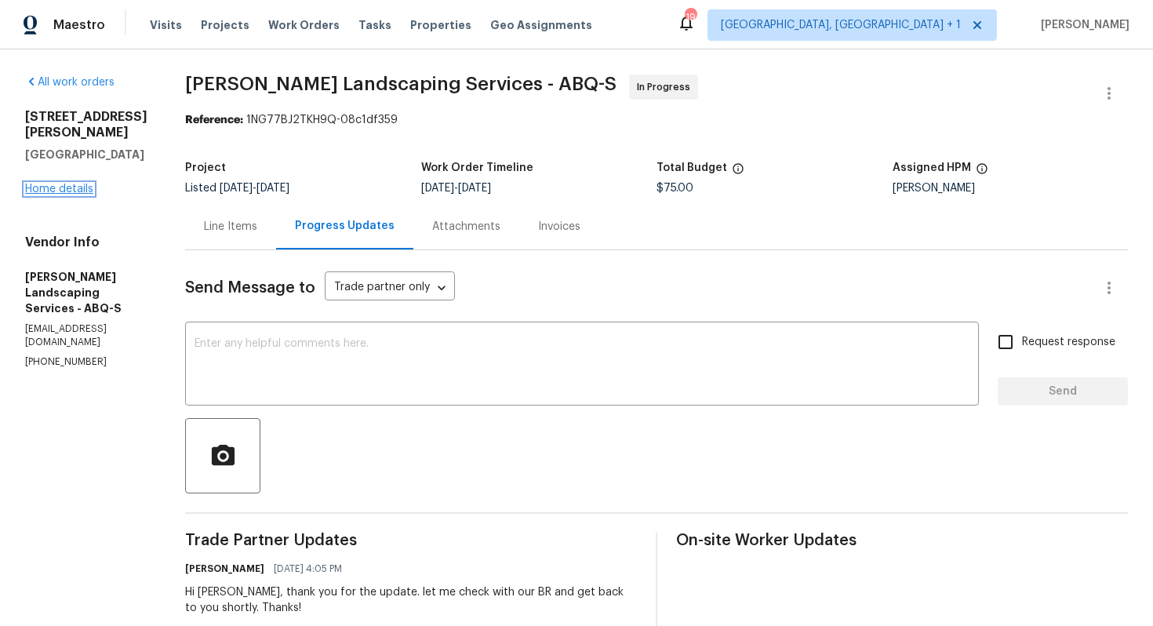
click at [60, 184] on link "Home details" at bounding box center [59, 189] width 68 height 11
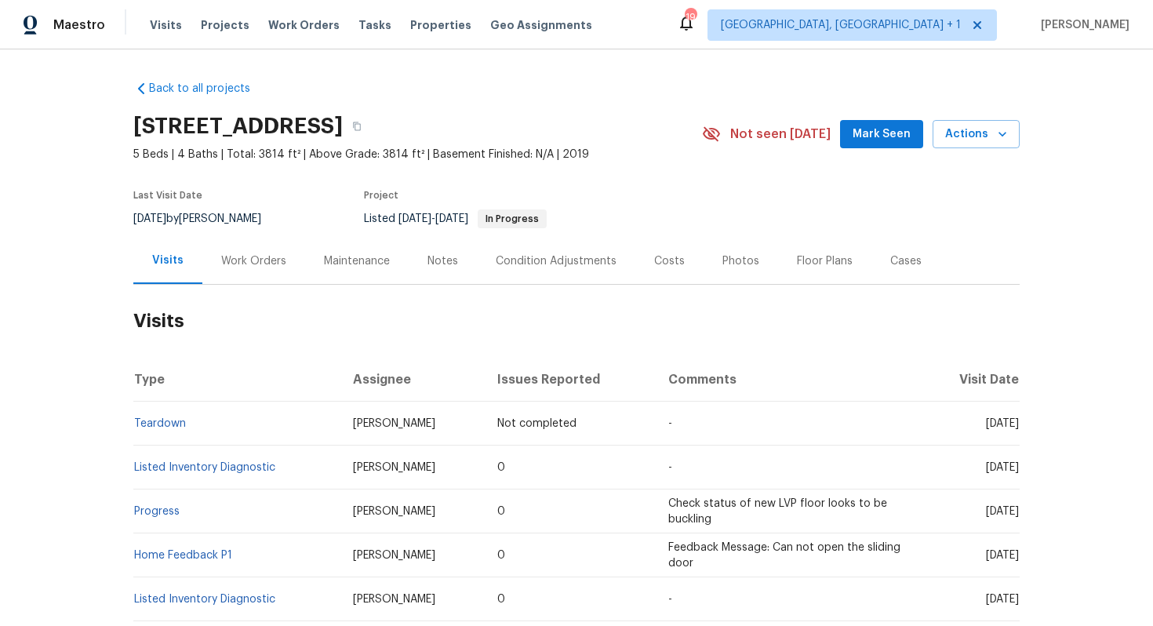
click at [247, 264] on div "Work Orders" at bounding box center [253, 261] width 65 height 16
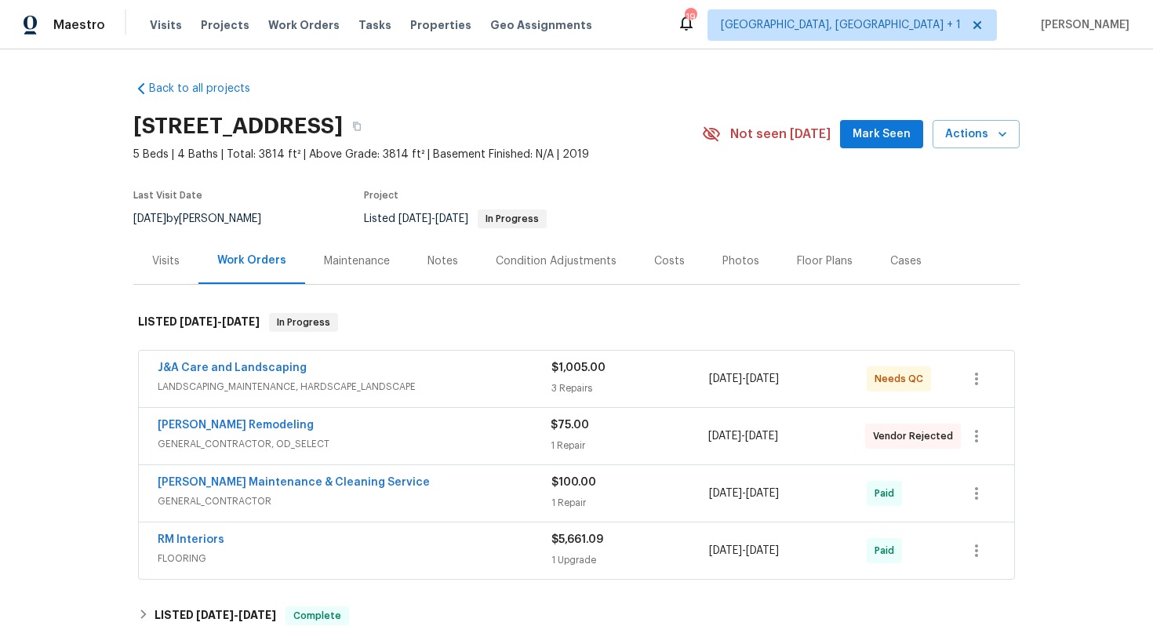
scroll to position [75, 0]
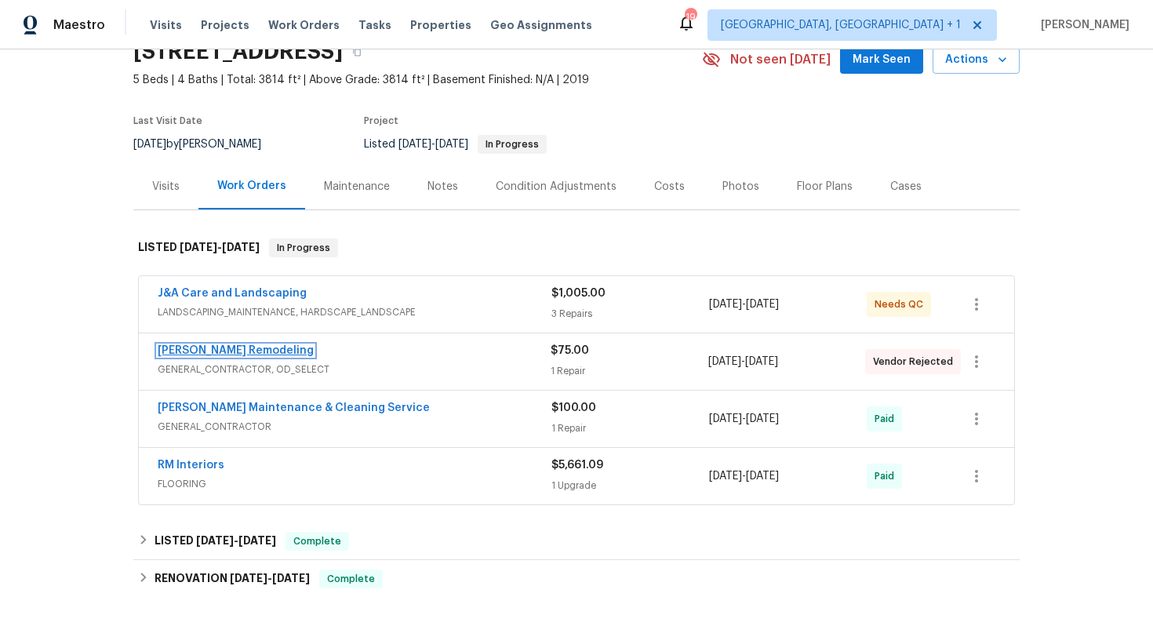
click at [232, 352] on link "[PERSON_NAME] Remodeling" at bounding box center [236, 350] width 156 height 11
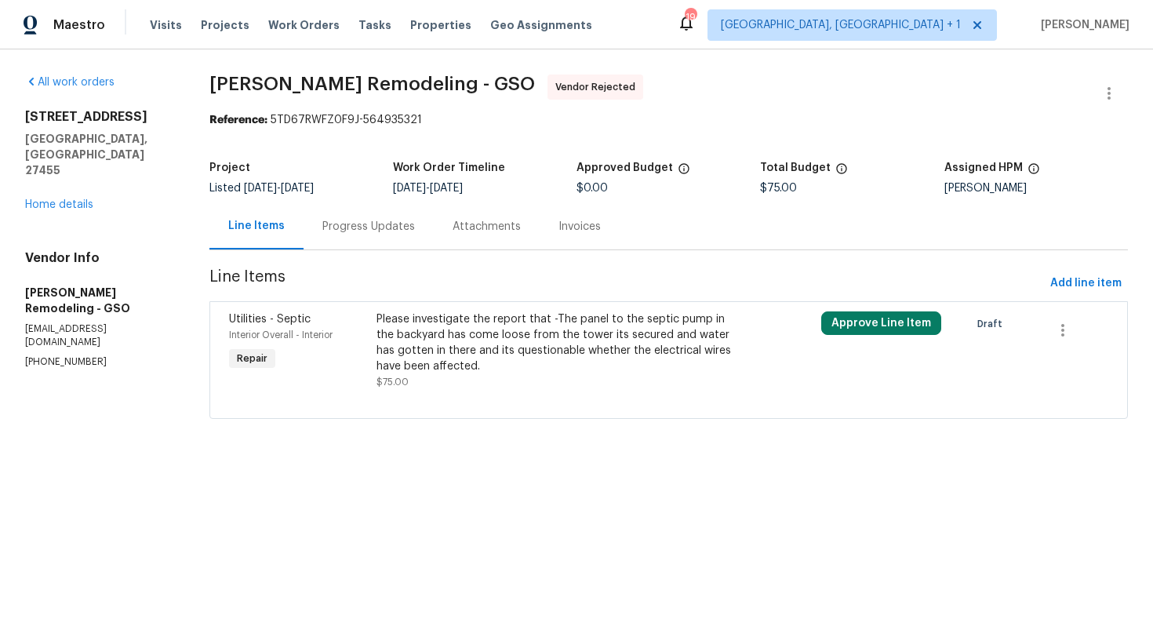
click at [347, 224] on div "Progress Updates" at bounding box center [369, 227] width 93 height 16
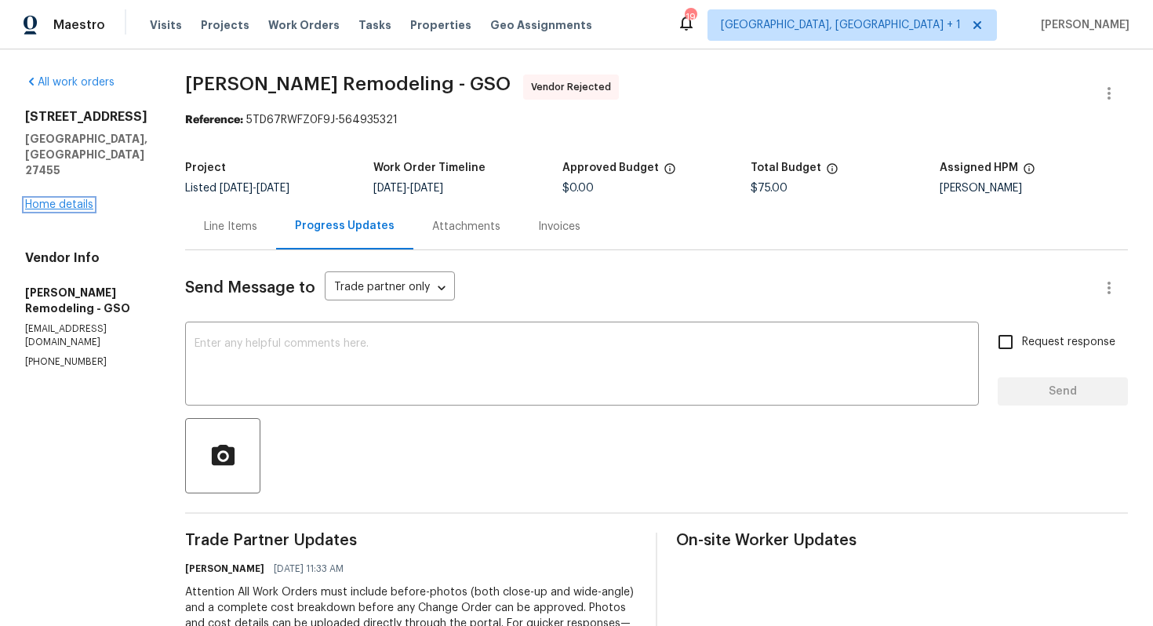
click at [69, 199] on link "Home details" at bounding box center [59, 204] width 68 height 11
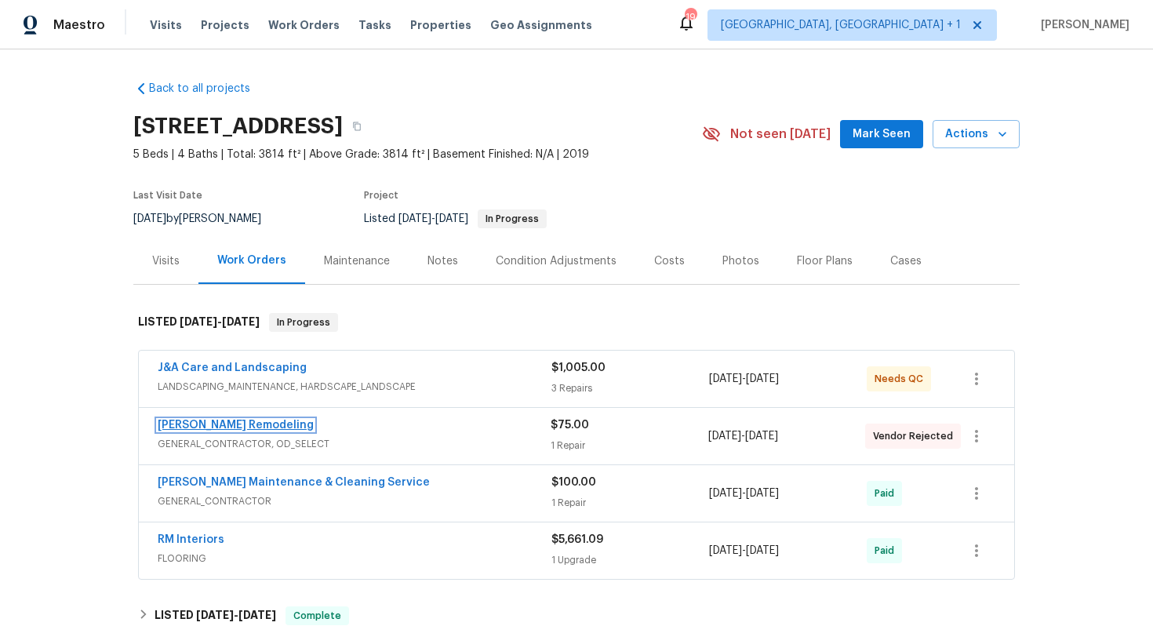
click at [203, 421] on link "[PERSON_NAME] Remodeling" at bounding box center [236, 425] width 156 height 11
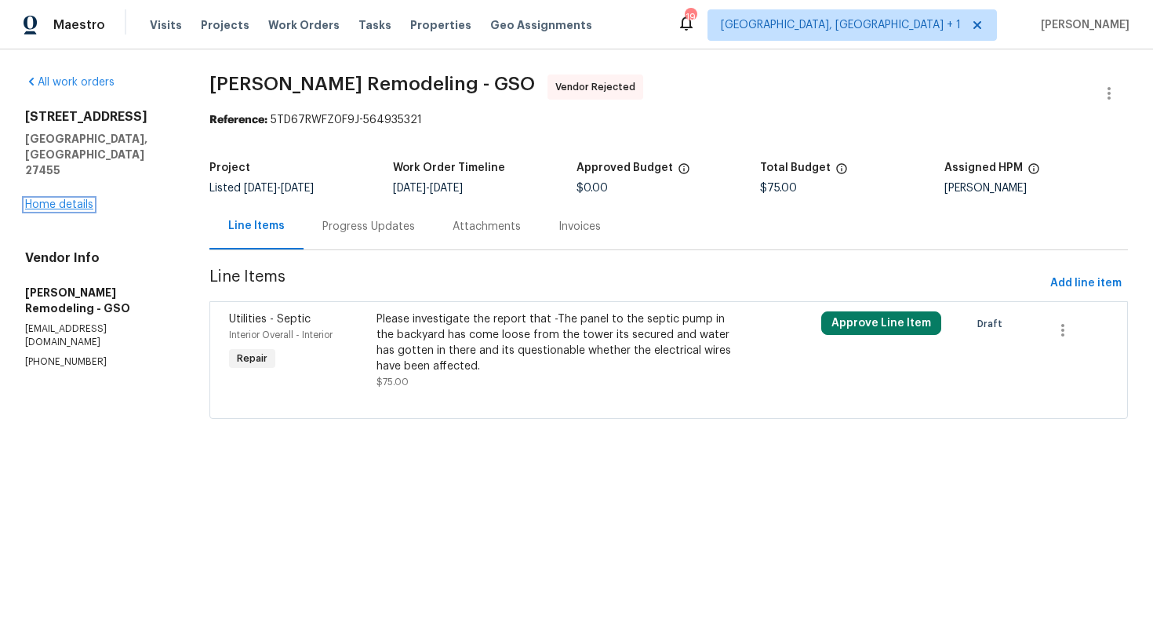
click at [77, 199] on link "Home details" at bounding box center [59, 204] width 68 height 11
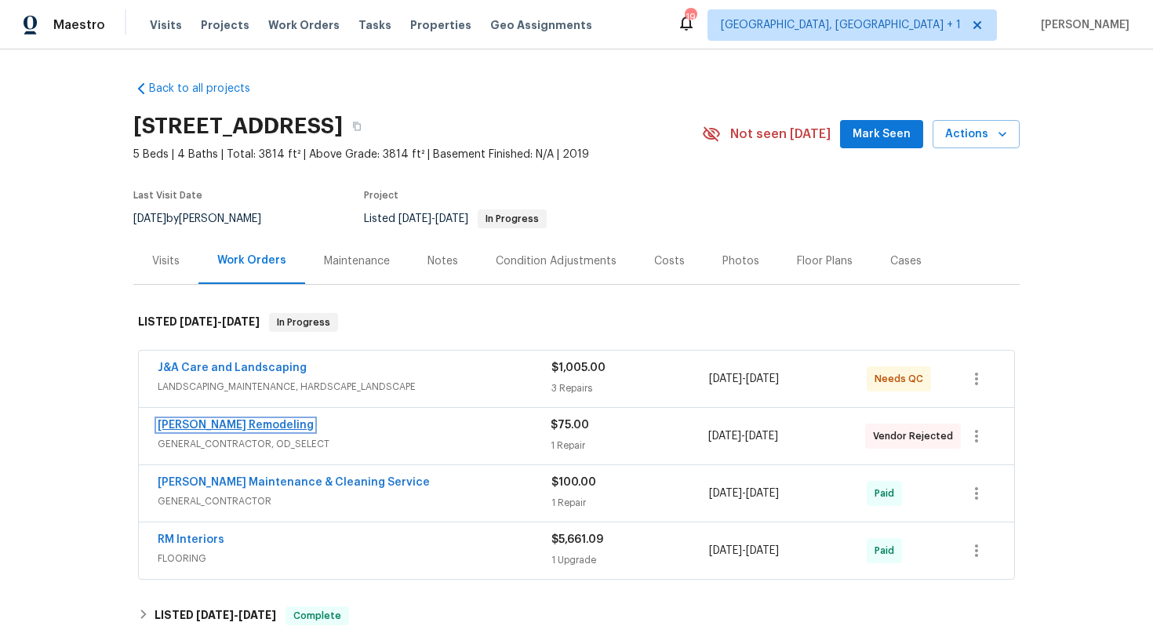
click at [196, 425] on link "[PERSON_NAME] Remodeling" at bounding box center [236, 425] width 156 height 11
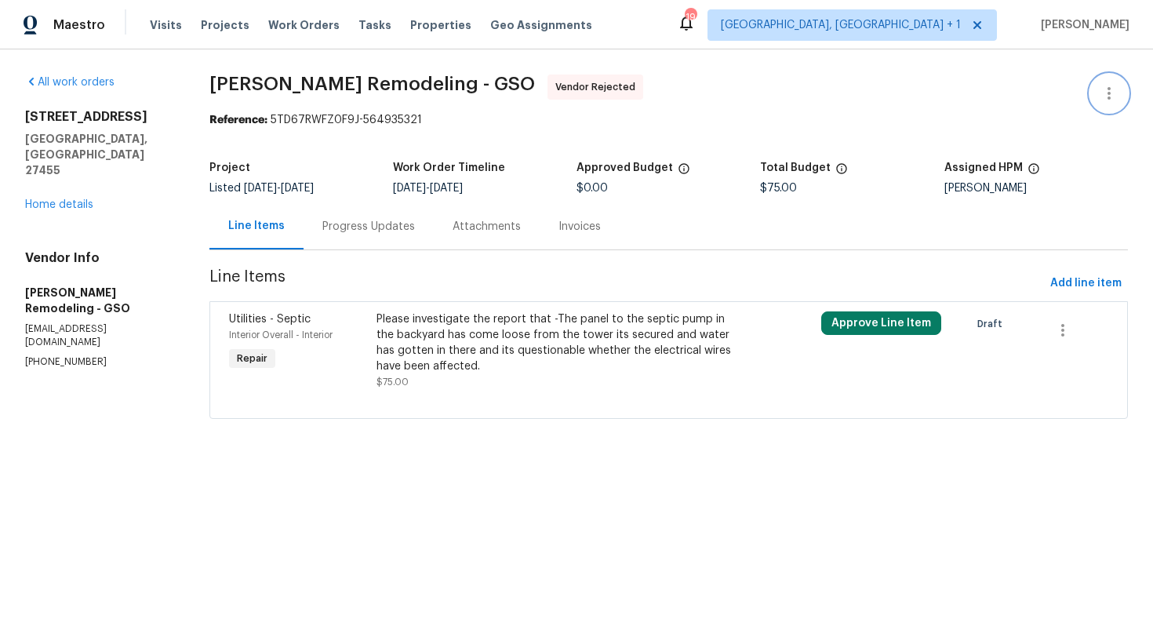
click at [1112, 89] on icon "button" at bounding box center [1109, 93] width 19 height 19
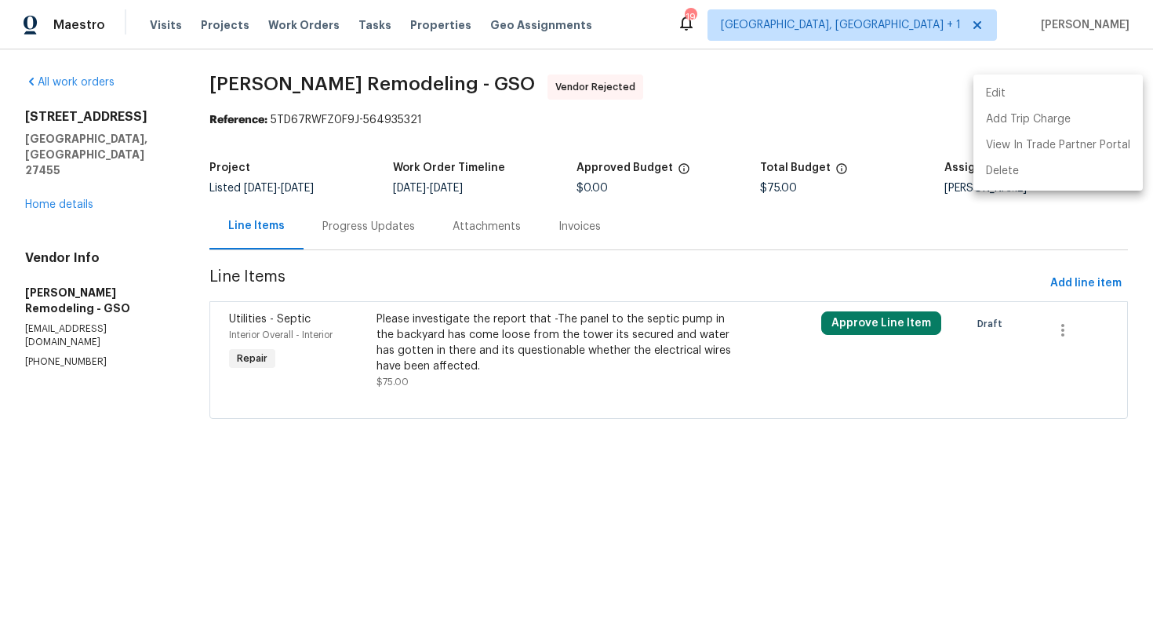
click at [1028, 89] on li "Edit" at bounding box center [1058, 94] width 169 height 26
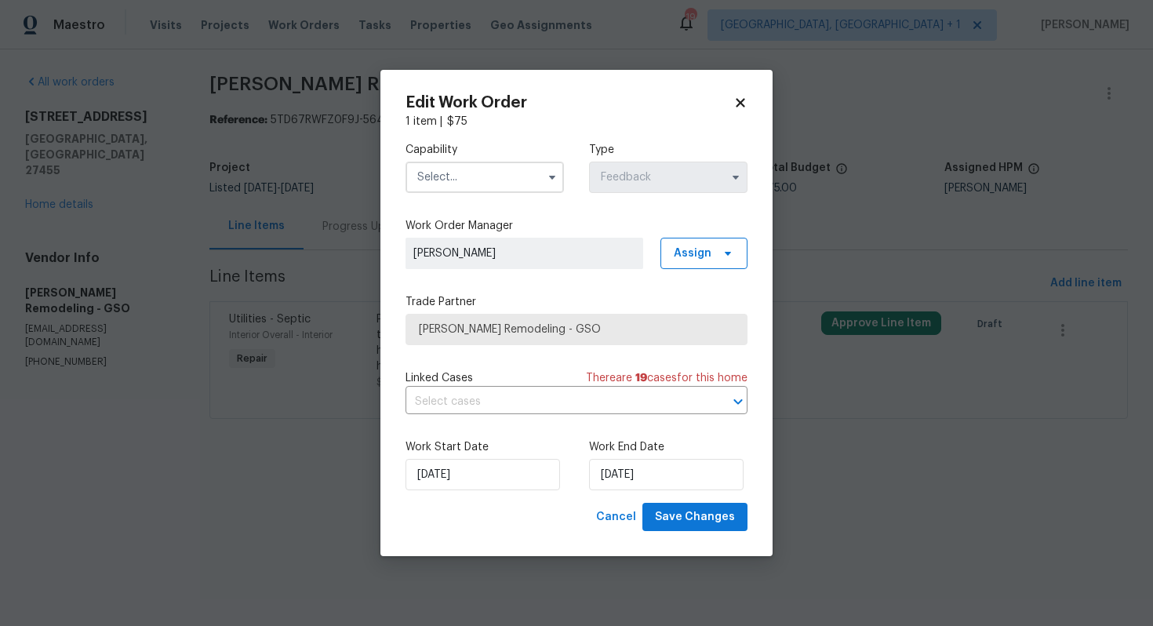
click at [503, 164] on input "text" at bounding box center [485, 177] width 159 height 31
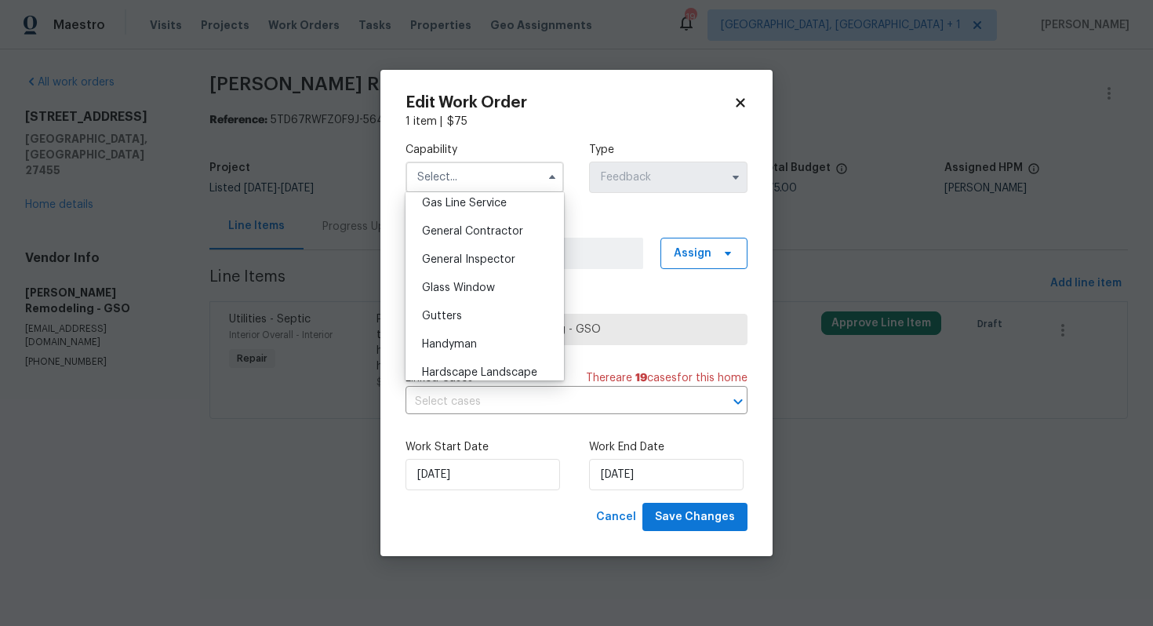
scroll to position [727, 0]
click at [486, 239] on div "General Contractor" at bounding box center [485, 233] width 151 height 28
type input "General Contractor"
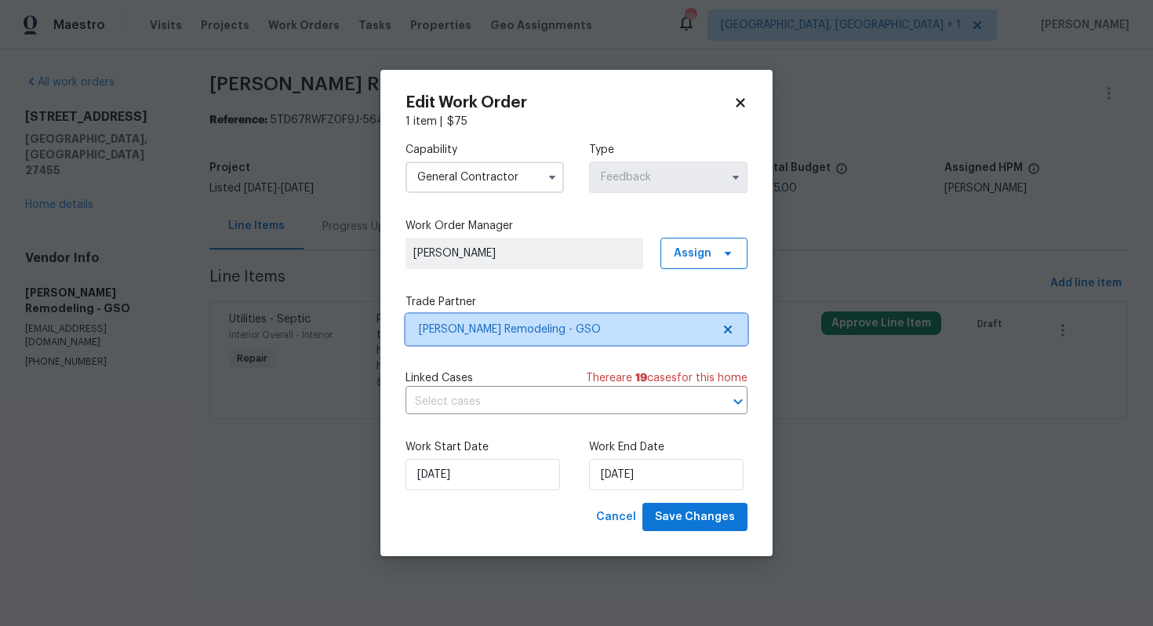
click at [476, 322] on span "[PERSON_NAME] Remodeling - GSO" at bounding box center [565, 330] width 293 height 16
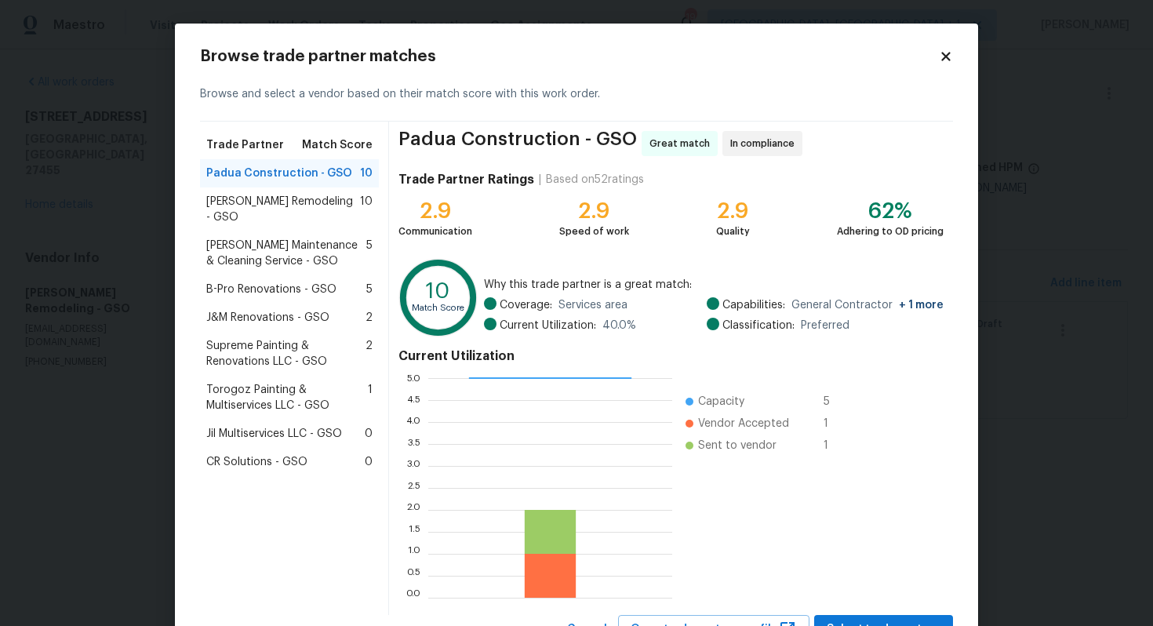
scroll to position [66, 0]
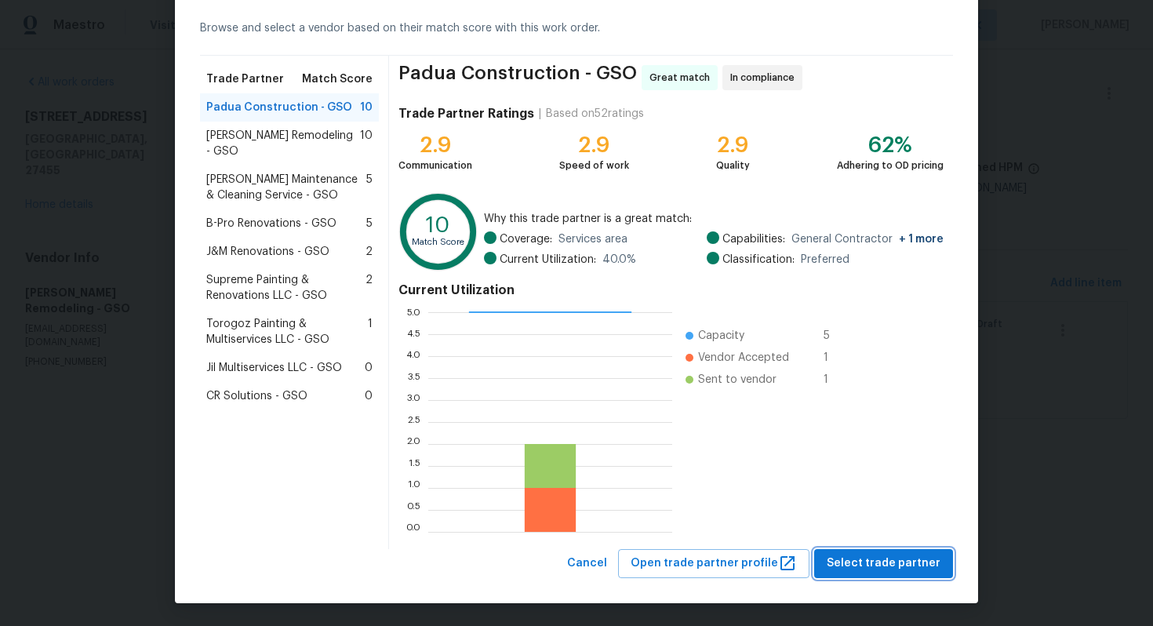
click at [840, 558] on span "Select trade partner" at bounding box center [884, 564] width 114 height 20
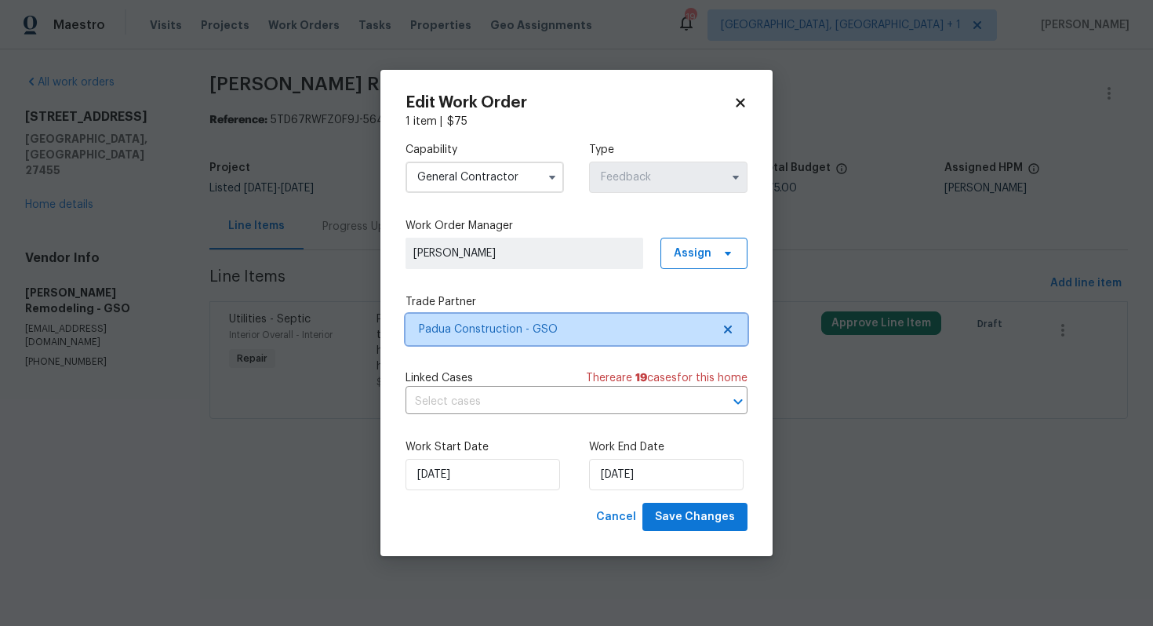
scroll to position [0, 0]
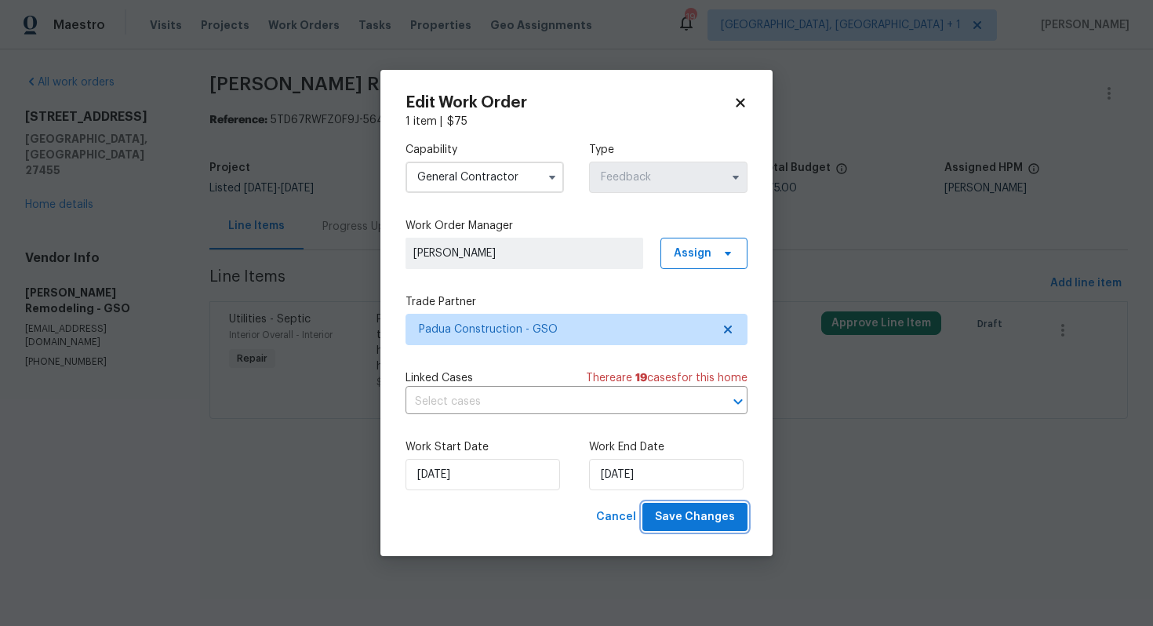
click at [690, 512] on span "Save Changes" at bounding box center [695, 518] width 80 height 20
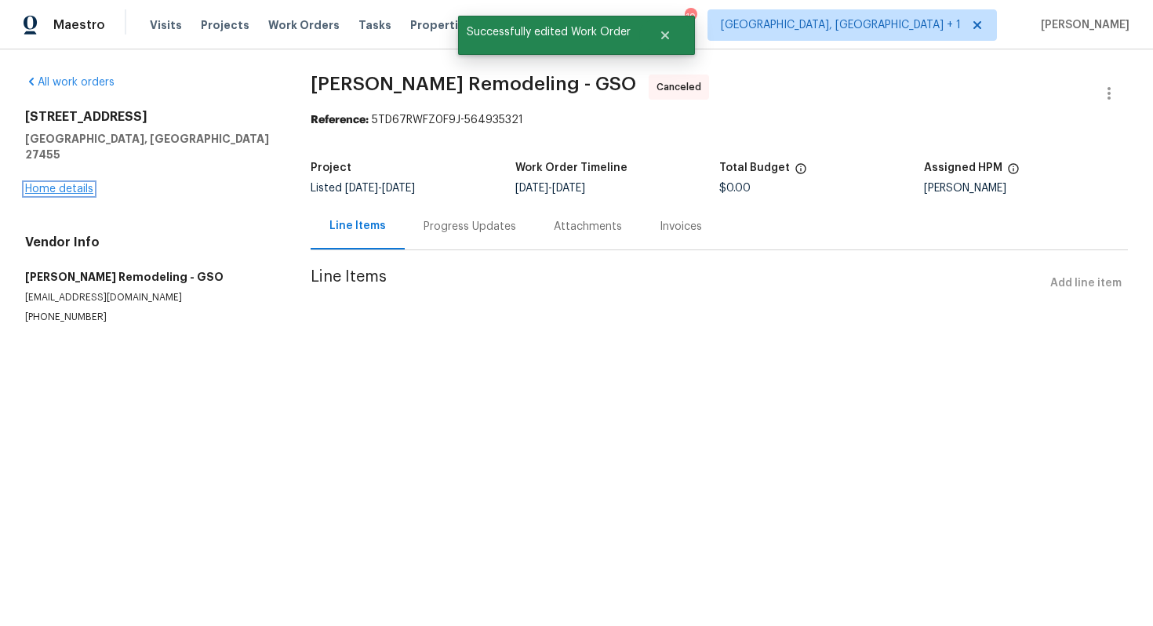
click at [57, 184] on link "Home details" at bounding box center [59, 189] width 68 height 11
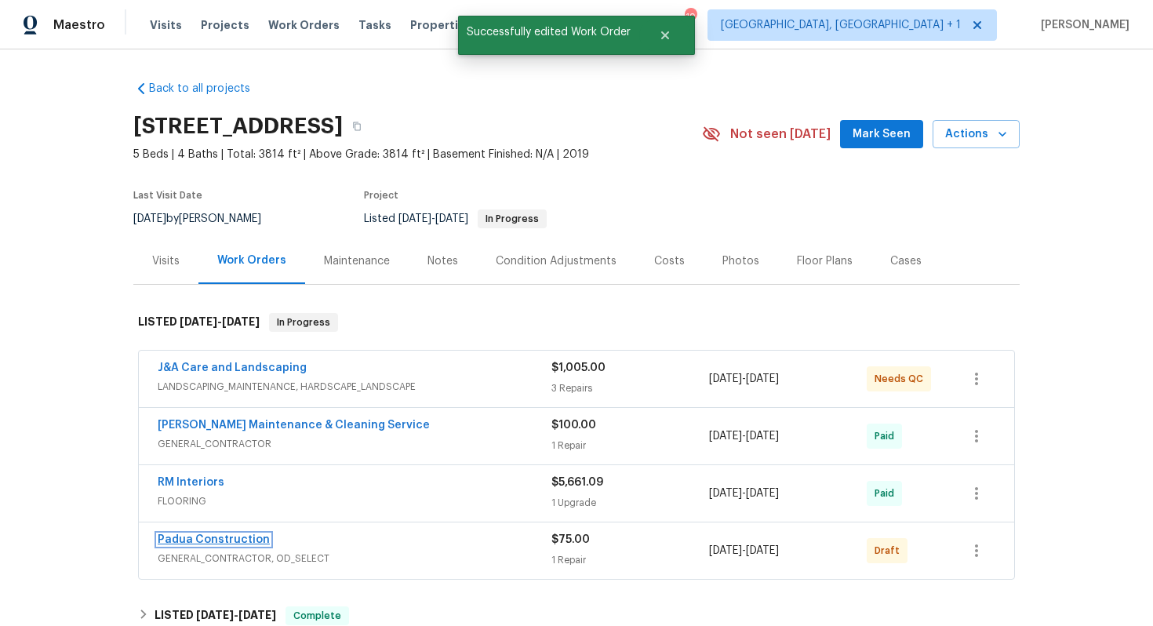
click at [197, 541] on link "Padua Construction" at bounding box center [214, 539] width 112 height 11
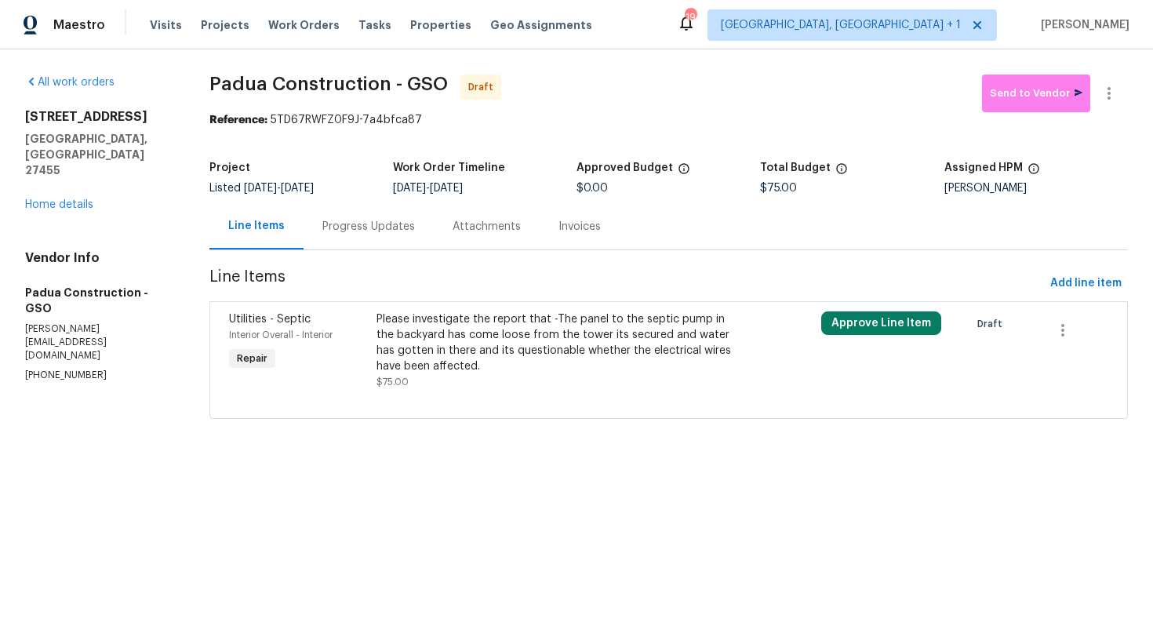
click at [406, 337] on div "Please investigate the report that -The panel to the septic pump in the backyar…" at bounding box center [557, 343] width 361 height 63
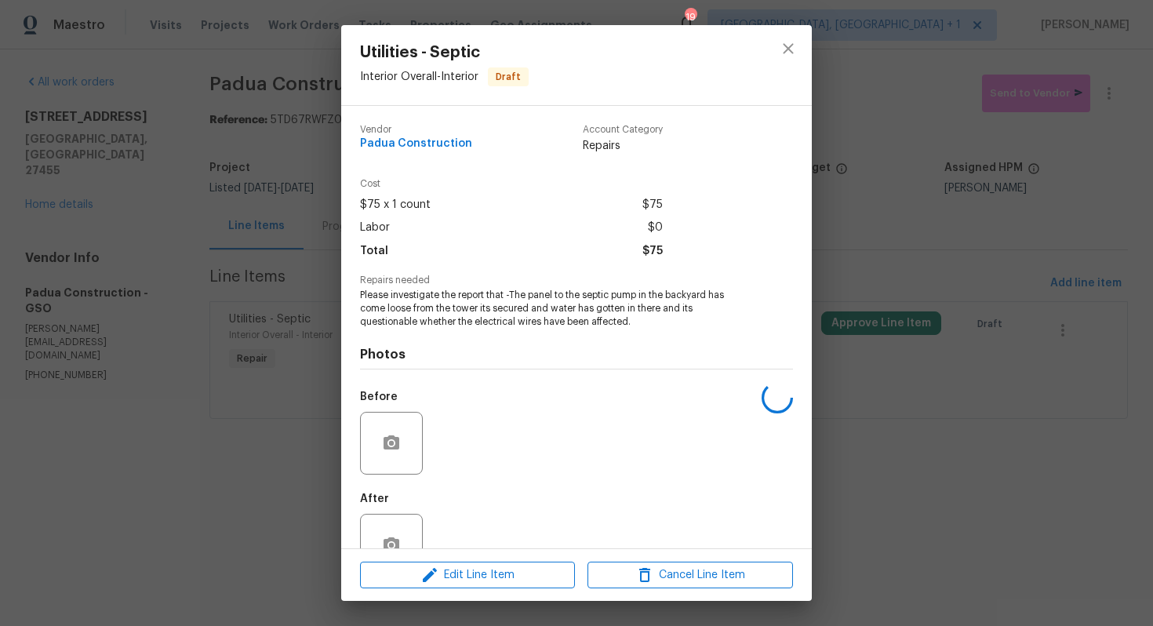
scroll to position [45, 0]
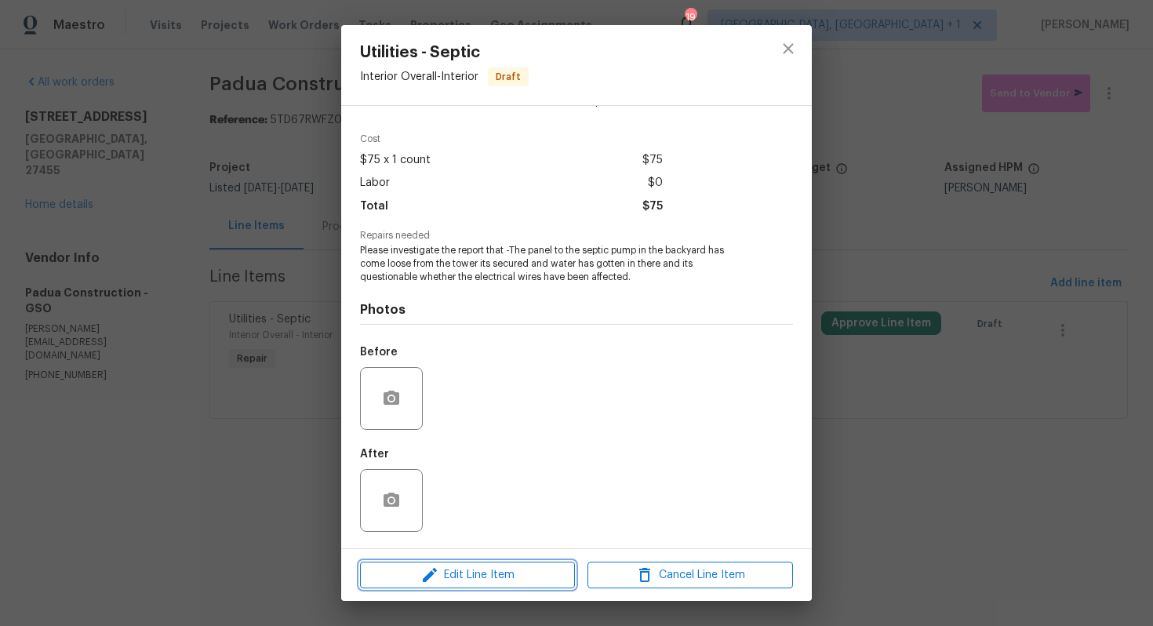
click at [421, 574] on icon "button" at bounding box center [430, 575] width 19 height 19
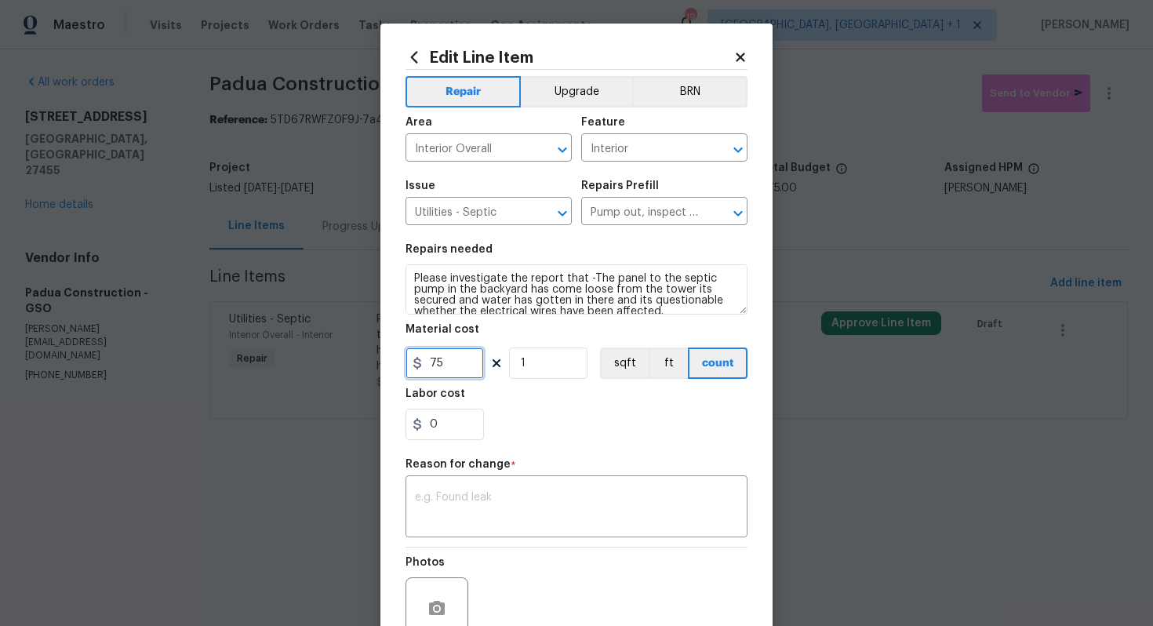
click at [452, 363] on input "75" at bounding box center [445, 363] width 78 height 31
click at [478, 508] on textarea at bounding box center [576, 508] width 323 height 33
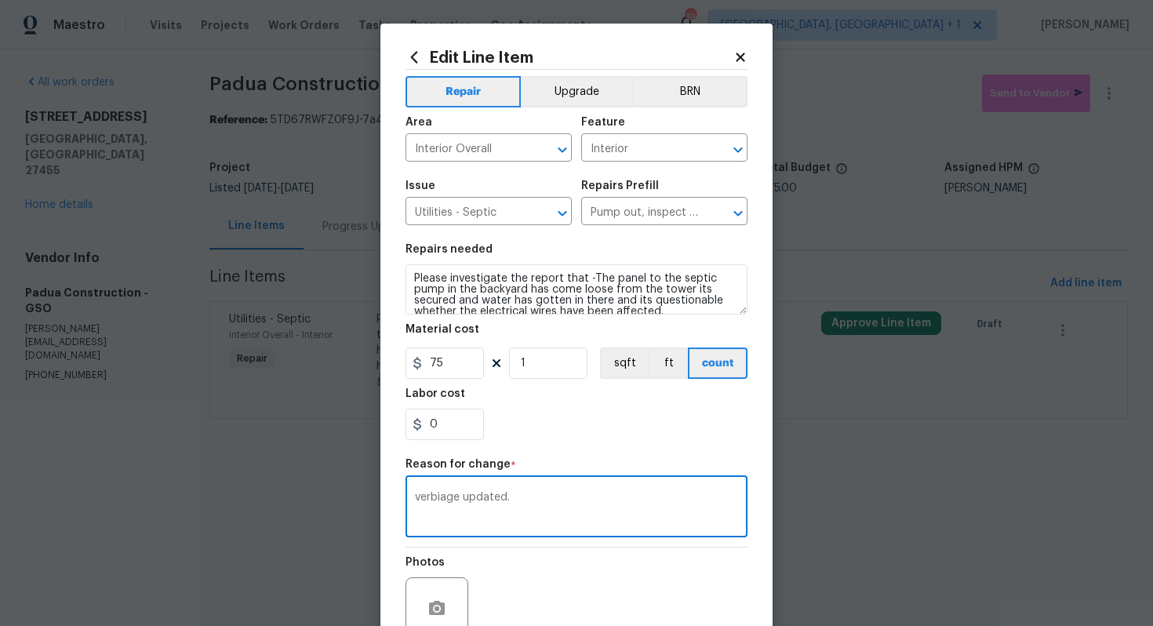
scroll to position [148, 0]
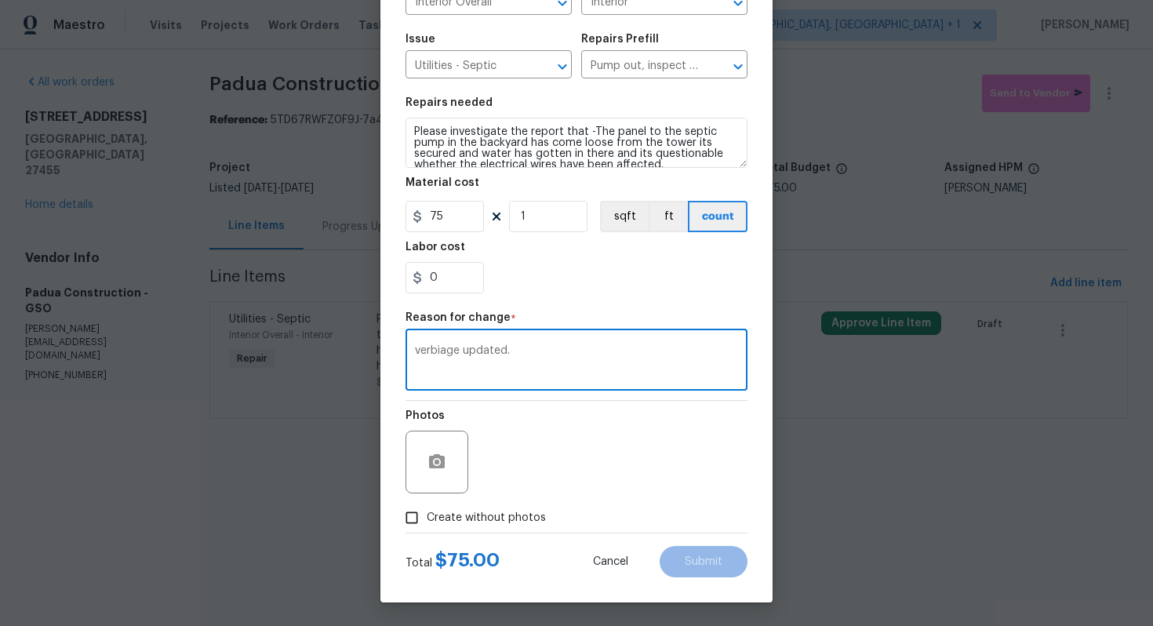
type textarea "verbiage updated."
click at [509, 525] on span "Create without photos" at bounding box center [486, 518] width 119 height 16
click at [427, 525] on input "Create without photos" at bounding box center [412, 518] width 30 height 30
checkbox input "true"
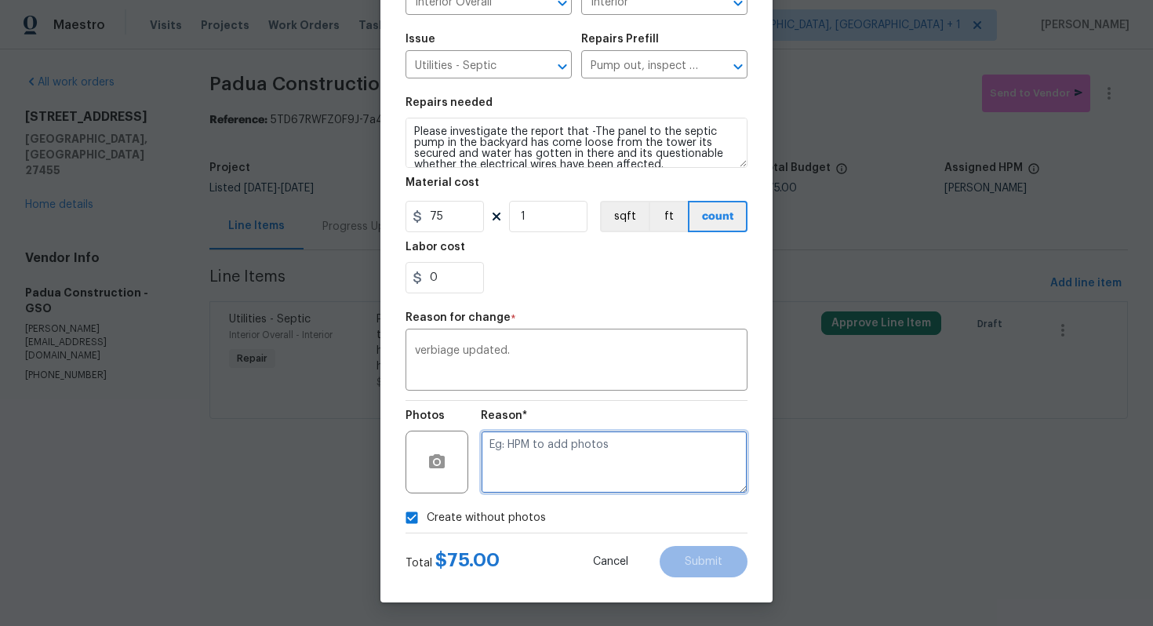
click at [615, 486] on textarea at bounding box center [614, 462] width 267 height 63
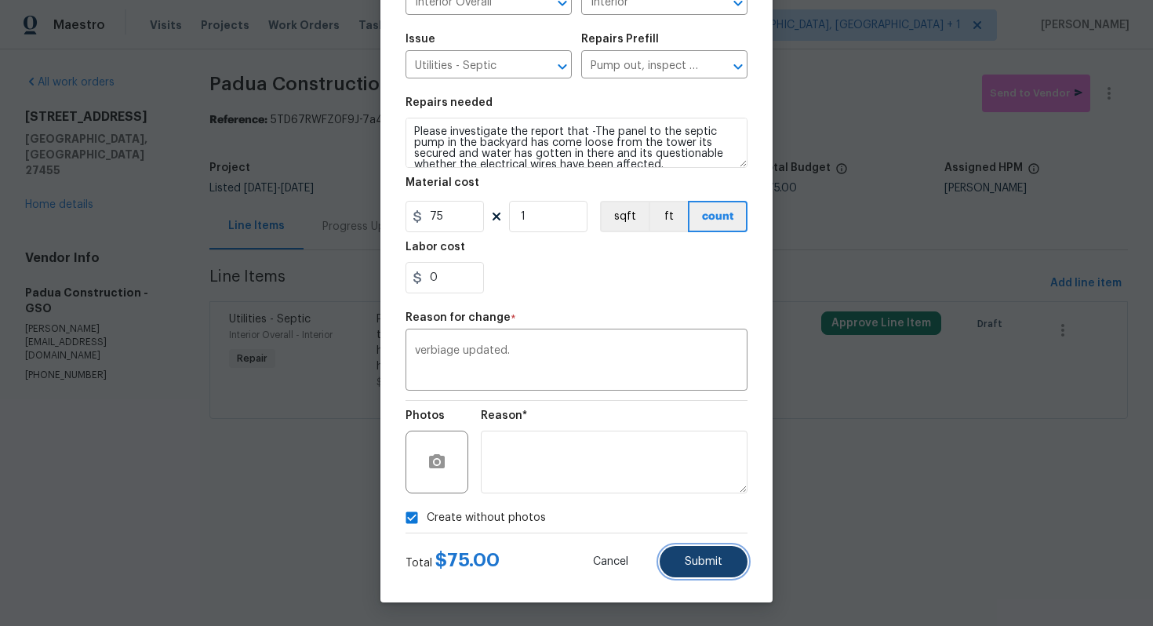
click at [690, 563] on span "Submit" at bounding box center [704, 562] width 38 height 12
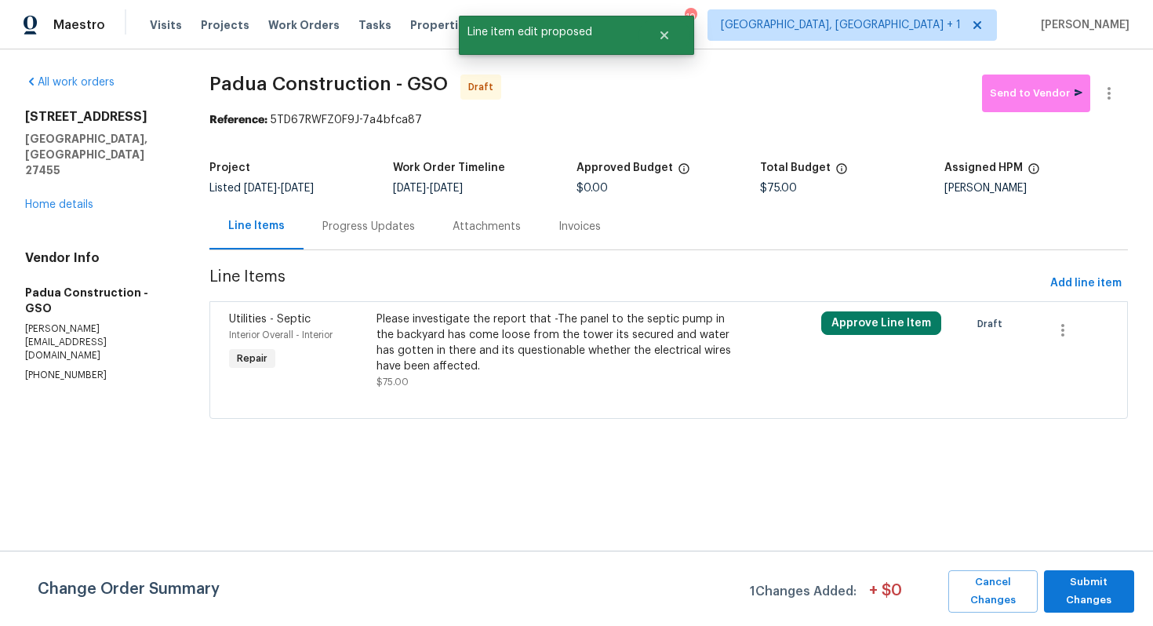
scroll to position [0, 0]
click at [1079, 592] on span "Submit Changes" at bounding box center [1089, 592] width 75 height 36
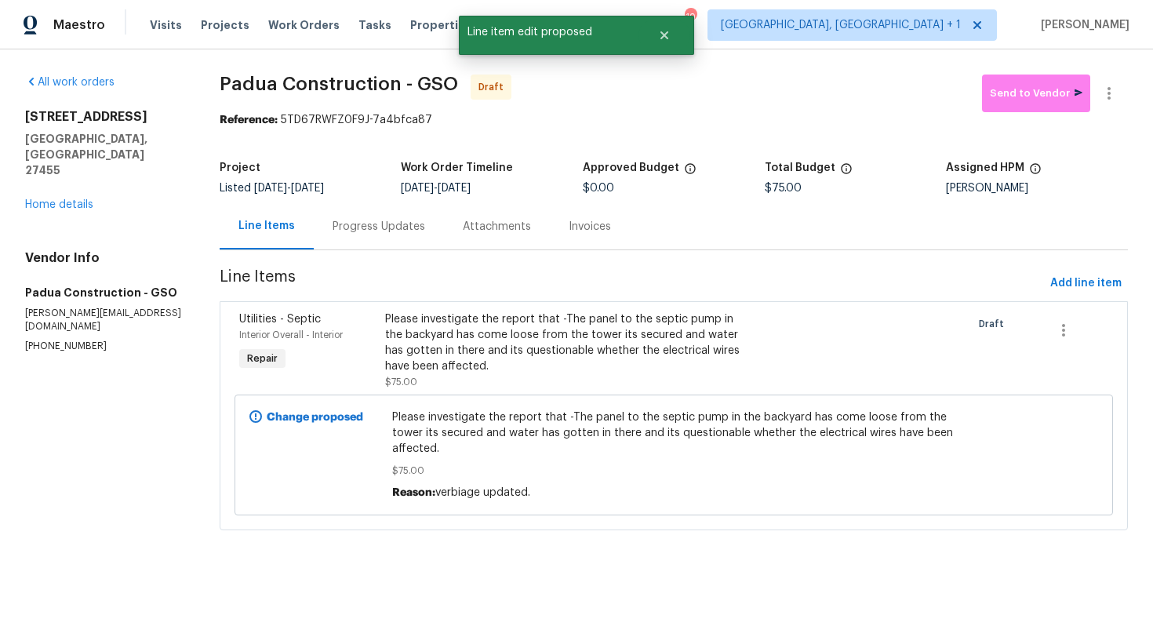
click at [374, 230] on div "Progress Updates" at bounding box center [379, 227] width 93 height 16
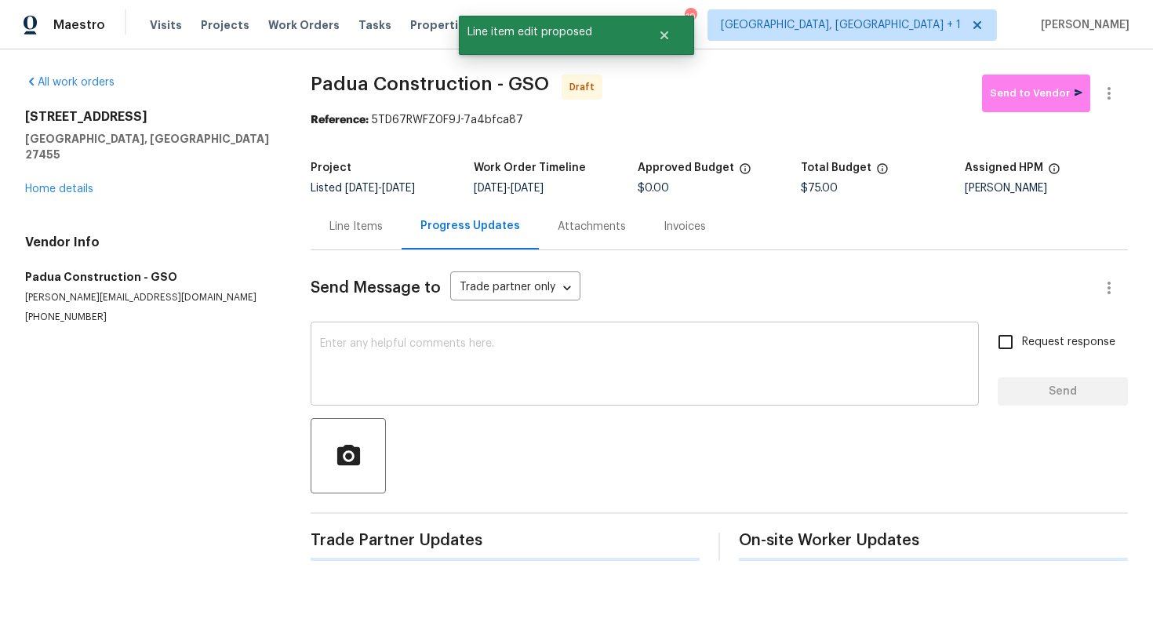
click at [473, 389] on textarea at bounding box center [645, 365] width 650 height 55
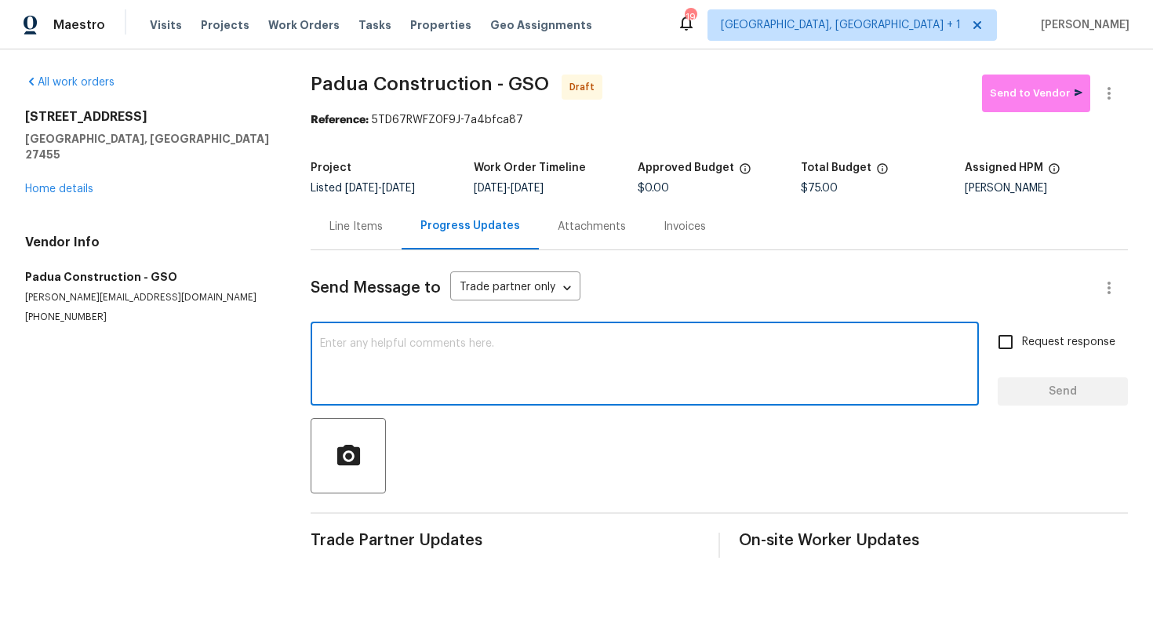
paste textarea "Hi this is Arvind with Opendoor. I’m confirming you received the WO for the pro…"
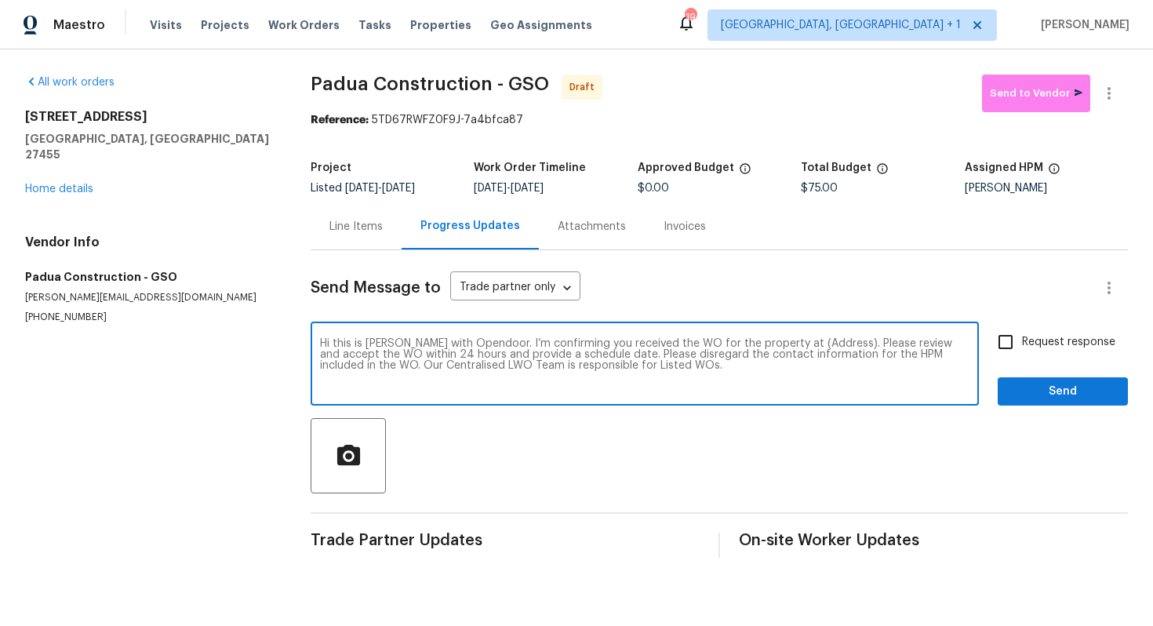
drag, startPoint x: 818, startPoint y: 345, endPoint x: 772, endPoint y: 344, distance: 46.3
click at [772, 344] on textarea "Hi this is Arvind with Opendoor. I’m confirming you received the WO for the pro…" at bounding box center [645, 365] width 650 height 55
paste textarea "400 Lauryn Waverly Way, Greensboro, NC 27455"
type textarea "Hi this is Arvind with Opendoor. I’m confirming you received the WO for the pro…"
click at [1012, 336] on input "Request response" at bounding box center [1005, 342] width 33 height 33
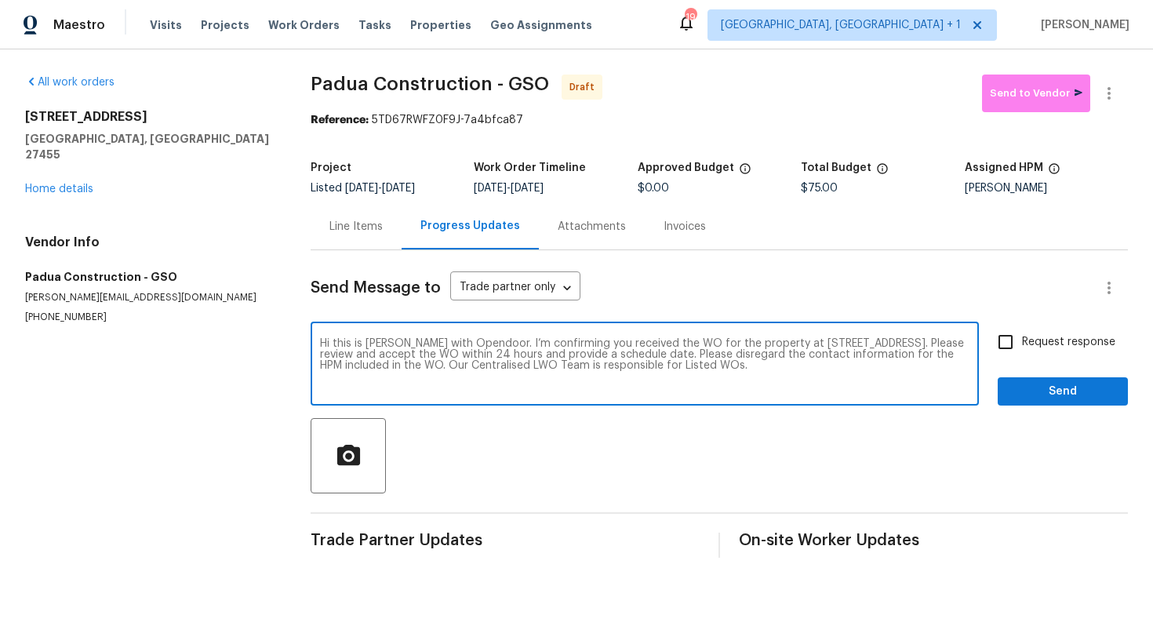
checkbox input "true"
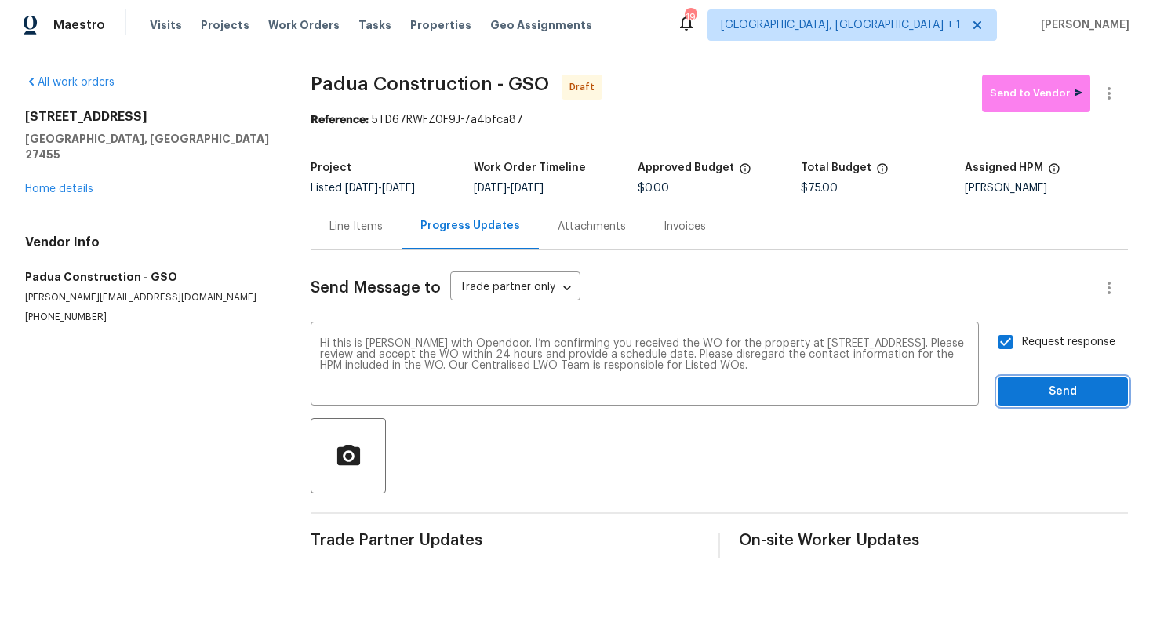
click at [1034, 390] on span "Send" at bounding box center [1063, 392] width 105 height 20
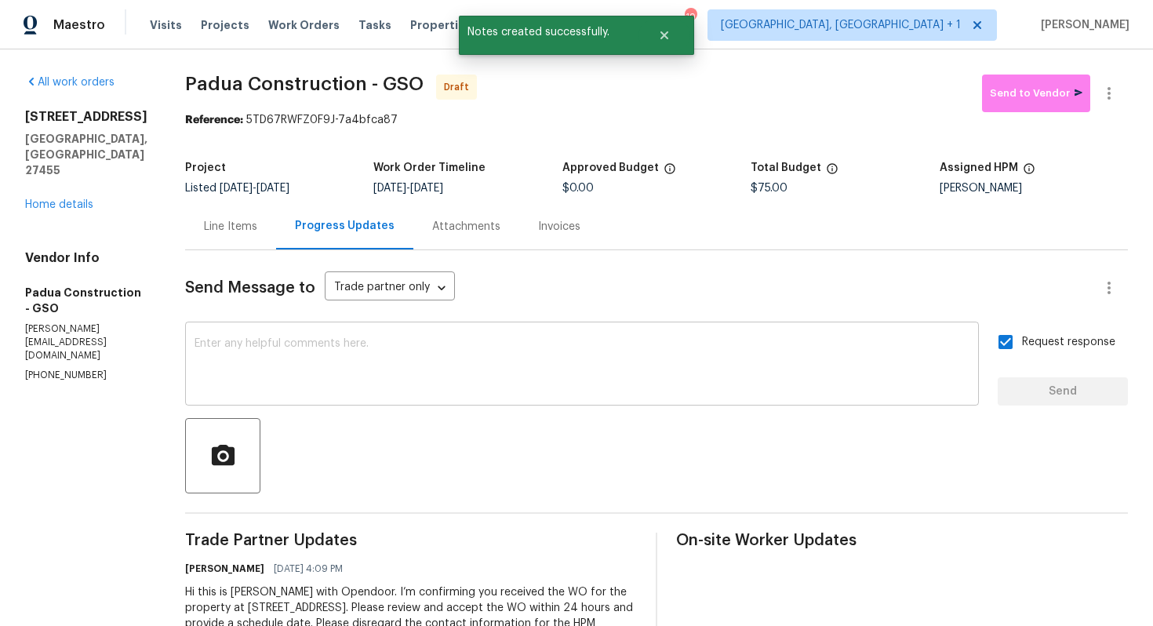
click at [532, 379] on textarea at bounding box center [582, 365] width 775 height 55
paste textarea "Attention All Work Orders must include before-photos (both close-up and wide-an…"
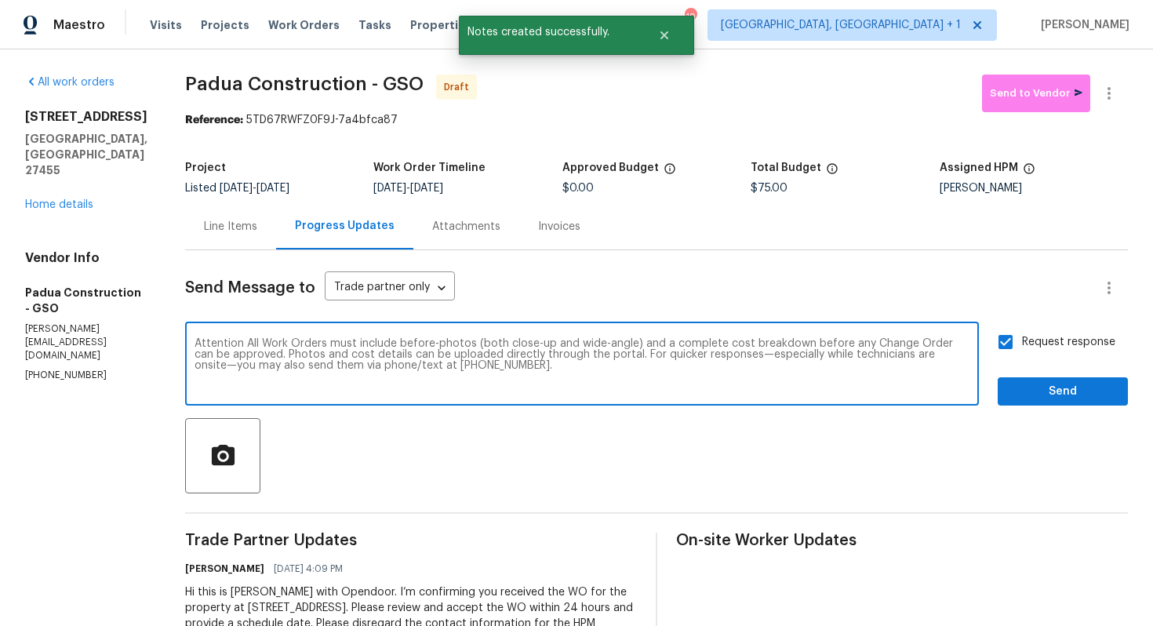
type textarea "Attention All Work Orders must include before-photos (both close-up and wide-an…"
click at [1062, 393] on span "Send" at bounding box center [1063, 392] width 105 height 20
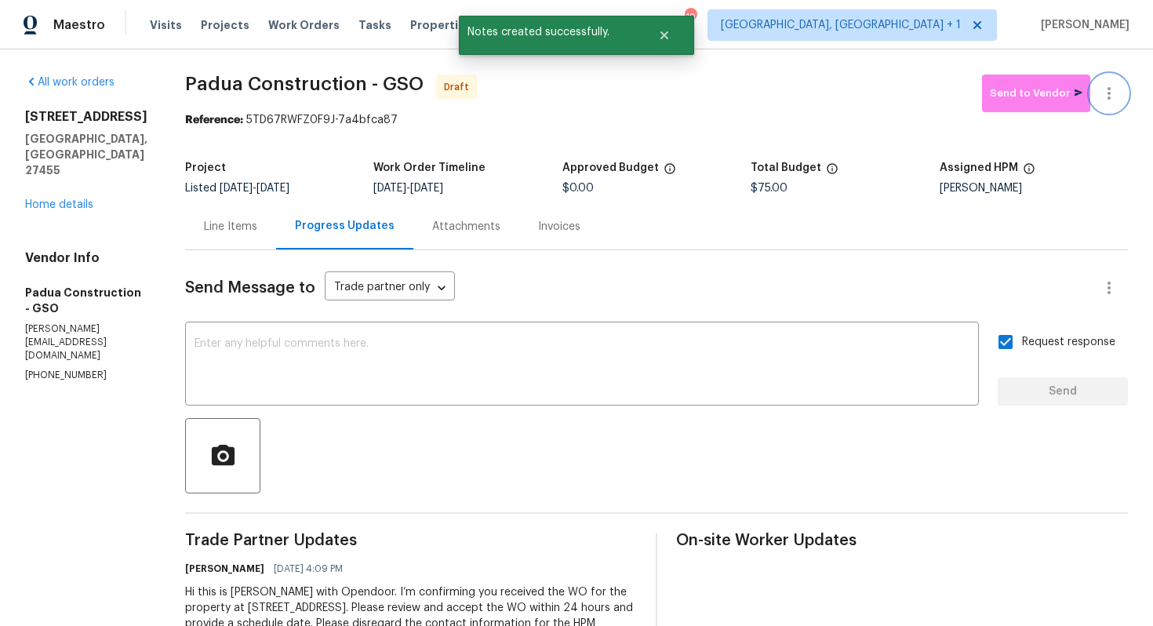
click at [1122, 84] on button "button" at bounding box center [1110, 94] width 38 height 38
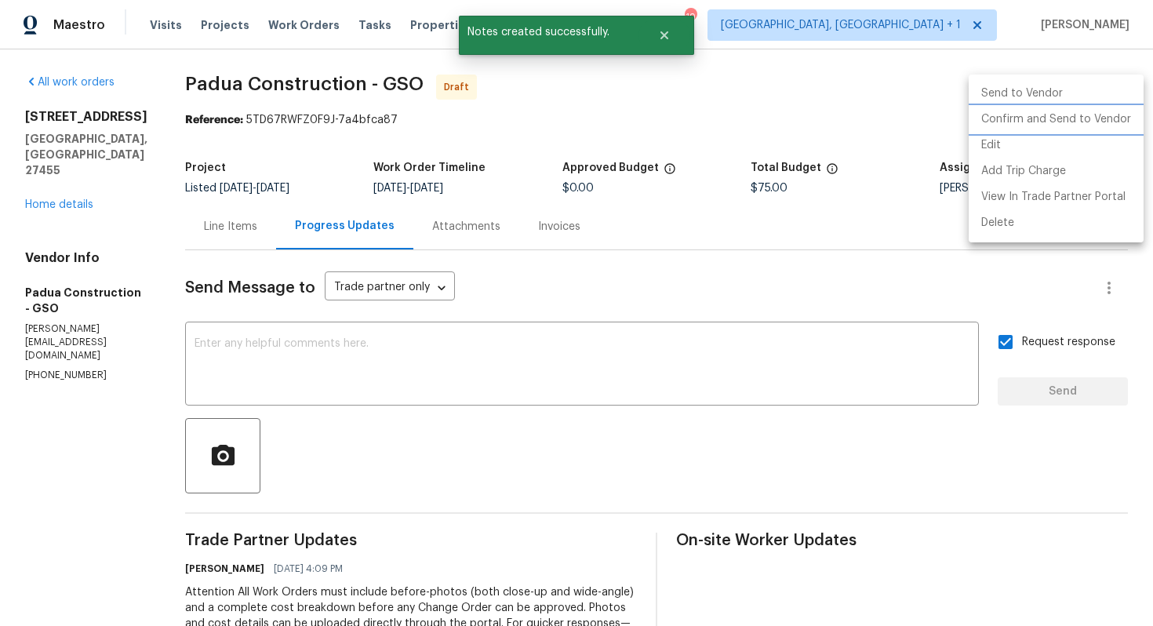
click at [1043, 121] on li "Confirm and Send to Vendor" at bounding box center [1056, 120] width 175 height 26
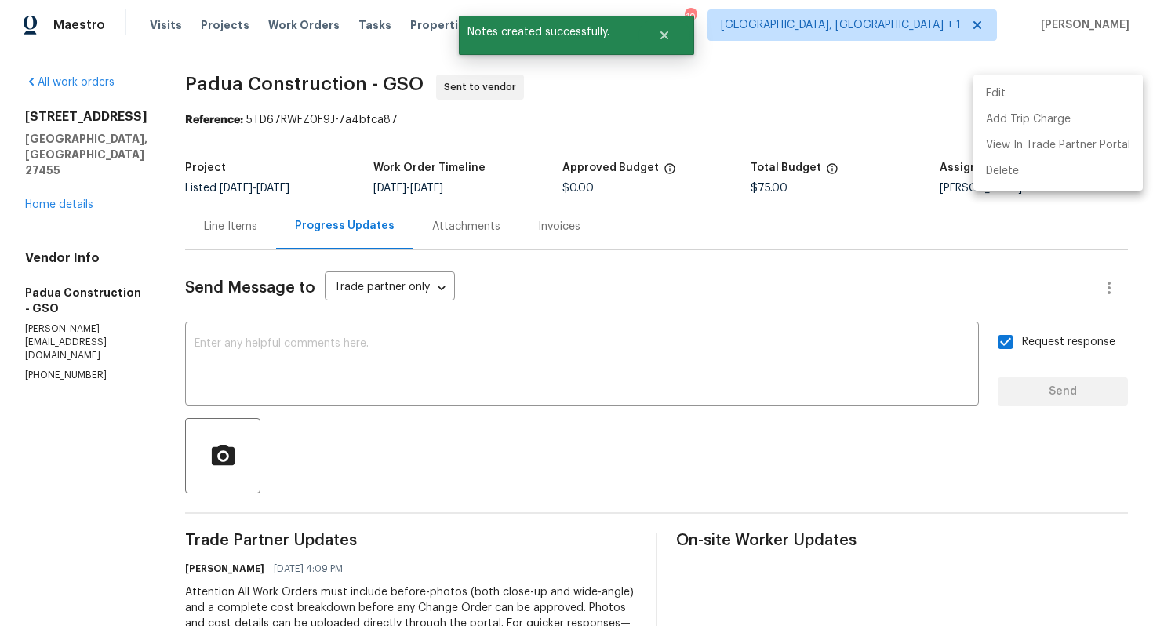
click at [666, 43] on div at bounding box center [576, 313] width 1153 height 626
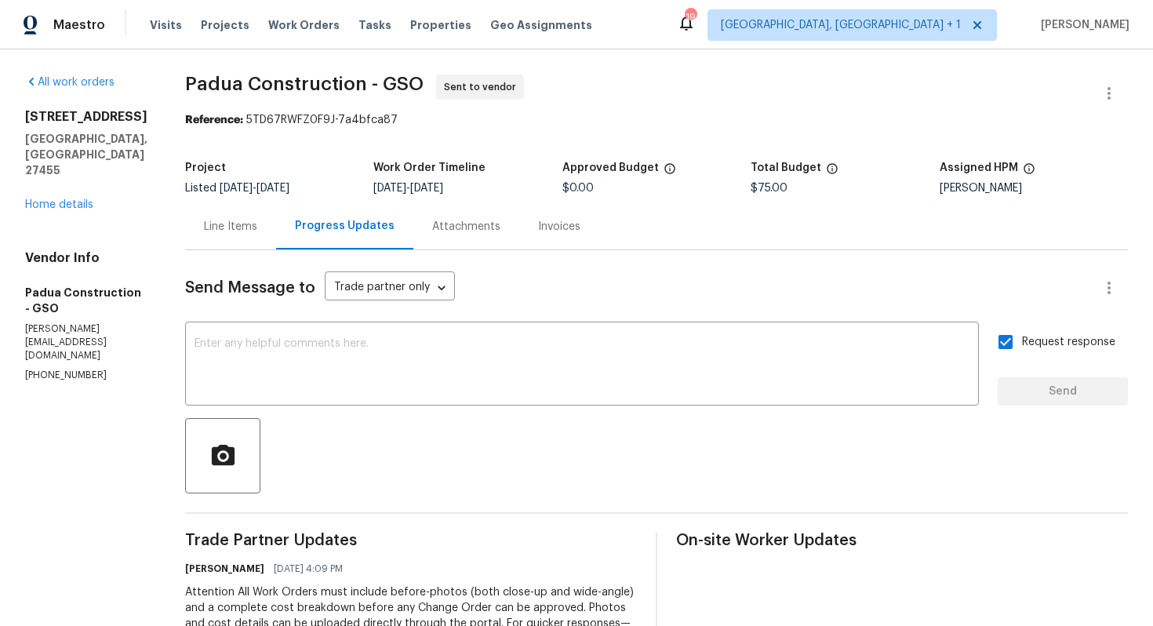
click at [221, 78] on span "Padua Construction - GSO" at bounding box center [304, 84] width 239 height 19
copy span "Padua Construction - GSO"
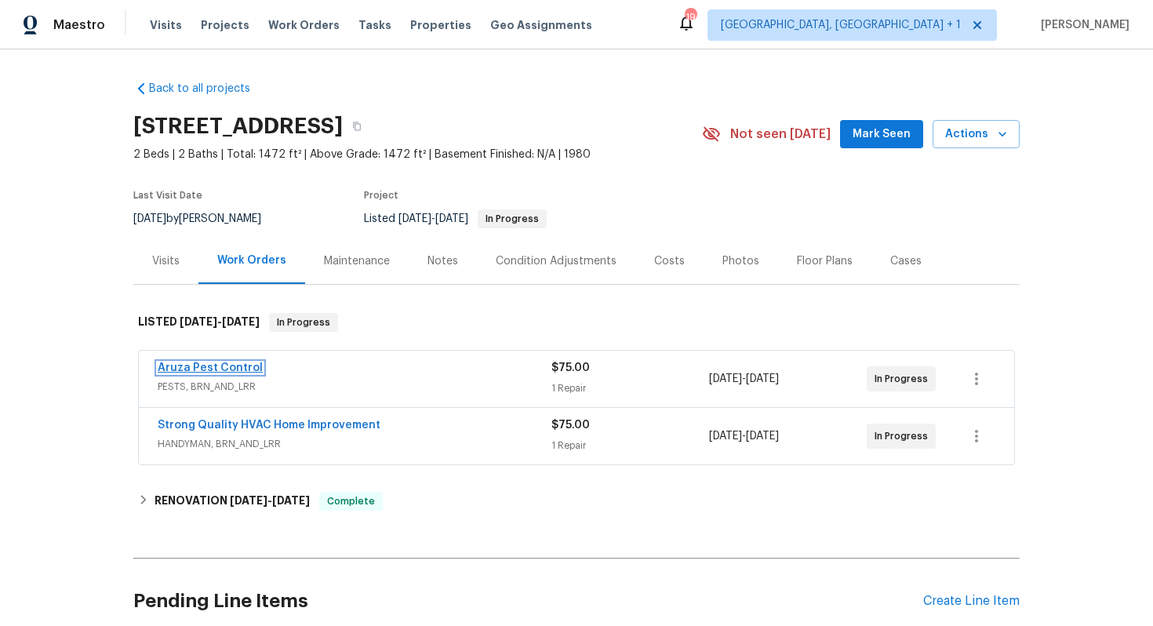
click at [239, 369] on link "Aruza Pest Control" at bounding box center [210, 368] width 105 height 11
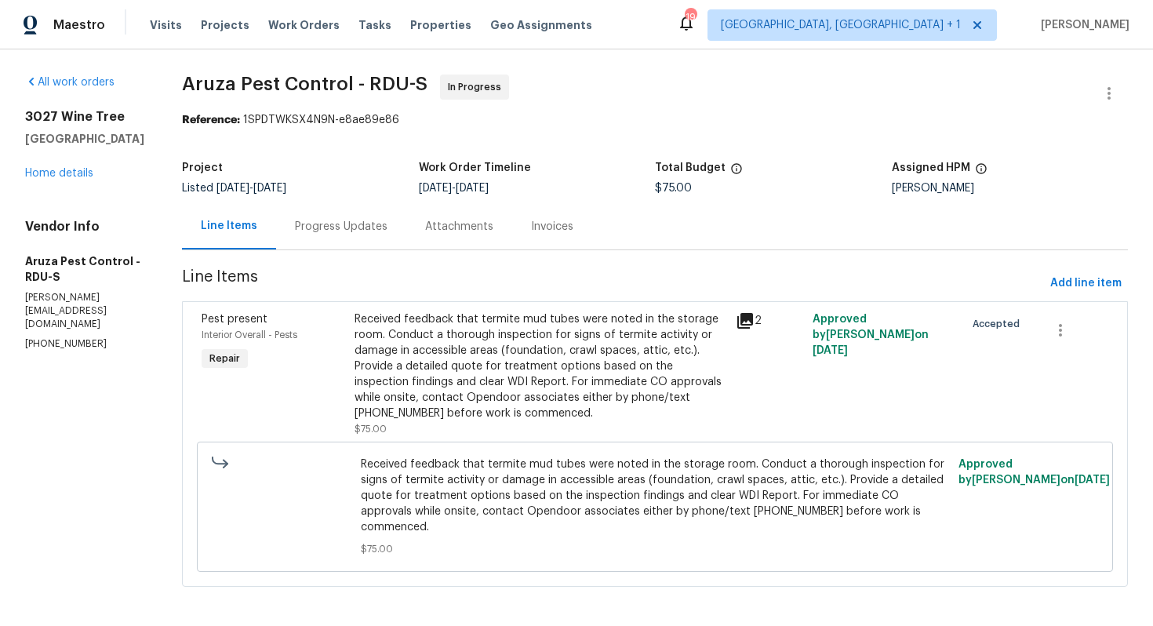
click at [347, 235] on div "Progress Updates" at bounding box center [341, 226] width 130 height 46
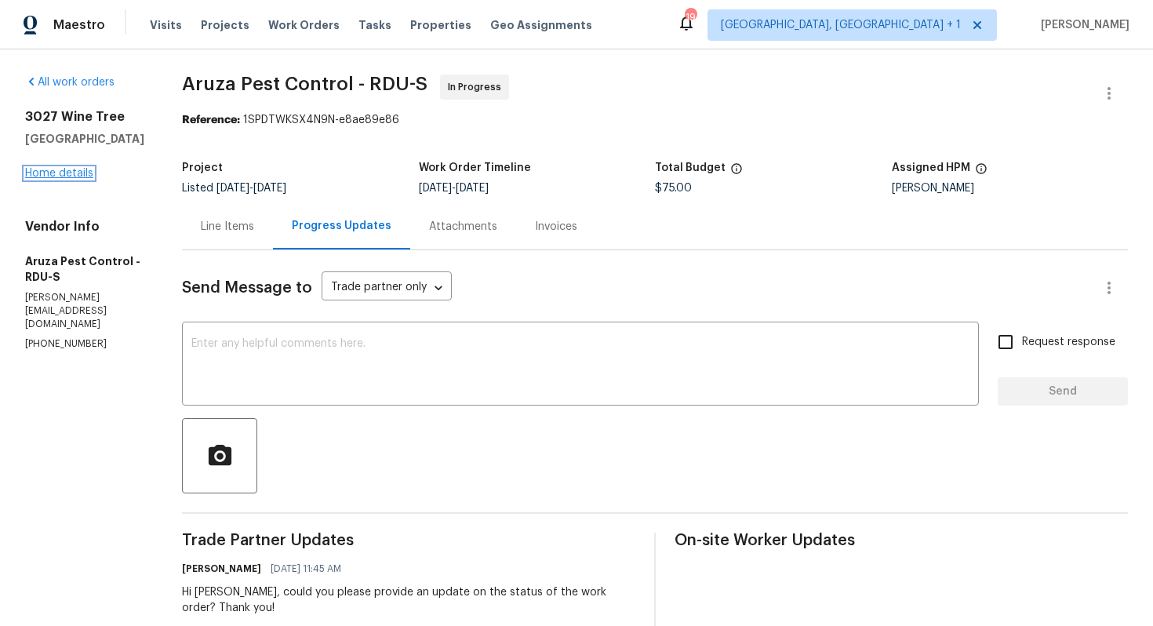
click at [55, 174] on link "Home details" at bounding box center [59, 173] width 68 height 11
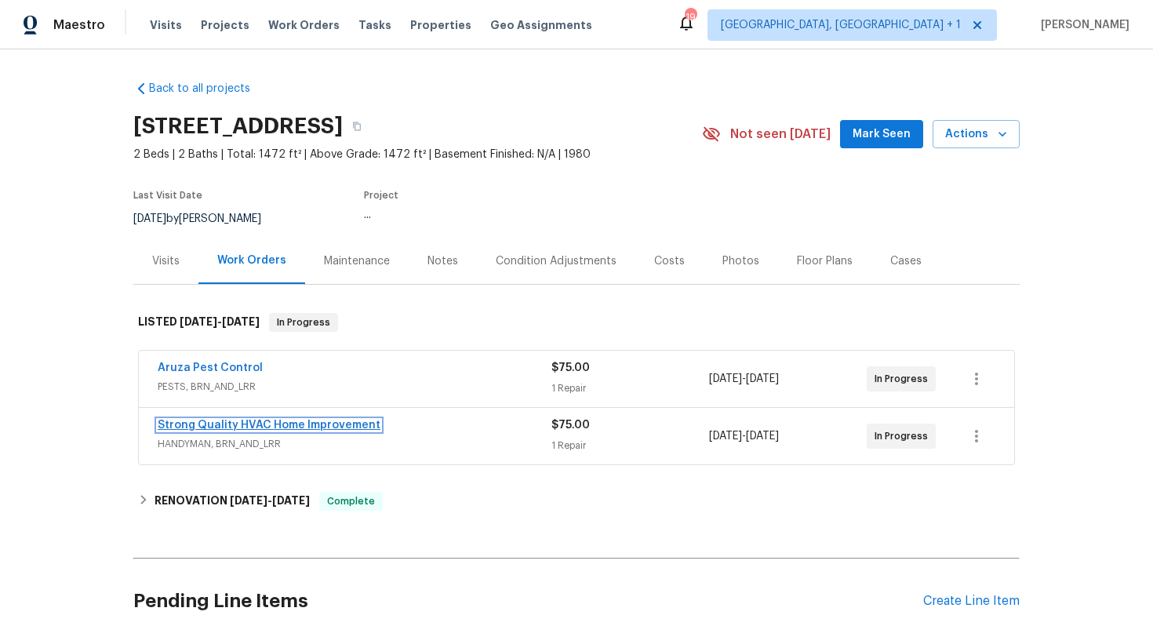
click at [290, 423] on link "Strong Quality HVAC Home Improvement" at bounding box center [269, 425] width 223 height 11
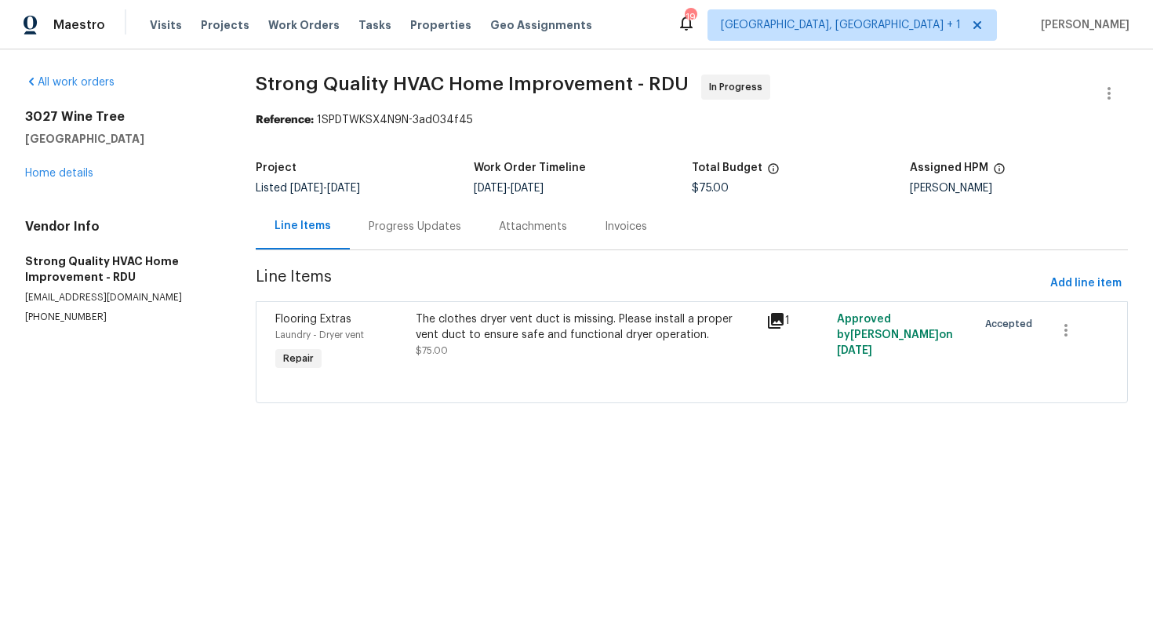
click at [381, 224] on div "Progress Updates" at bounding box center [415, 227] width 93 height 16
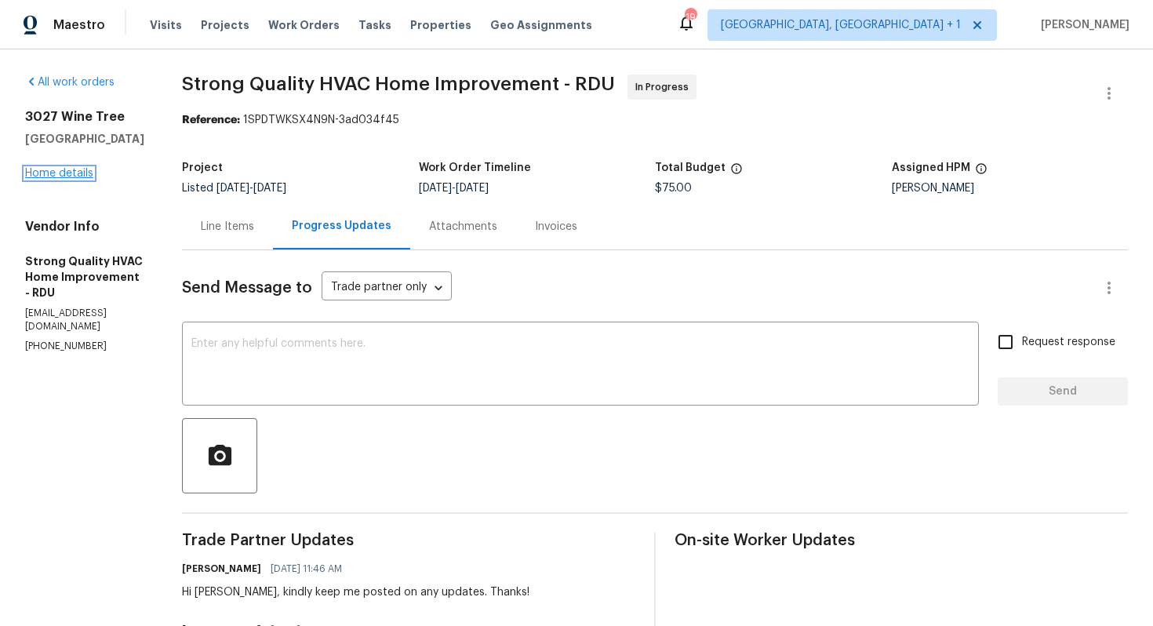
click at [46, 170] on link "Home details" at bounding box center [59, 173] width 68 height 11
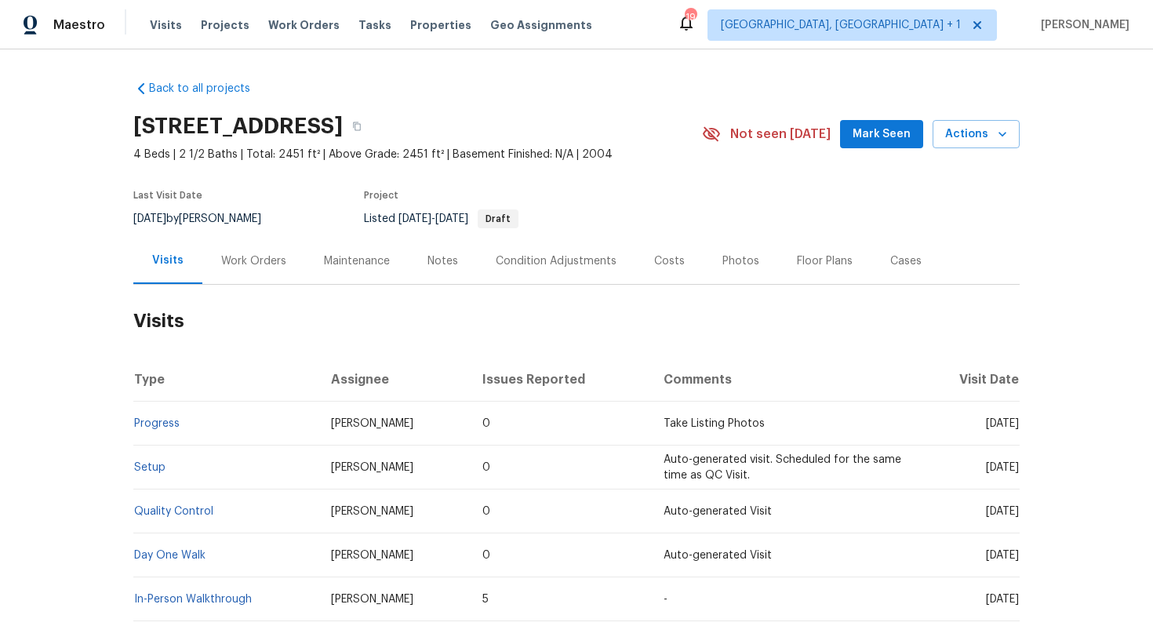
click at [252, 258] on div "Work Orders" at bounding box center [253, 261] width 65 height 16
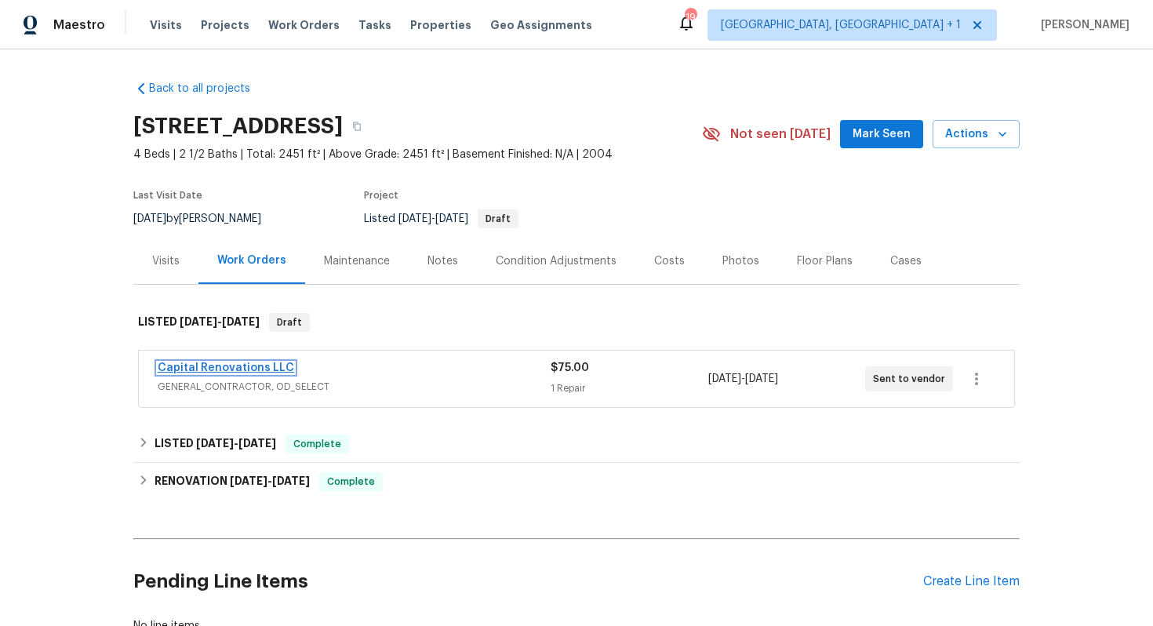
click at [202, 368] on link "Capital Renovations LLC" at bounding box center [226, 368] width 137 height 11
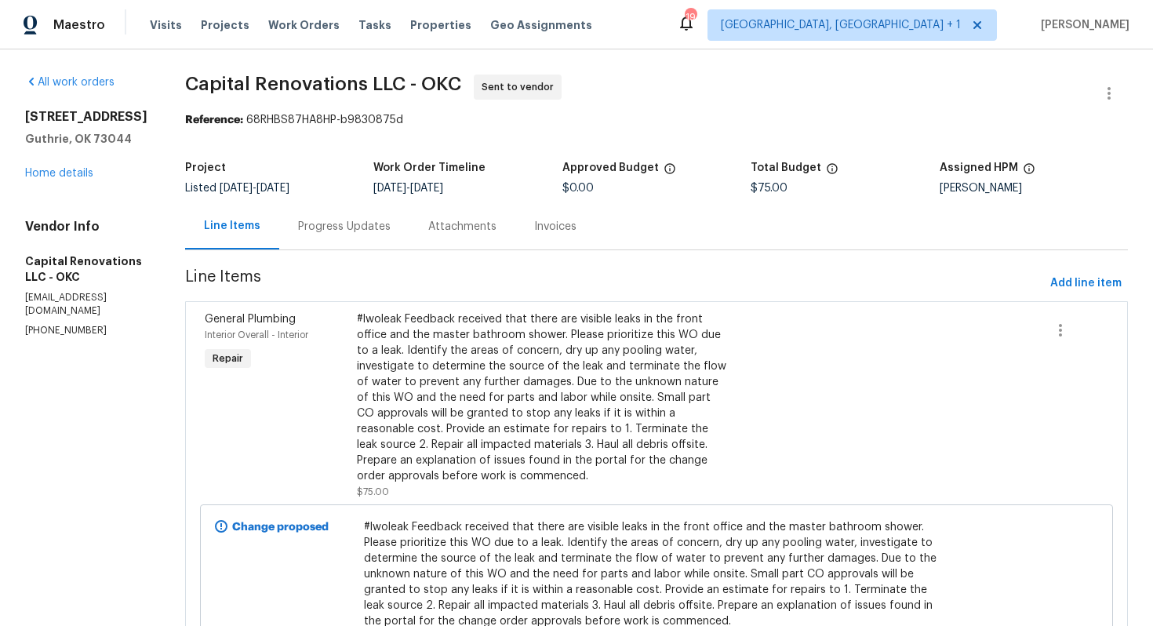
click at [341, 213] on div "Progress Updates" at bounding box center [344, 226] width 130 height 46
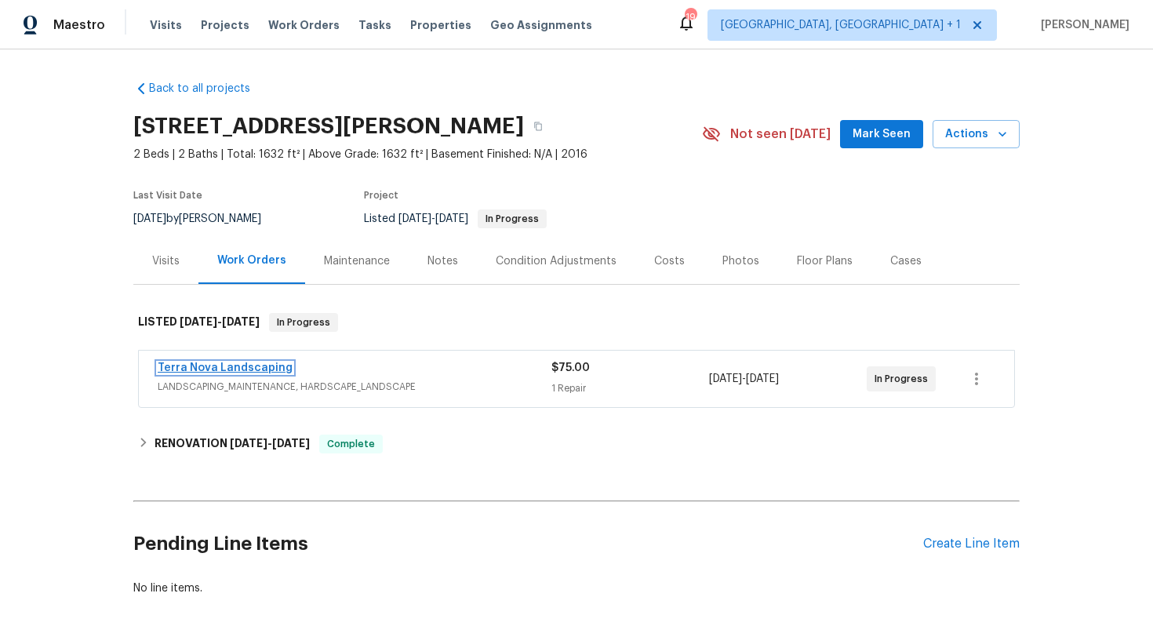
click at [204, 368] on link "Terra Nova Landscaping" at bounding box center [225, 368] width 135 height 11
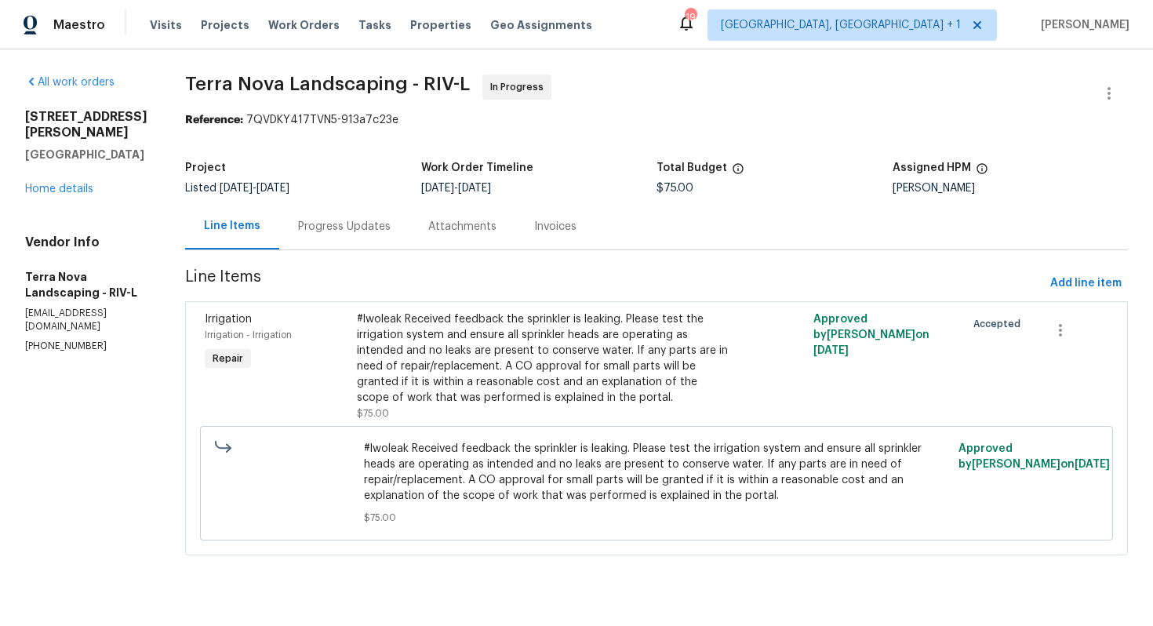
click at [304, 234] on div "Progress Updates" at bounding box center [344, 227] width 93 height 16
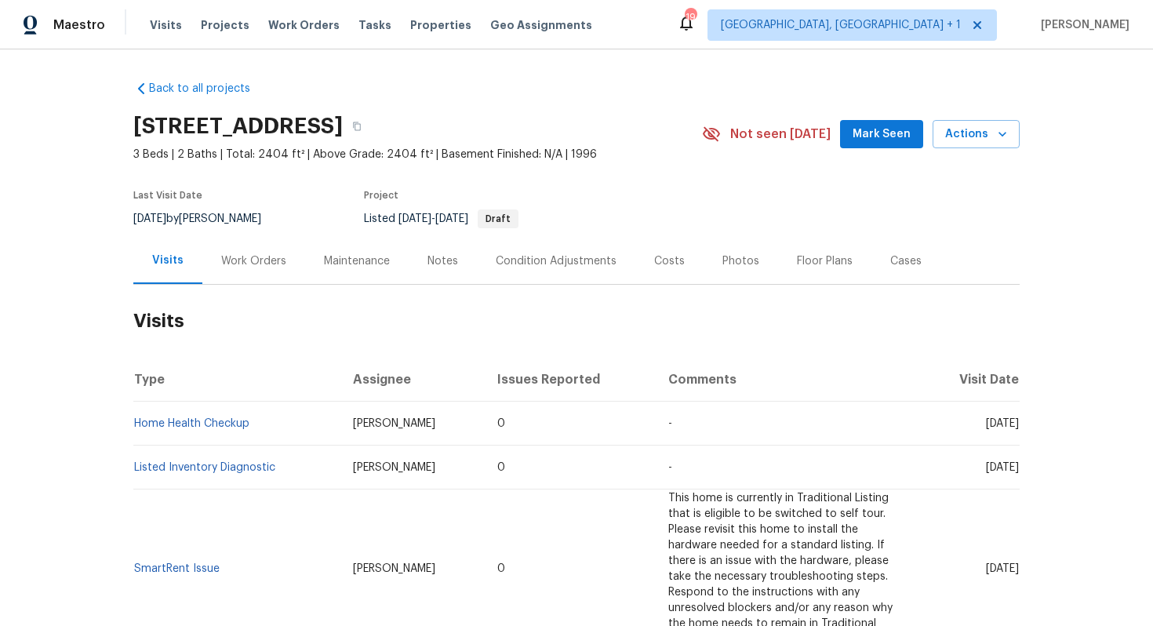
click at [244, 247] on div "Work Orders" at bounding box center [253, 261] width 103 height 46
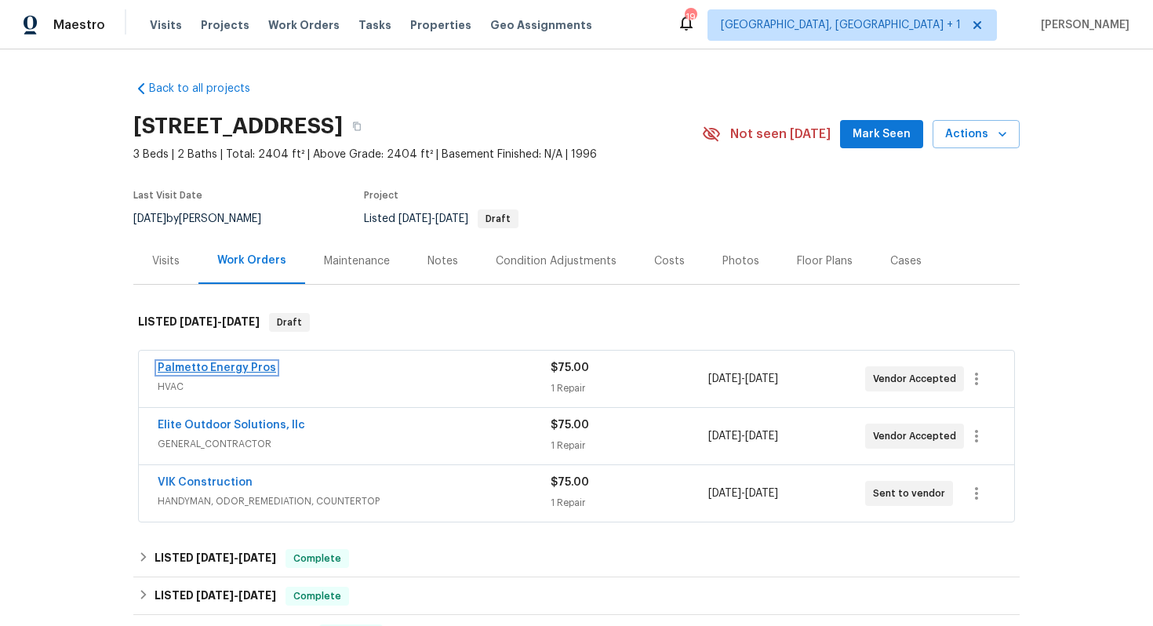
click at [238, 366] on link "Palmetto Energy Pros" at bounding box center [217, 368] width 118 height 11
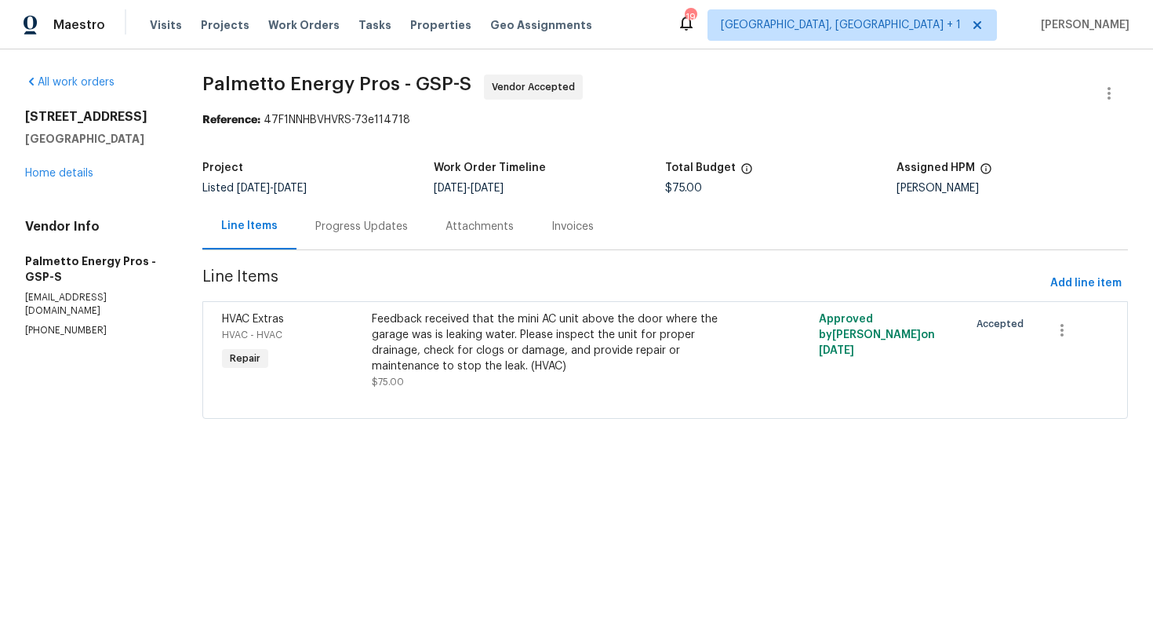
click at [361, 226] on div "Progress Updates" at bounding box center [361, 227] width 93 height 16
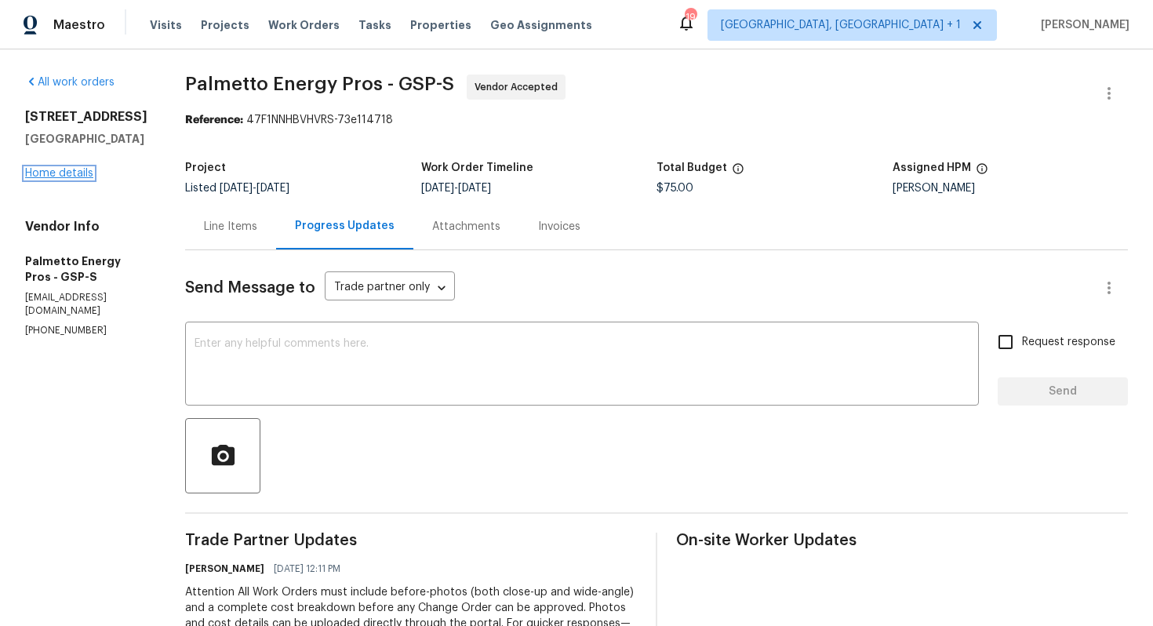
click at [73, 177] on link "Home details" at bounding box center [59, 173] width 68 height 11
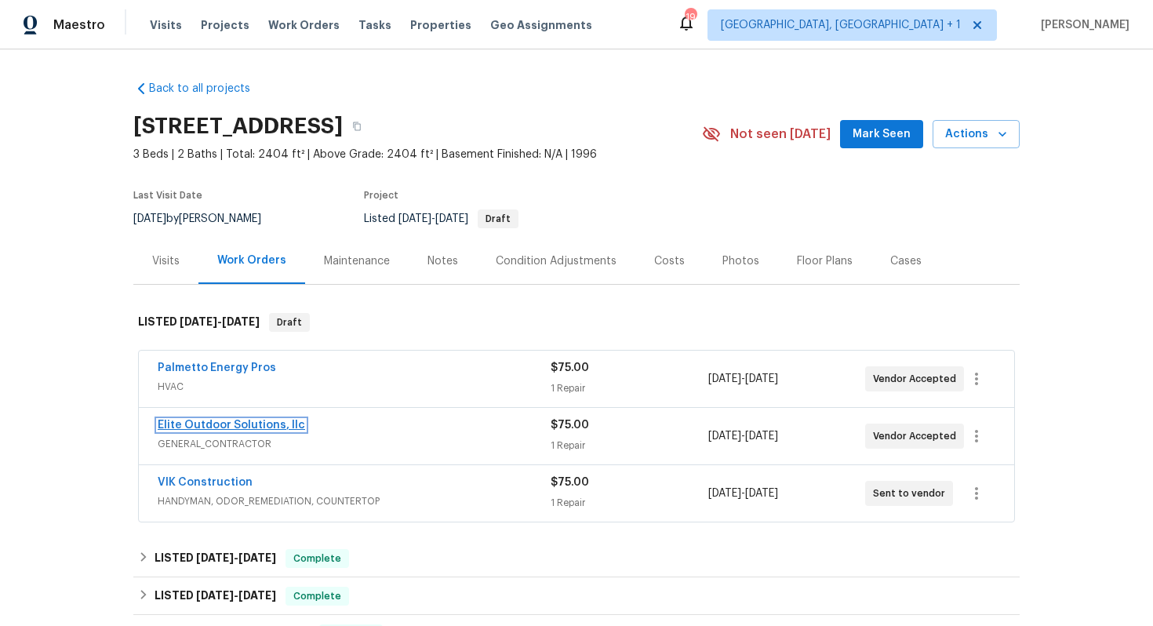
click at [199, 422] on link "Elite Outdoor Solutions, llc" at bounding box center [232, 425] width 148 height 11
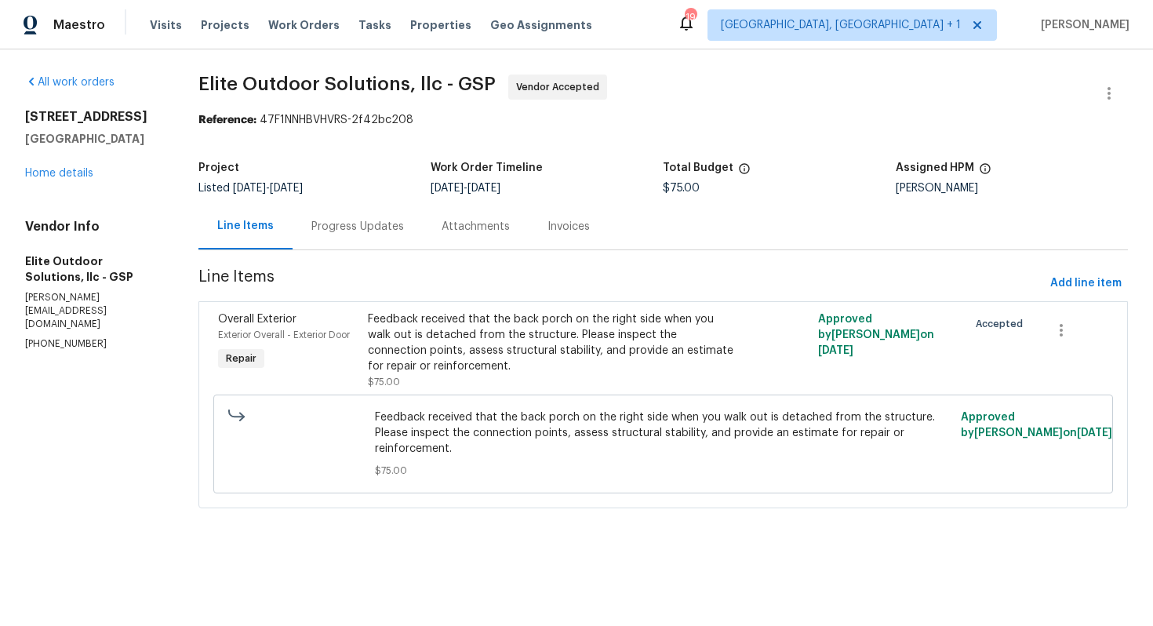
click at [353, 219] on div "Progress Updates" at bounding box center [358, 227] width 93 height 16
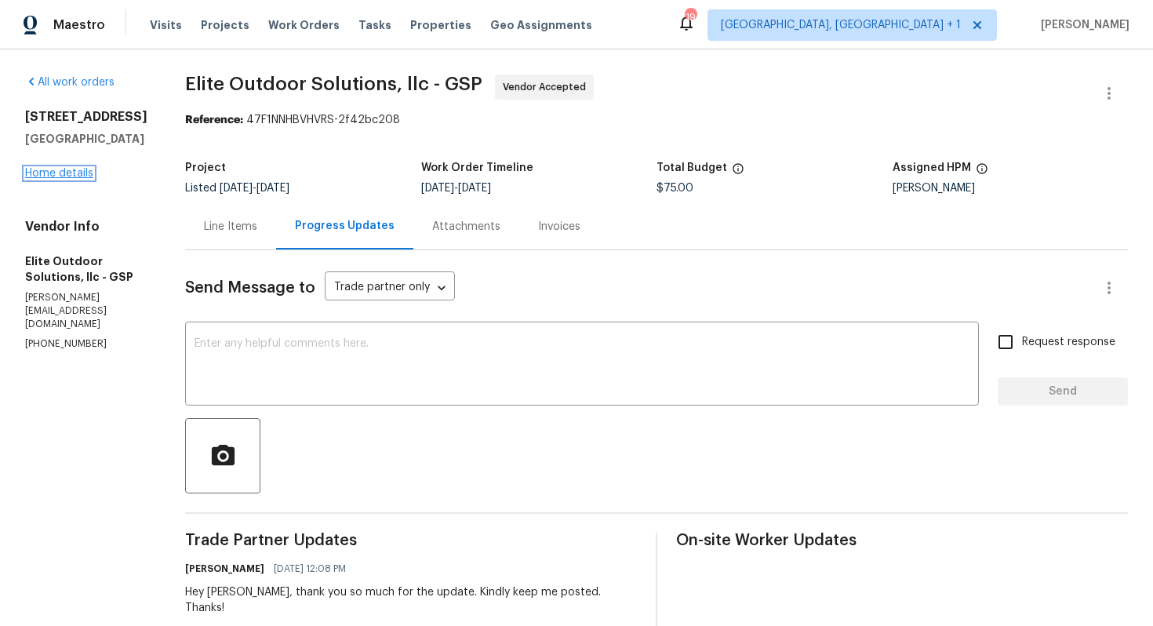
click at [55, 179] on link "Home details" at bounding box center [59, 173] width 68 height 11
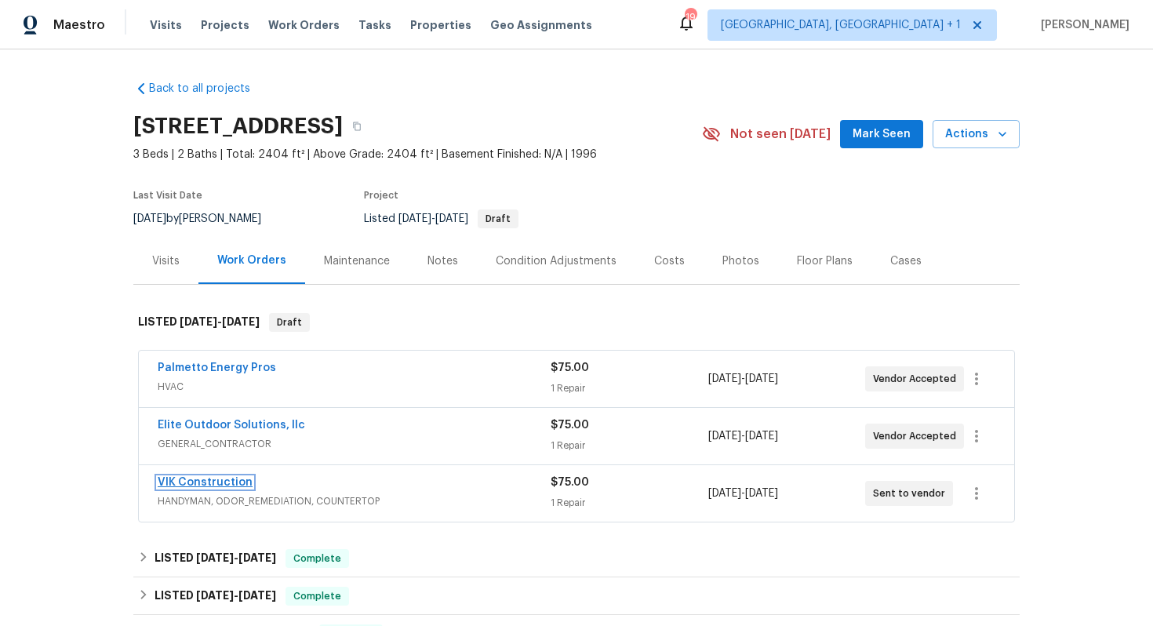
click at [179, 479] on link "VIK Construction" at bounding box center [205, 482] width 95 height 11
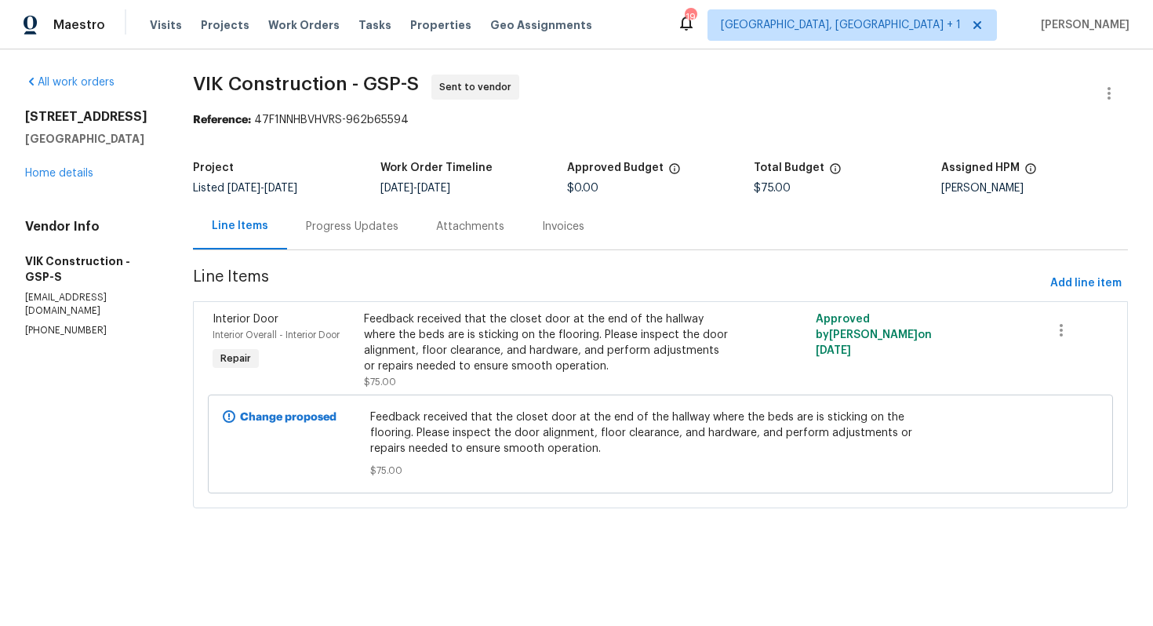
click at [369, 234] on div "Progress Updates" at bounding box center [352, 227] width 93 height 16
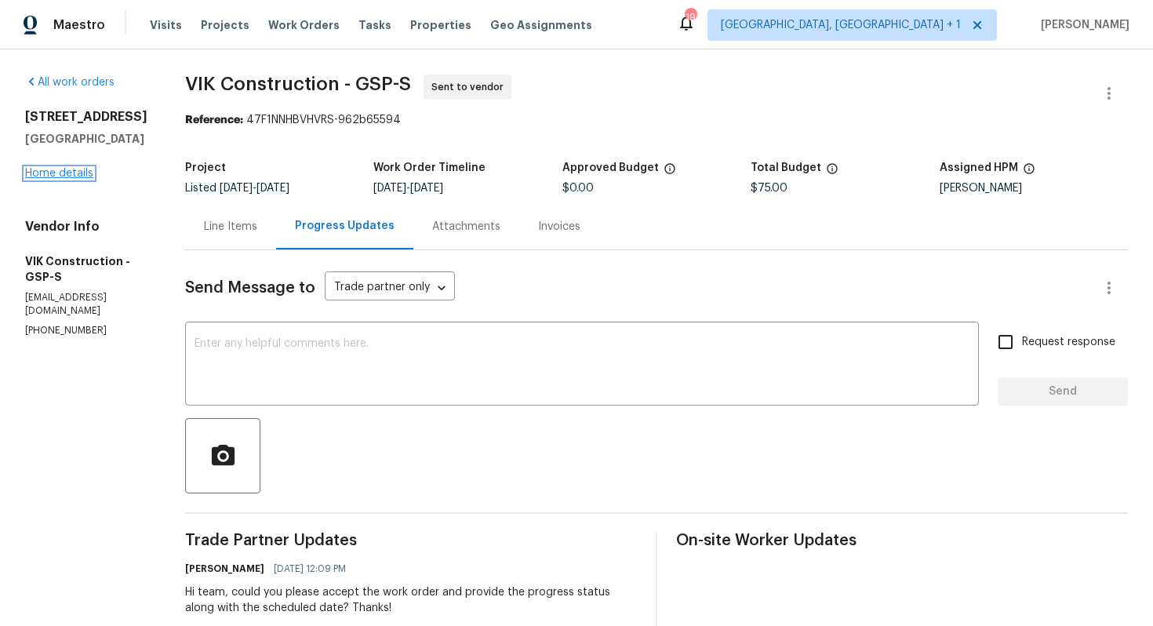
click at [64, 169] on link "Home details" at bounding box center [59, 173] width 68 height 11
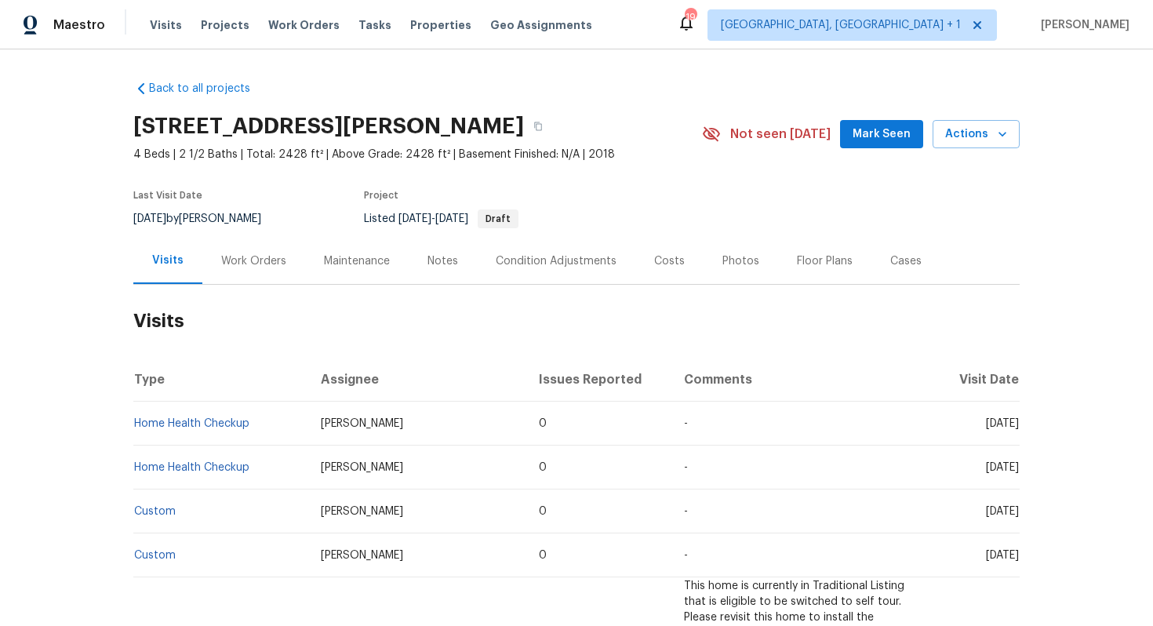
click at [233, 270] on div "Work Orders" at bounding box center [253, 261] width 103 height 46
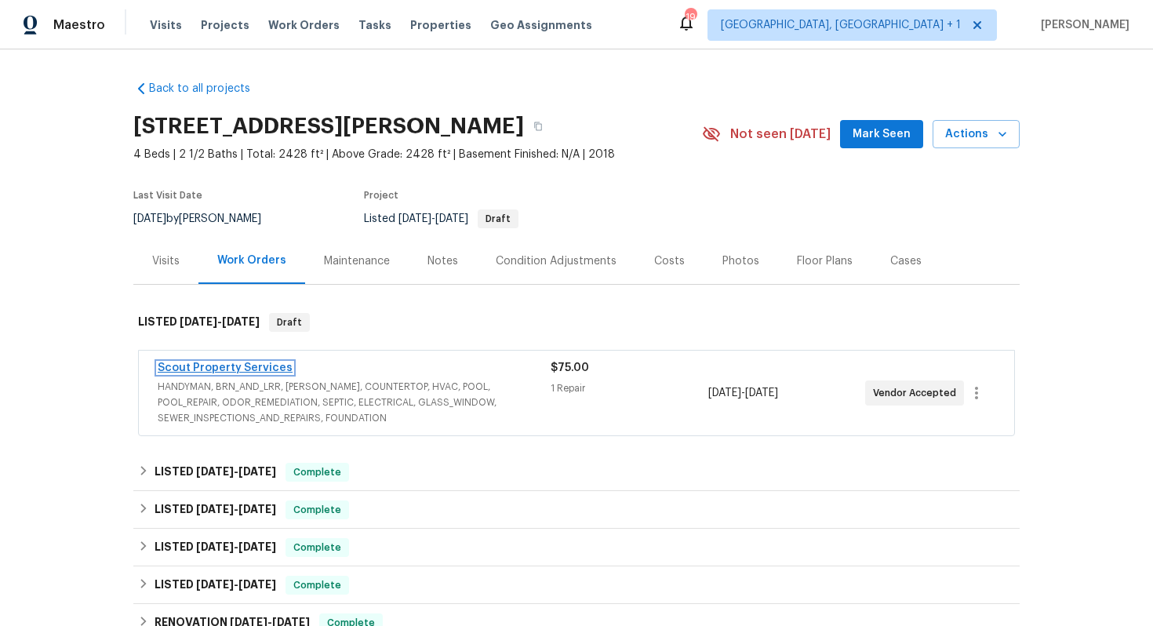
click at [205, 368] on link "Scout Property Services" at bounding box center [225, 368] width 135 height 11
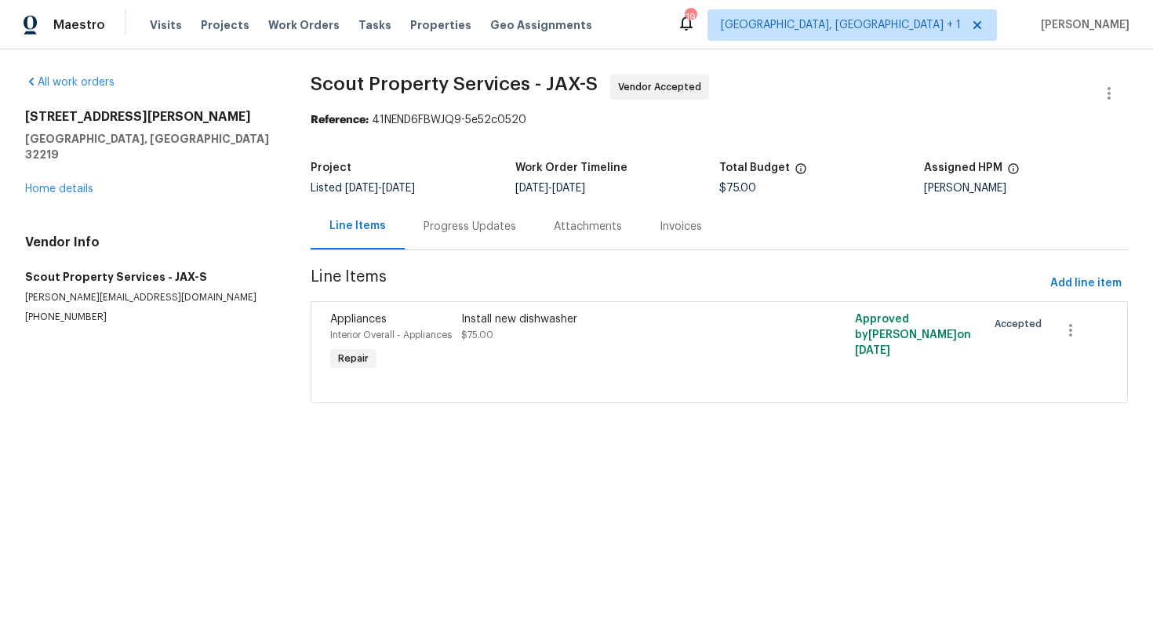
click at [426, 223] on div "Progress Updates" at bounding box center [470, 227] width 93 height 16
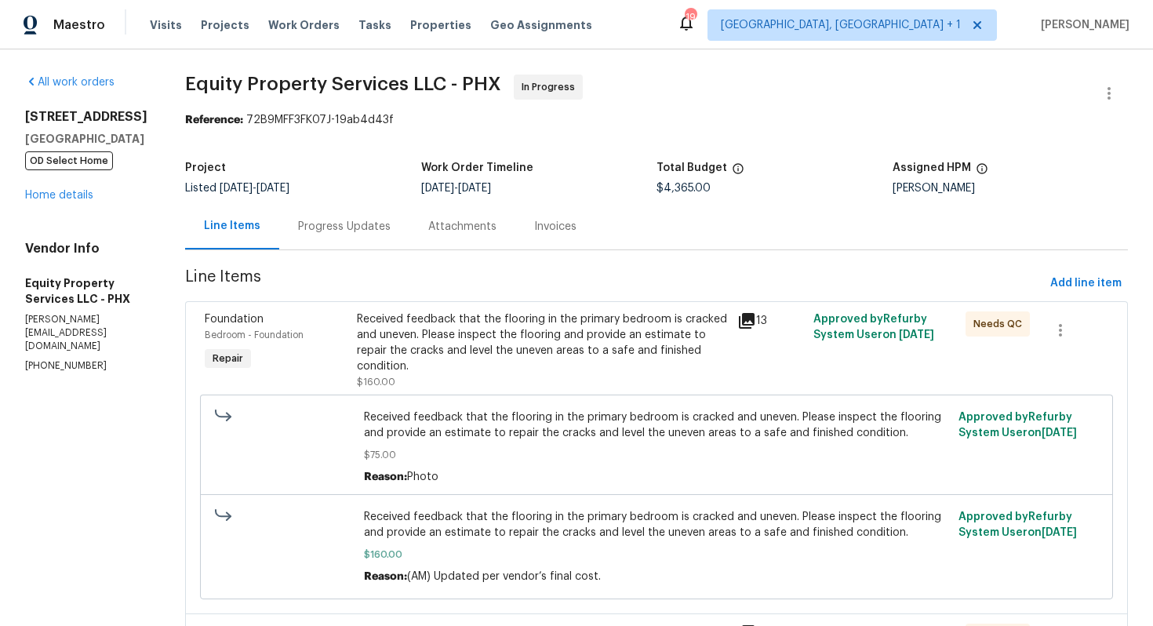
click at [299, 217] on div "Progress Updates" at bounding box center [344, 226] width 130 height 46
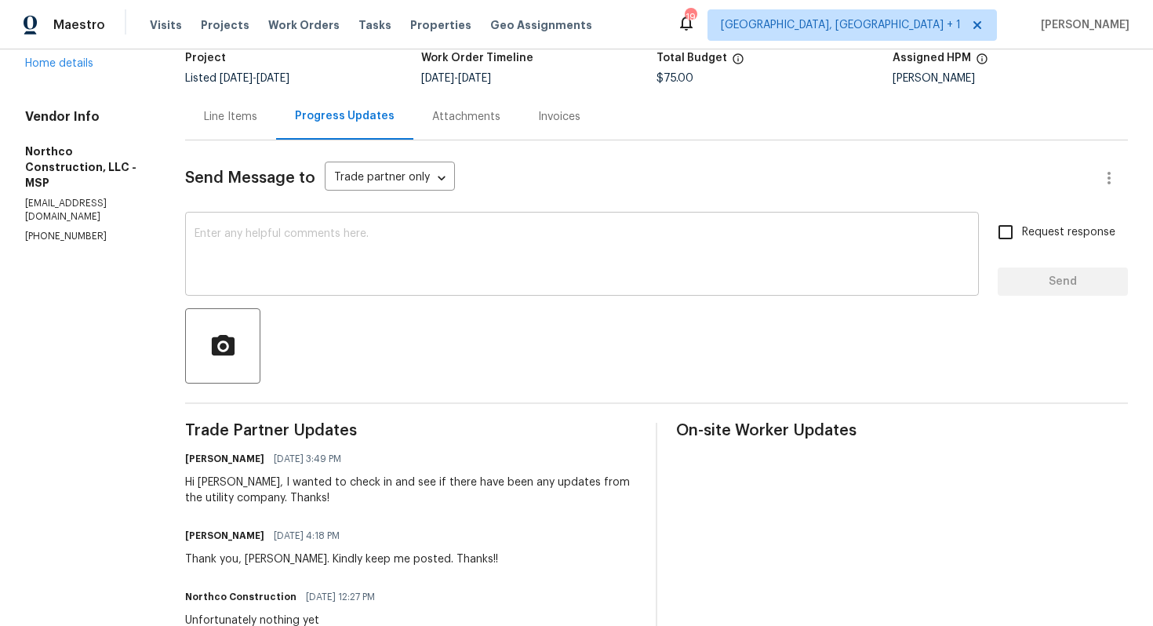
scroll to position [130, 0]
